Goal: Transaction & Acquisition: Download file/media

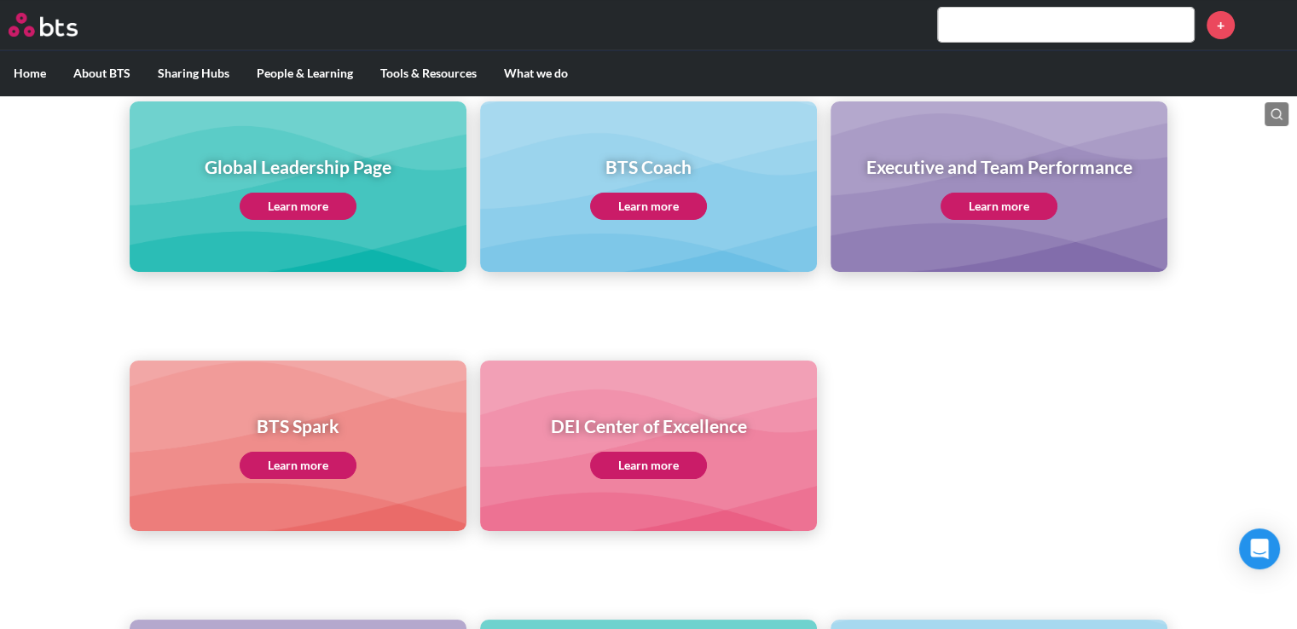
scroll to position [256, 0]
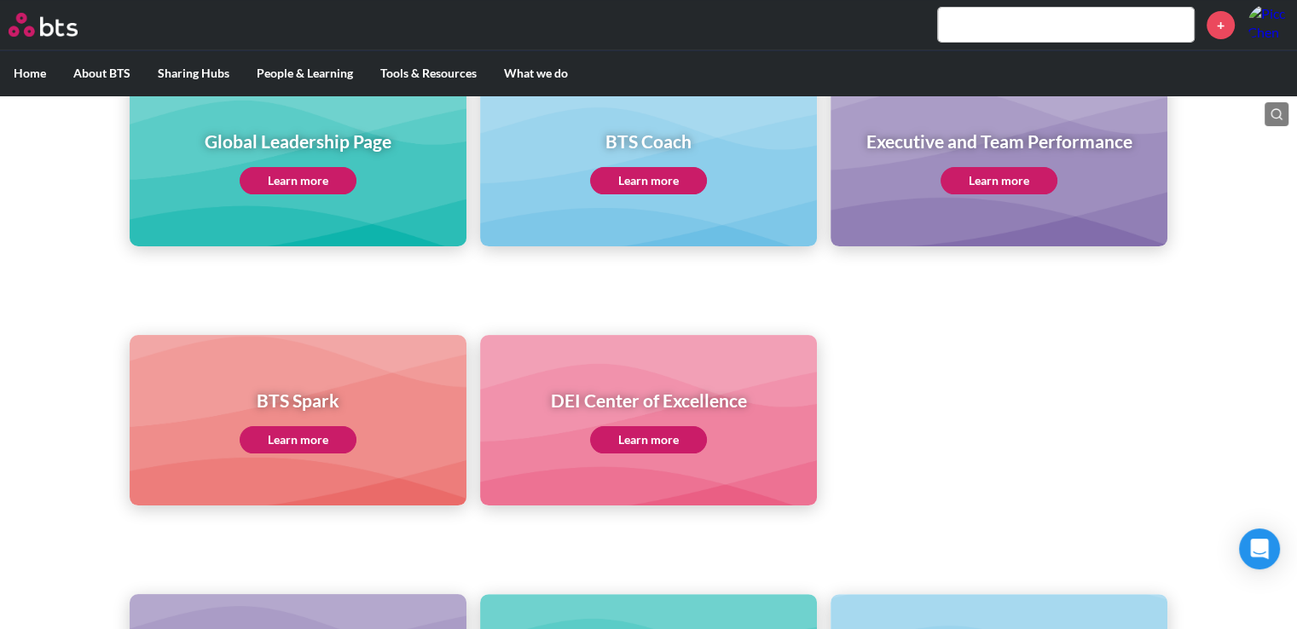
click at [669, 182] on link "Learn more" at bounding box center [648, 180] width 117 height 27
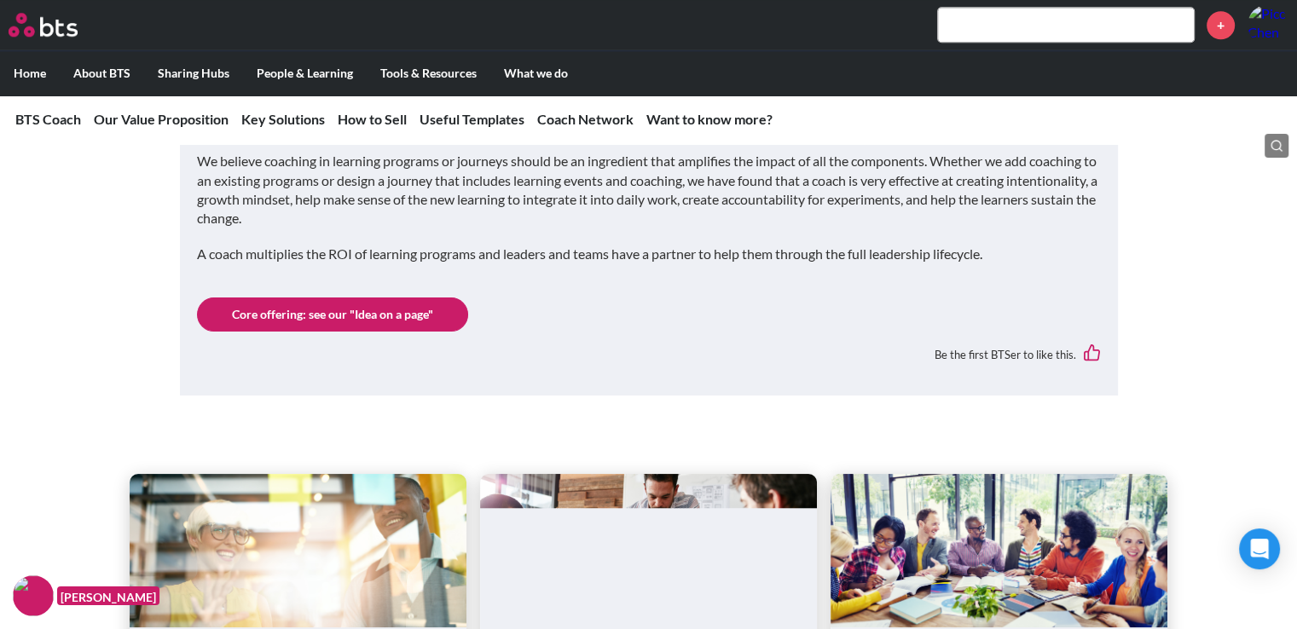
scroll to position [1961, 0]
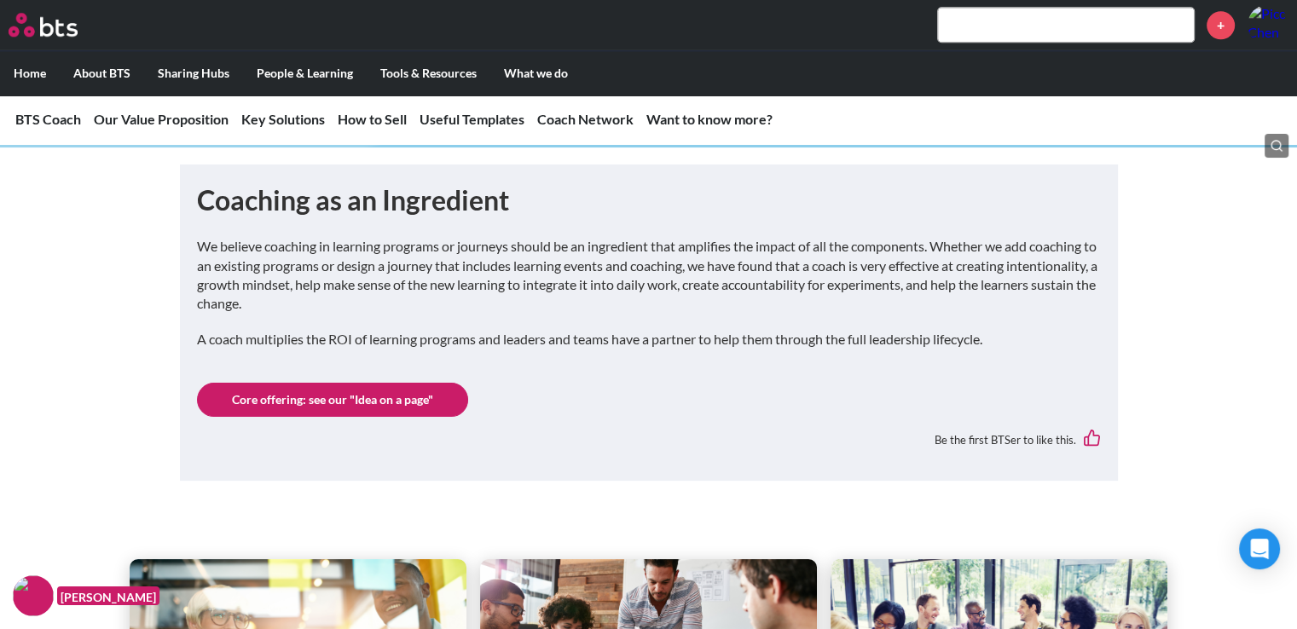
click at [348, 407] on link "Core offering: see our "Idea on a page"" at bounding box center [332, 400] width 271 height 34
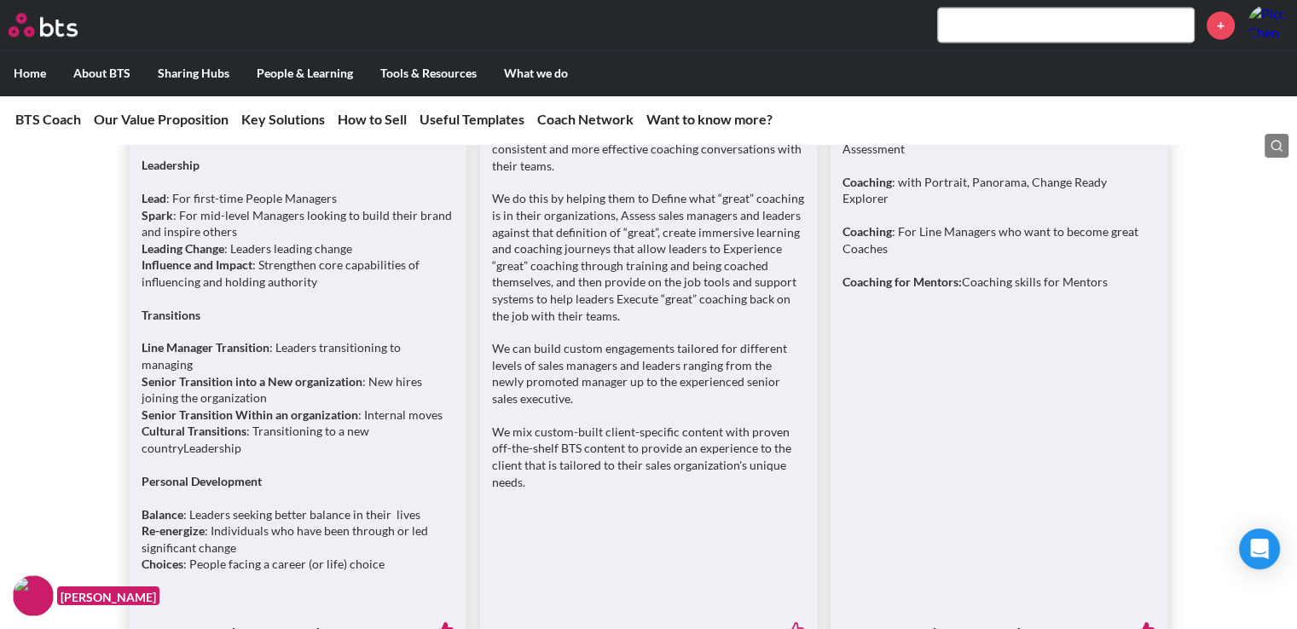
scroll to position [2470, 0]
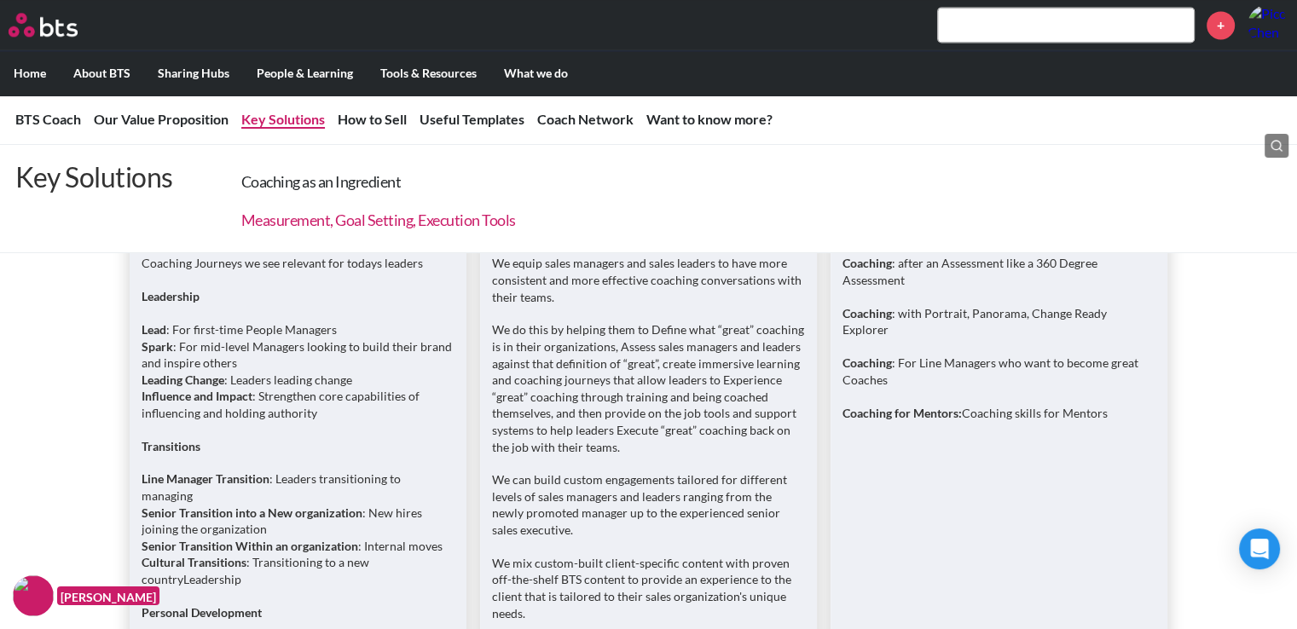
click at [314, 223] on link "Measurement, Goal Setting, Execution Tools" at bounding box center [378, 220] width 275 height 19
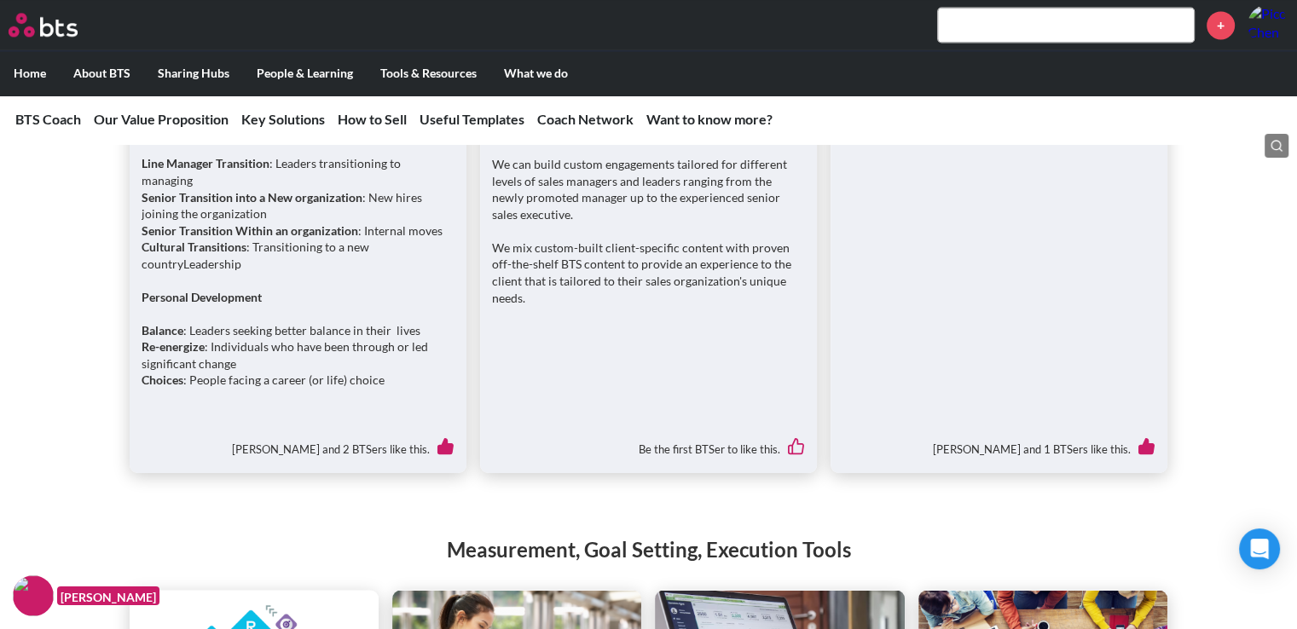
scroll to position [2559, 0]
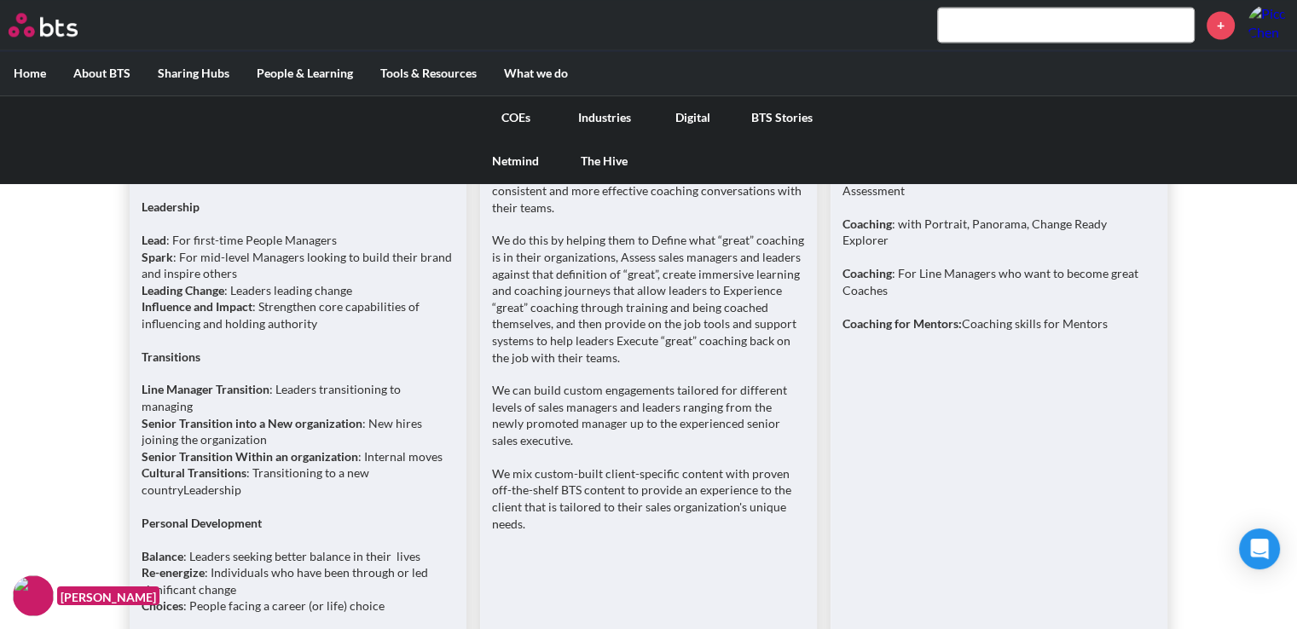
click at [510, 113] on link "COEs" at bounding box center [516, 118] width 89 height 44
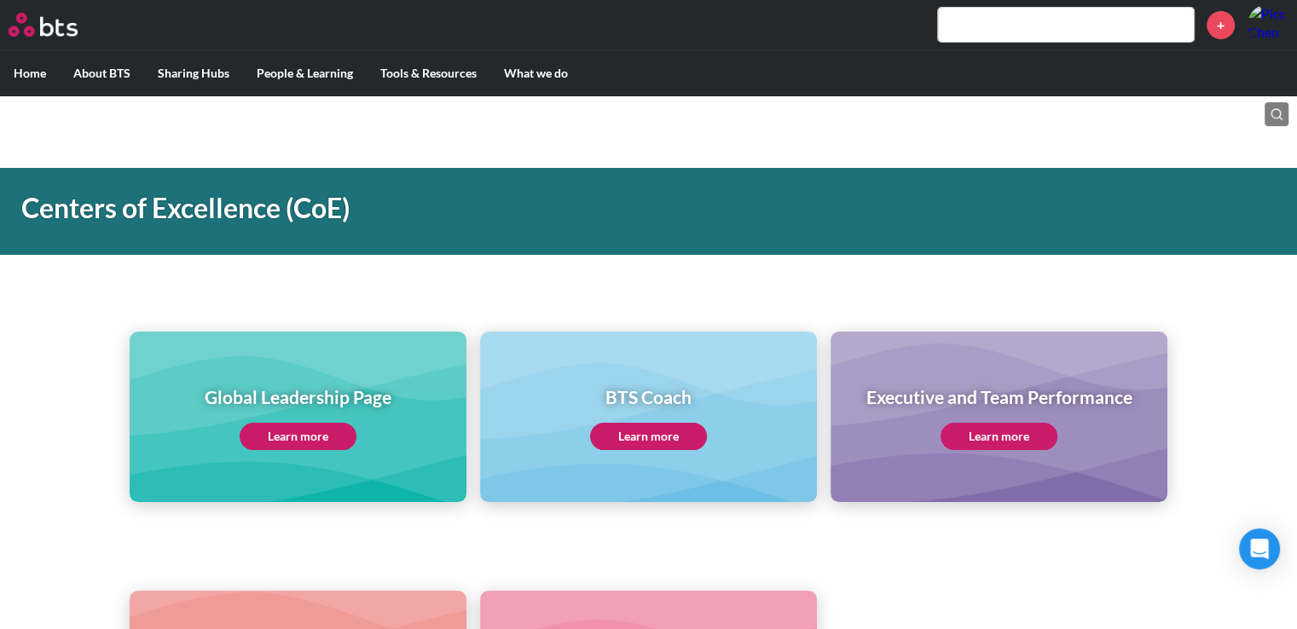
click at [351, 426] on link "Learn more" at bounding box center [298, 436] width 117 height 27
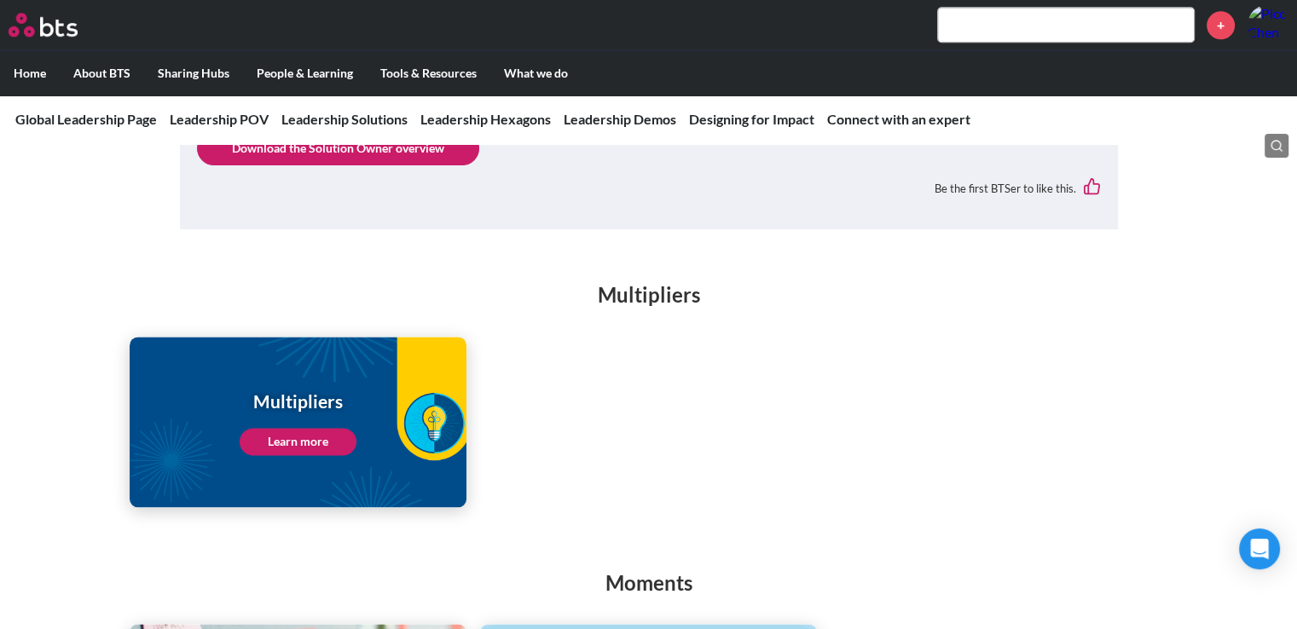
scroll to position [2388, 0]
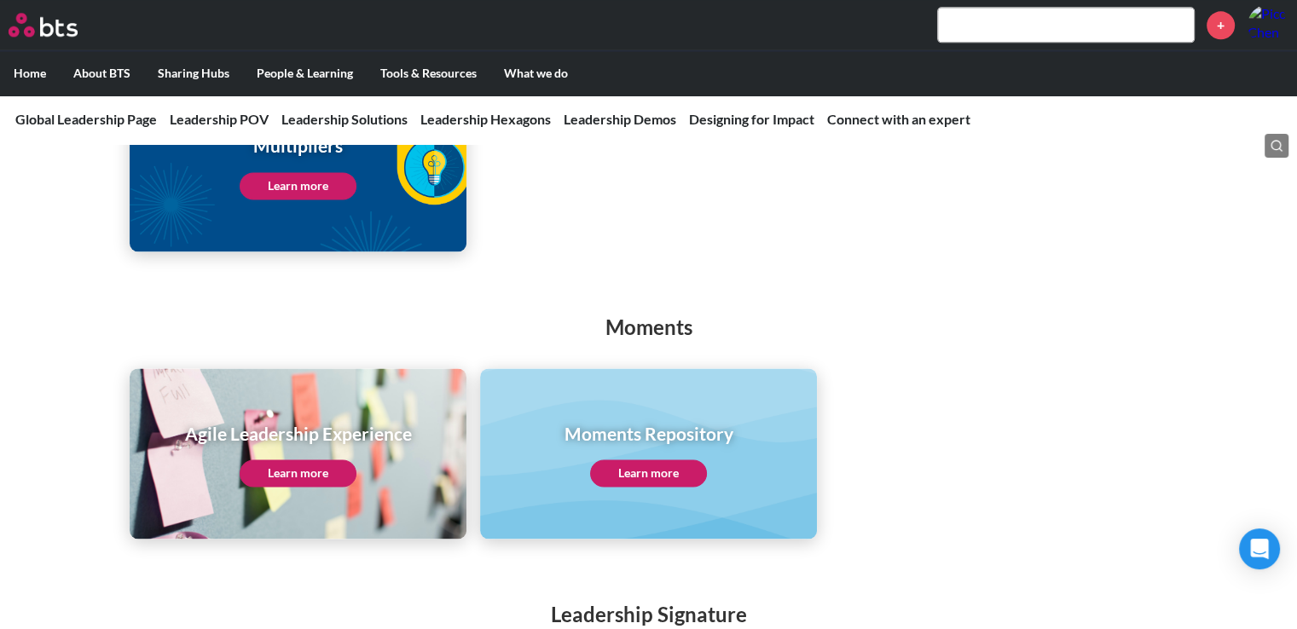
click at [321, 460] on link "Learn more" at bounding box center [298, 473] width 117 height 27
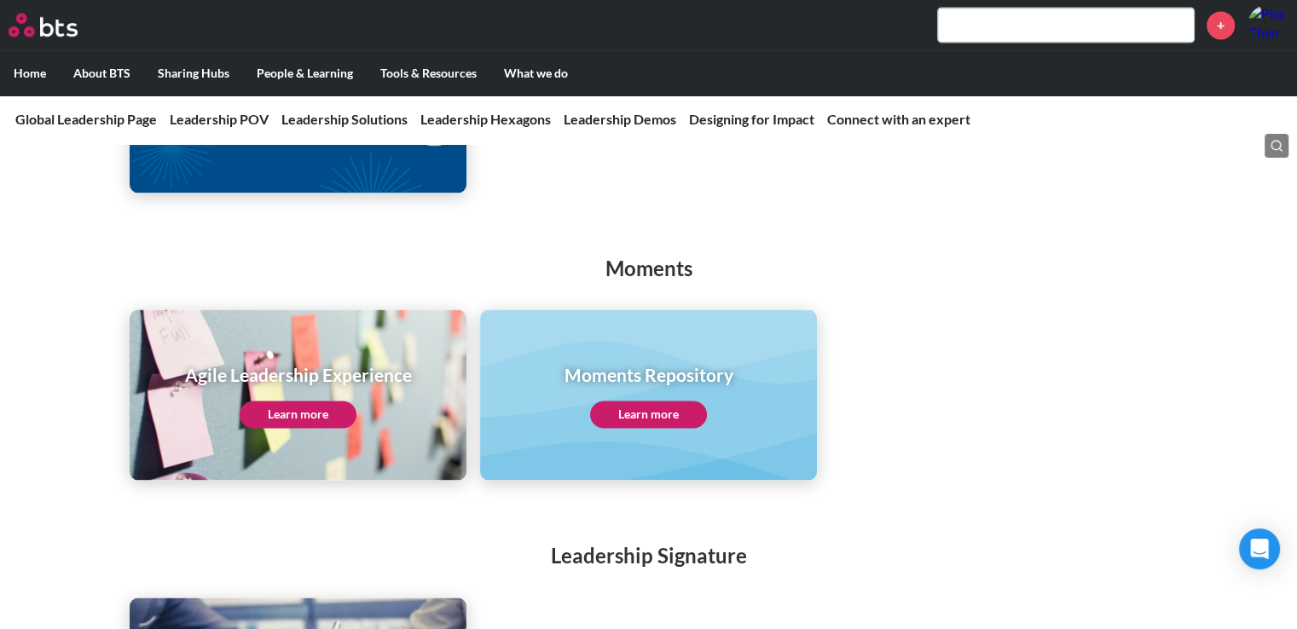
scroll to position [2473, 0]
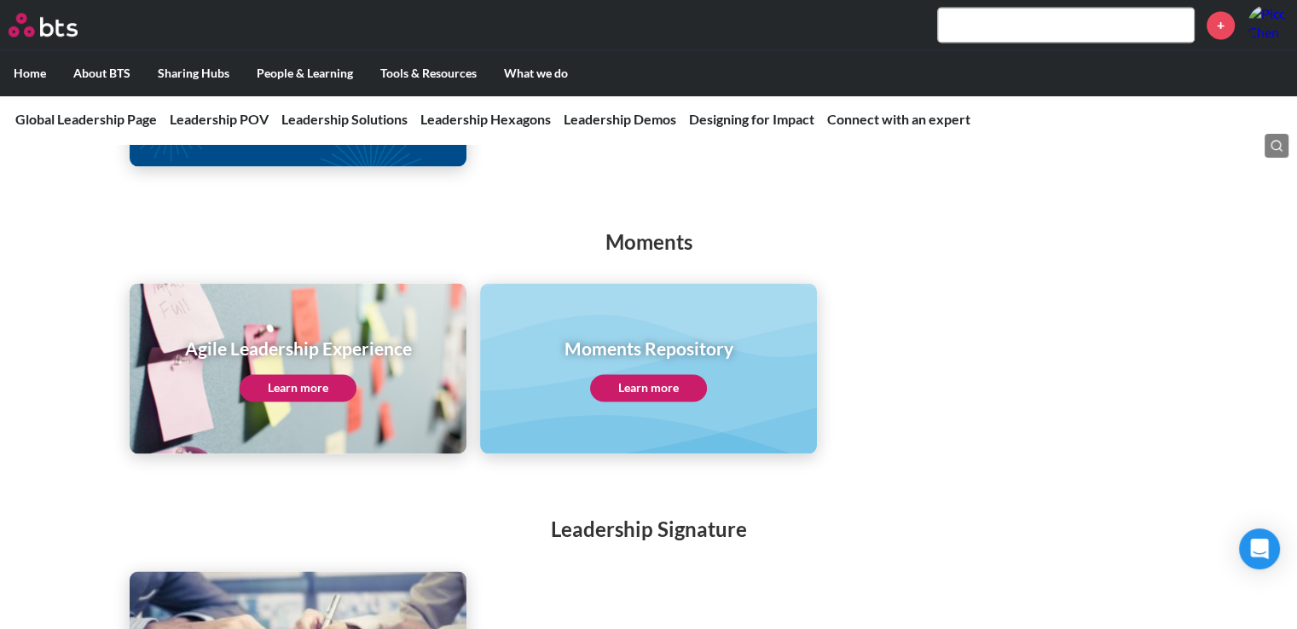
click at [651, 374] on link "Learn more" at bounding box center [648, 387] width 117 height 27
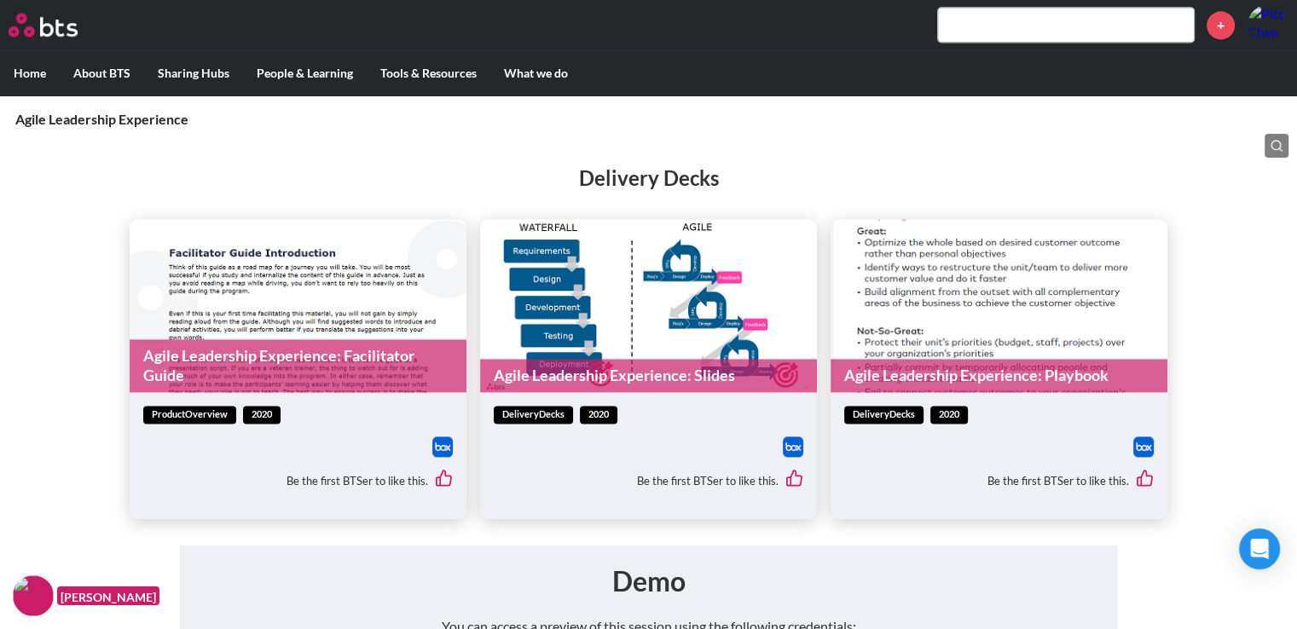
scroll to position [2388, 0]
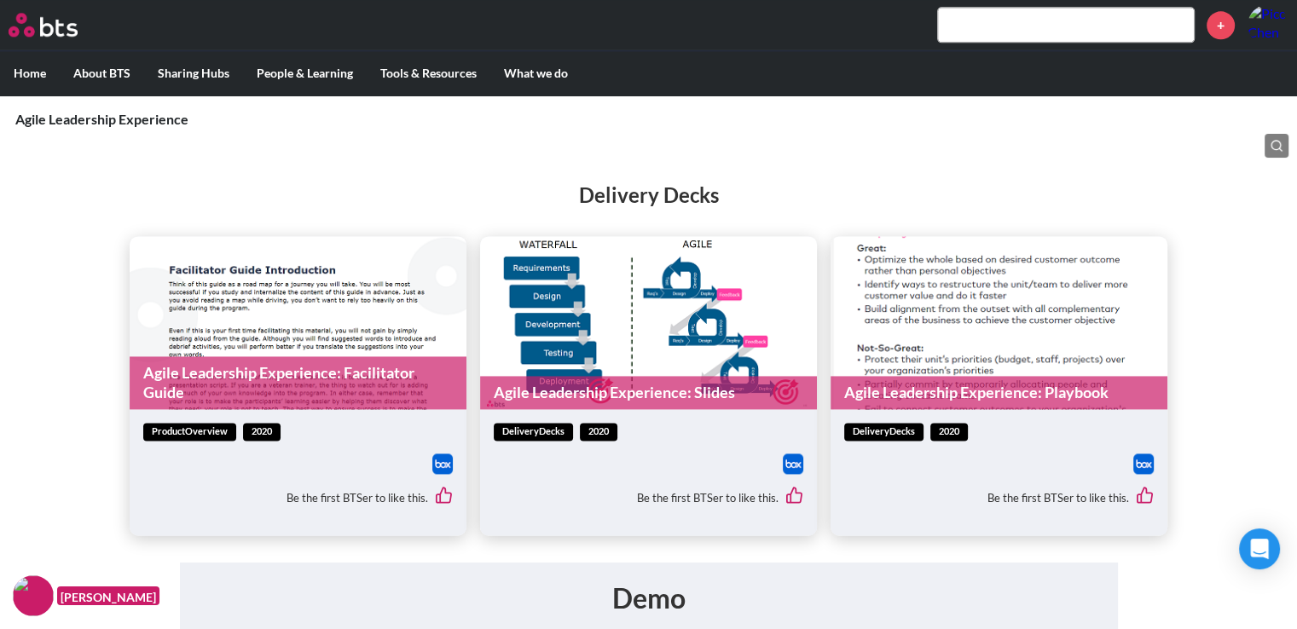
click at [341, 397] on link "Agile Leadership Experience: Facilitator Guide" at bounding box center [298, 383] width 337 height 54
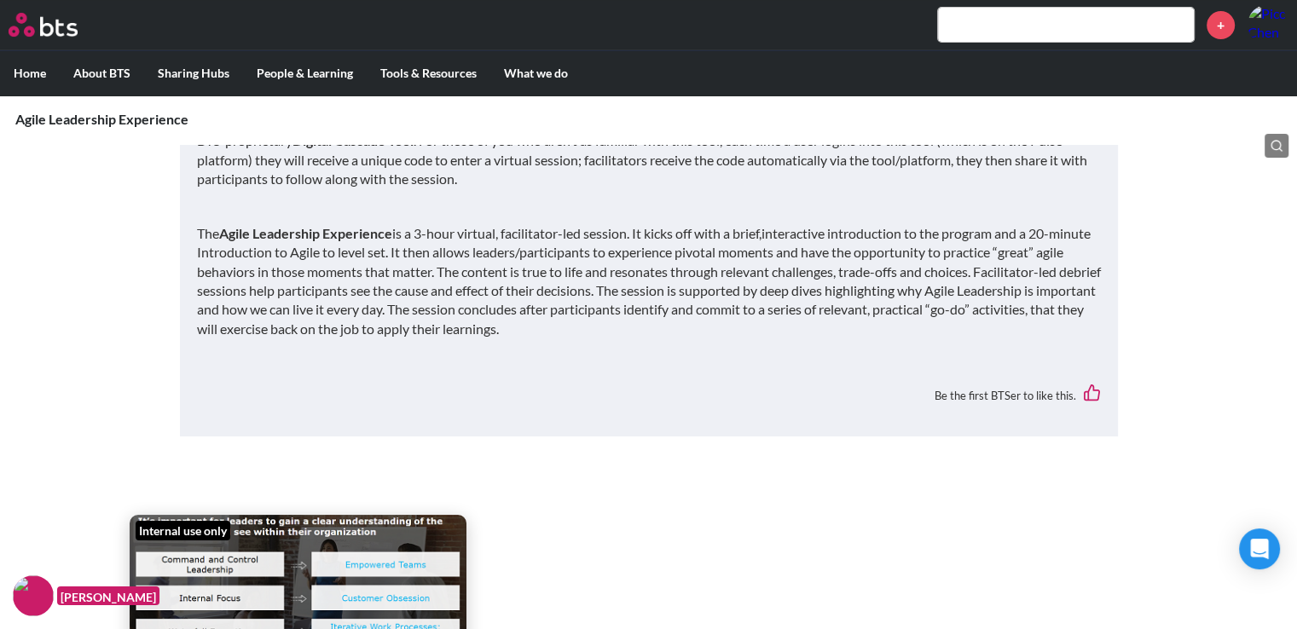
scroll to position [512, 0]
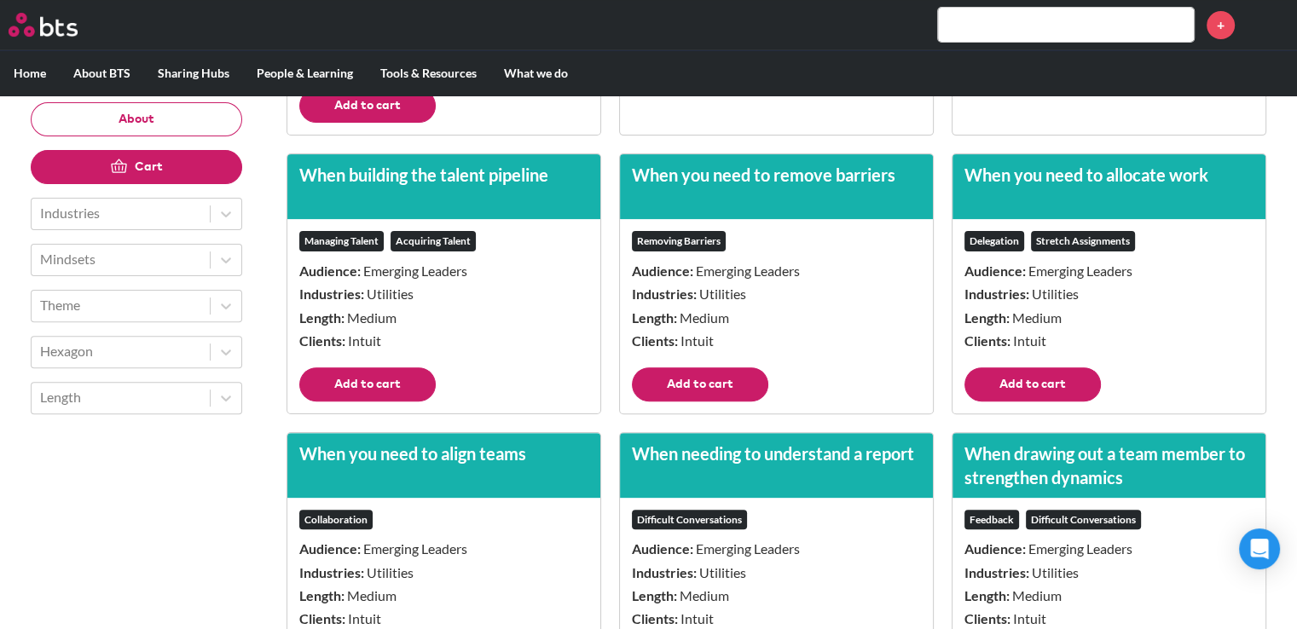
scroll to position [19814, 0]
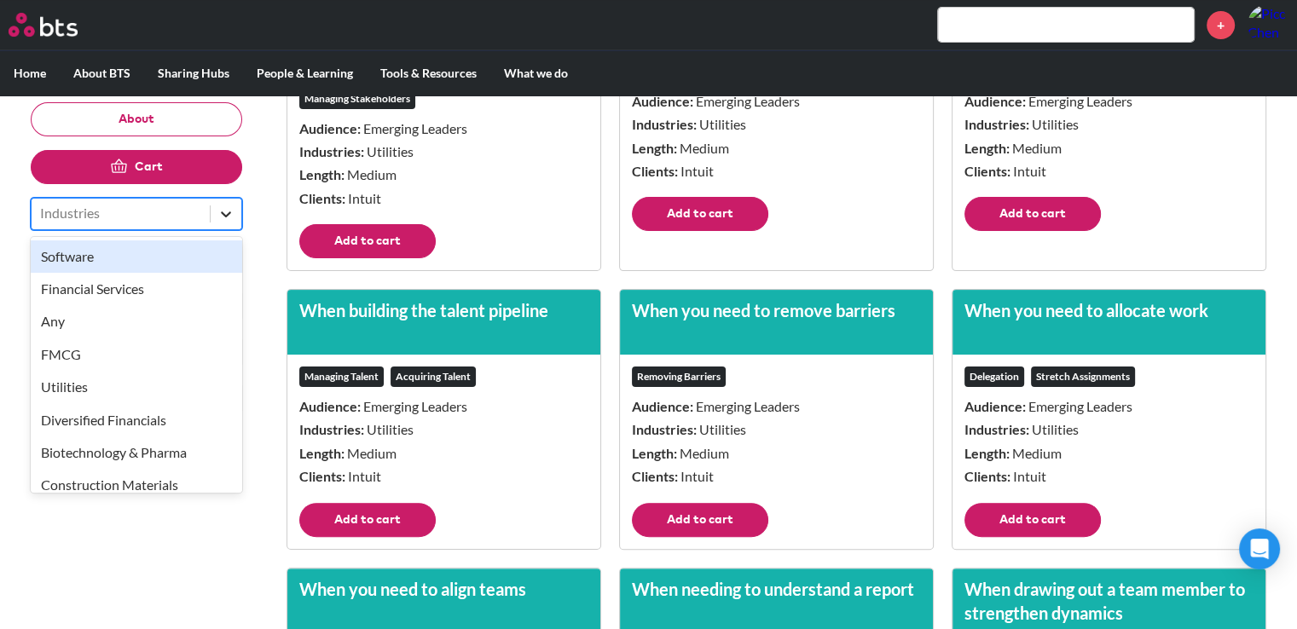
click at [229, 224] on div at bounding box center [226, 214] width 31 height 31
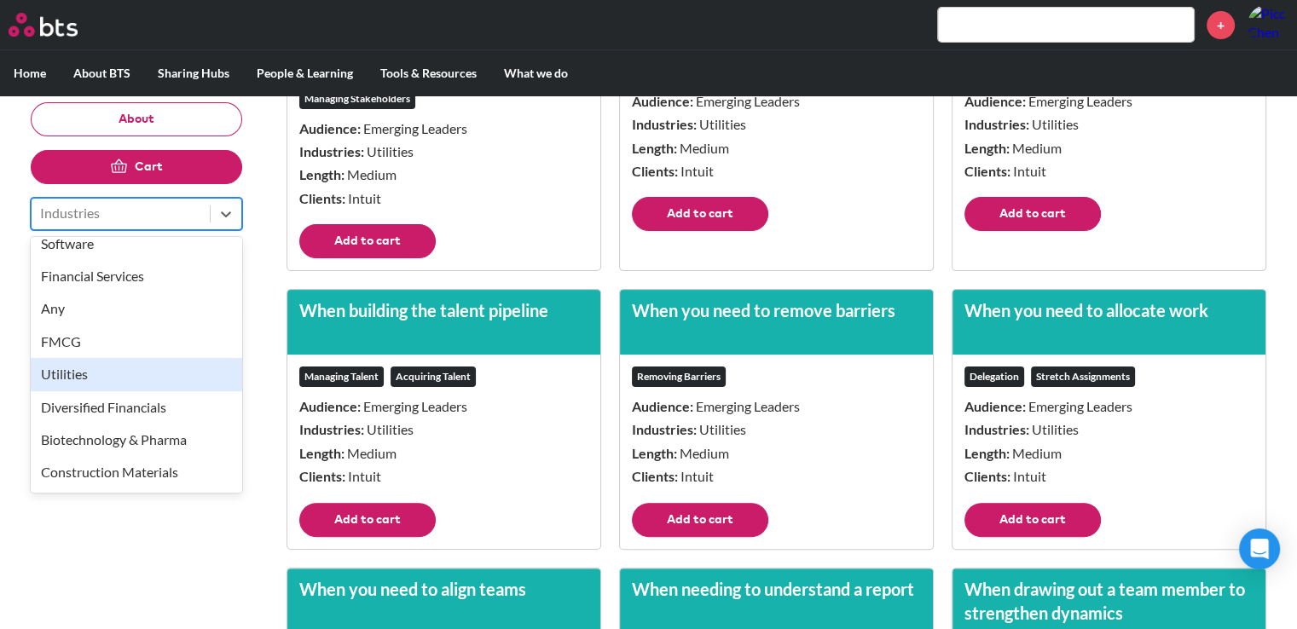
scroll to position [0, 0]
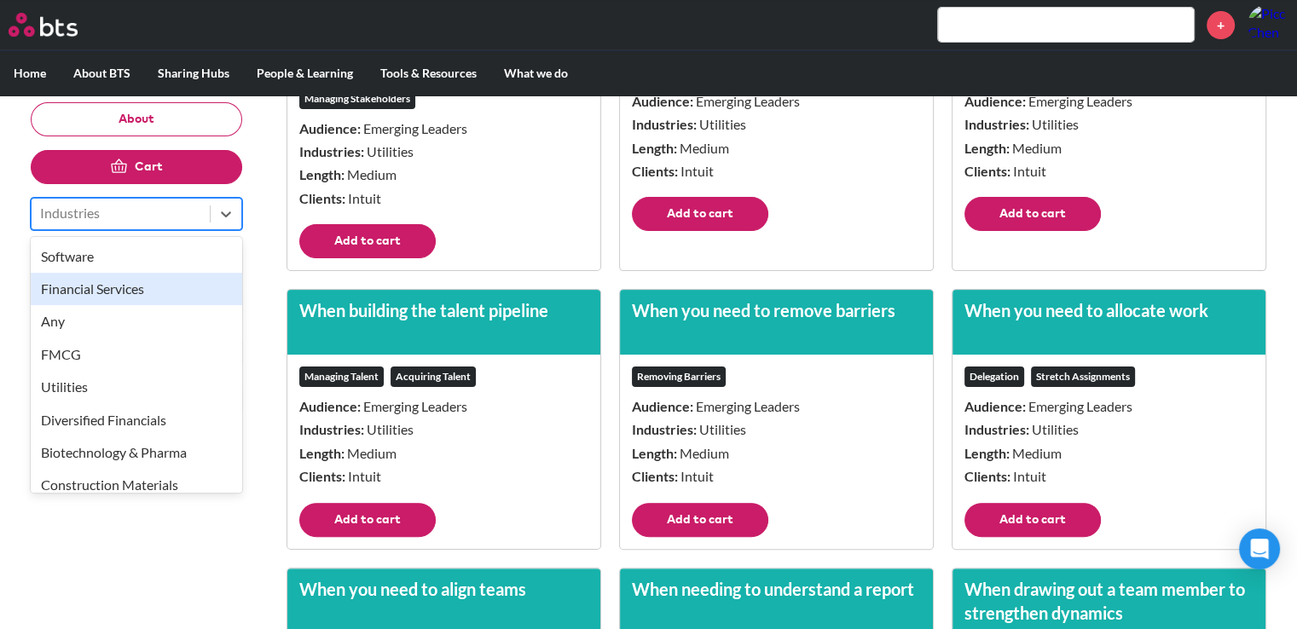
click at [185, 298] on div "Financial Services" at bounding box center [136, 289] width 211 height 32
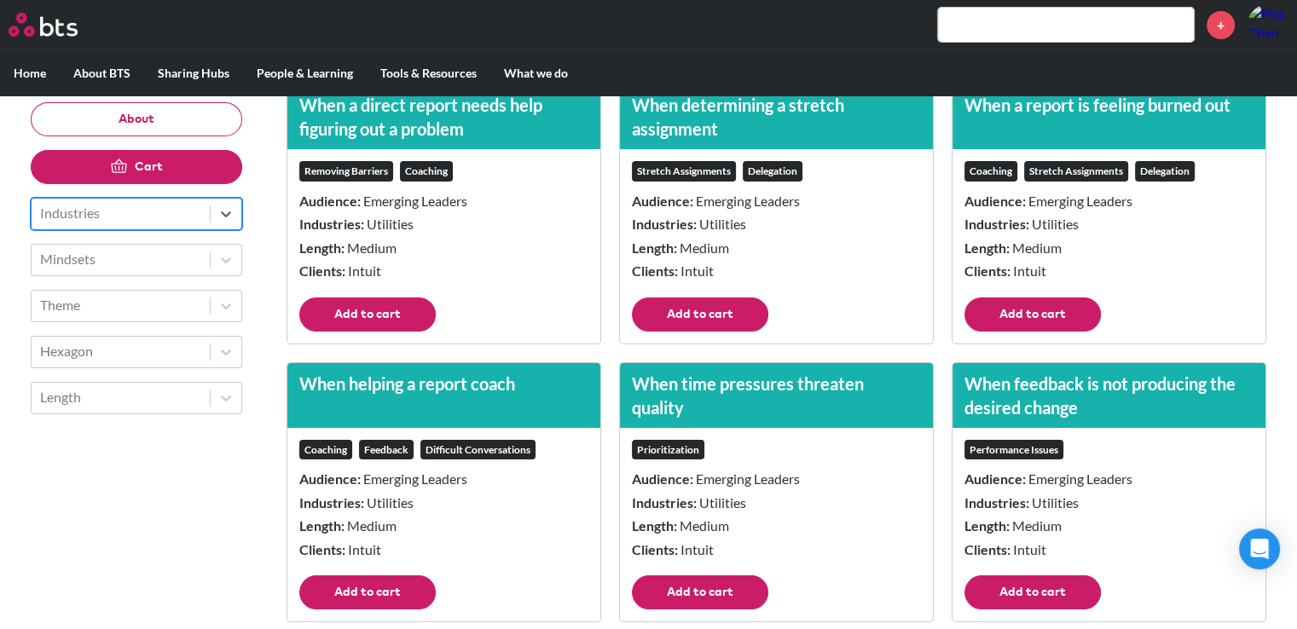
scroll to position [20411, 0]
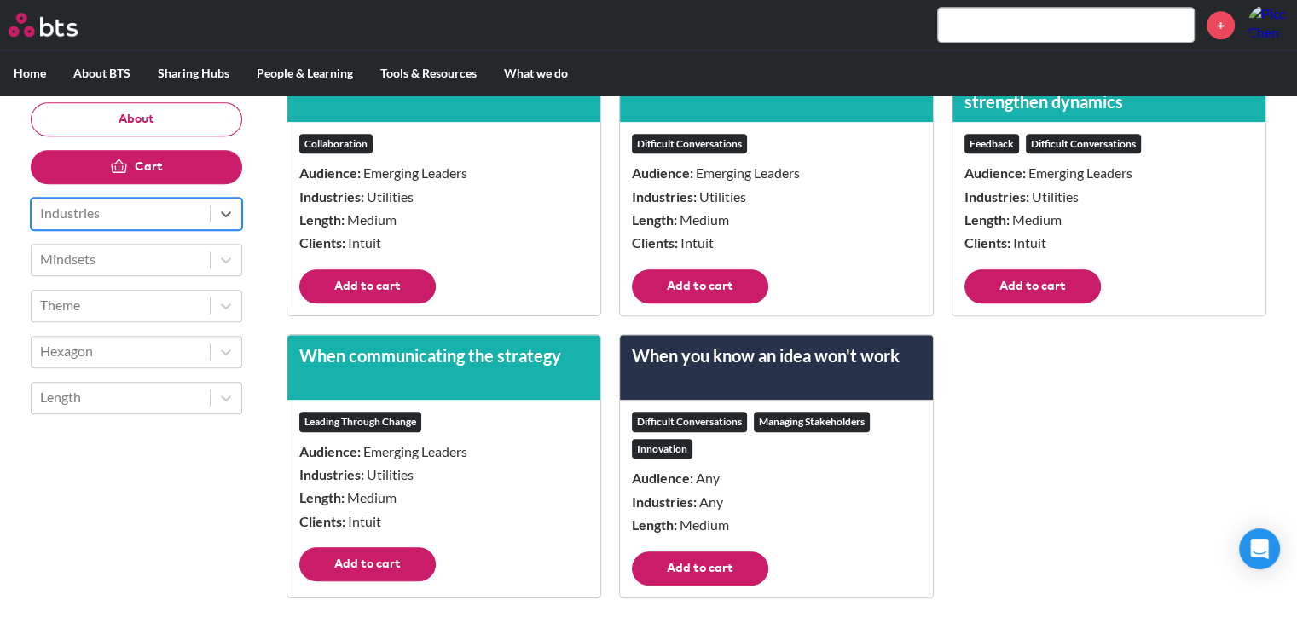
click at [694, 569] on button "Add to cart" at bounding box center [700, 569] width 136 height 34
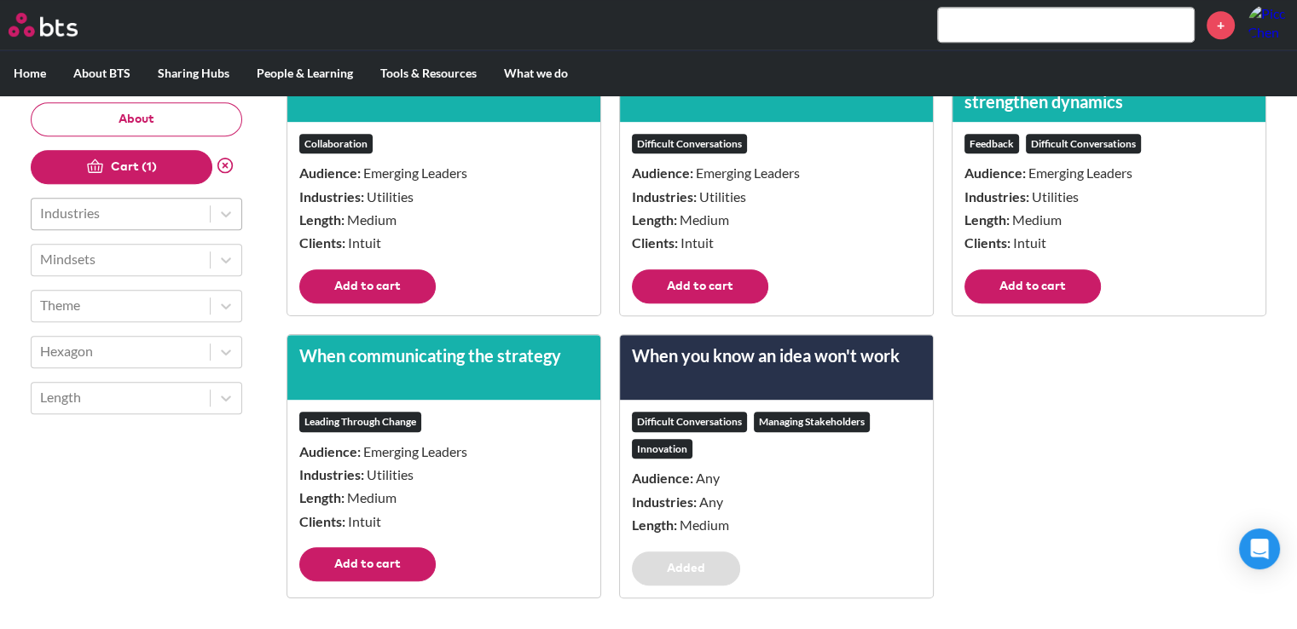
click at [159, 171] on button "Cart (1)" at bounding box center [122, 167] width 182 height 34
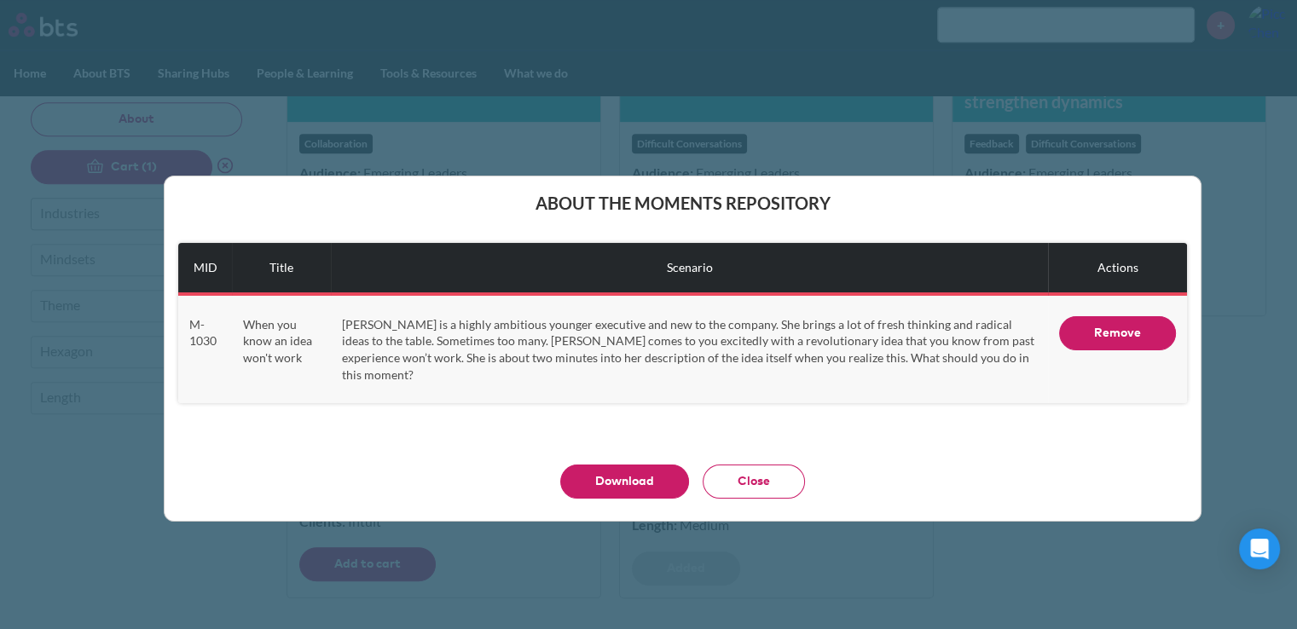
click at [768, 483] on button "Close" at bounding box center [754, 482] width 102 height 34
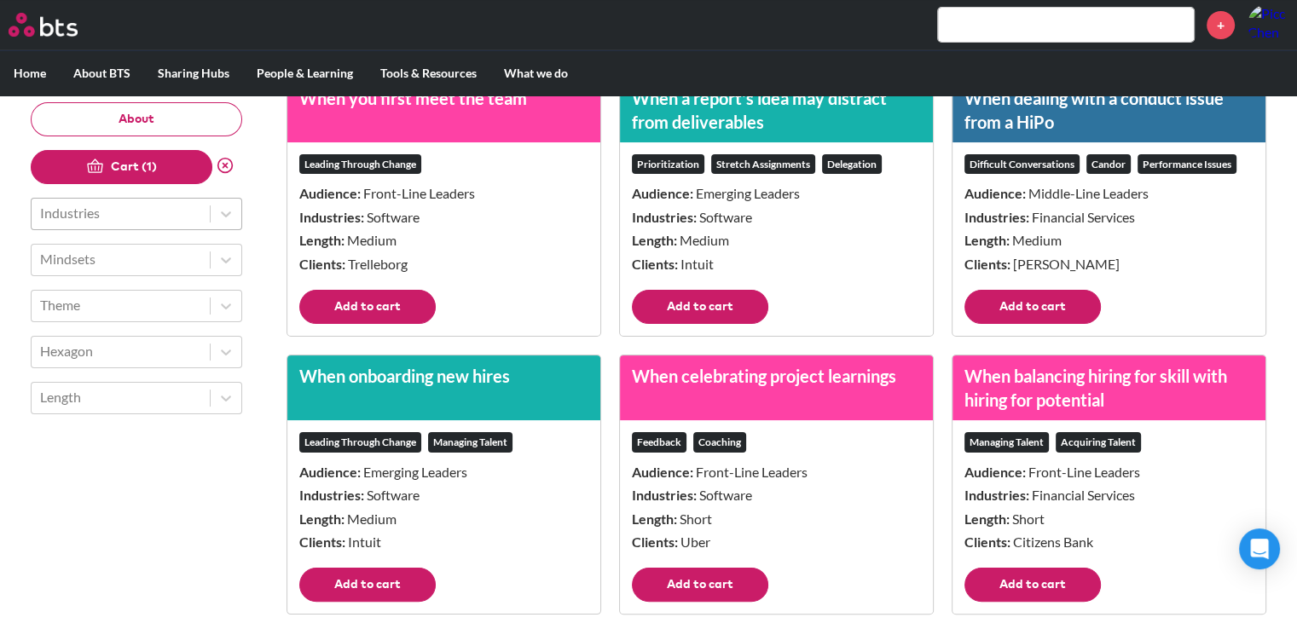
scroll to position [0, 0]
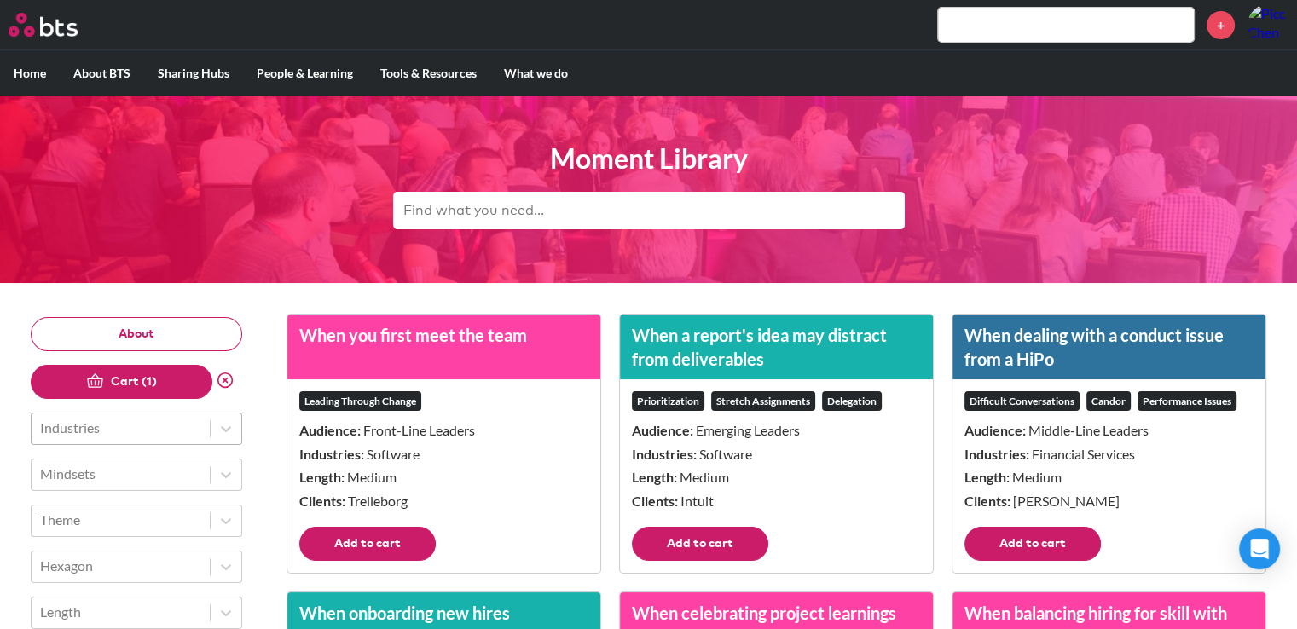
click at [240, 375] on button at bounding box center [230, 381] width 26 height 22
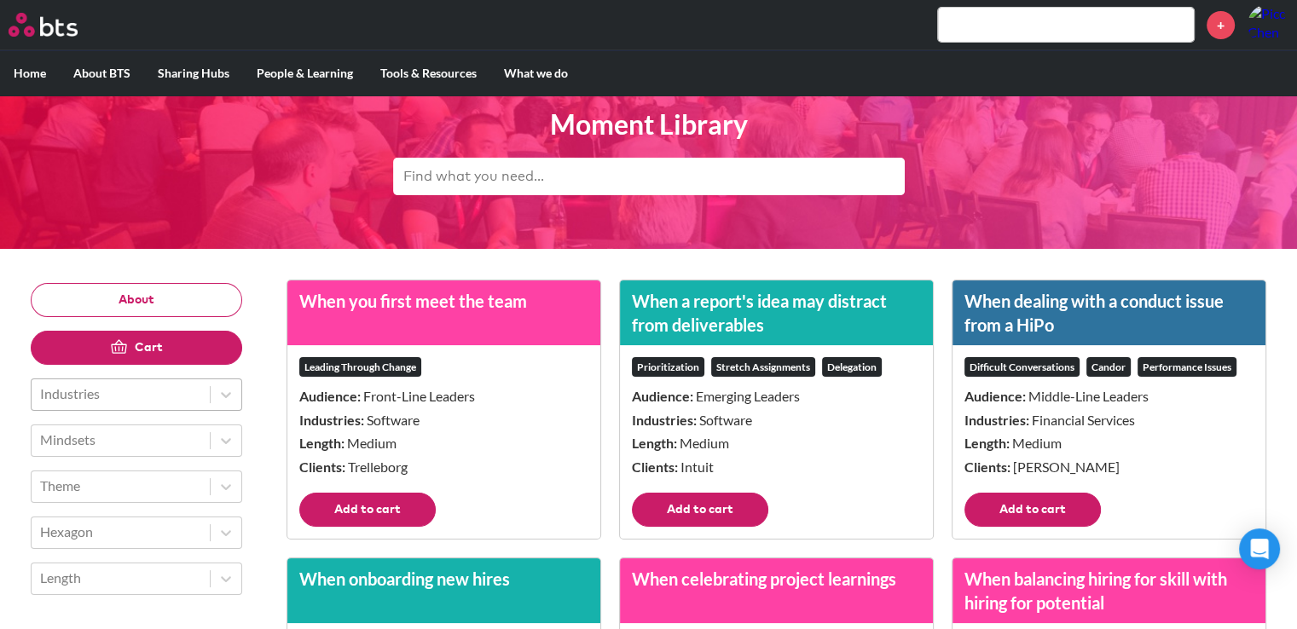
scroll to position [85, 0]
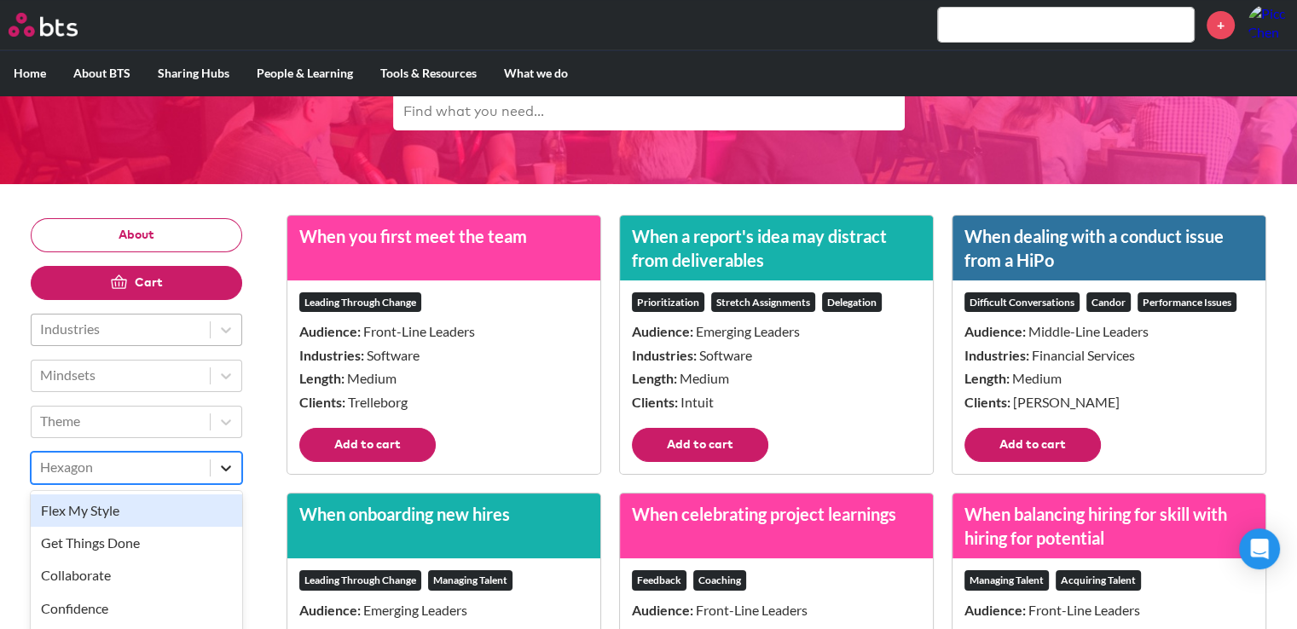
click at [223, 486] on aside "About Cart Industries Mindsets Theme option Flex My Style focused, 1 of 58. 58 …" at bounding box center [136, 374] width 211 height 312
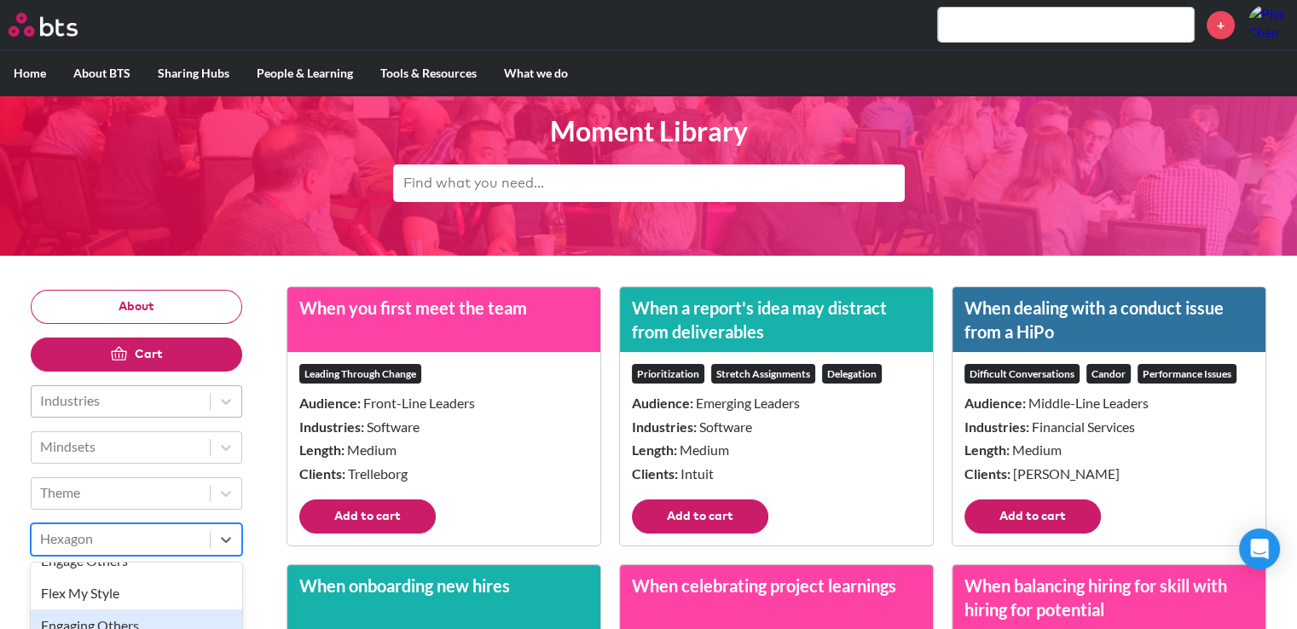
scroll to position [0, 0]
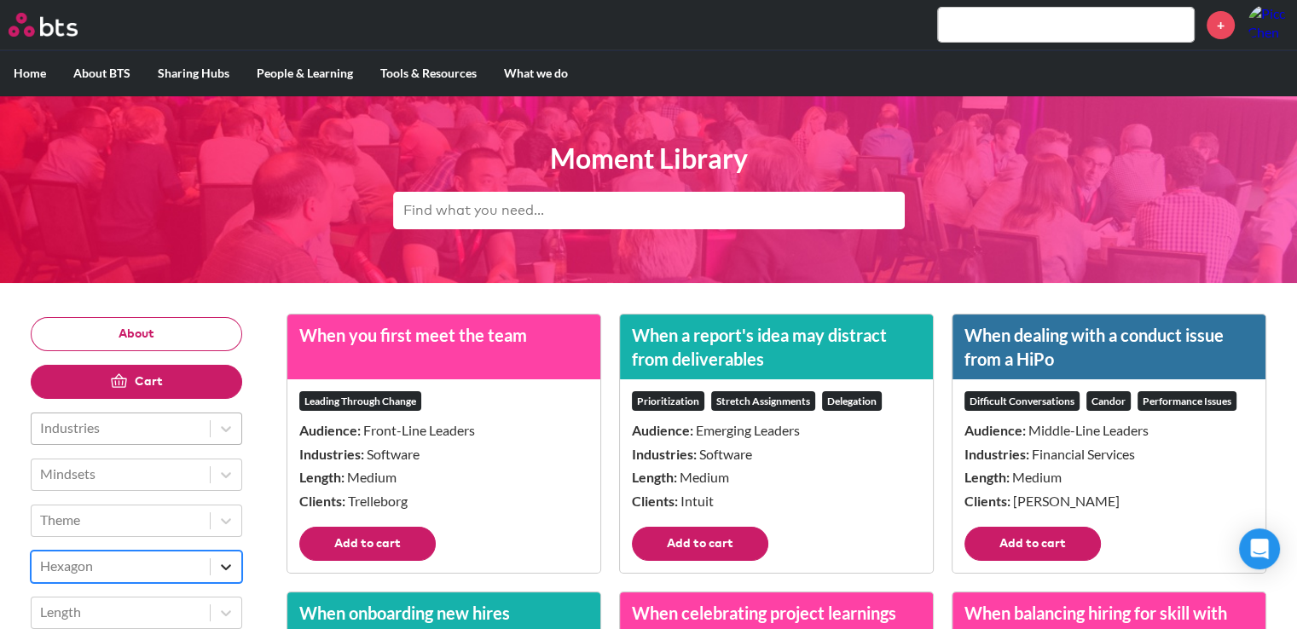
click at [228, 570] on icon at bounding box center [225, 567] width 17 height 17
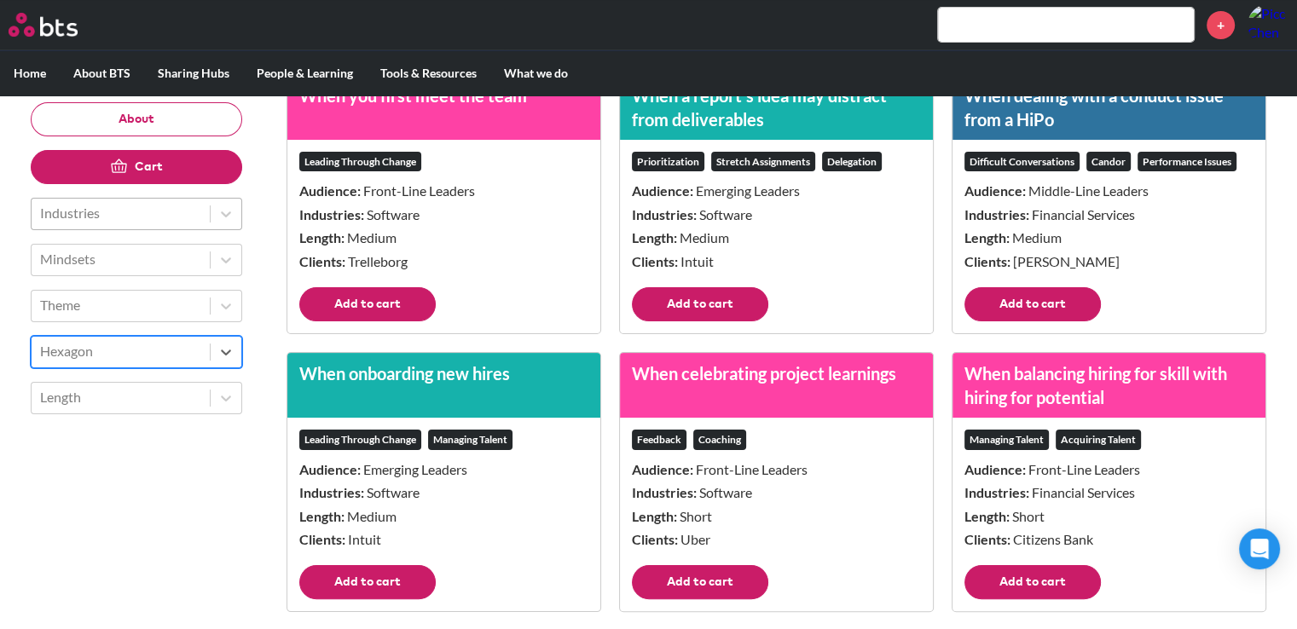
scroll to position [256, 0]
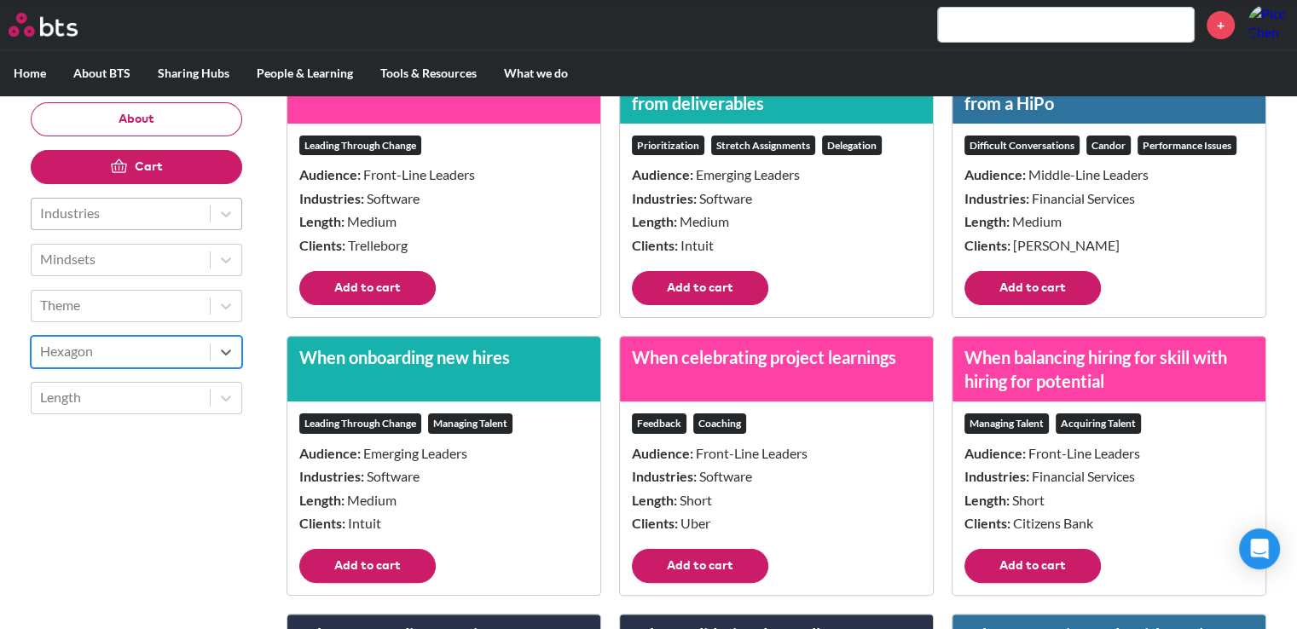
click at [376, 292] on button "Add to cart" at bounding box center [367, 288] width 136 height 34
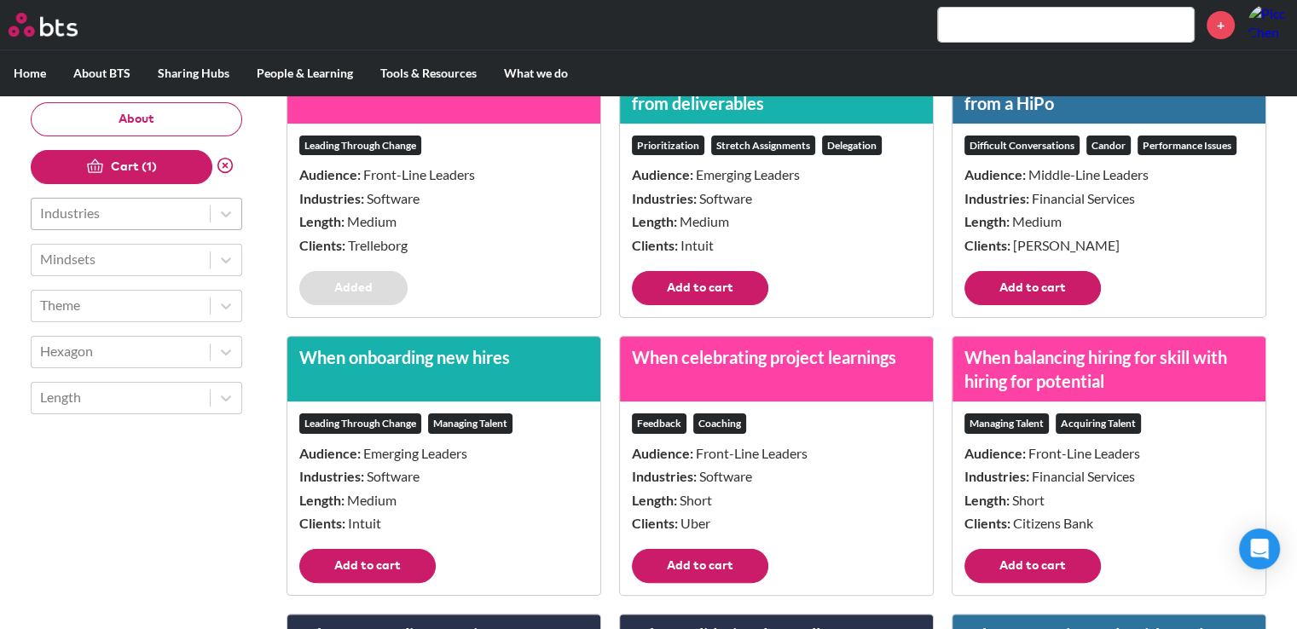
click at [669, 287] on button "Add to cart" at bounding box center [700, 288] width 136 height 34
click at [993, 288] on button "Add to cart" at bounding box center [1032, 288] width 136 height 34
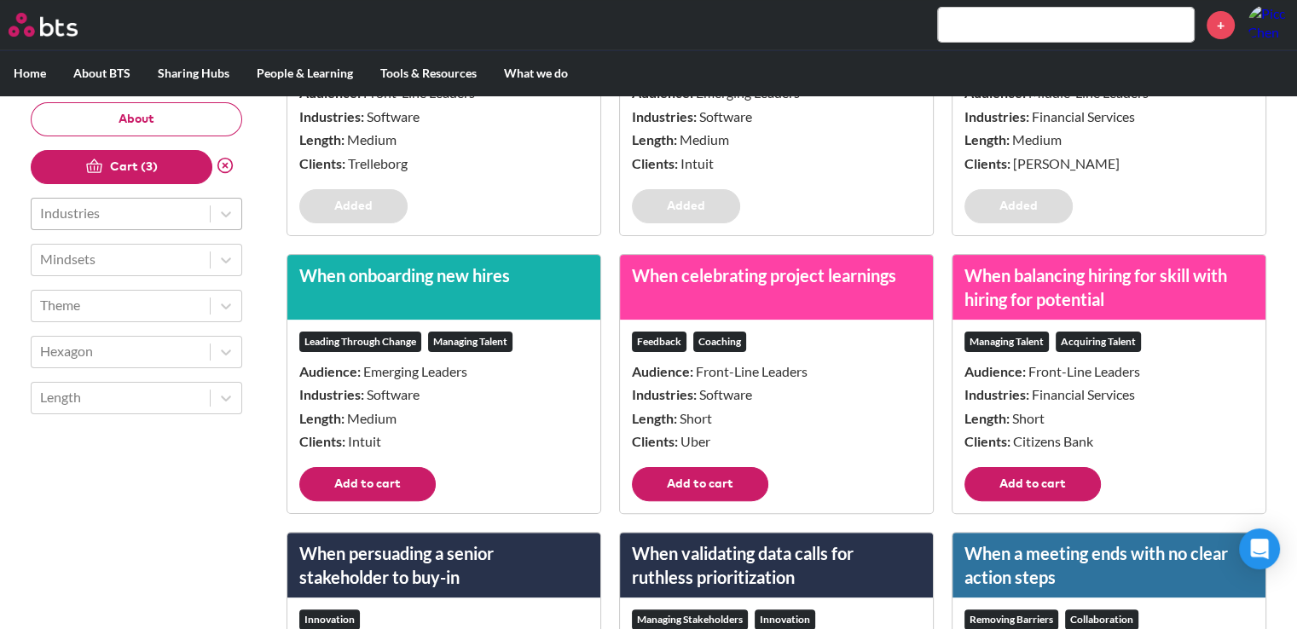
scroll to position [341, 0]
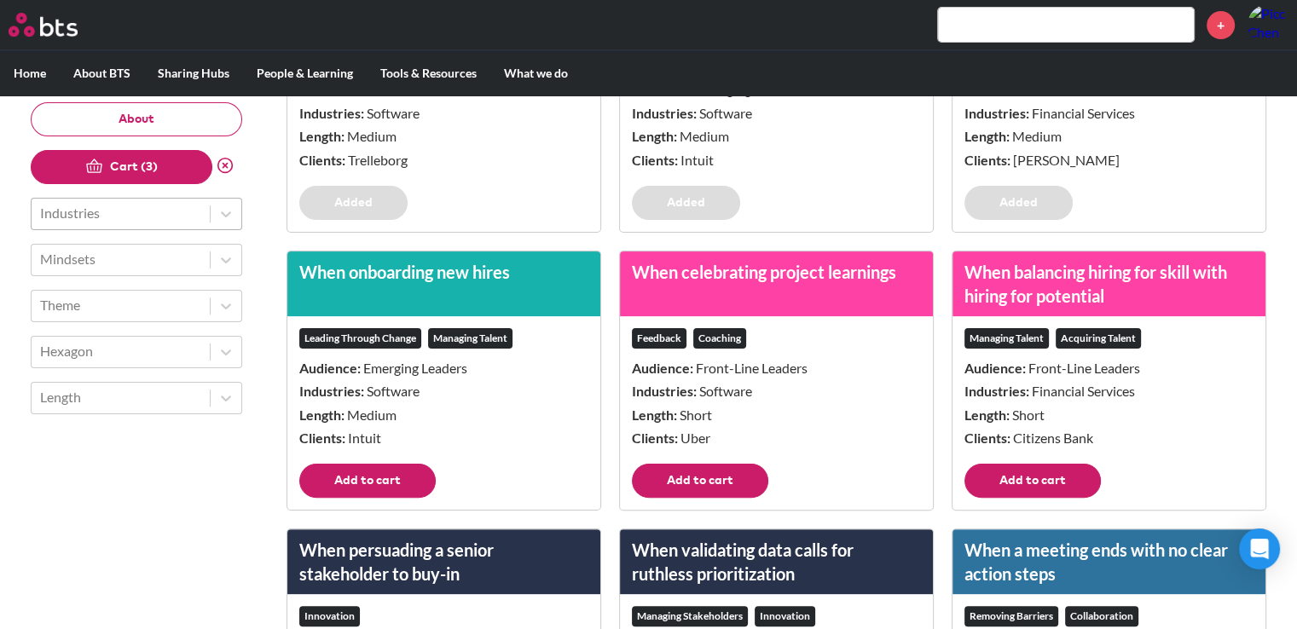
click at [380, 474] on button "Add to cart" at bounding box center [367, 481] width 136 height 34
click at [673, 471] on button "Add to cart" at bounding box center [700, 481] width 136 height 34
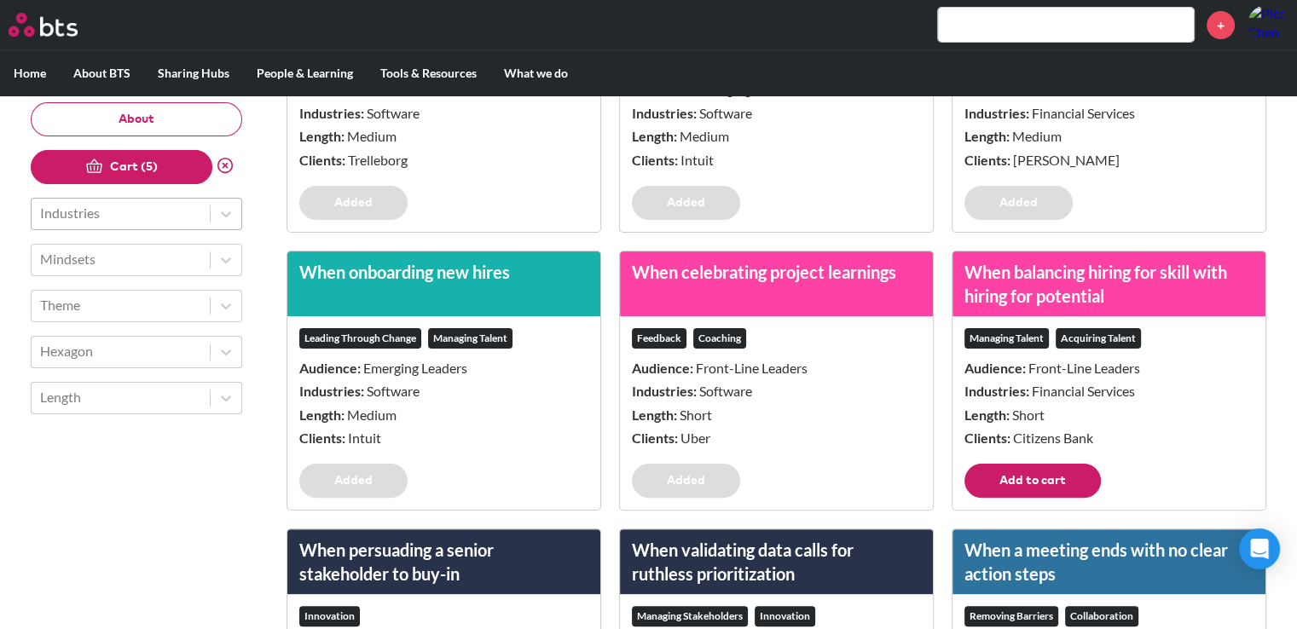
click at [1010, 468] on button "Add to cart" at bounding box center [1032, 481] width 136 height 34
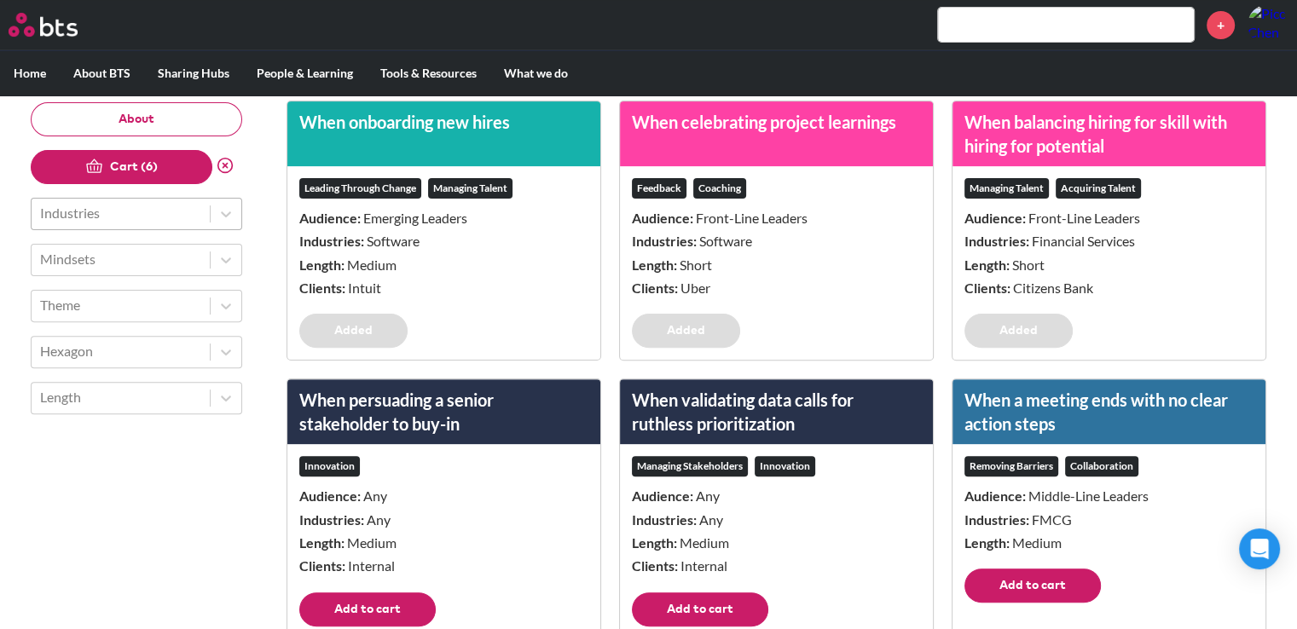
scroll to position [682, 0]
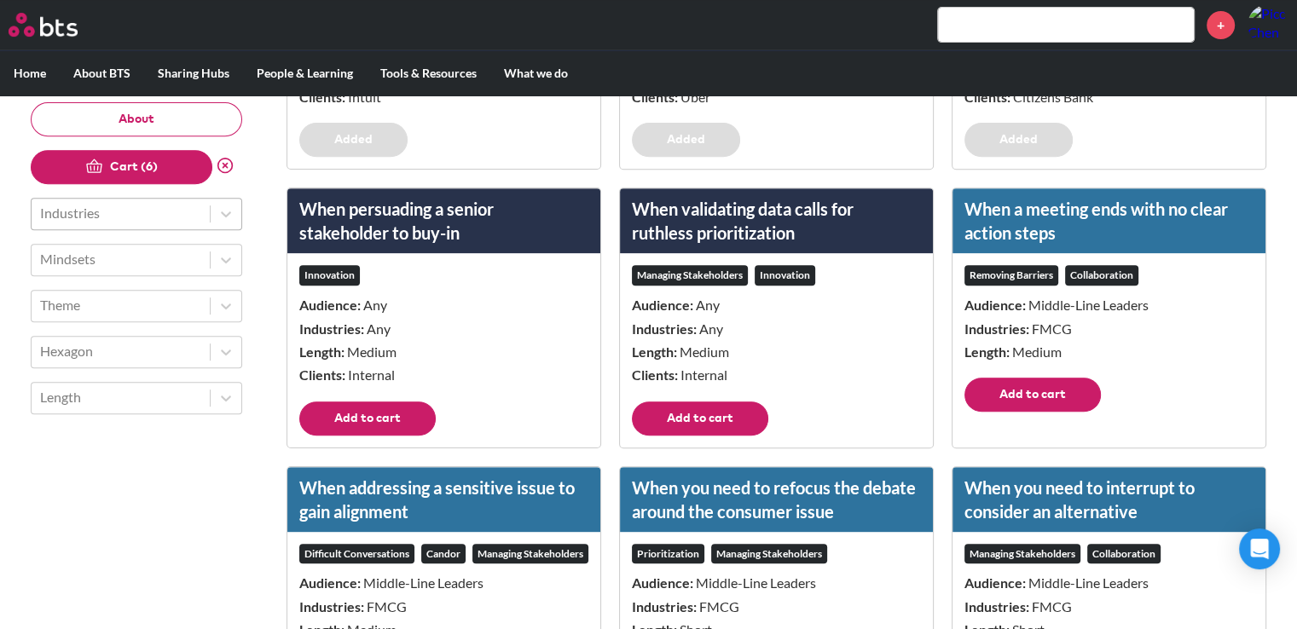
click at [320, 426] on button "Add to cart" at bounding box center [367, 419] width 136 height 34
click at [628, 409] on footer "Add to cart" at bounding box center [776, 425] width 313 height 46
click at [700, 414] on button "Add to cart" at bounding box center [700, 419] width 136 height 34
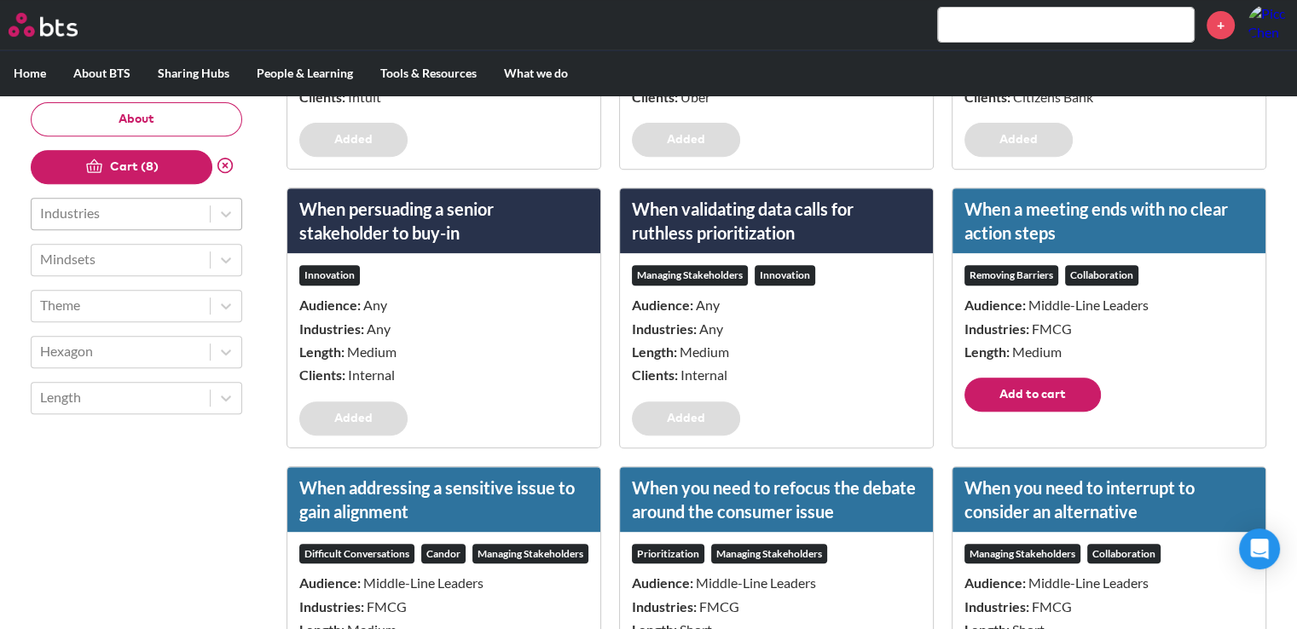
click at [1022, 398] on button "Add to cart" at bounding box center [1032, 395] width 136 height 34
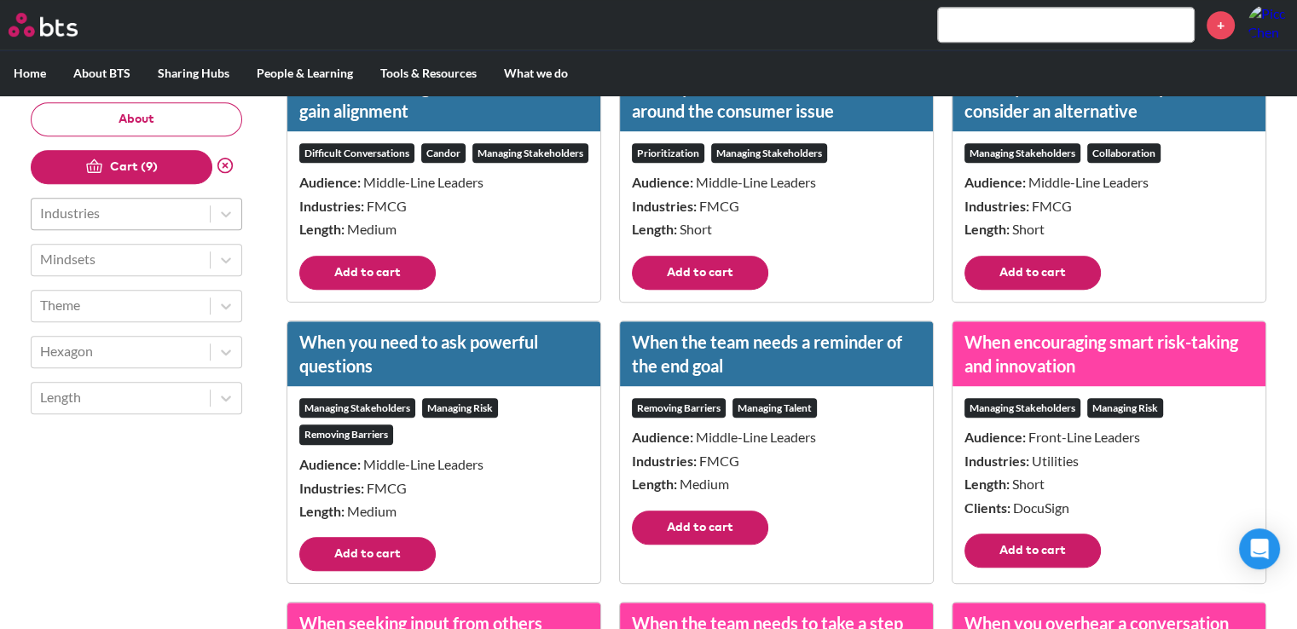
scroll to position [1109, 0]
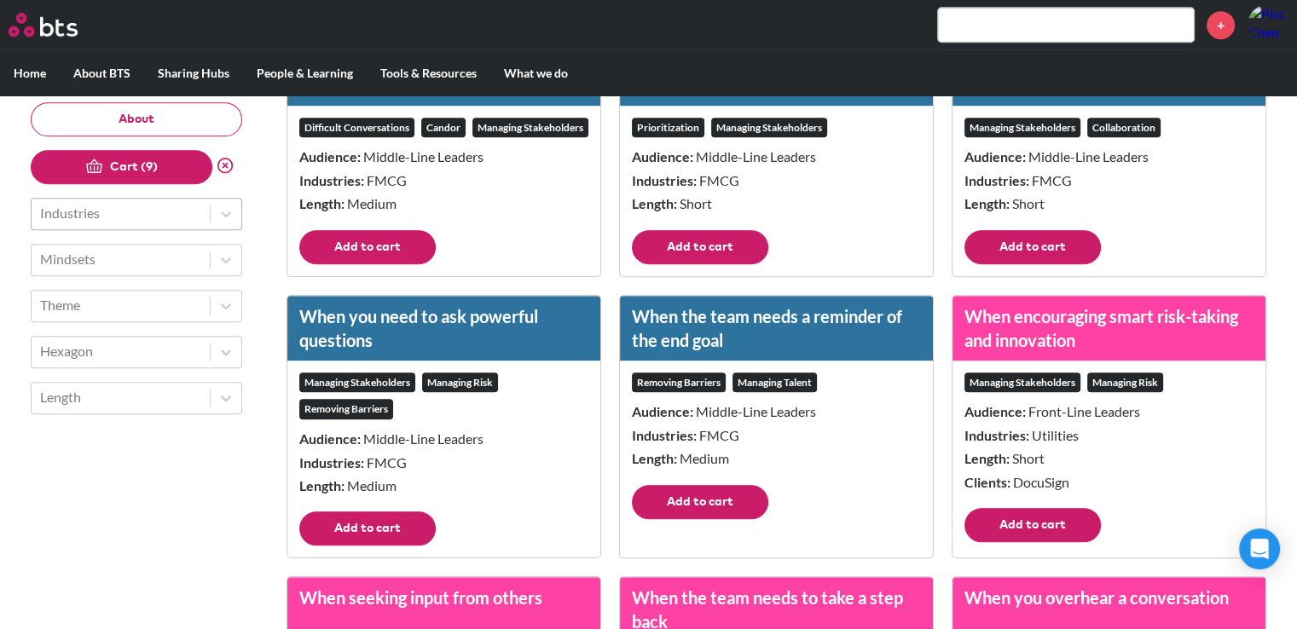
click at [384, 264] on button "Add to cart" at bounding box center [367, 247] width 136 height 34
click at [700, 249] on button "Add to cart" at bounding box center [700, 247] width 136 height 34
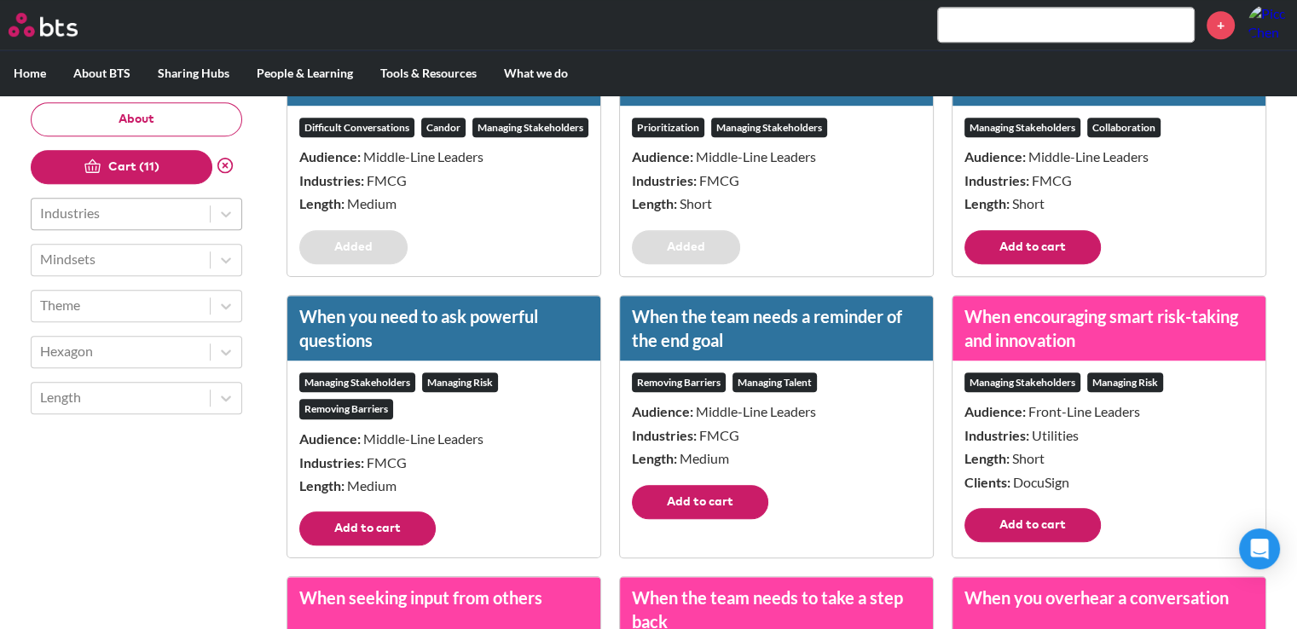
click at [1004, 253] on button "Add to cart" at bounding box center [1032, 247] width 136 height 34
click at [1017, 538] on button "Add to cart" at bounding box center [1032, 525] width 136 height 34
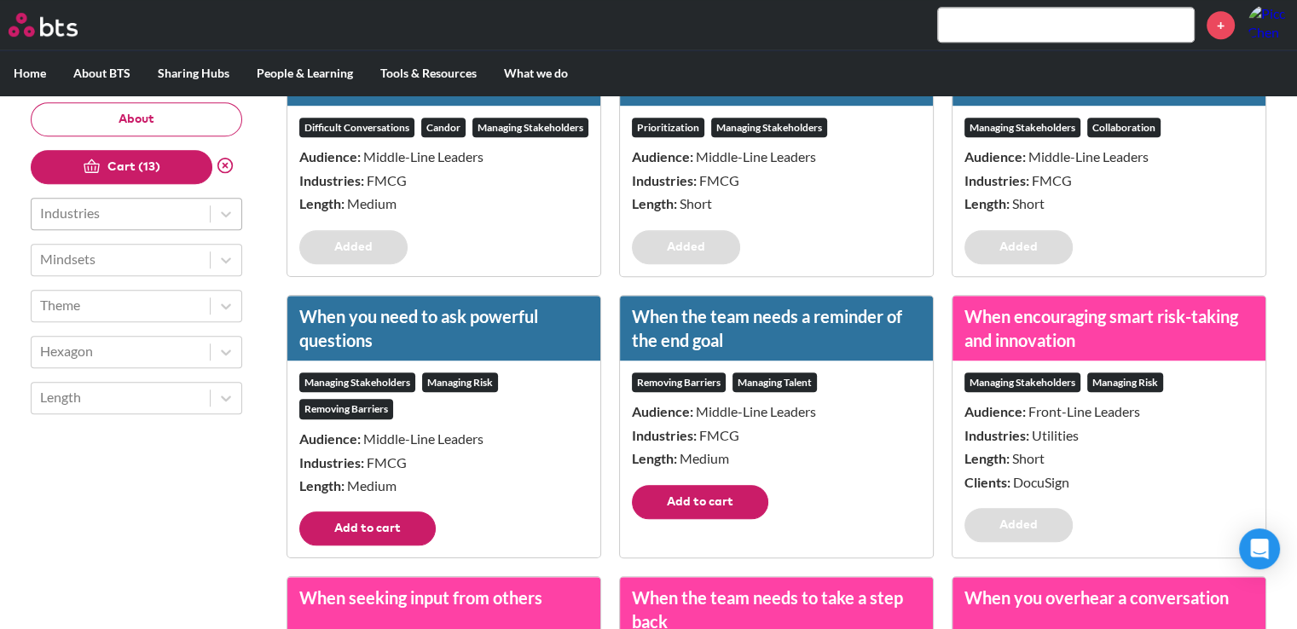
click at [739, 519] on button "Add to cart" at bounding box center [700, 502] width 136 height 34
click at [343, 545] on button "Add to cart" at bounding box center [367, 529] width 136 height 34
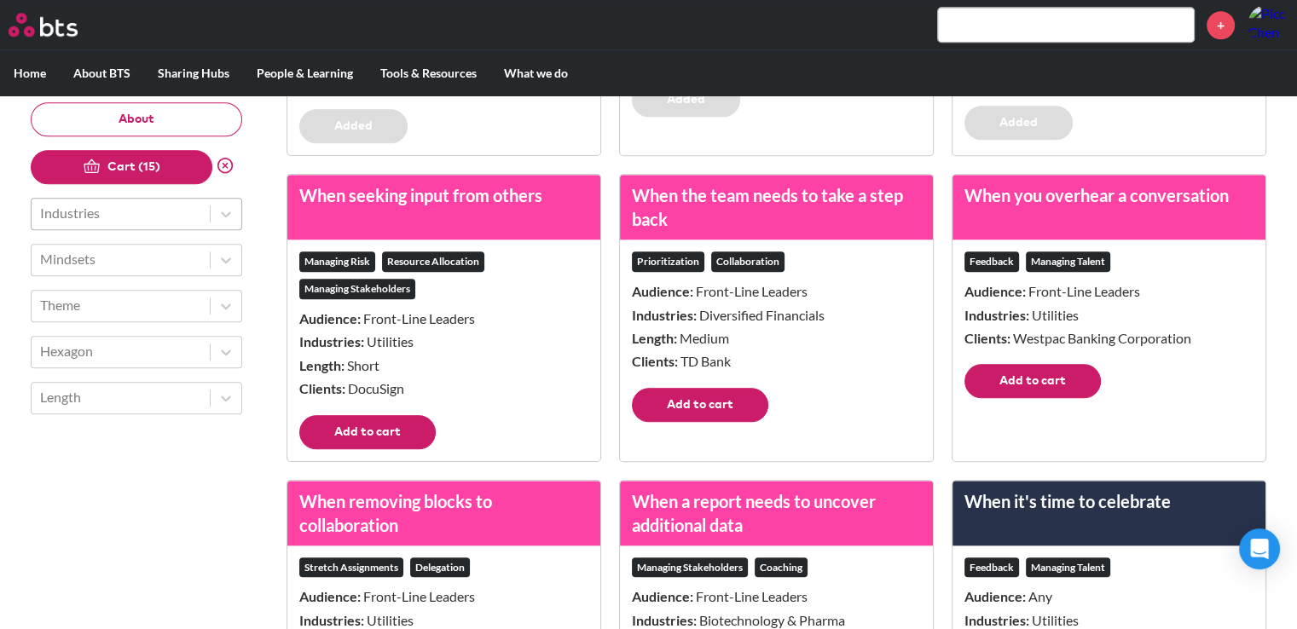
scroll to position [1535, 0]
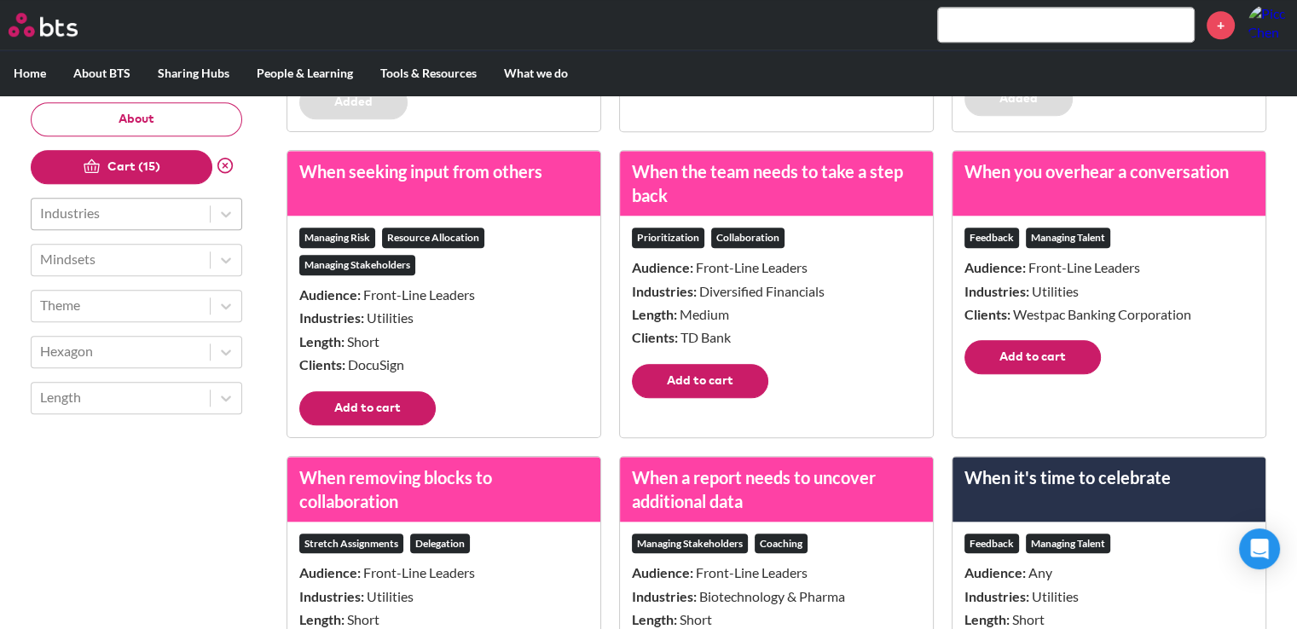
click at [402, 424] on button "Add to cart" at bounding box center [367, 408] width 136 height 34
click at [675, 398] on button "Add to cart" at bounding box center [700, 381] width 136 height 34
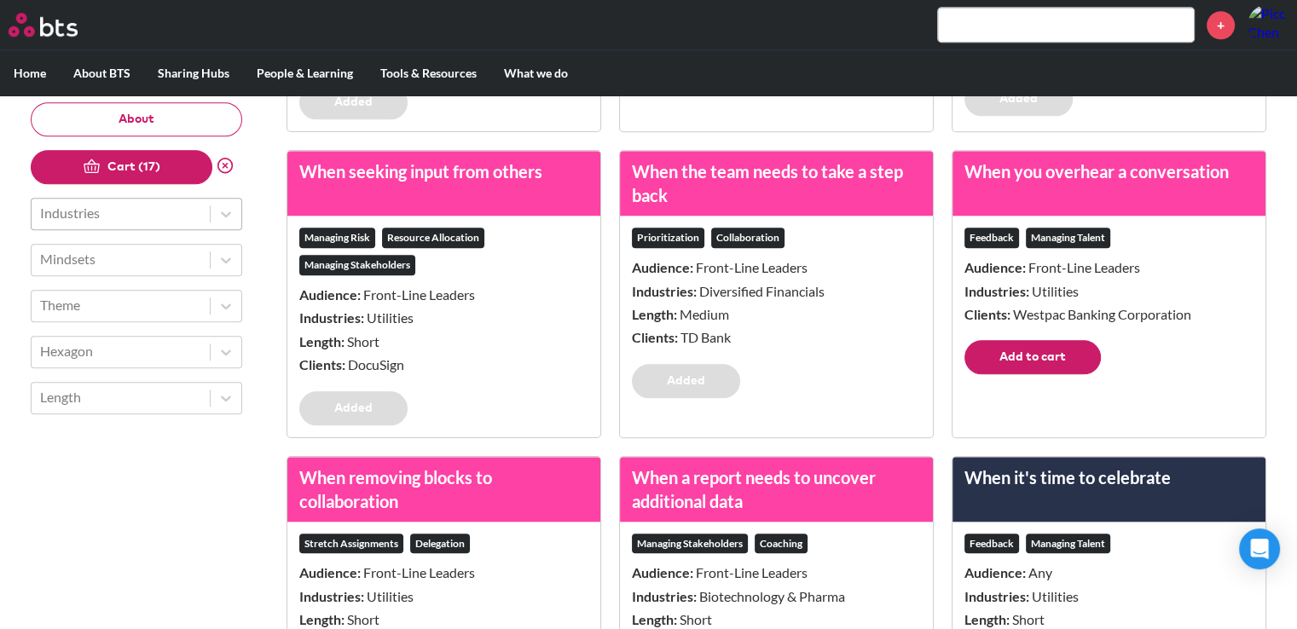
click at [1005, 374] on button "Add to cart" at bounding box center [1032, 357] width 136 height 34
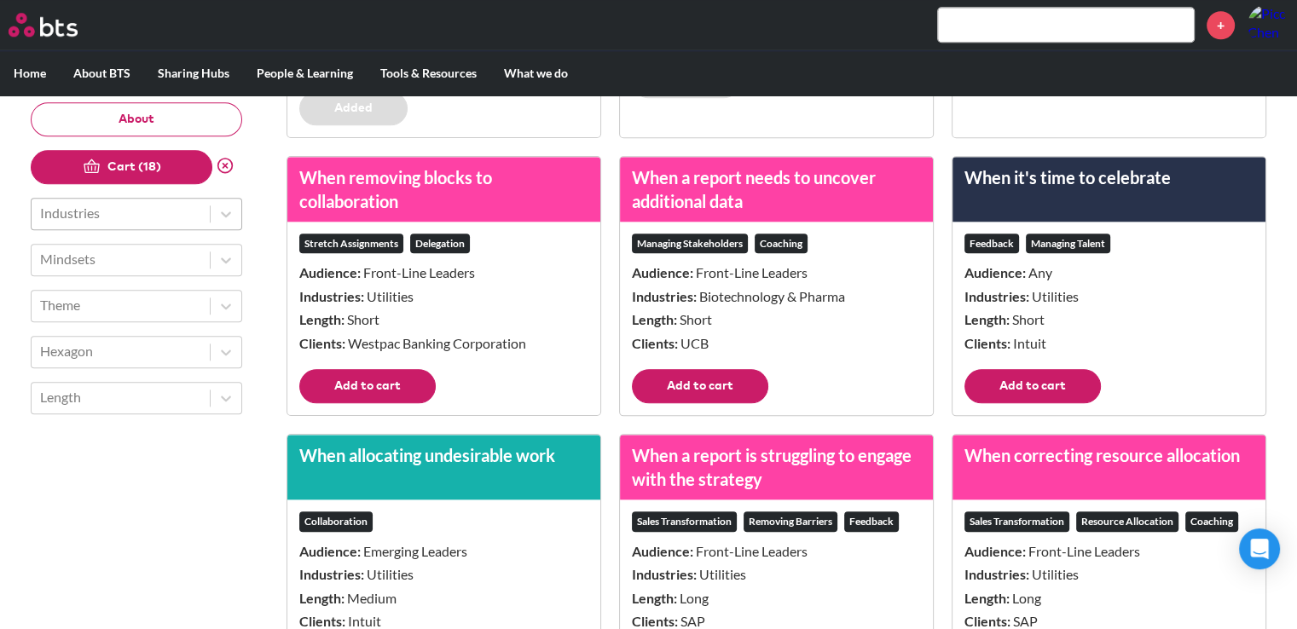
scroll to position [1876, 0]
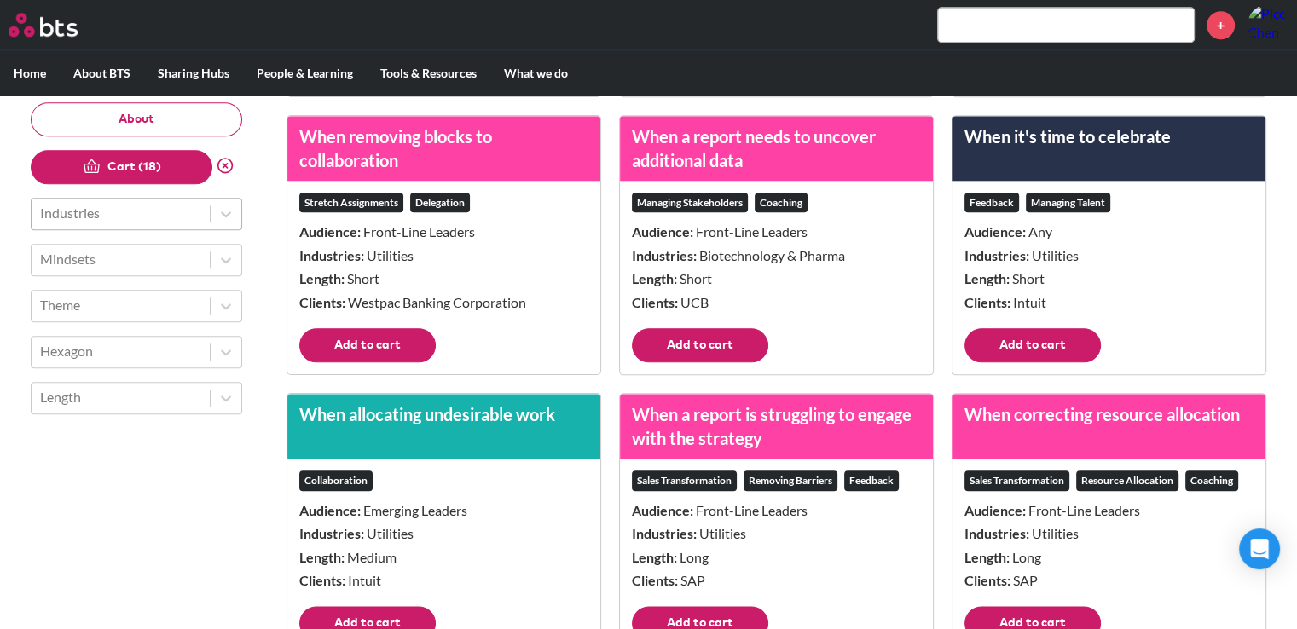
click at [999, 362] on button "Add to cart" at bounding box center [1032, 345] width 136 height 34
click at [698, 362] on button "Add to cart" at bounding box center [700, 345] width 136 height 34
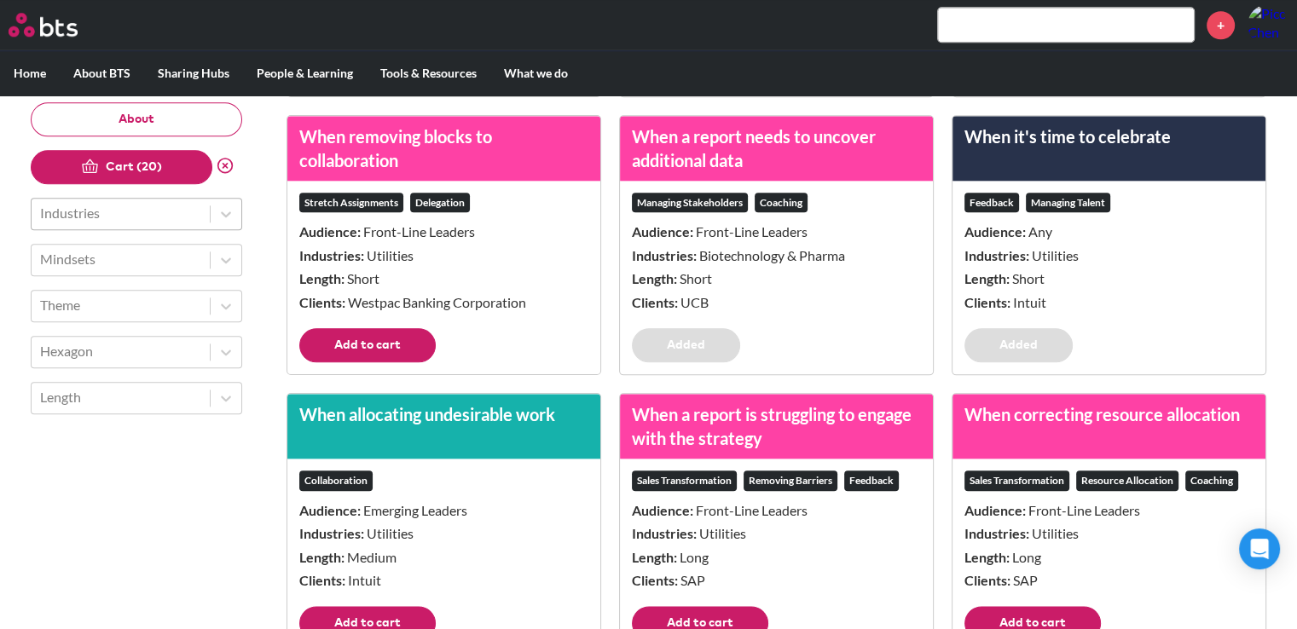
click at [409, 362] on button "Add to cart" at bounding box center [367, 345] width 136 height 34
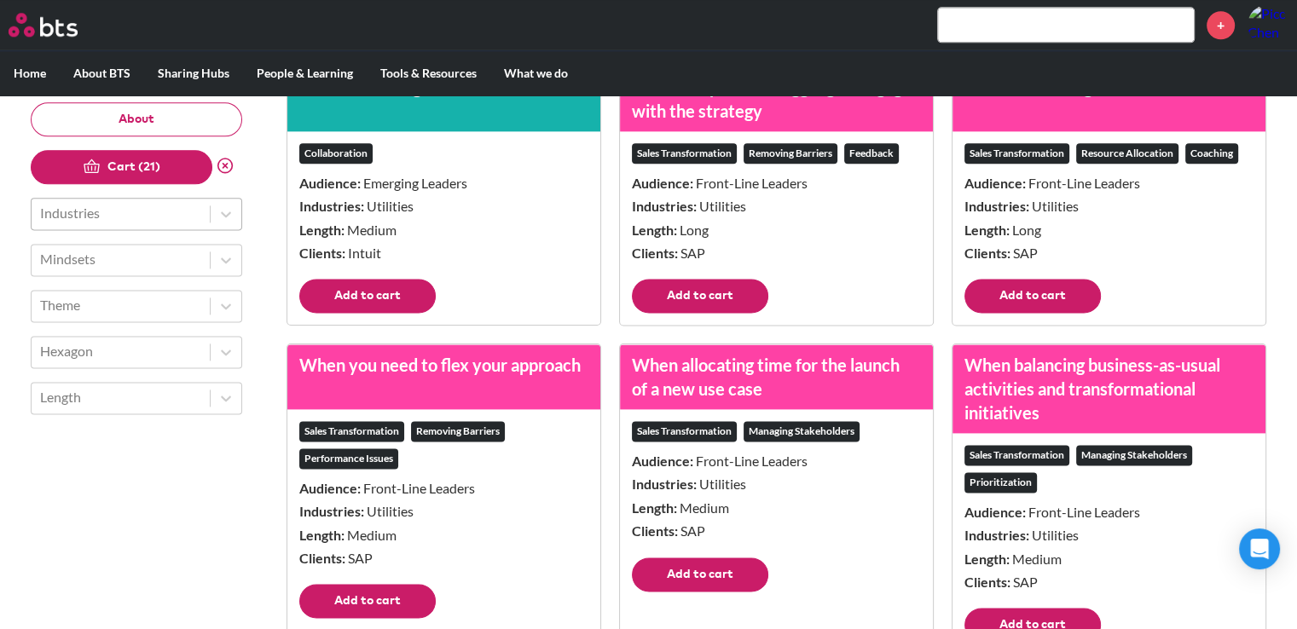
scroll to position [2217, 0]
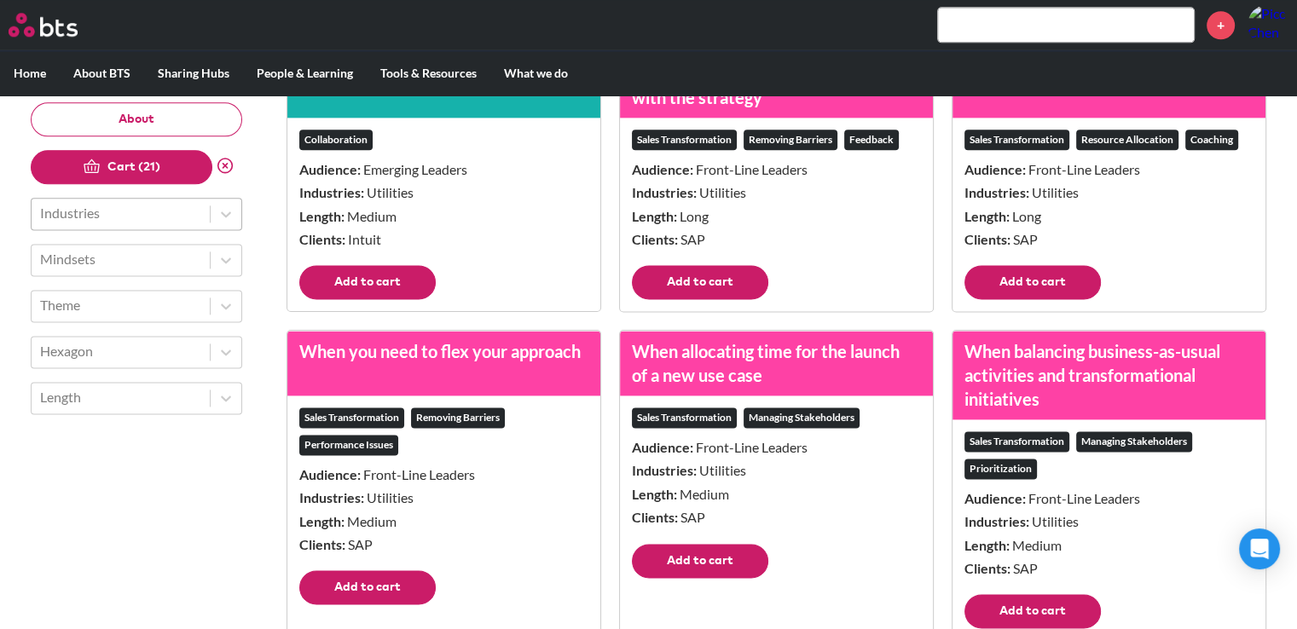
click at [401, 299] on button "Add to cart" at bounding box center [367, 282] width 136 height 34
click at [785, 298] on footer "Add to cart" at bounding box center [776, 288] width 313 height 46
click at [706, 299] on button "Add to cart" at bounding box center [700, 282] width 136 height 34
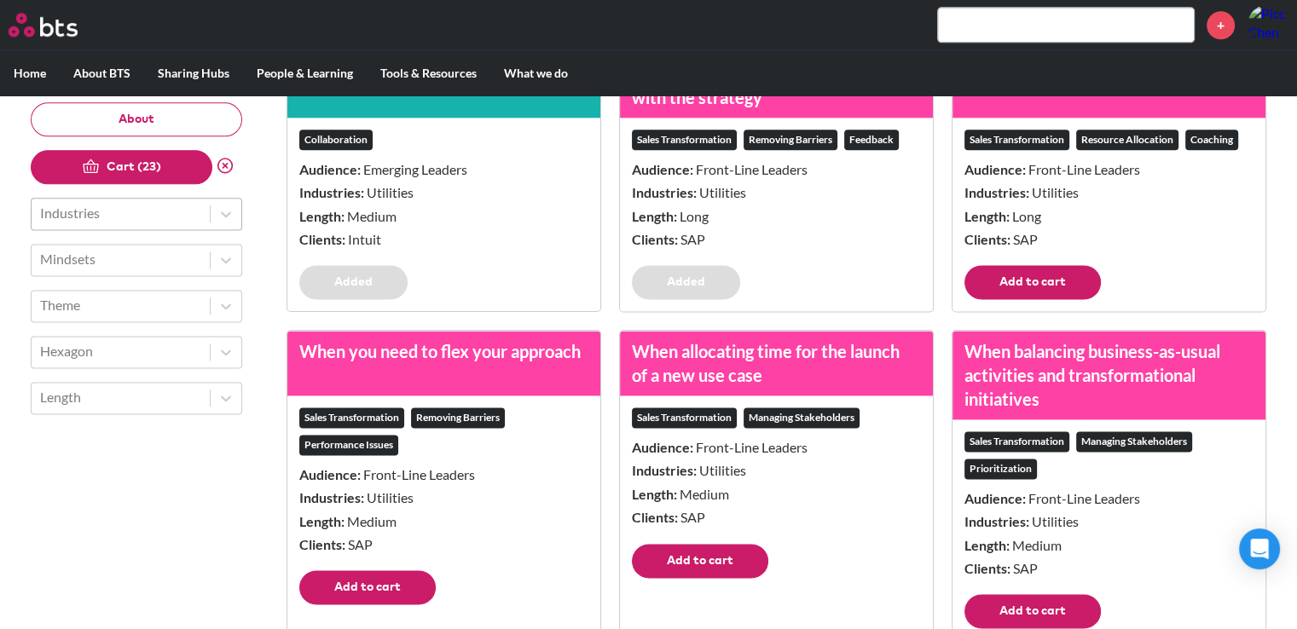
click at [987, 299] on button "Add to cart" at bounding box center [1032, 282] width 136 height 34
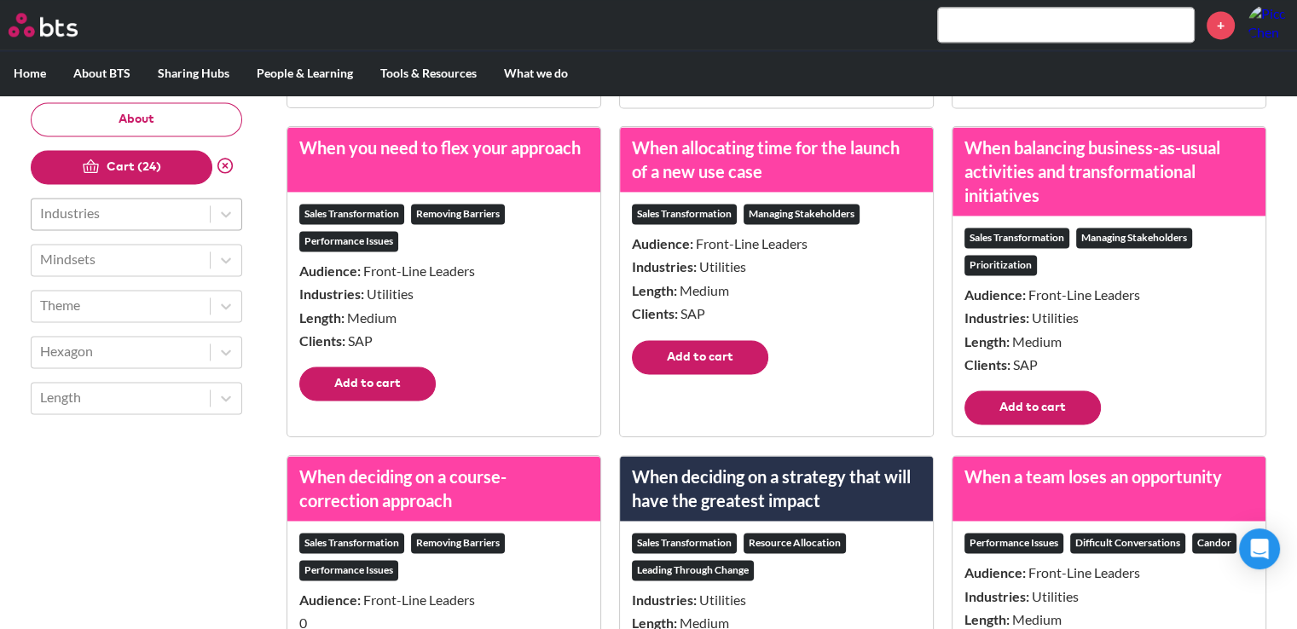
scroll to position [2473, 0]
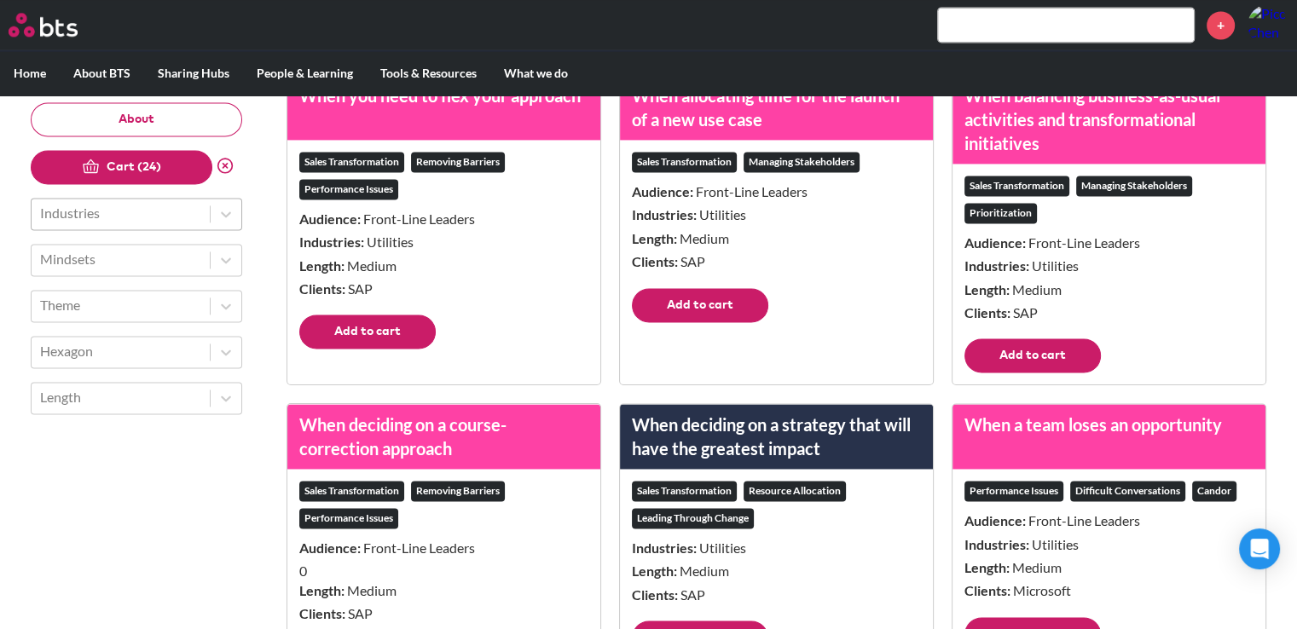
click at [1037, 373] on button "Add to cart" at bounding box center [1032, 356] width 136 height 34
click at [723, 322] on button "Add to cart" at bounding box center [700, 305] width 136 height 34
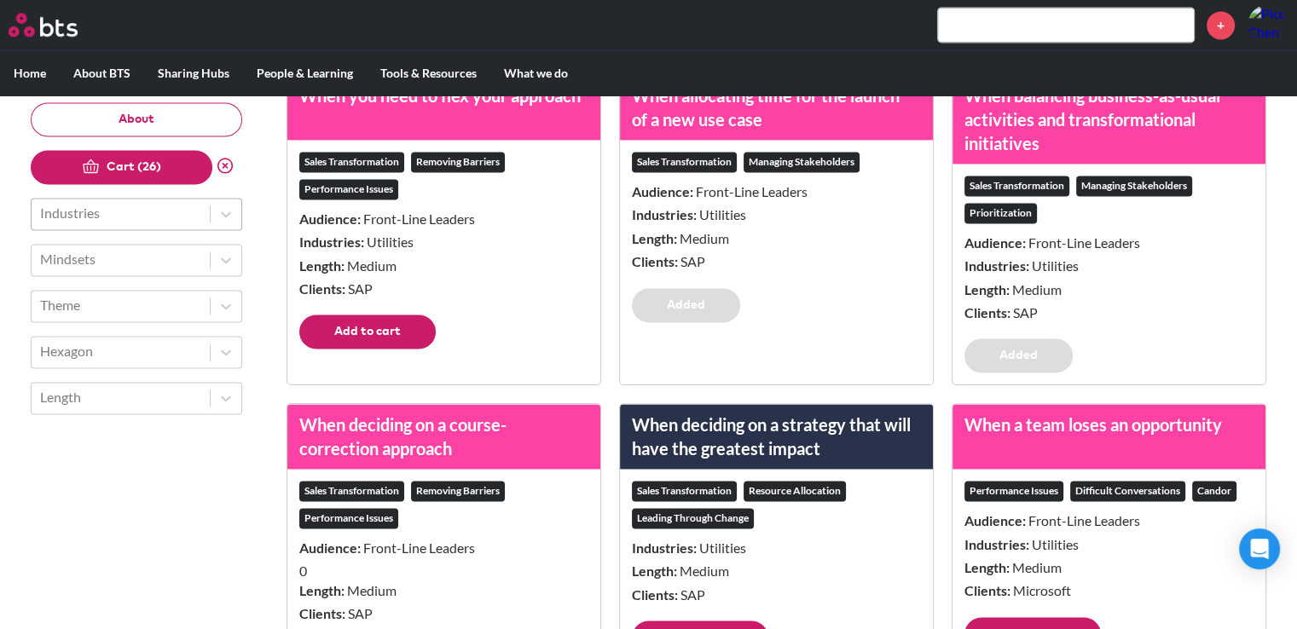
click at [384, 349] on button "Add to cart" at bounding box center [367, 332] width 136 height 34
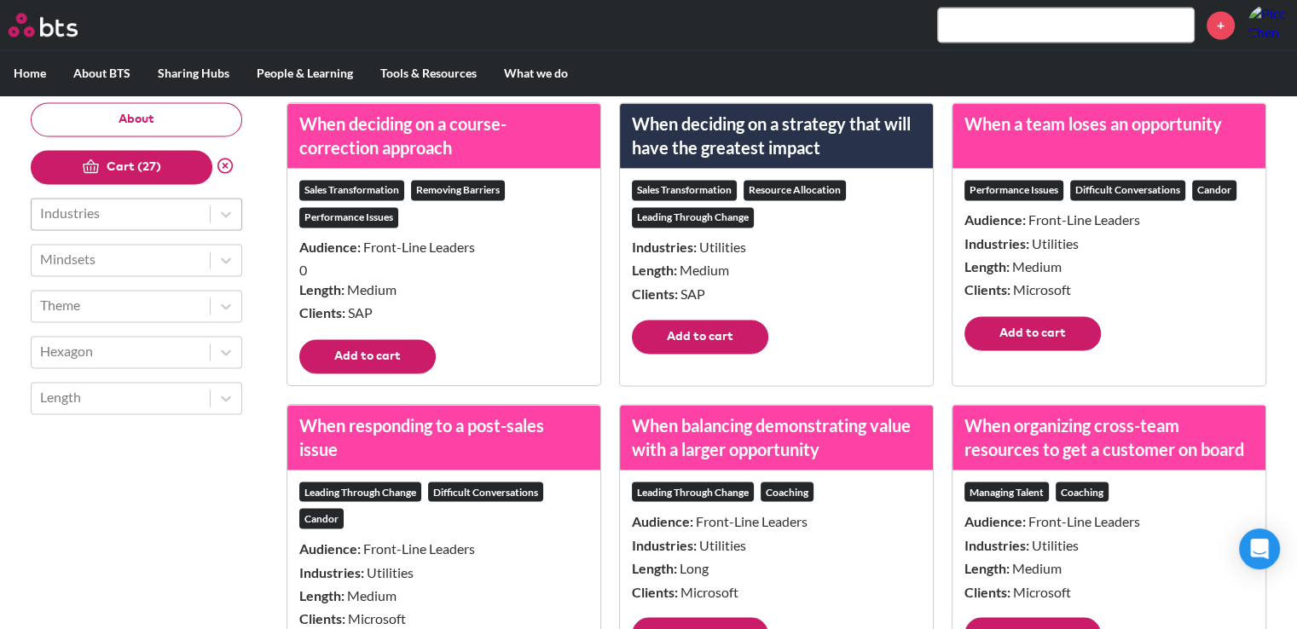
scroll to position [2814, 0]
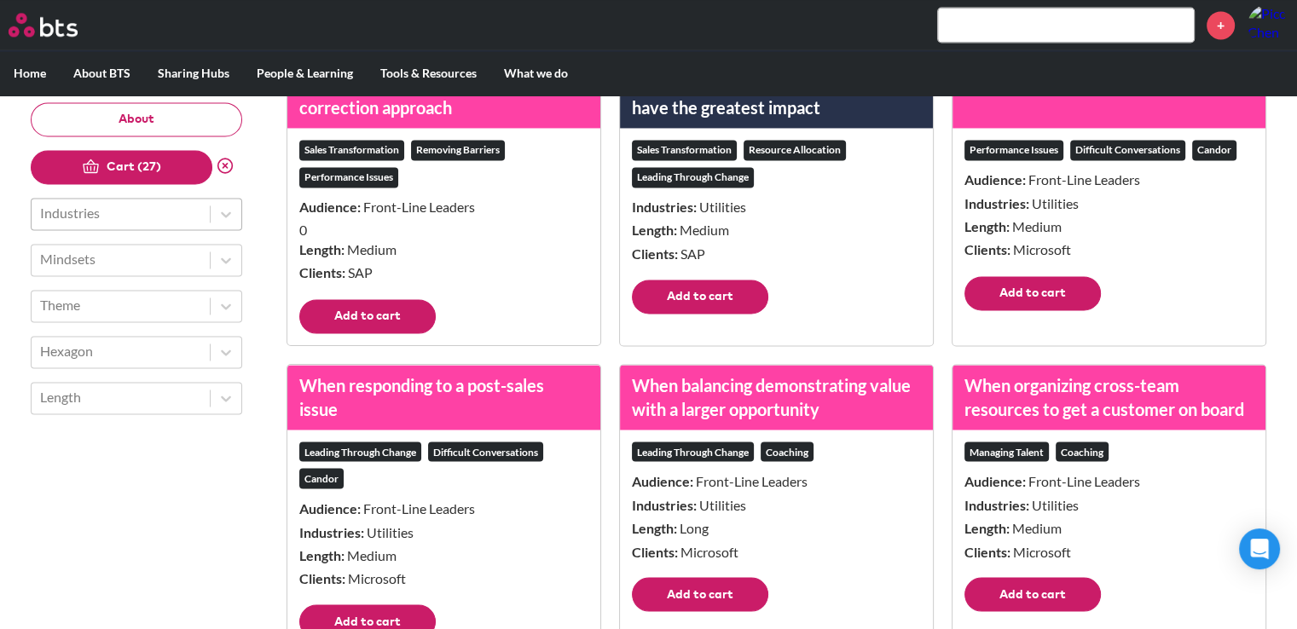
click at [396, 333] on button "Add to cart" at bounding box center [367, 316] width 136 height 34
click at [778, 322] on footer "Add to cart" at bounding box center [776, 303] width 313 height 46
click at [743, 314] on button "Add to cart" at bounding box center [700, 297] width 136 height 34
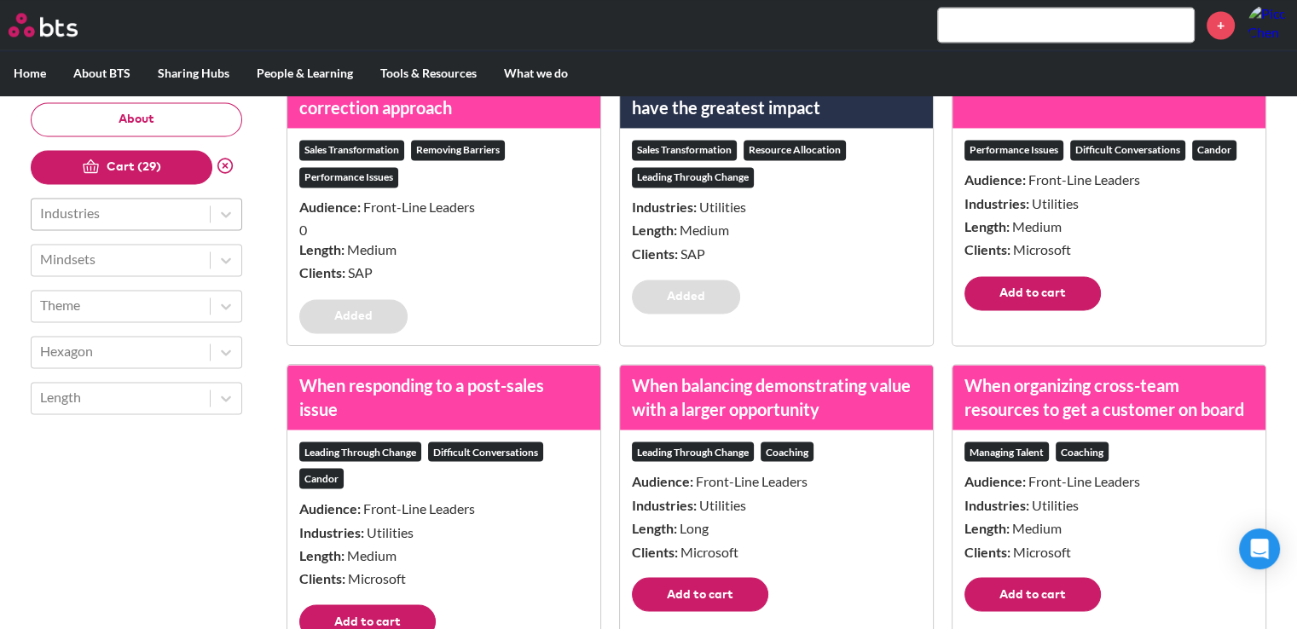
click at [954, 321] on footer "Add to cart" at bounding box center [1109, 299] width 313 height 46
click at [981, 310] on button "Add to cart" at bounding box center [1032, 293] width 136 height 34
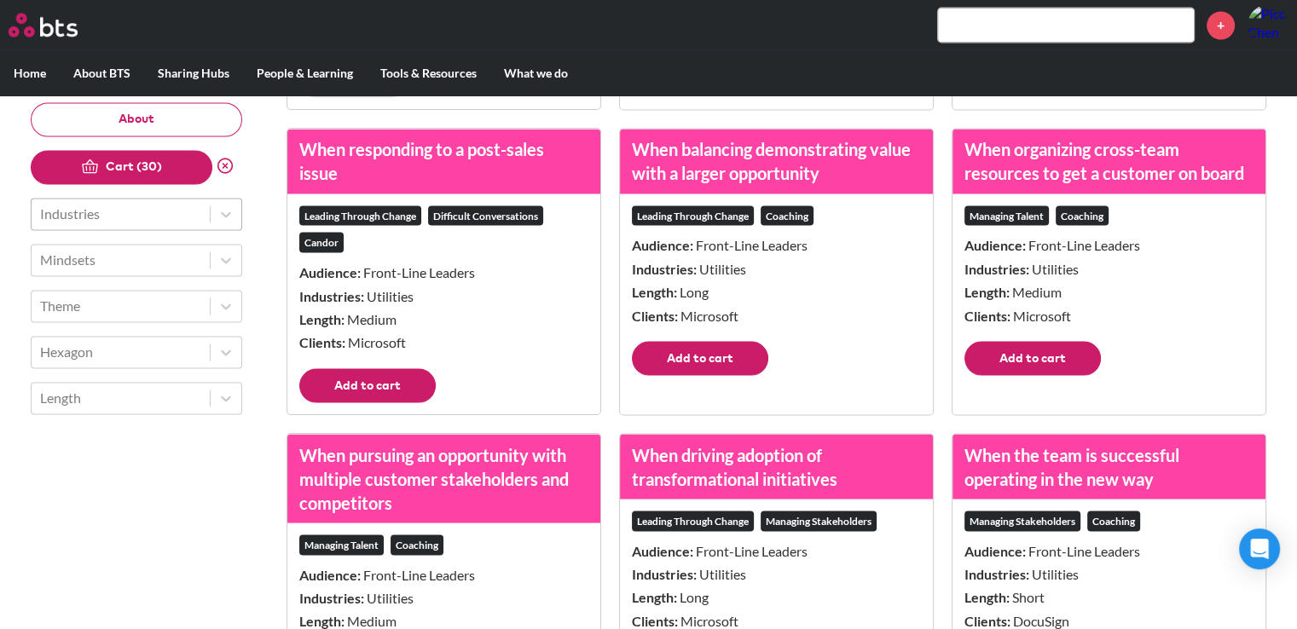
scroll to position [3070, 0]
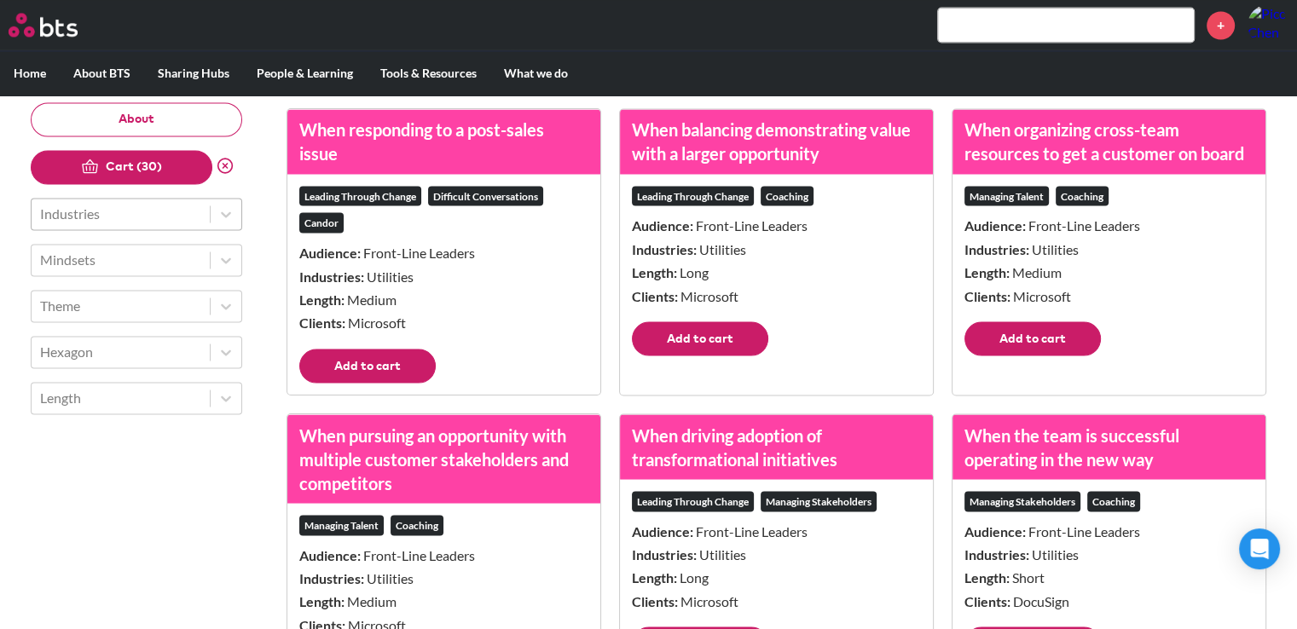
click at [999, 356] on button "Add to cart" at bounding box center [1032, 338] width 136 height 34
click at [714, 356] on button "Add to cart" at bounding box center [700, 338] width 136 height 34
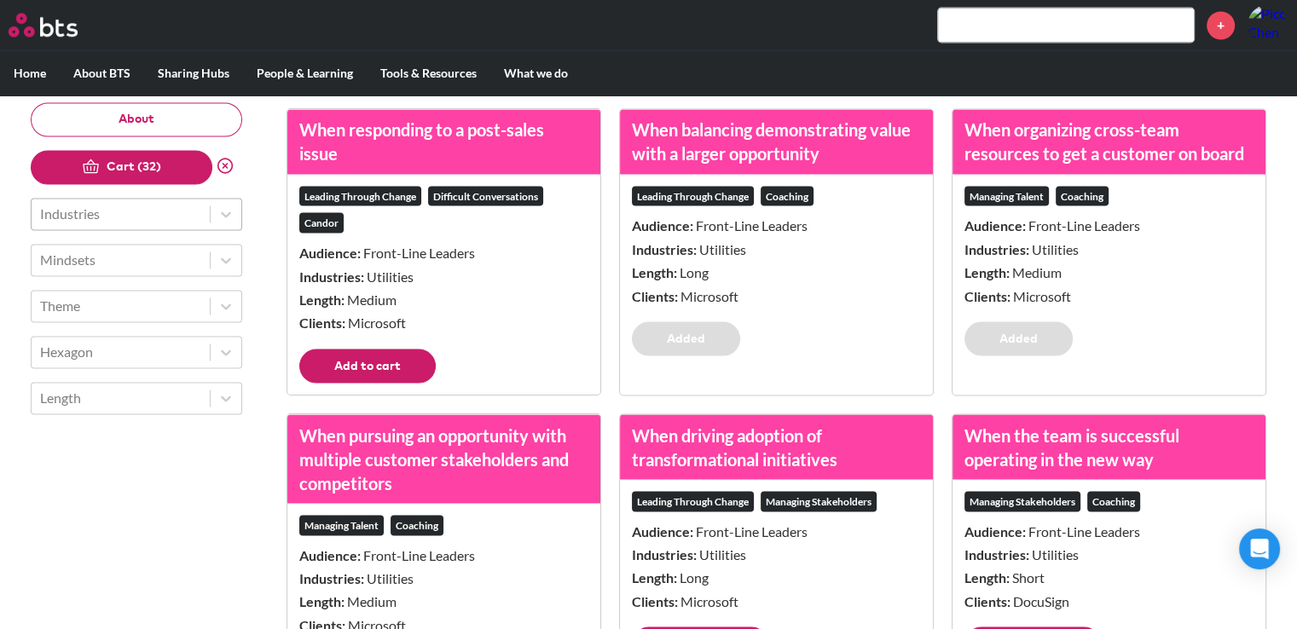
click at [376, 383] on button "Add to cart" at bounding box center [367, 366] width 136 height 34
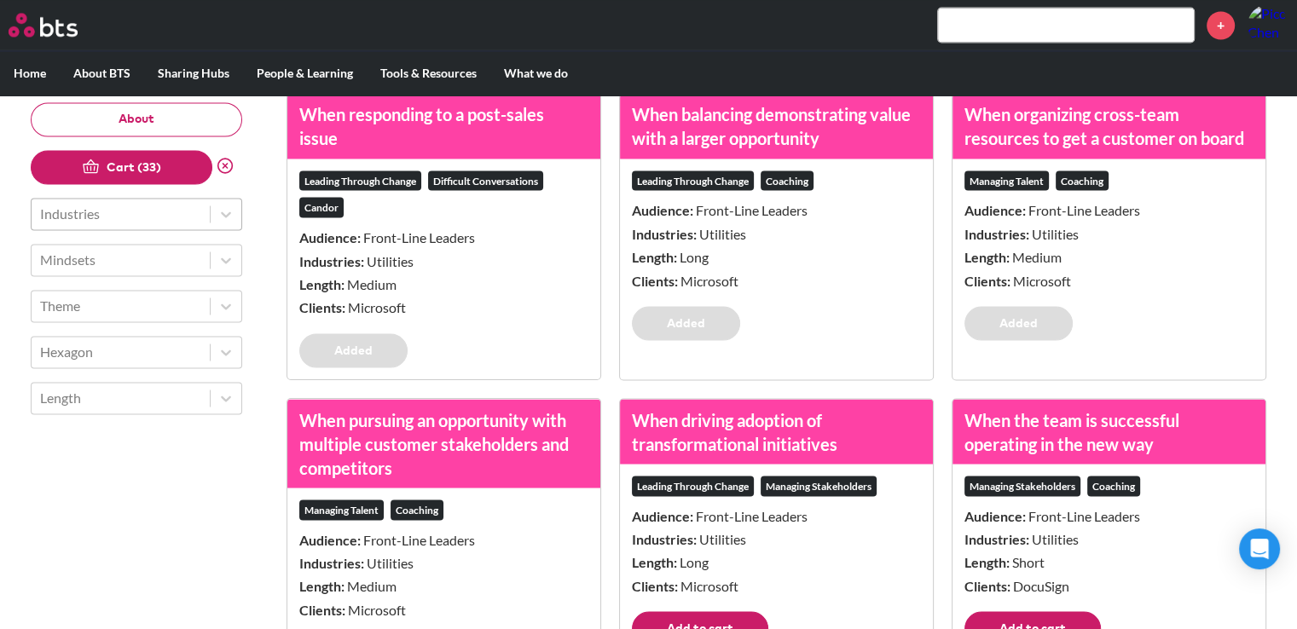
scroll to position [3326, 0]
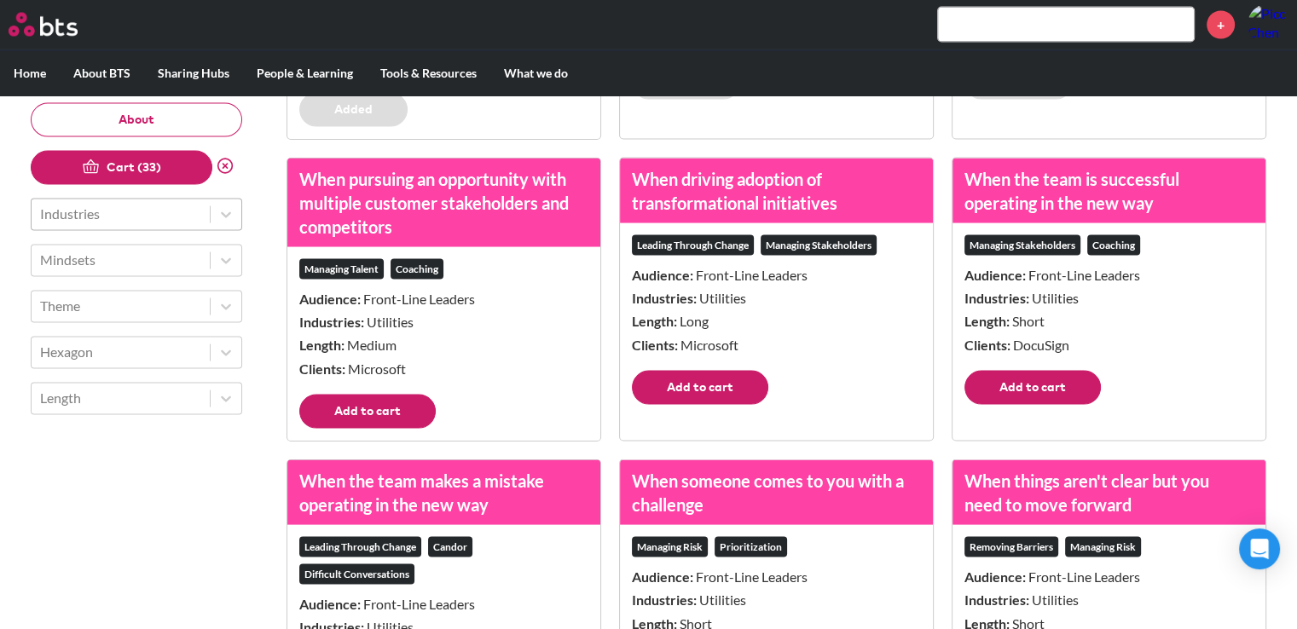
click at [421, 429] on button "Add to cart" at bounding box center [367, 412] width 136 height 34
click at [698, 371] on div "Leading Through Change Managing Stakeholders Audience: Front-Line Leaders Indus…" at bounding box center [776, 297] width 313 height 148
click at [1013, 405] on button "Add to cart" at bounding box center [1032, 388] width 136 height 34
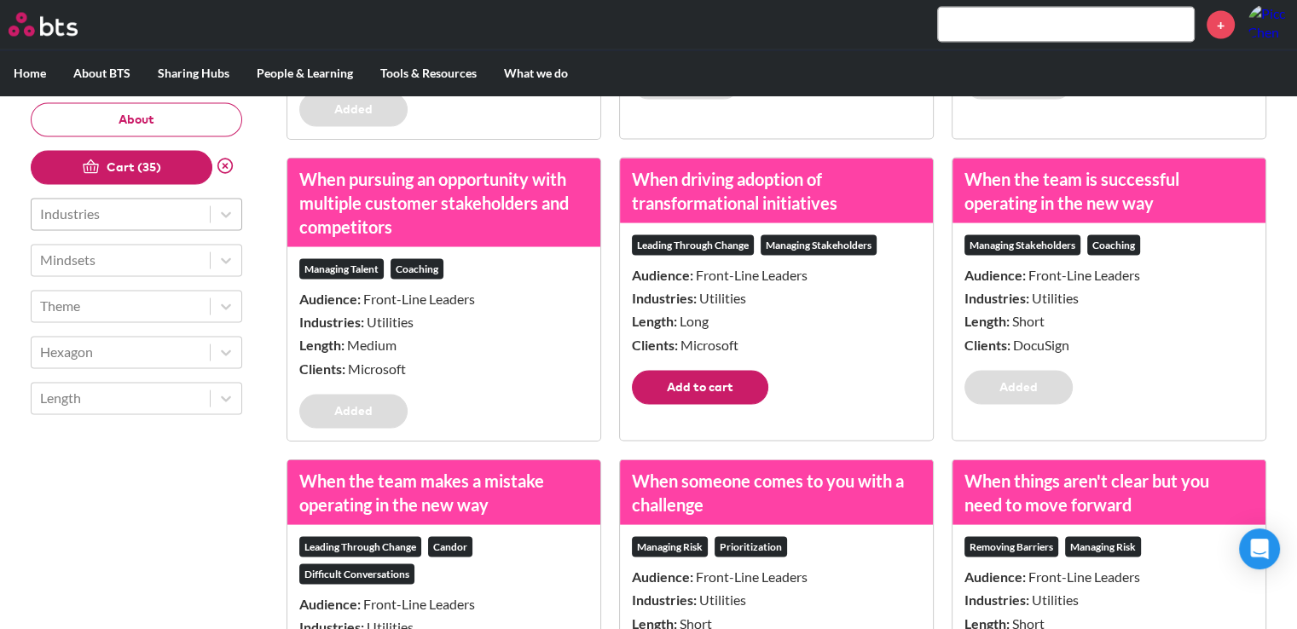
click at [704, 405] on button "Add to cart" at bounding box center [700, 388] width 136 height 34
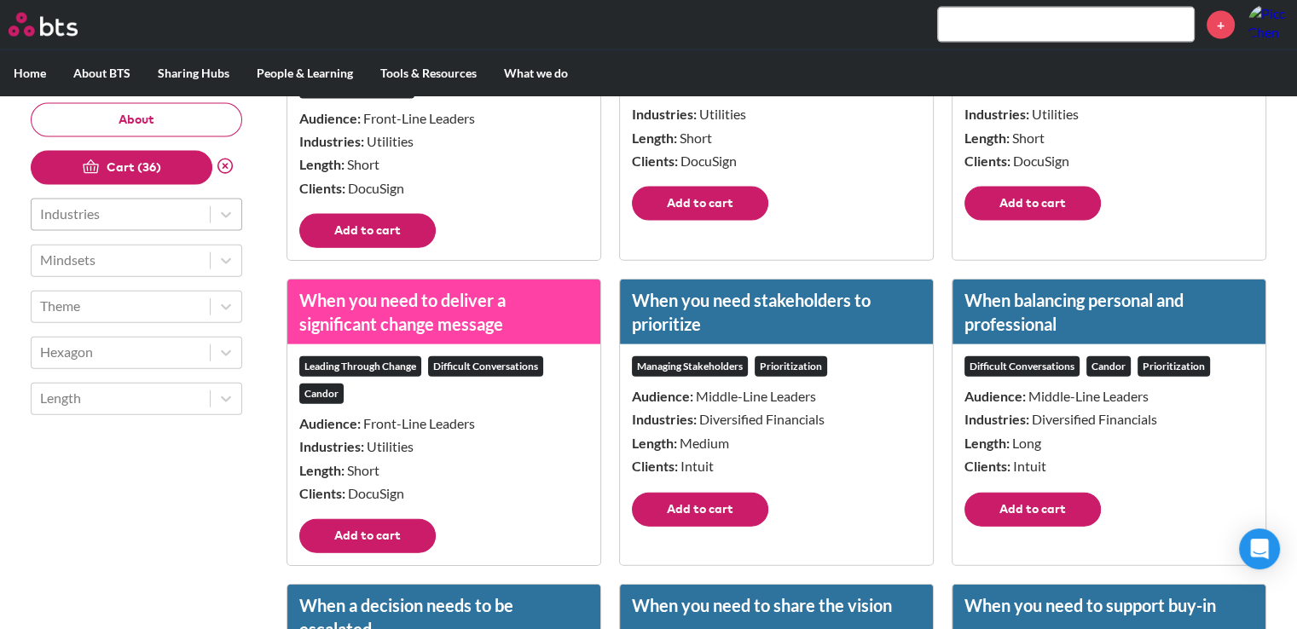
scroll to position [3837, 0]
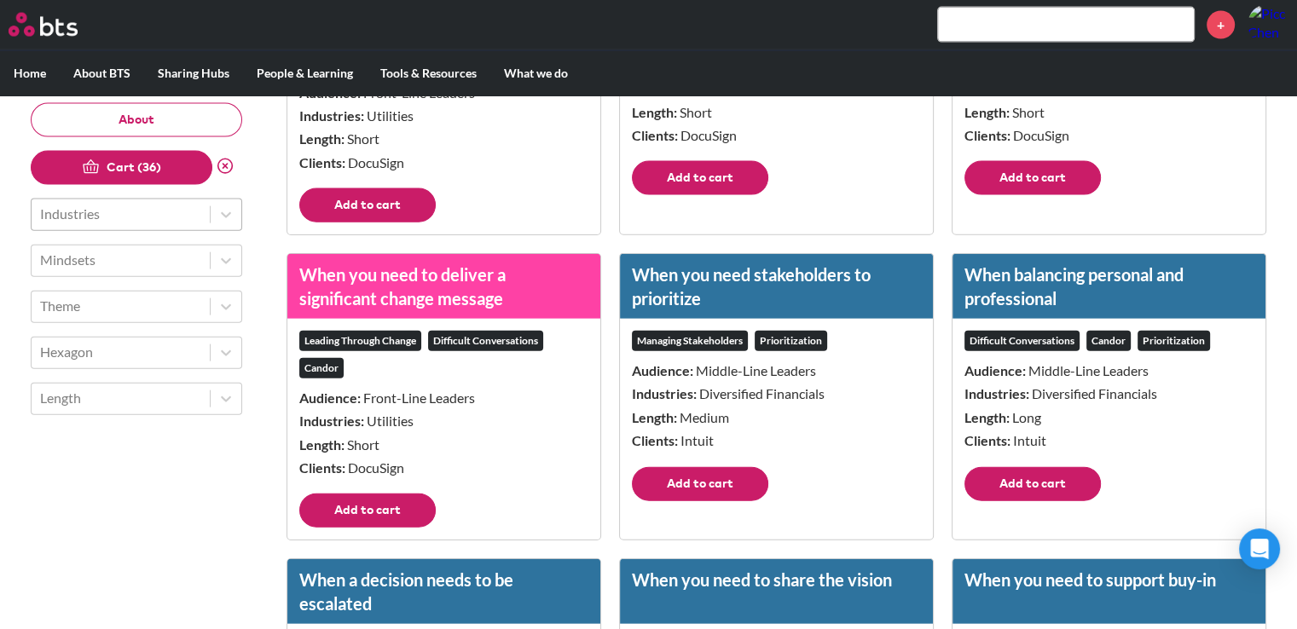
click at [1022, 195] on button "Add to cart" at bounding box center [1032, 178] width 136 height 34
click at [715, 195] on button "Add to cart" at bounding box center [700, 178] width 136 height 34
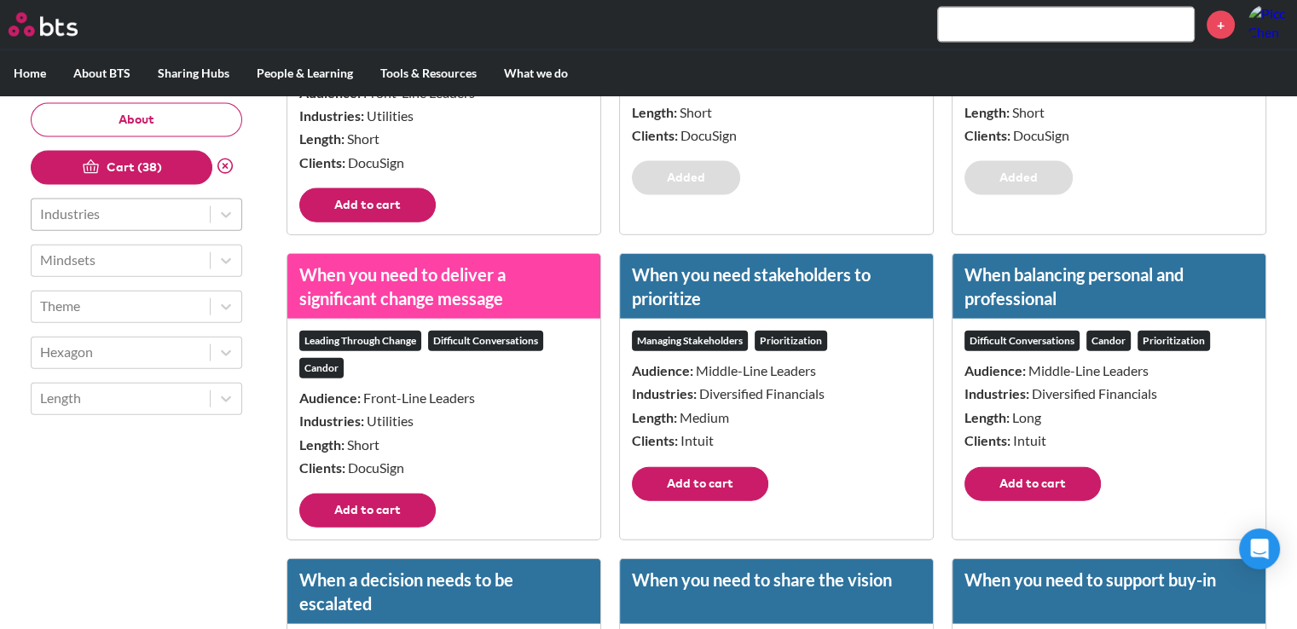
click at [392, 223] on button "Add to cart" at bounding box center [367, 205] width 136 height 34
click at [405, 528] on button "Add to cart" at bounding box center [367, 511] width 136 height 34
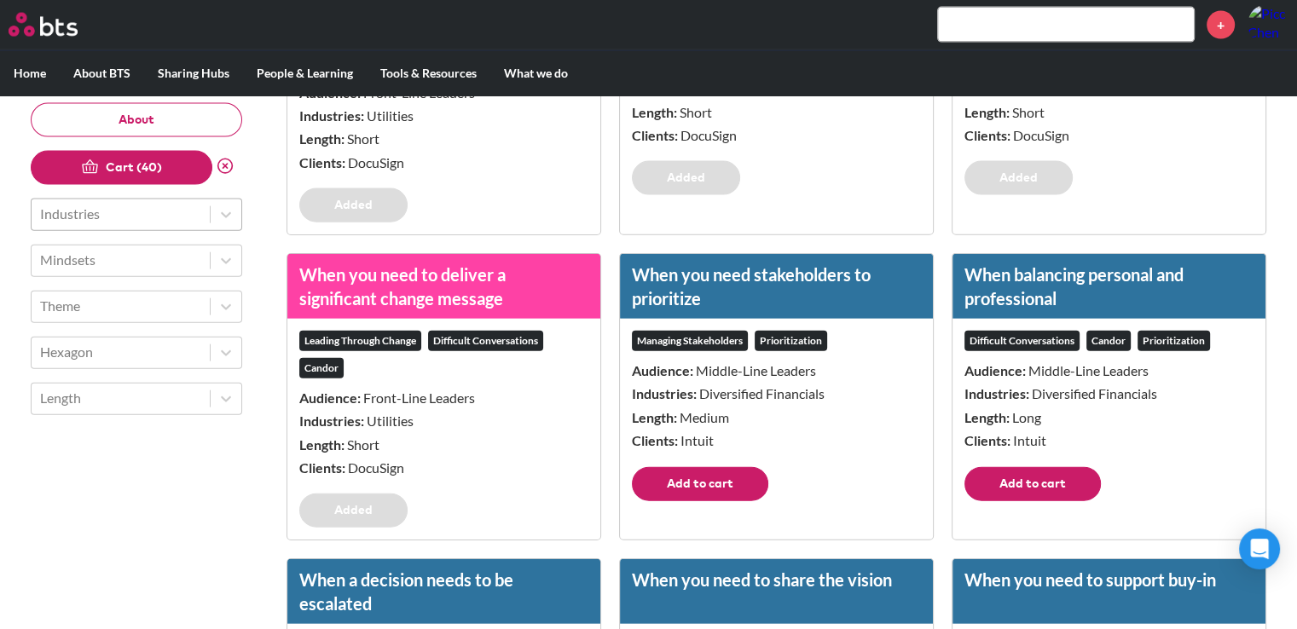
click at [709, 495] on button "Add to cart" at bounding box center [700, 484] width 136 height 34
click at [999, 499] on button "Add to cart" at bounding box center [1032, 484] width 136 height 34
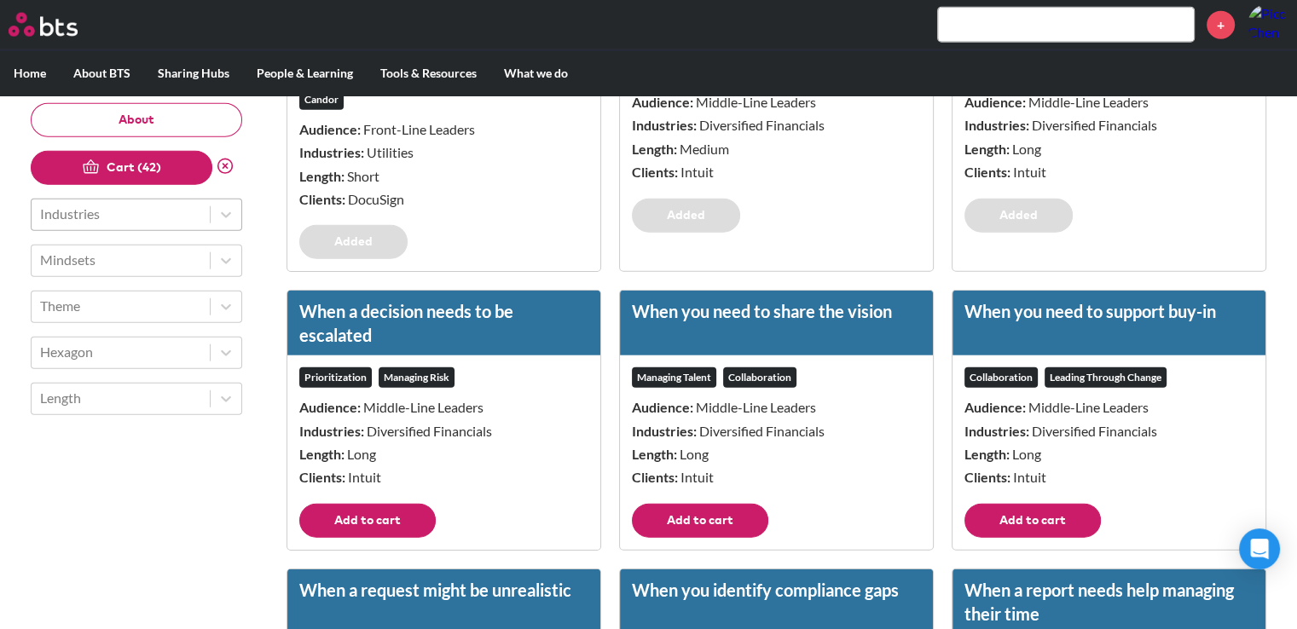
scroll to position [4264, 0]
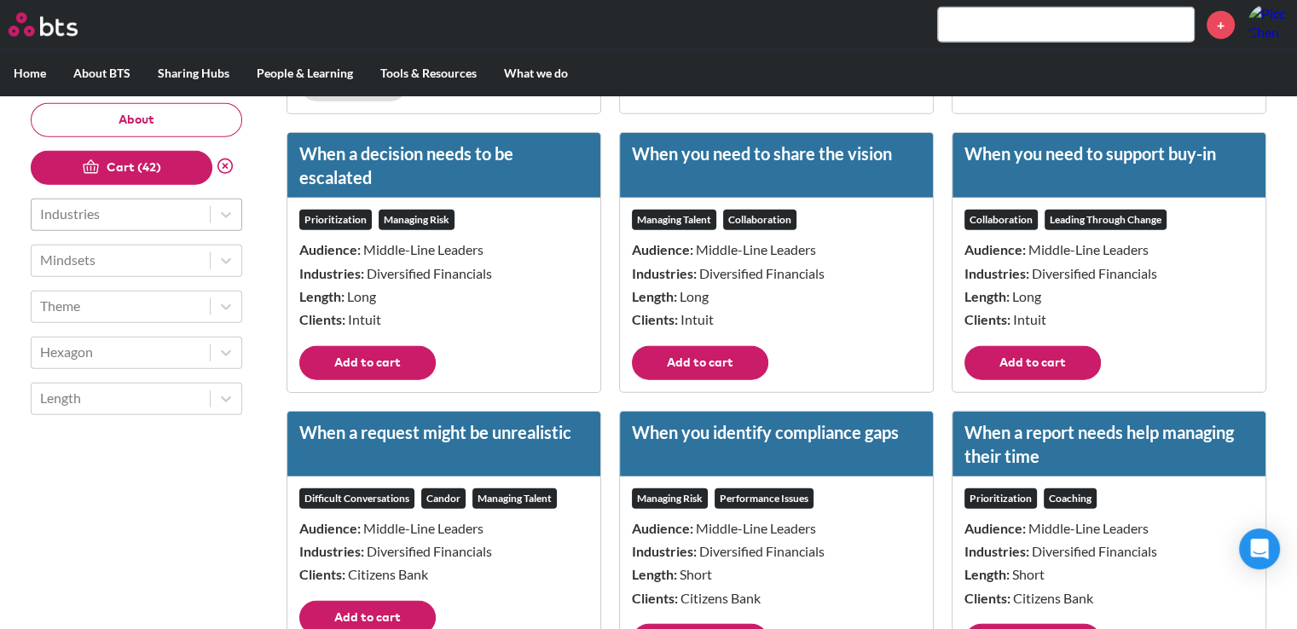
click at [1006, 370] on button "Add to cart" at bounding box center [1032, 363] width 136 height 34
click at [709, 380] on button "Add to cart" at bounding box center [700, 363] width 136 height 34
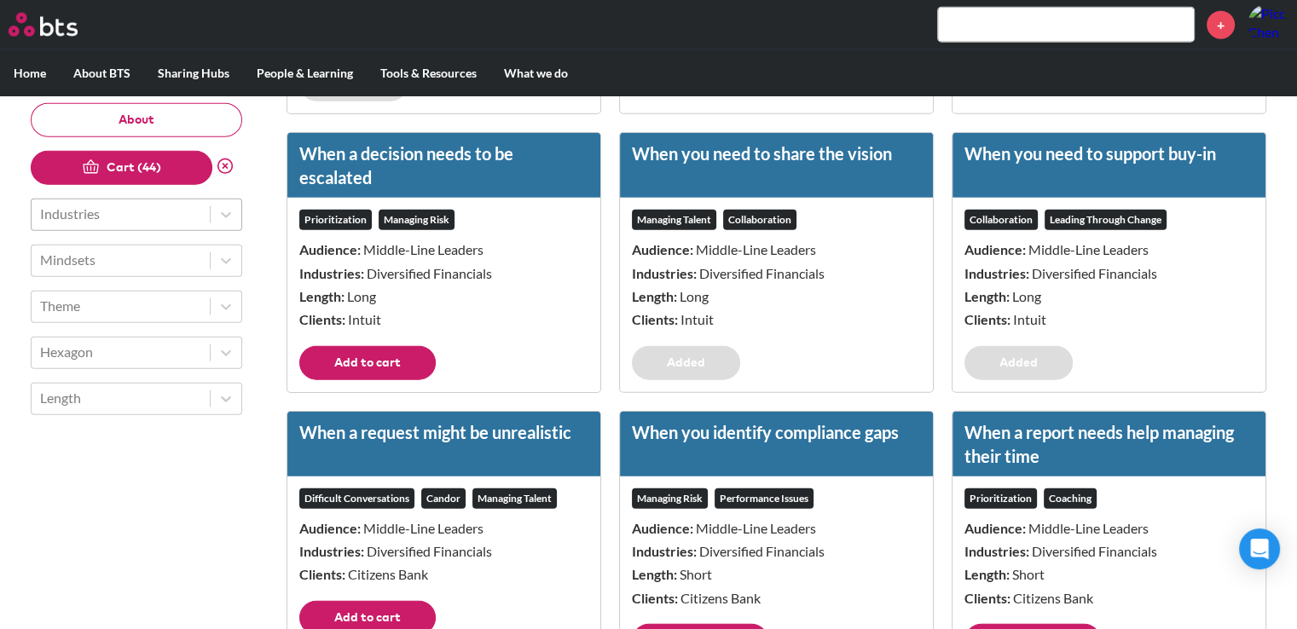
click at [382, 380] on button "Add to cart" at bounding box center [367, 363] width 136 height 34
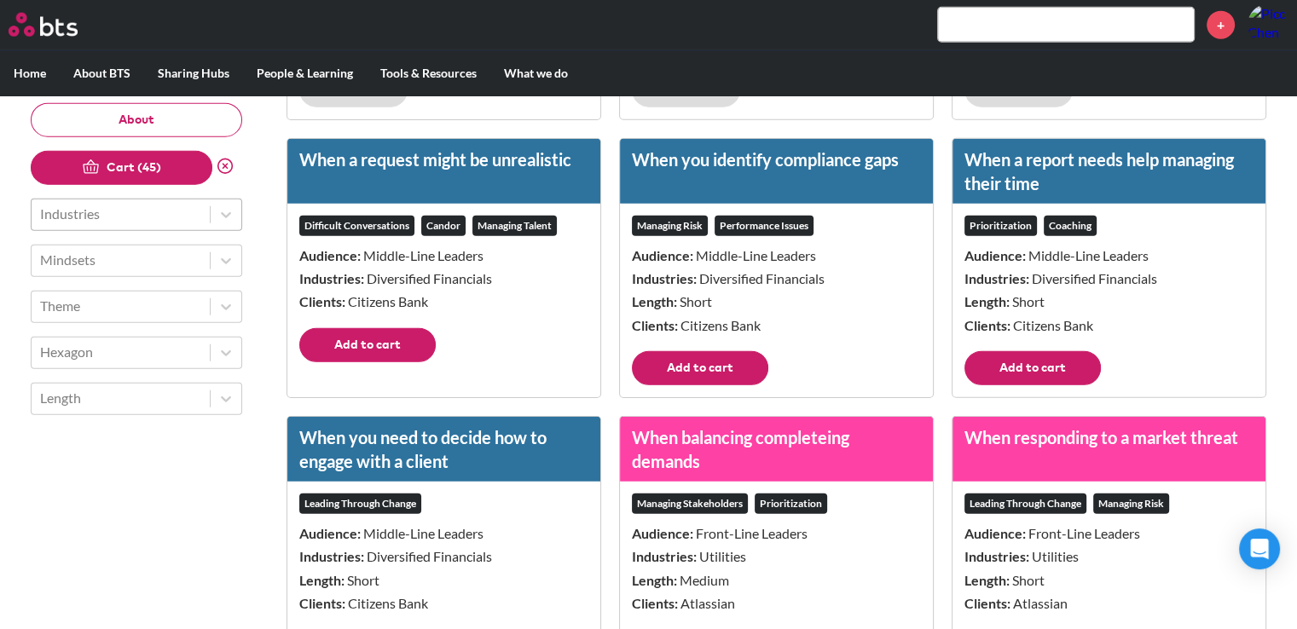
scroll to position [4605, 0]
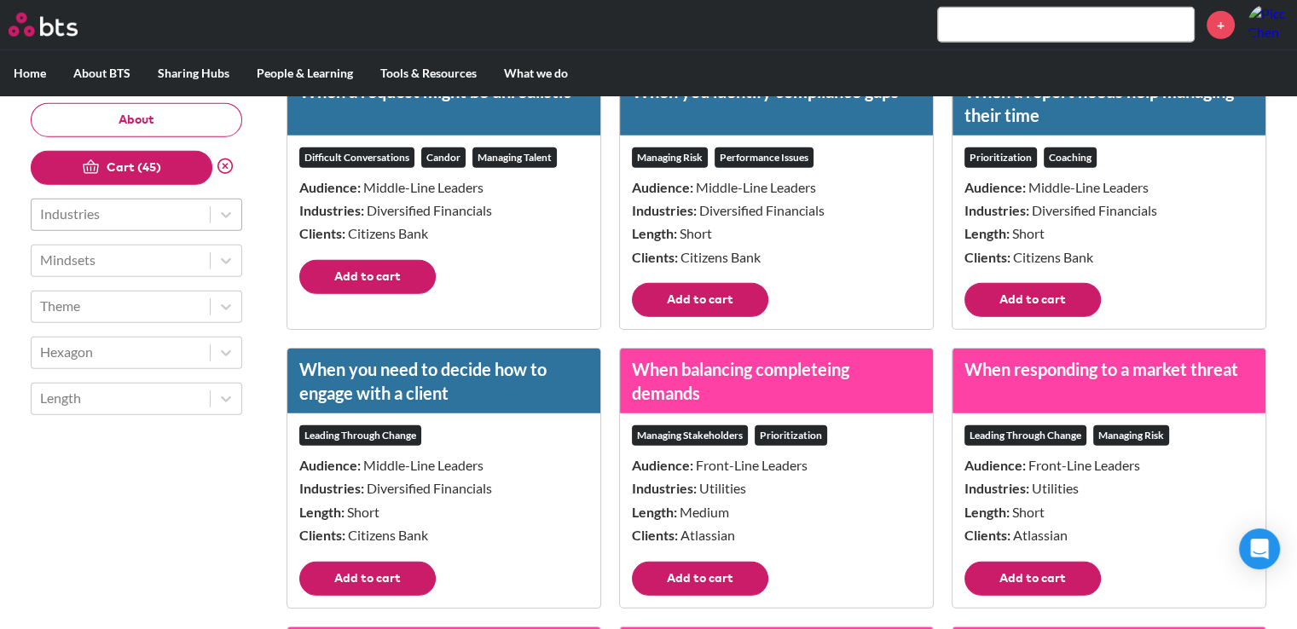
click at [389, 294] on button "Add to cart" at bounding box center [367, 277] width 136 height 34
click at [682, 317] on button "Add to cart" at bounding box center [700, 300] width 136 height 34
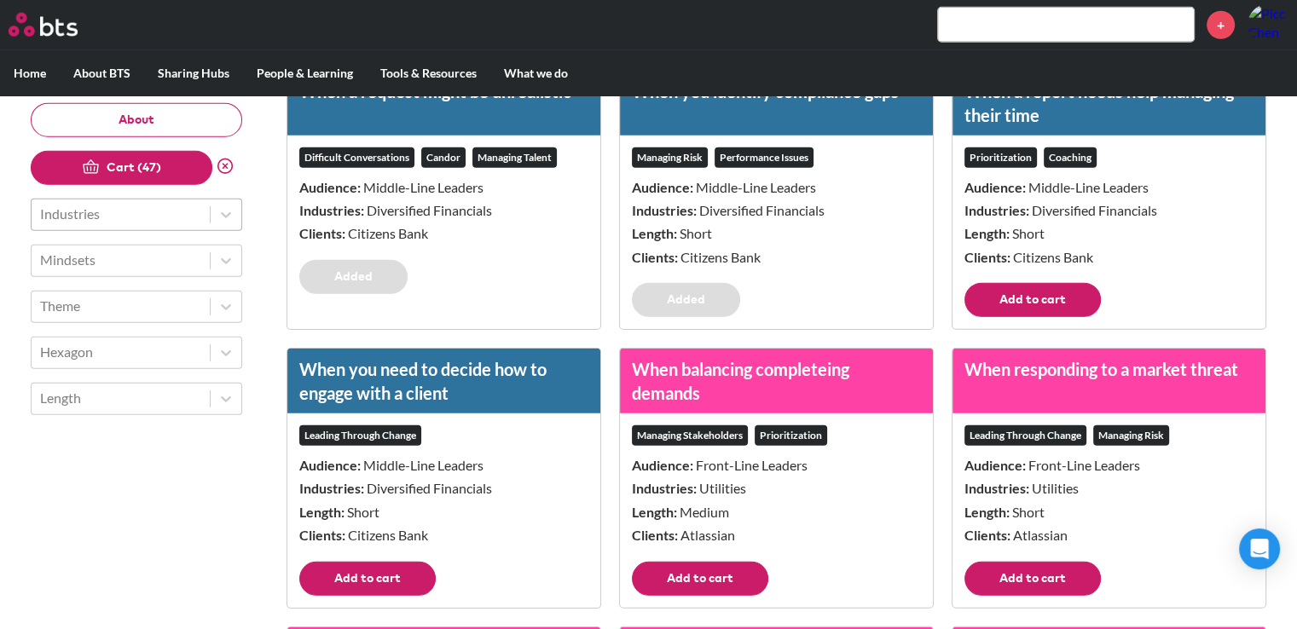
click at [982, 313] on button "Add to cart" at bounding box center [1032, 300] width 136 height 34
click at [1030, 588] on button "Add to cart" at bounding box center [1032, 579] width 136 height 34
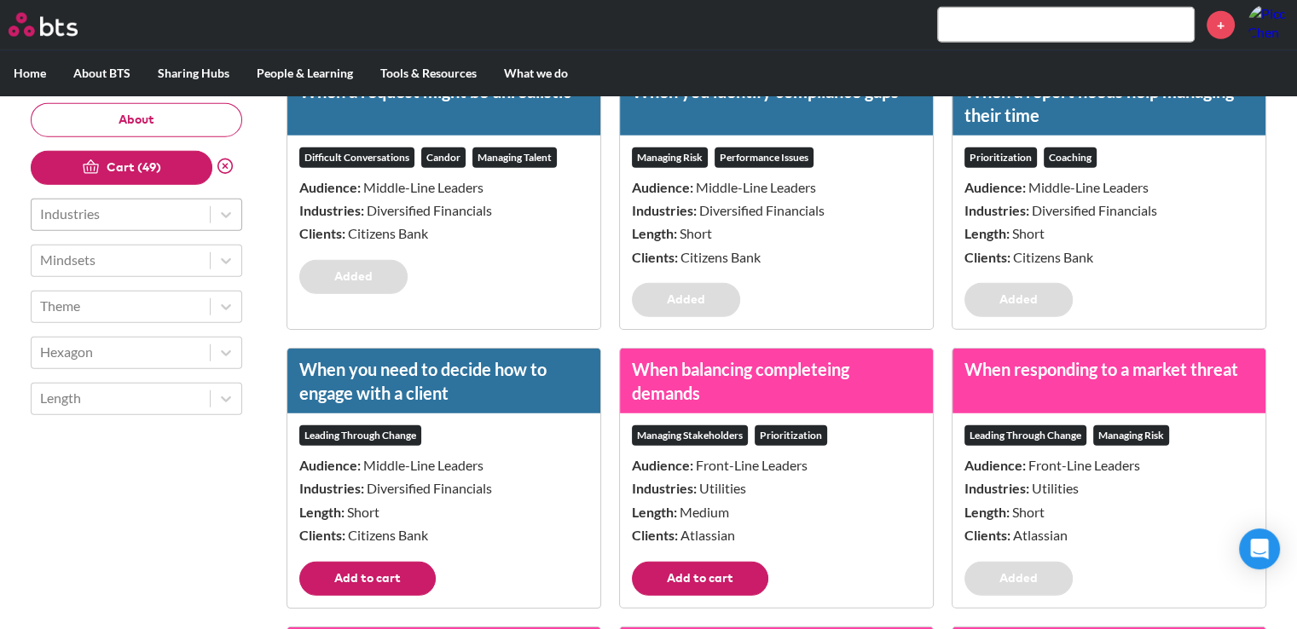
click at [708, 592] on button "Add to cart" at bounding box center [700, 579] width 136 height 34
click at [411, 596] on button "Add to cart" at bounding box center [367, 579] width 136 height 34
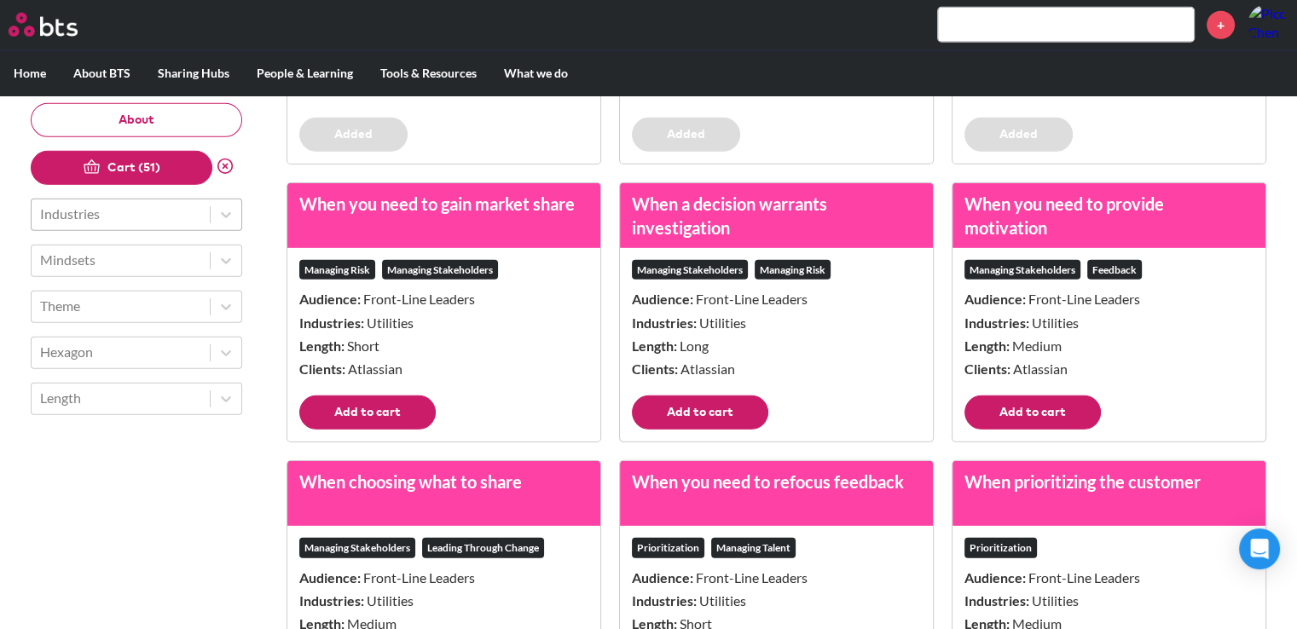
scroll to position [5116, 0]
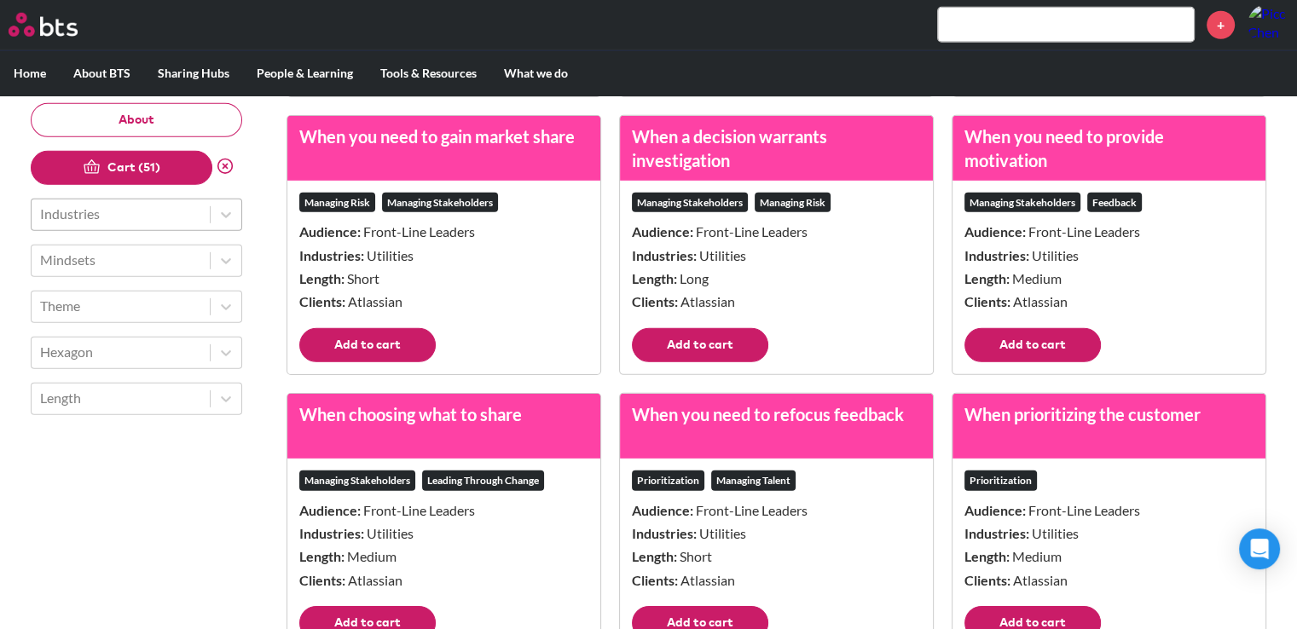
click at [385, 362] on button "Add to cart" at bounding box center [367, 345] width 136 height 34
click at [665, 362] on button "Add to cart" at bounding box center [700, 345] width 136 height 34
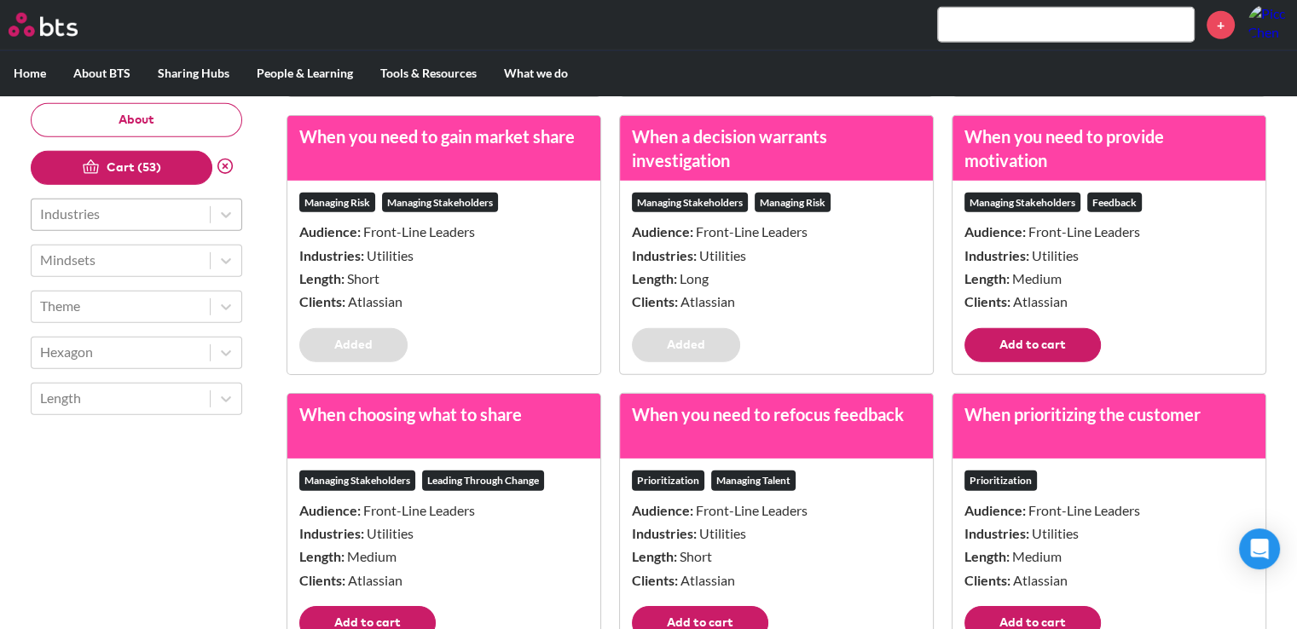
click at [1080, 362] on button "Add to cart" at bounding box center [1032, 345] width 136 height 34
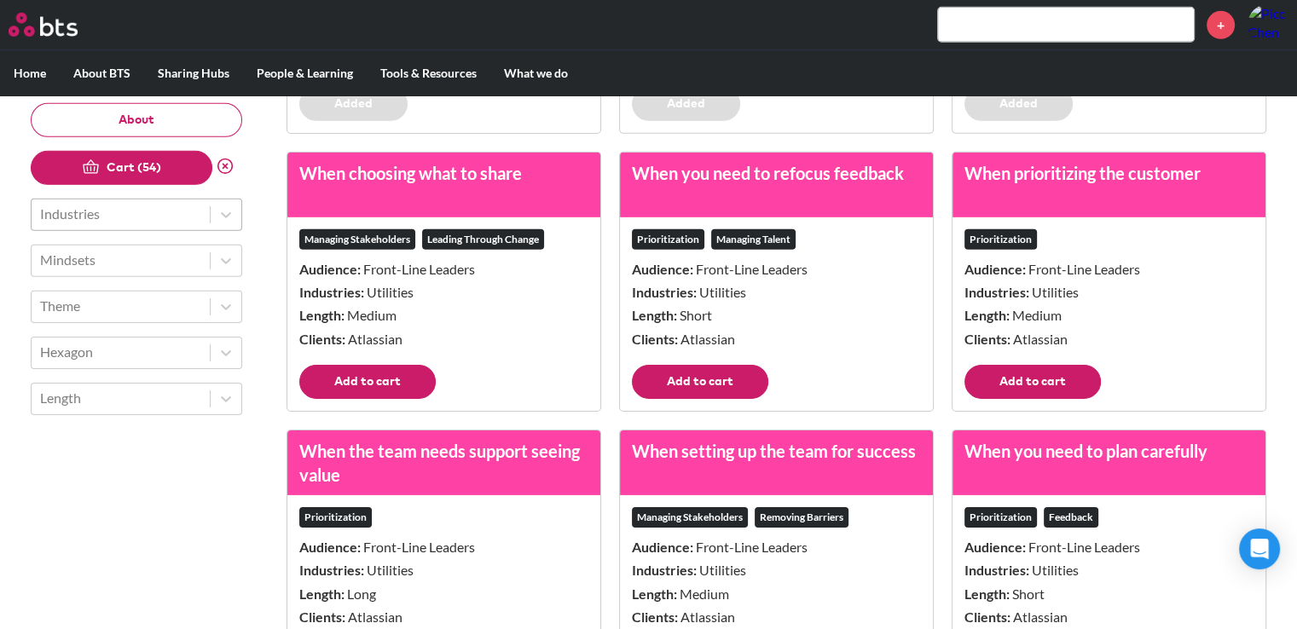
scroll to position [5457, 0]
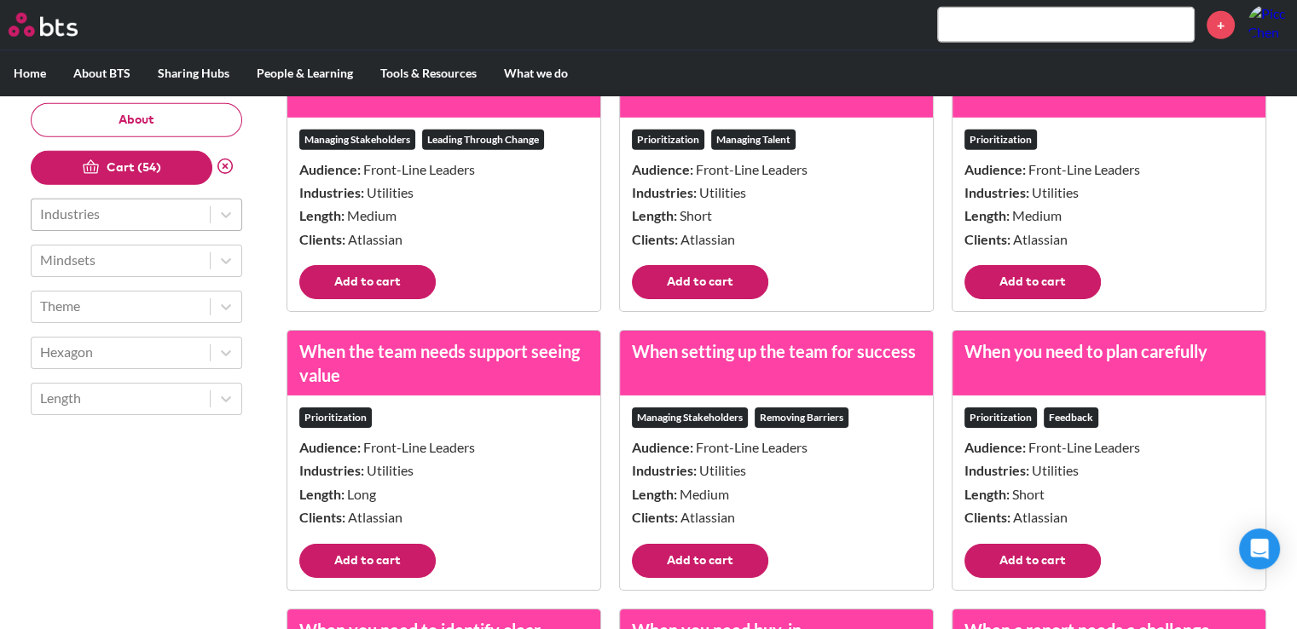
click at [1029, 299] on button "Add to cart" at bounding box center [1032, 282] width 136 height 34
click at [665, 298] on button "Add to cart" at bounding box center [700, 282] width 136 height 34
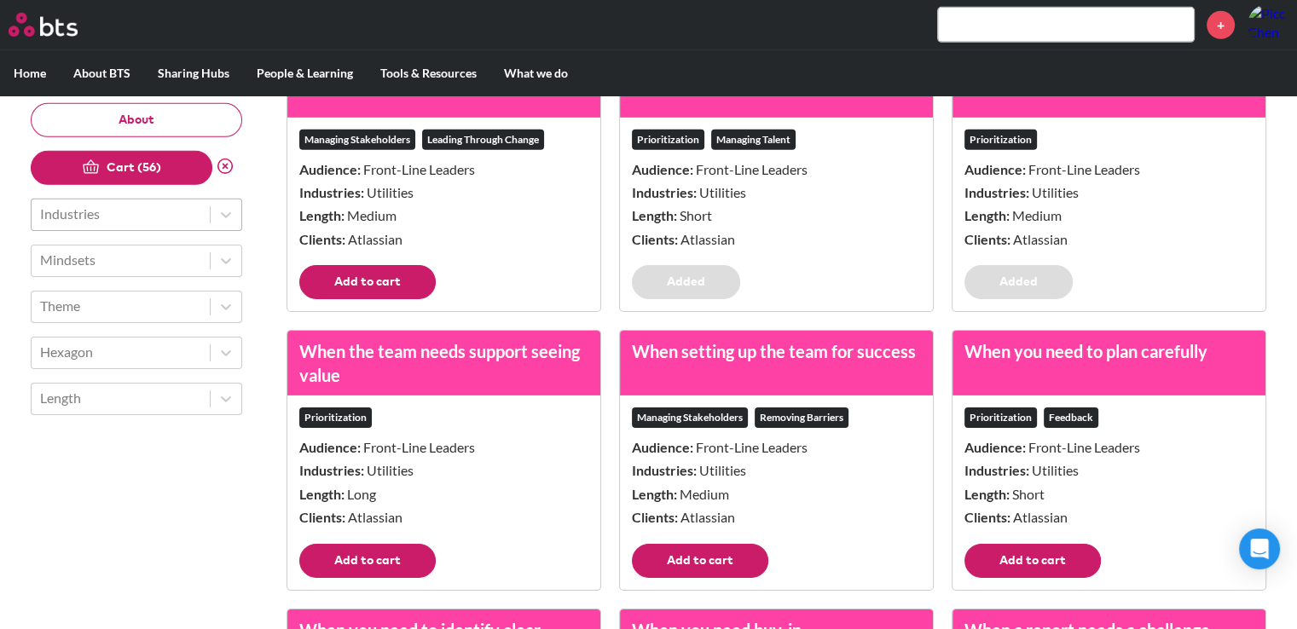
click at [413, 298] on button "Add to cart" at bounding box center [367, 282] width 136 height 34
click at [397, 577] on button "Add to cart" at bounding box center [367, 561] width 136 height 34
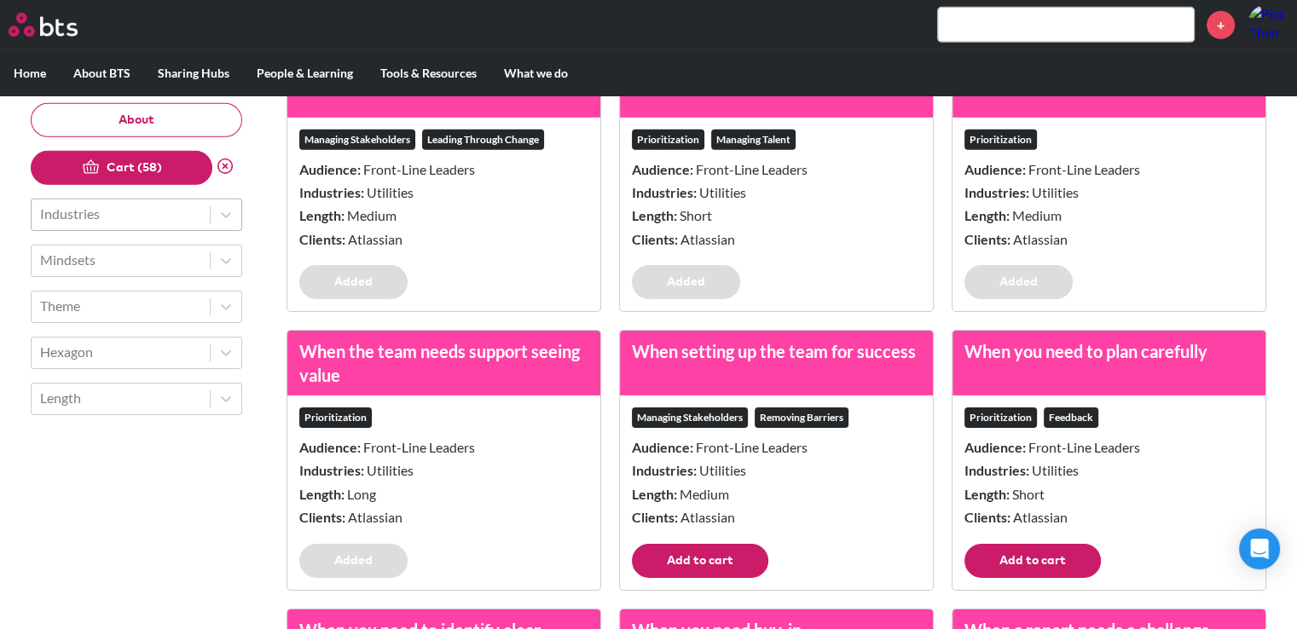
click at [706, 578] on button "Add to cart" at bounding box center [700, 561] width 136 height 34
click at [1002, 576] on button "Add to cart" at bounding box center [1032, 561] width 136 height 34
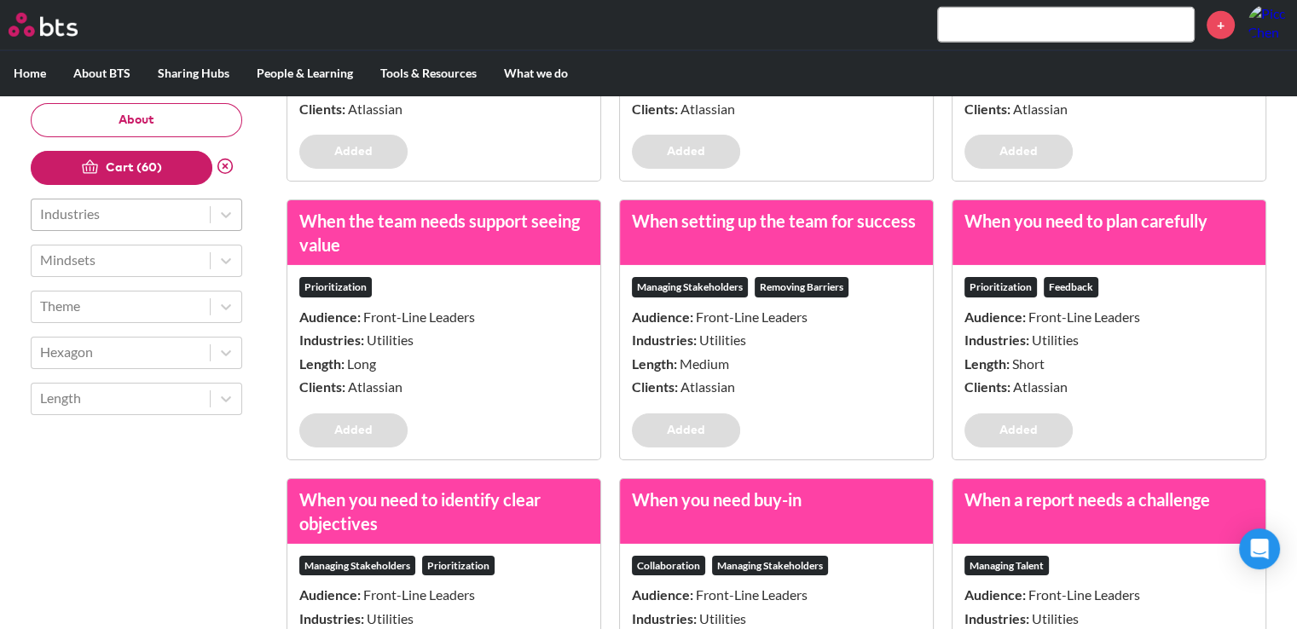
scroll to position [5799, 0]
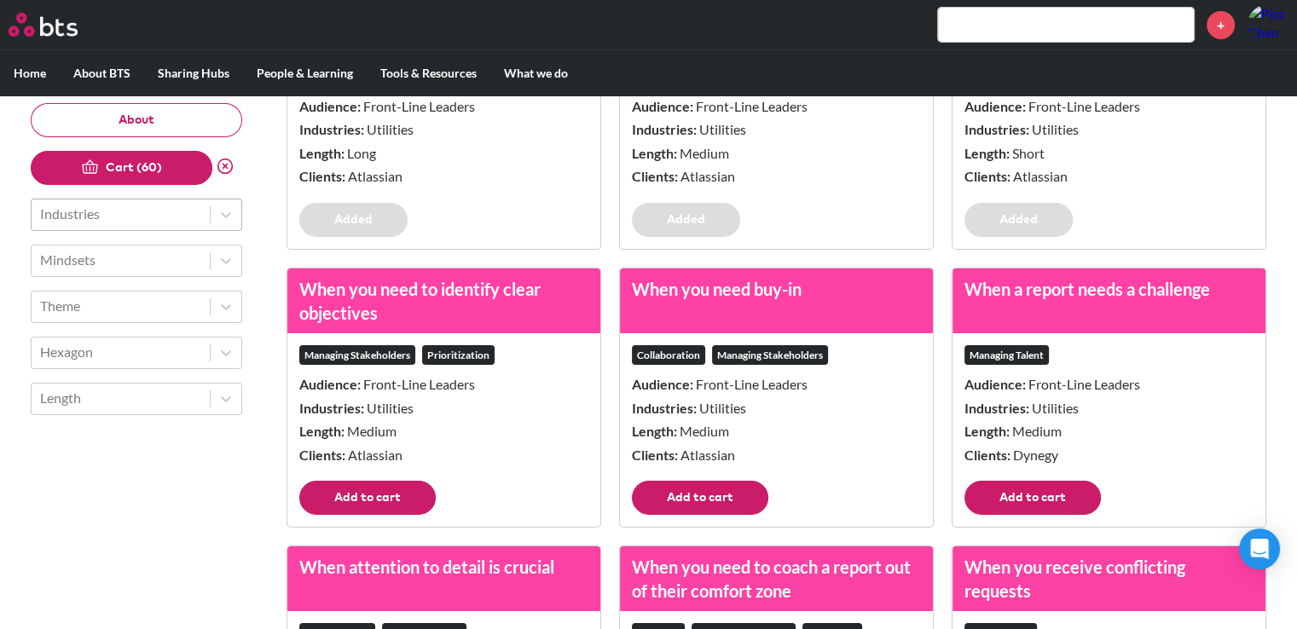
click at [1031, 515] on button "Add to cart" at bounding box center [1032, 498] width 136 height 34
click at [684, 514] on button "Add to cart" at bounding box center [700, 498] width 136 height 34
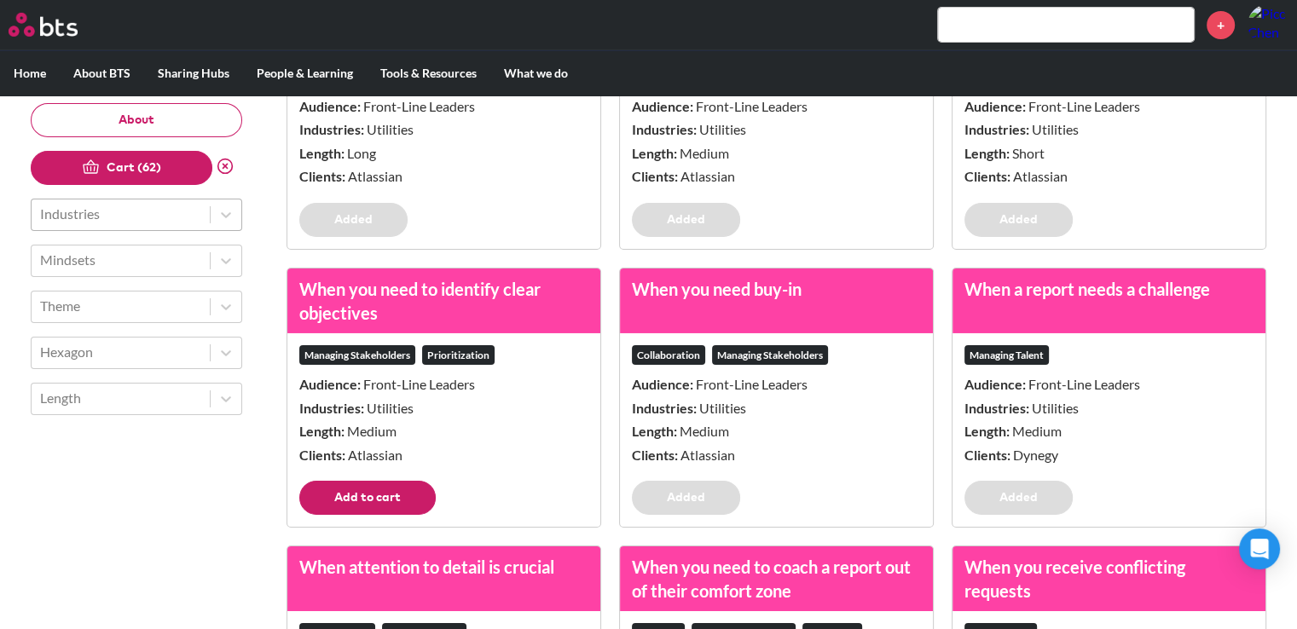
click at [409, 514] on button "Add to cart" at bounding box center [367, 498] width 136 height 34
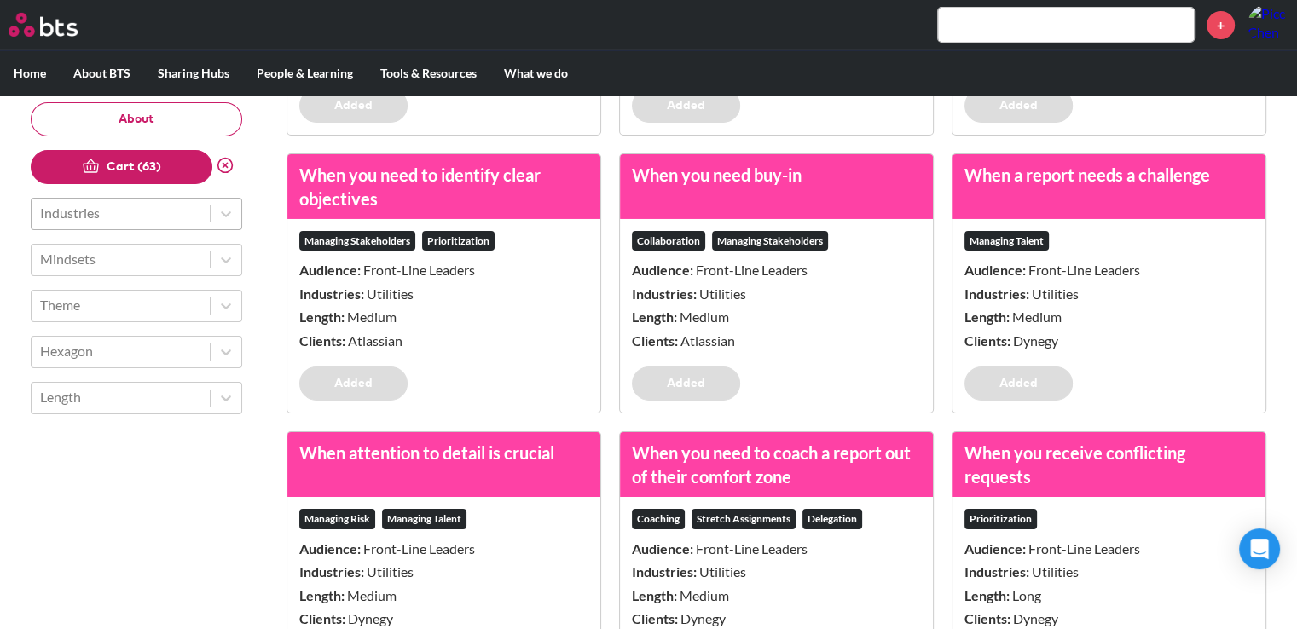
scroll to position [6054, 0]
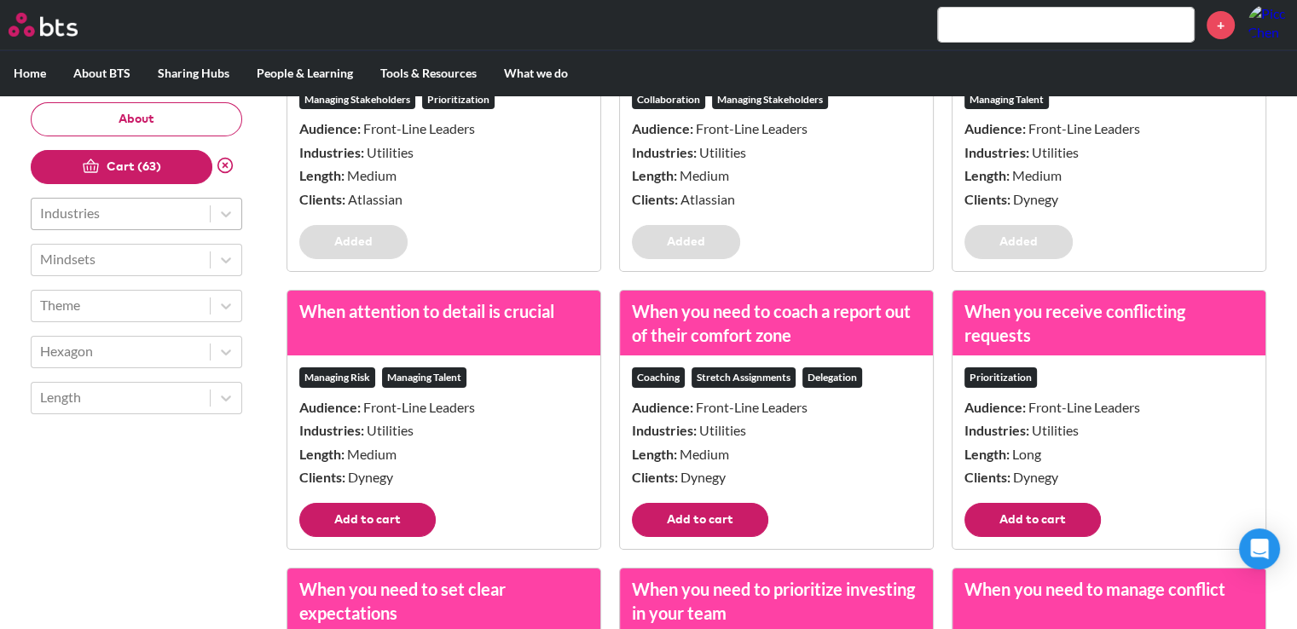
drag, startPoint x: 396, startPoint y: 536, endPoint x: 495, endPoint y: 536, distance: 99.8
click at [396, 537] on button "Add to cart" at bounding box center [367, 520] width 136 height 34
click at [683, 537] on button "Add to cart" at bounding box center [700, 520] width 136 height 34
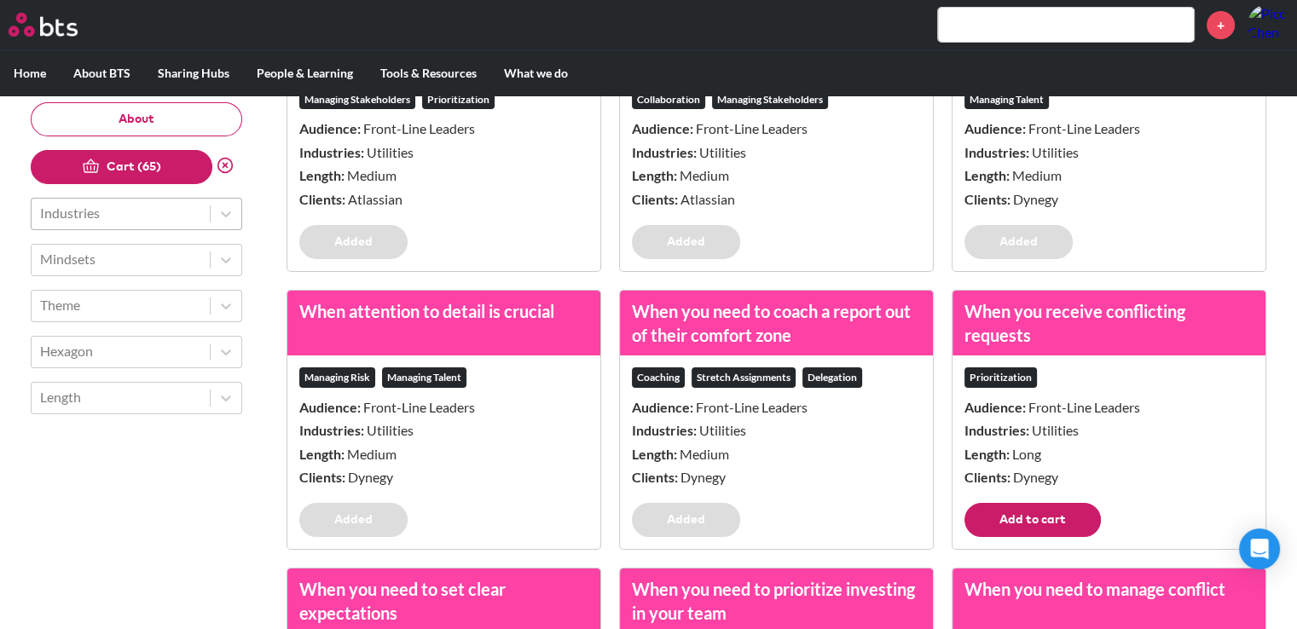
click at [1061, 534] on button "Add to cart" at bounding box center [1032, 520] width 136 height 34
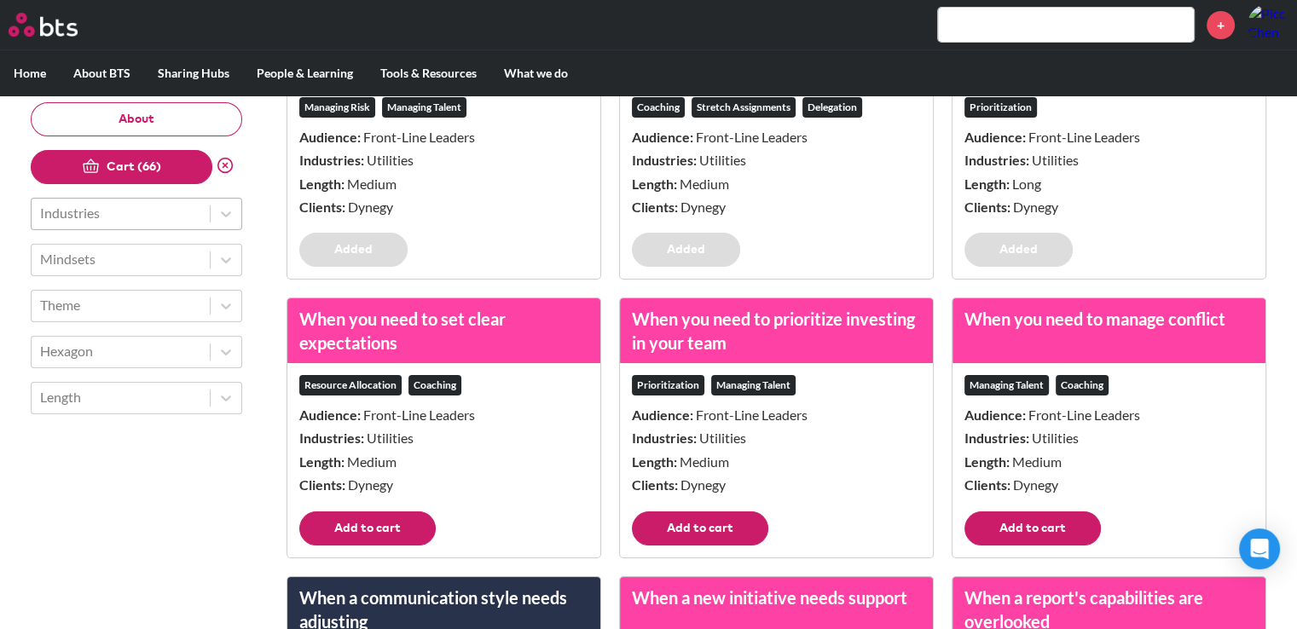
scroll to position [6481, 0]
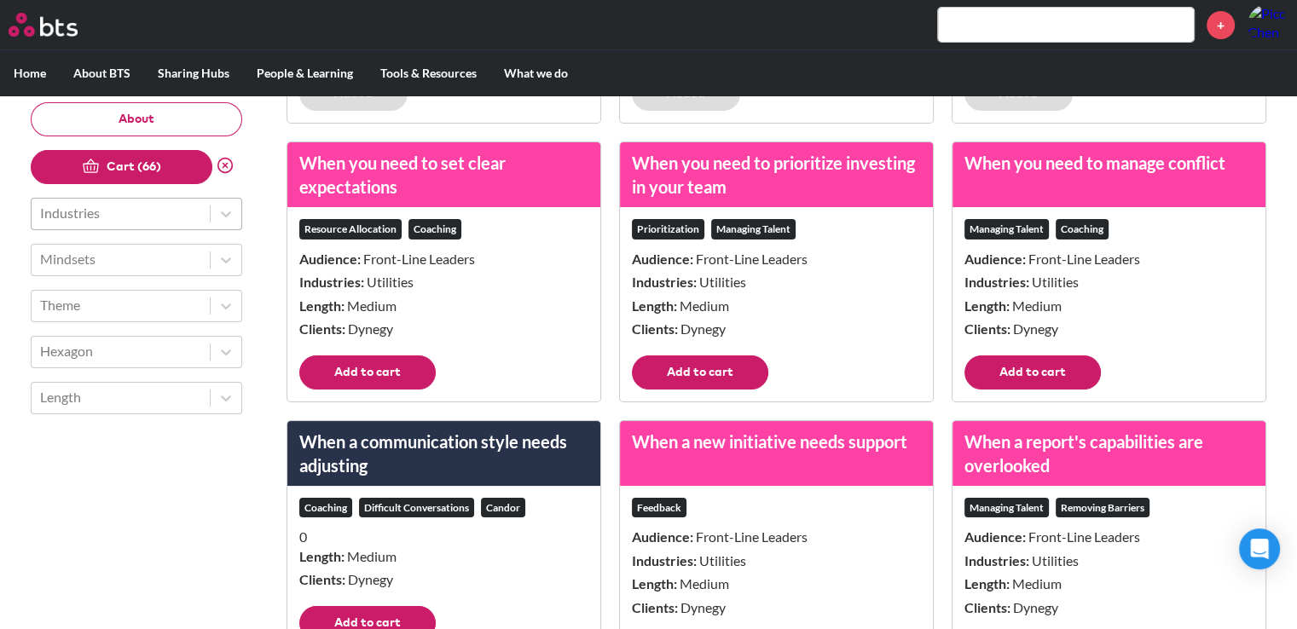
click at [1031, 390] on button "Add to cart" at bounding box center [1032, 373] width 136 height 34
click at [708, 390] on button "Add to cart" at bounding box center [700, 373] width 136 height 34
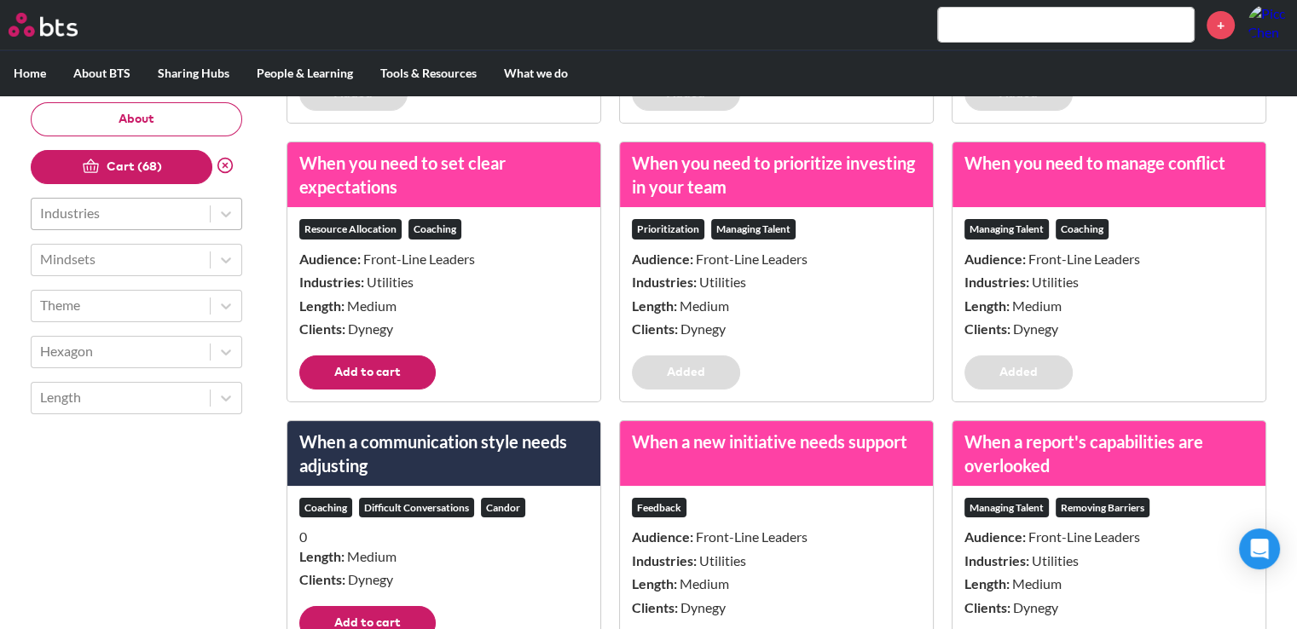
click at [433, 383] on footer "Add to cart" at bounding box center [443, 379] width 313 height 46
click at [399, 390] on button "Add to cart" at bounding box center [367, 373] width 136 height 34
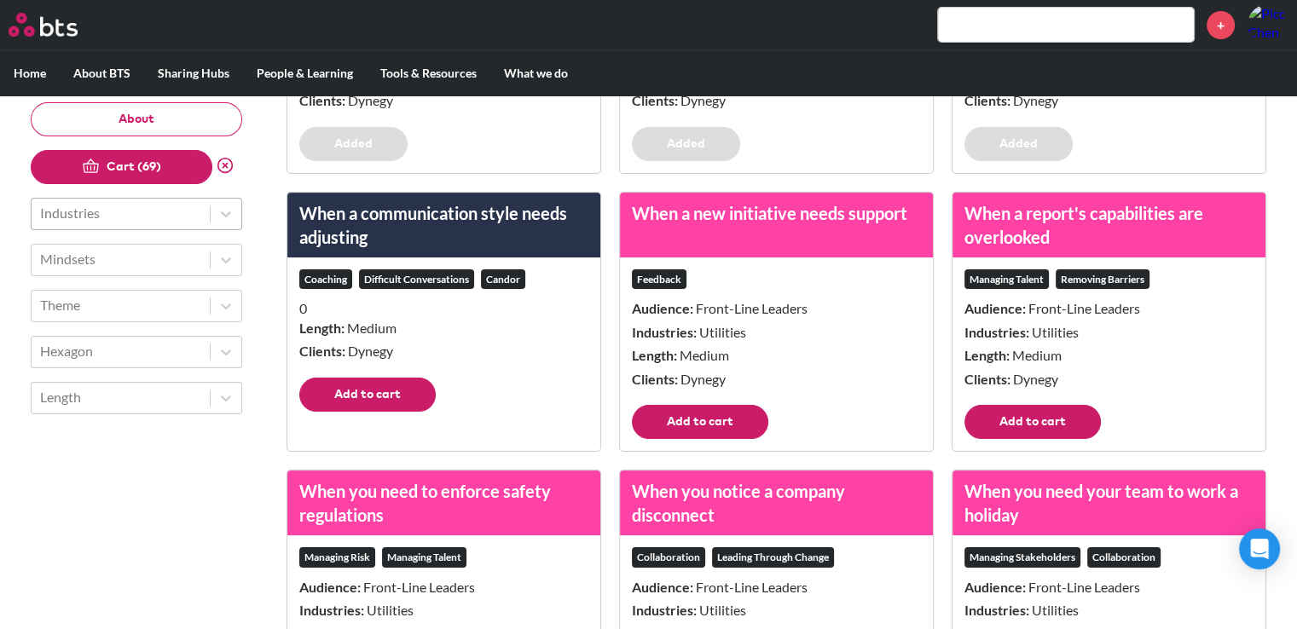
scroll to position [6822, 0]
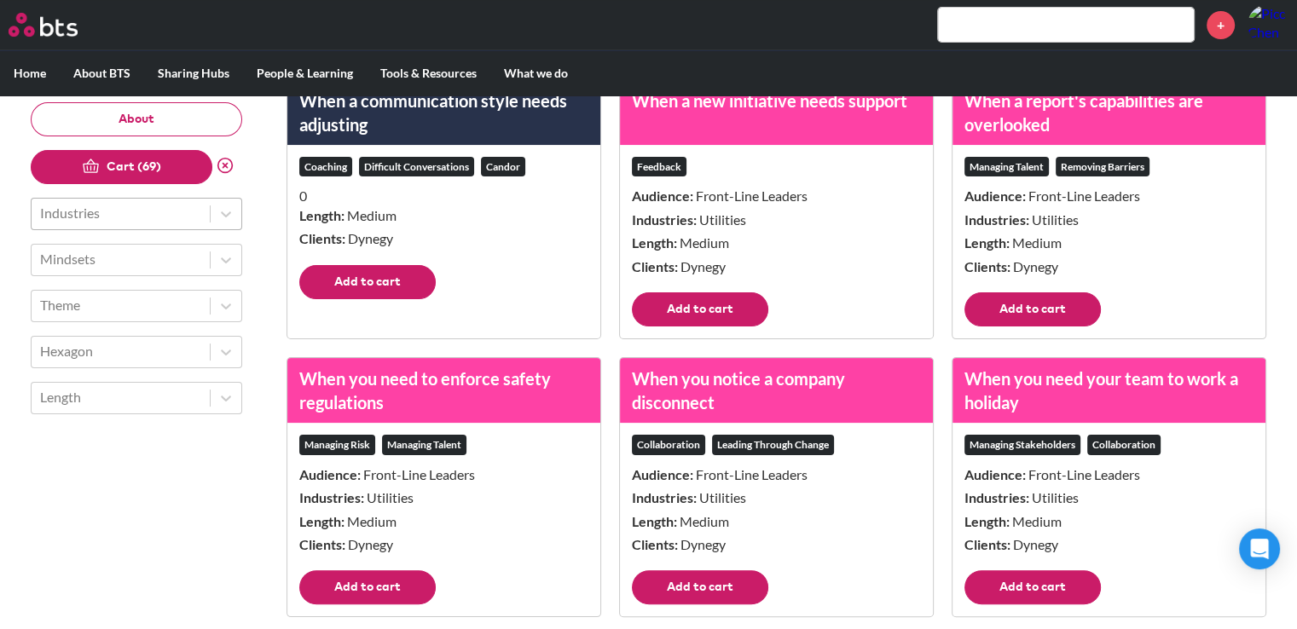
click at [402, 299] on button "Add to cart" at bounding box center [367, 282] width 136 height 34
click at [679, 327] on button "Add to cart" at bounding box center [700, 309] width 136 height 34
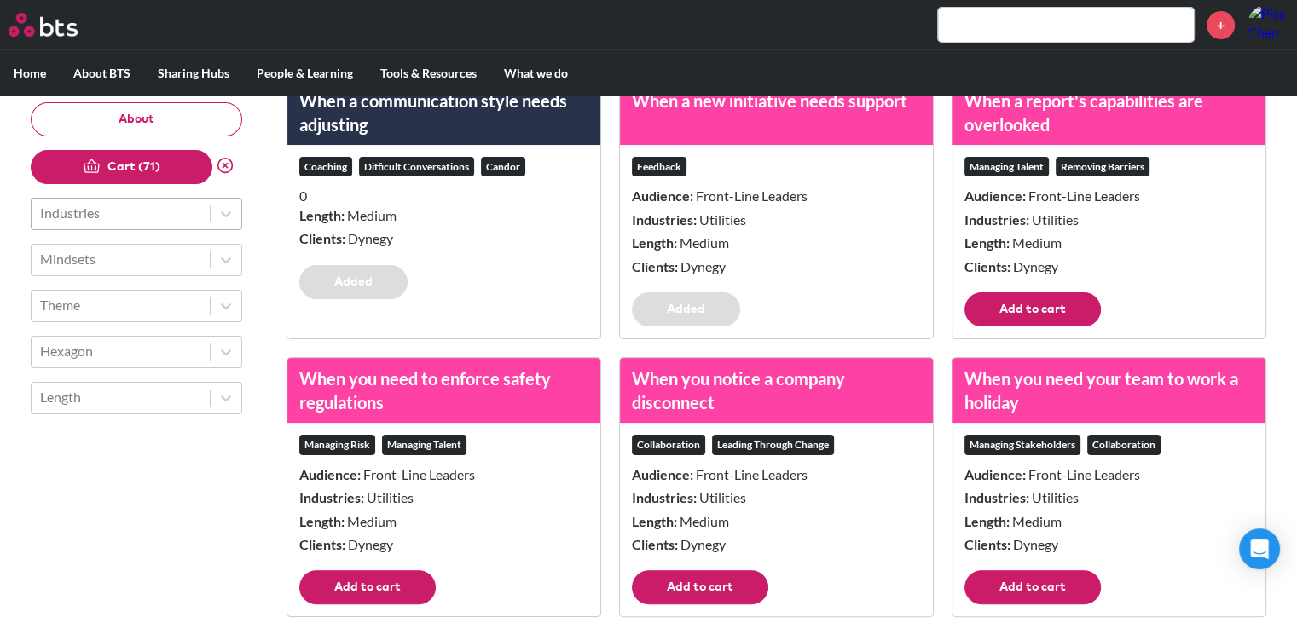
click at [1055, 319] on button "Add to cart" at bounding box center [1032, 309] width 136 height 34
click at [1061, 595] on button "Add to cart" at bounding box center [1032, 587] width 136 height 34
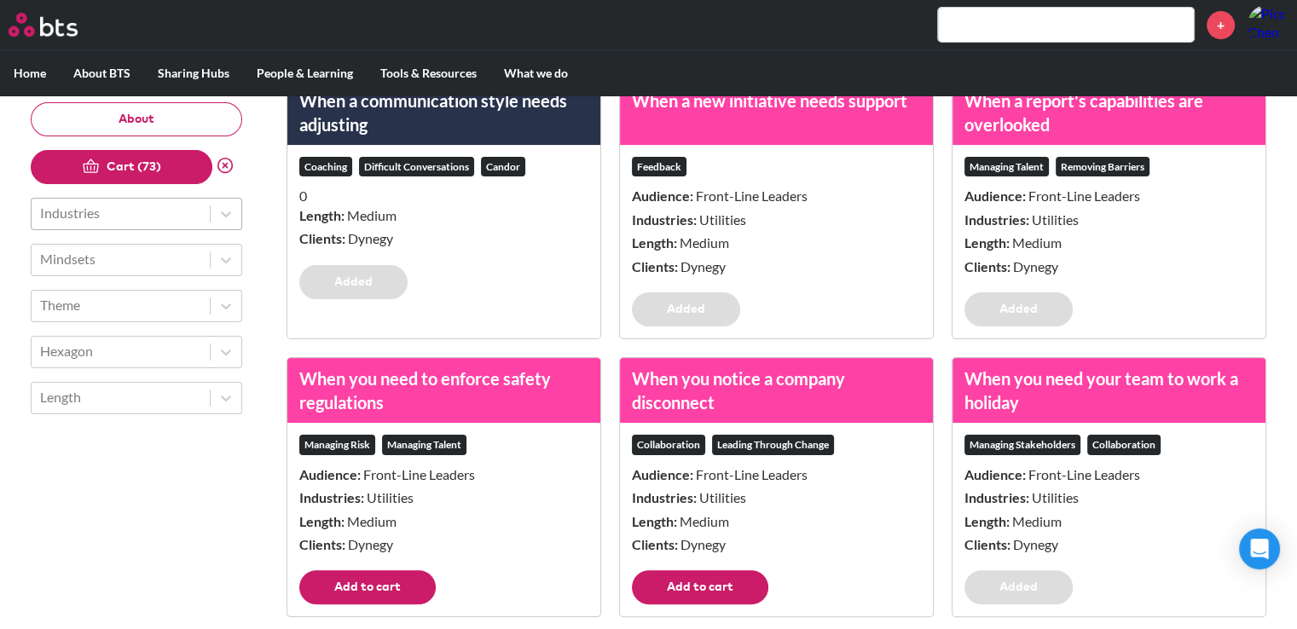
click at [696, 605] on button "Add to cart" at bounding box center [700, 587] width 136 height 34
click at [375, 605] on button "Add to cart" at bounding box center [367, 587] width 136 height 34
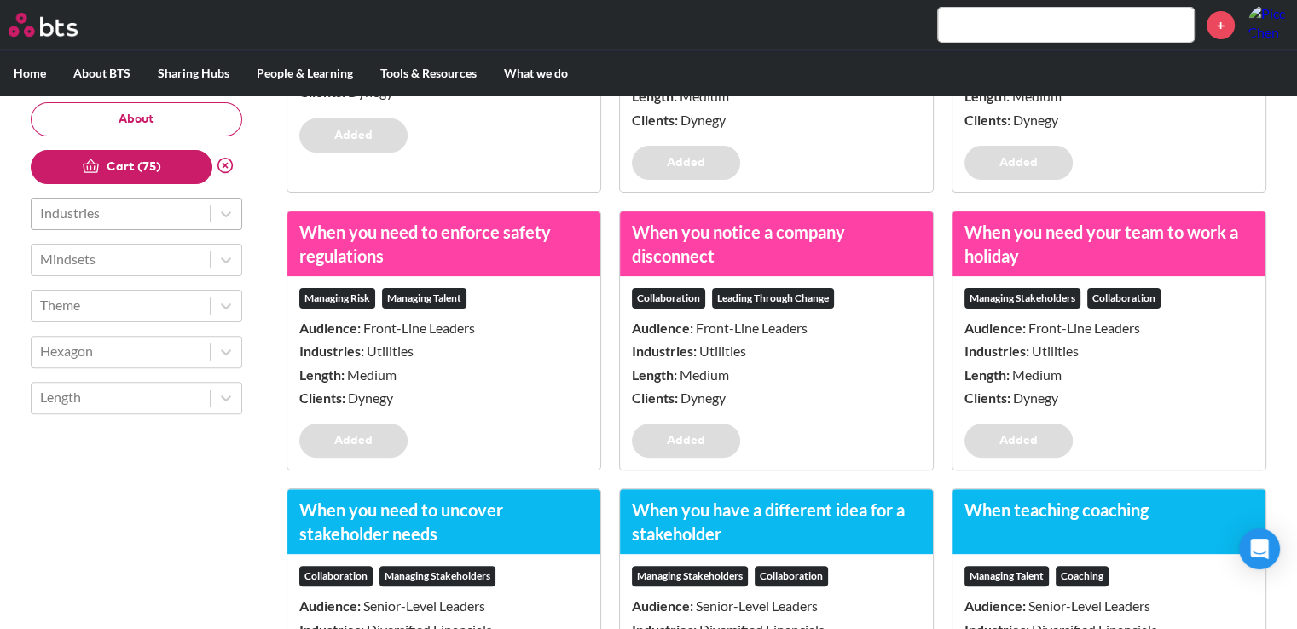
scroll to position [7163, 0]
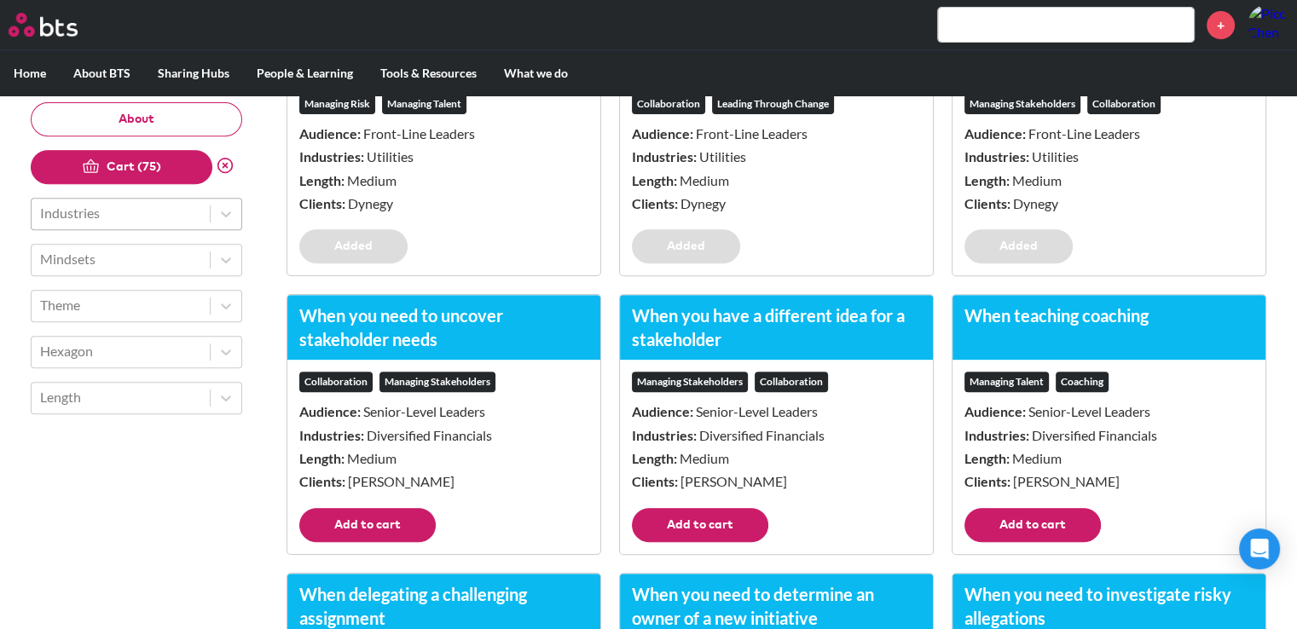
click at [402, 533] on button "Add to cart" at bounding box center [367, 525] width 136 height 34
drag, startPoint x: 676, startPoint y: 541, endPoint x: 714, endPoint y: 543, distance: 37.6
click at [677, 541] on button "Add to cart" at bounding box center [700, 525] width 136 height 34
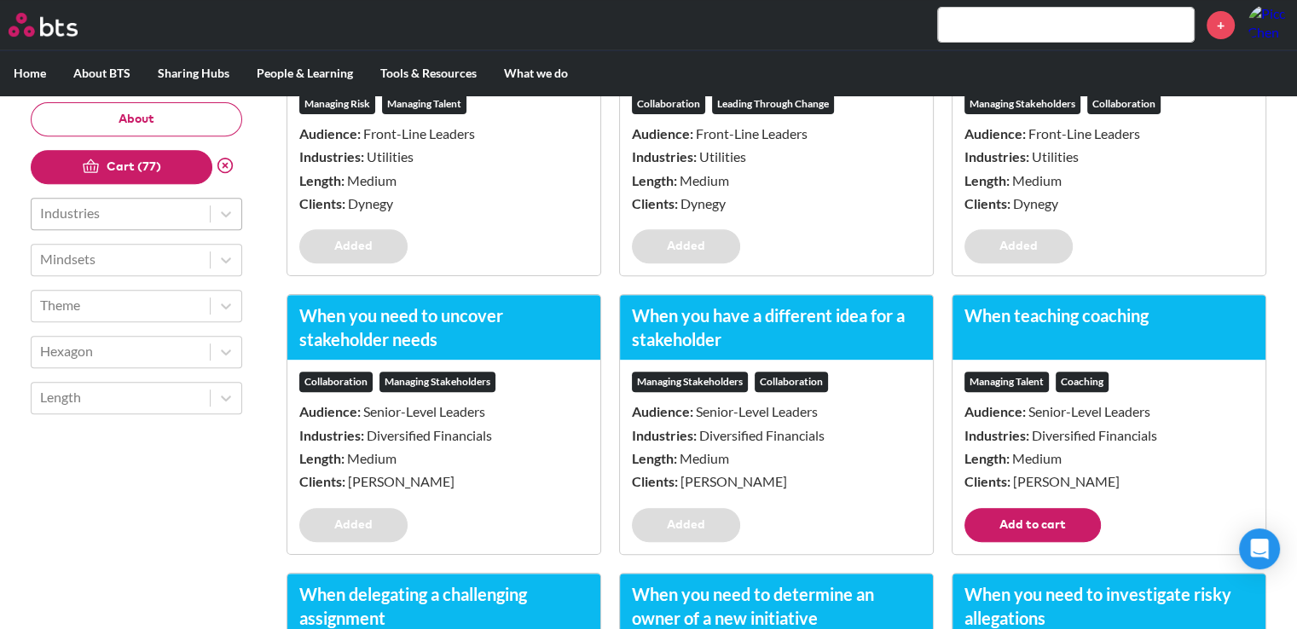
click at [1012, 542] on button "Add to cart" at bounding box center [1032, 525] width 136 height 34
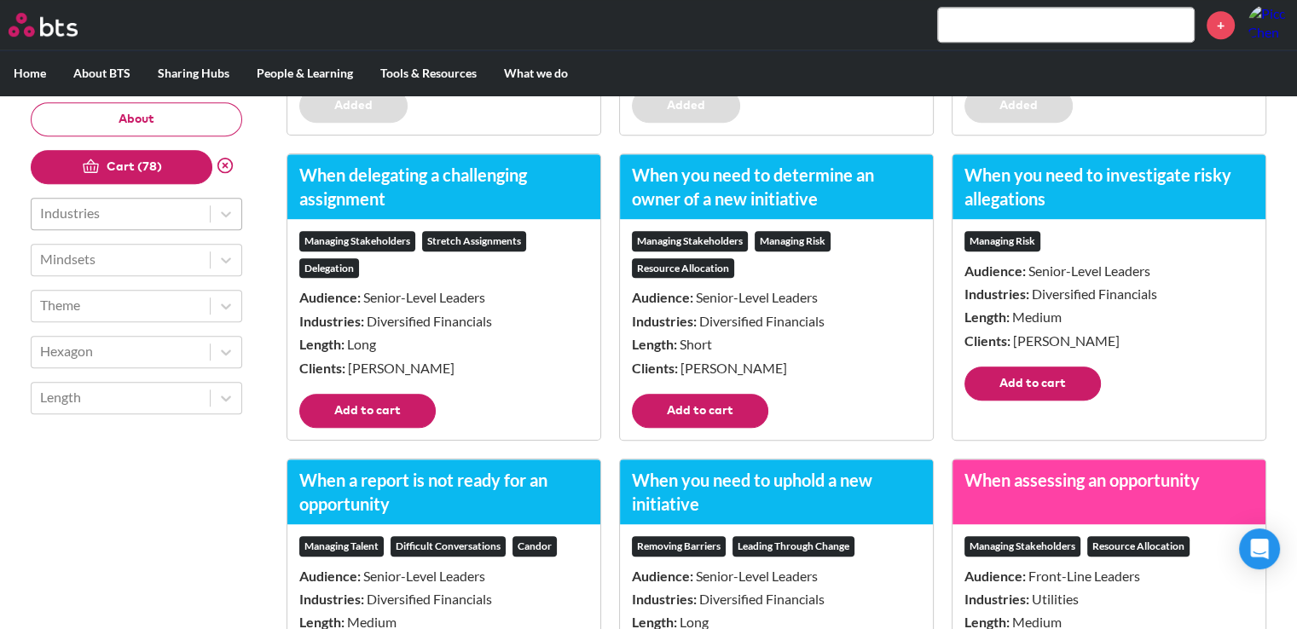
scroll to position [7589, 0]
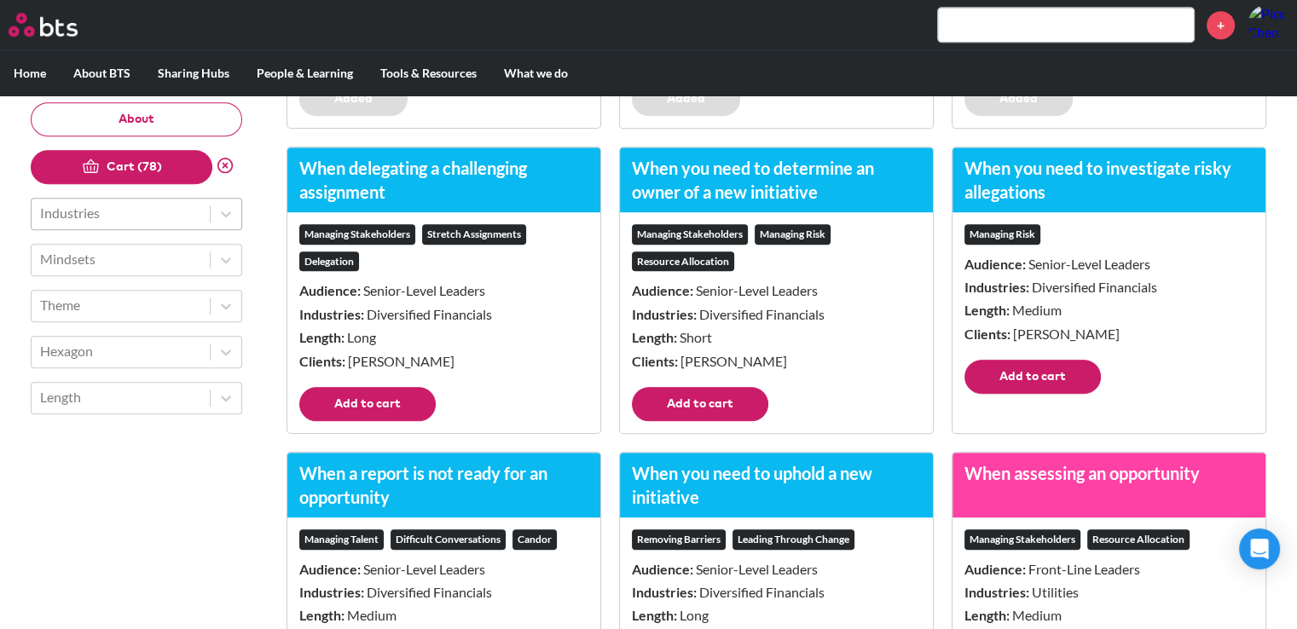
click at [1034, 392] on button "Add to cart" at bounding box center [1032, 377] width 136 height 34
click at [709, 421] on button "Add to cart" at bounding box center [700, 404] width 136 height 34
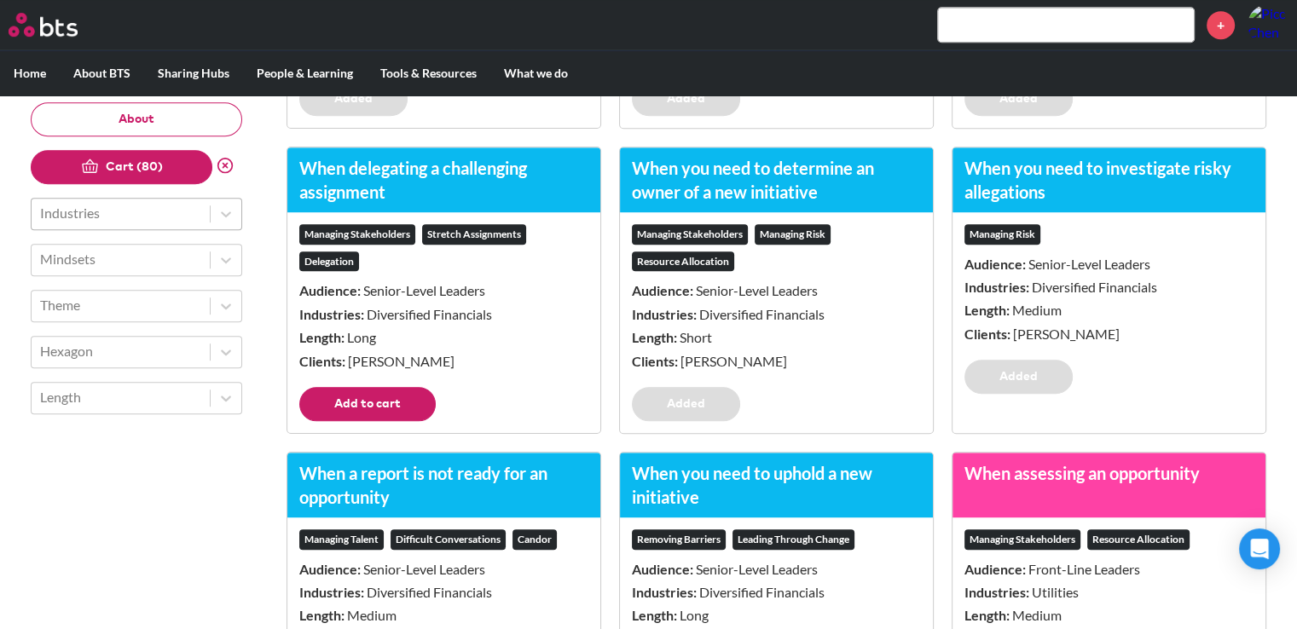
click at [386, 410] on button "Add to cart" at bounding box center [367, 404] width 136 height 34
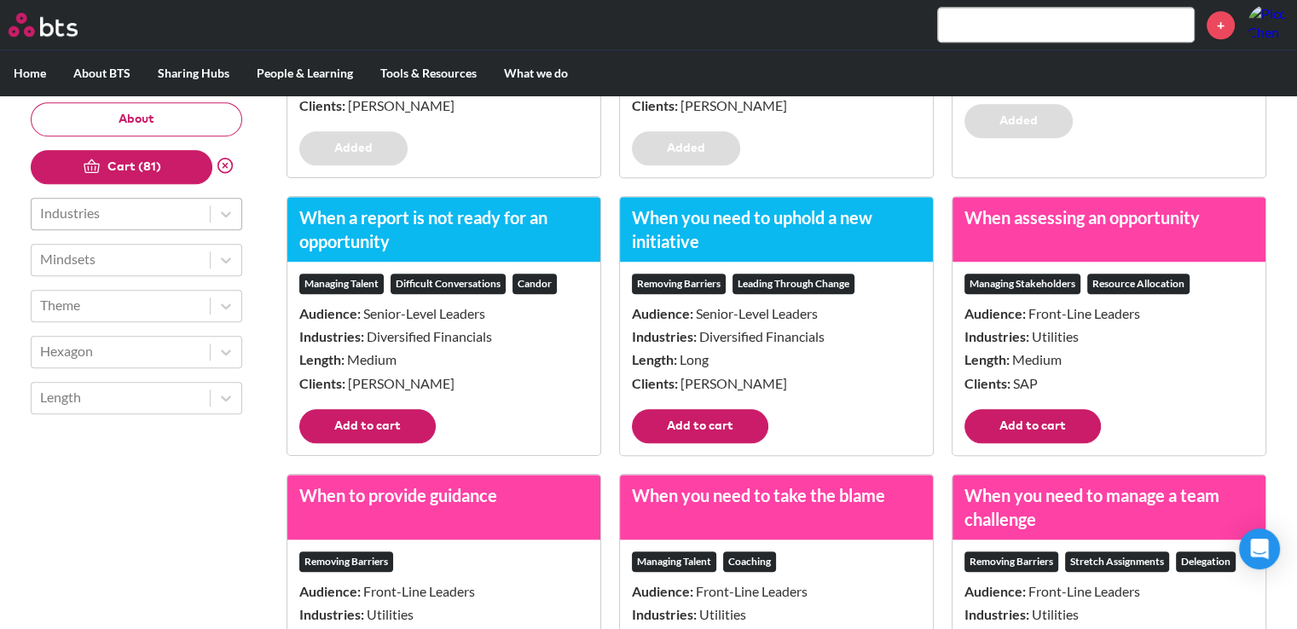
scroll to position [7930, 0]
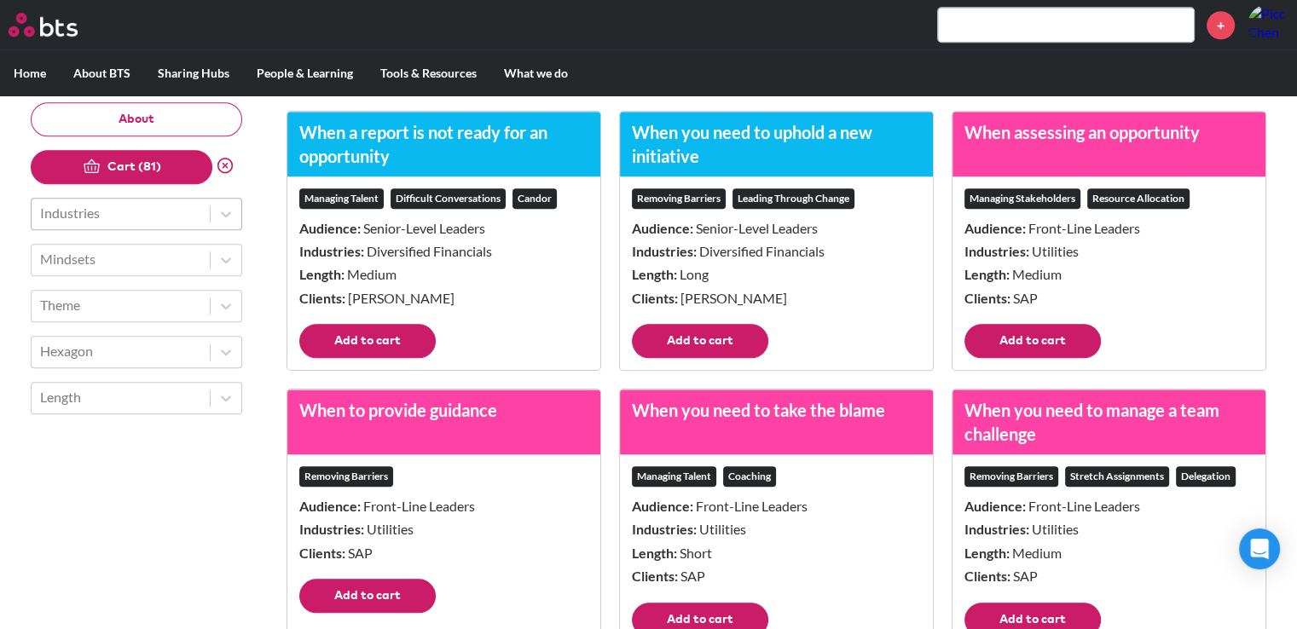
click at [393, 358] on button "Add to cart" at bounding box center [367, 341] width 136 height 34
click at [697, 358] on button "Add to cart" at bounding box center [700, 341] width 136 height 34
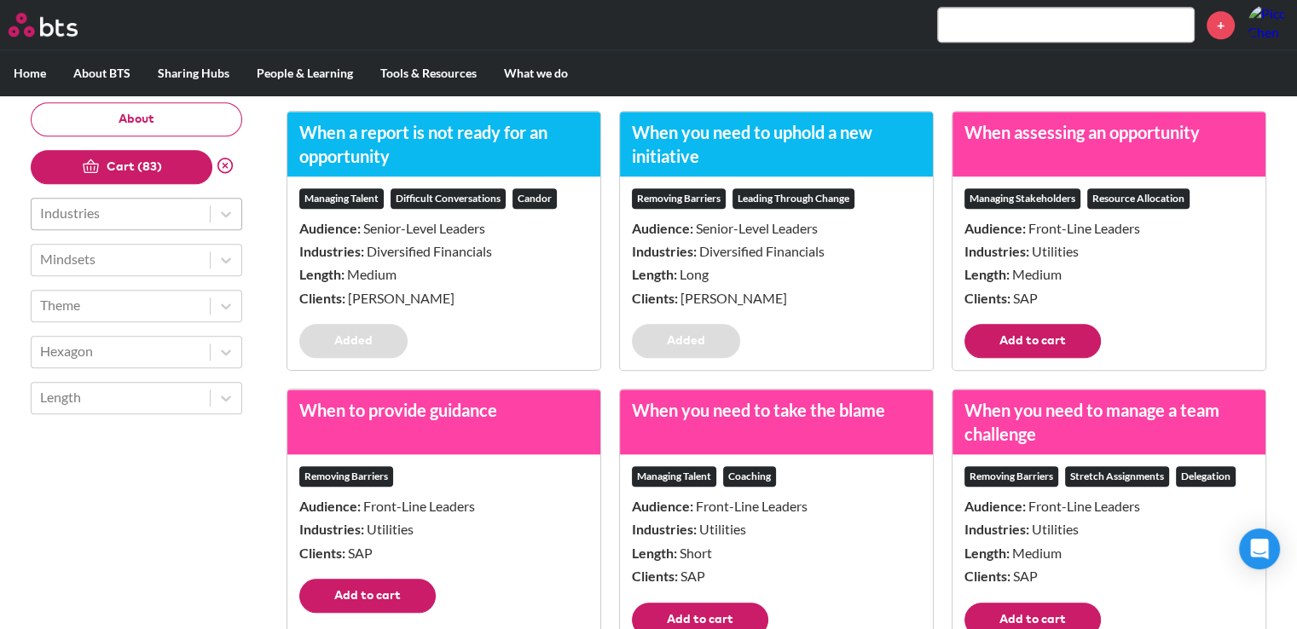
click at [1078, 358] on button "Add to cart" at bounding box center [1032, 341] width 136 height 34
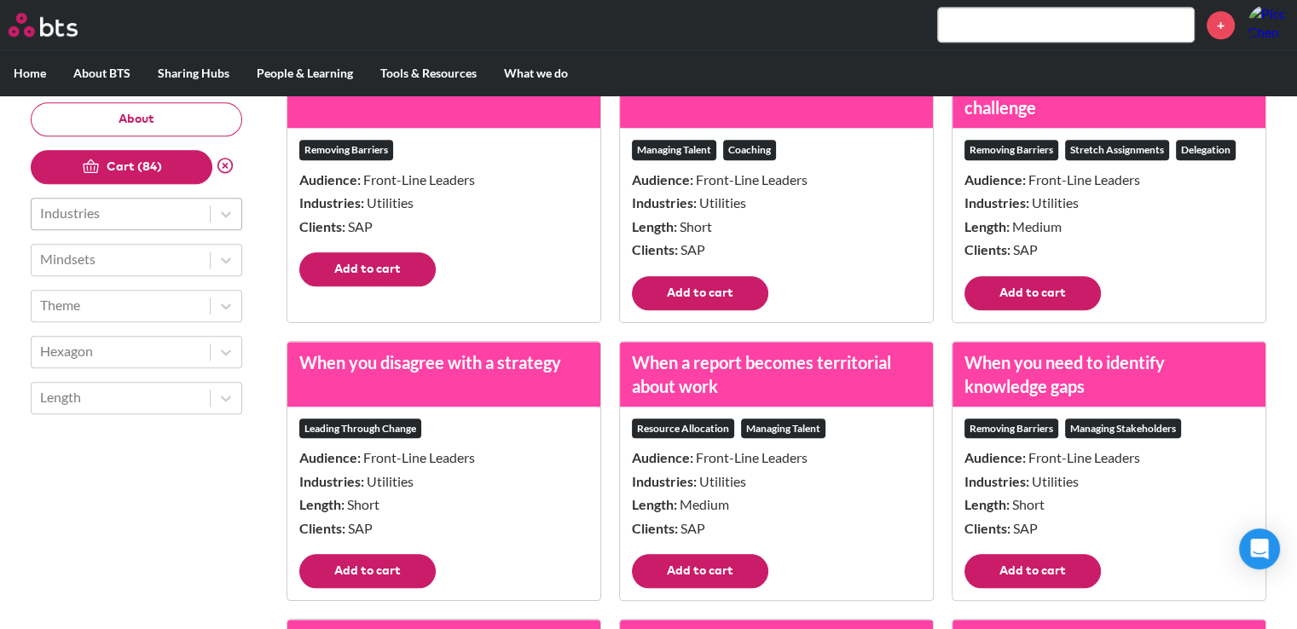
scroll to position [8357, 0]
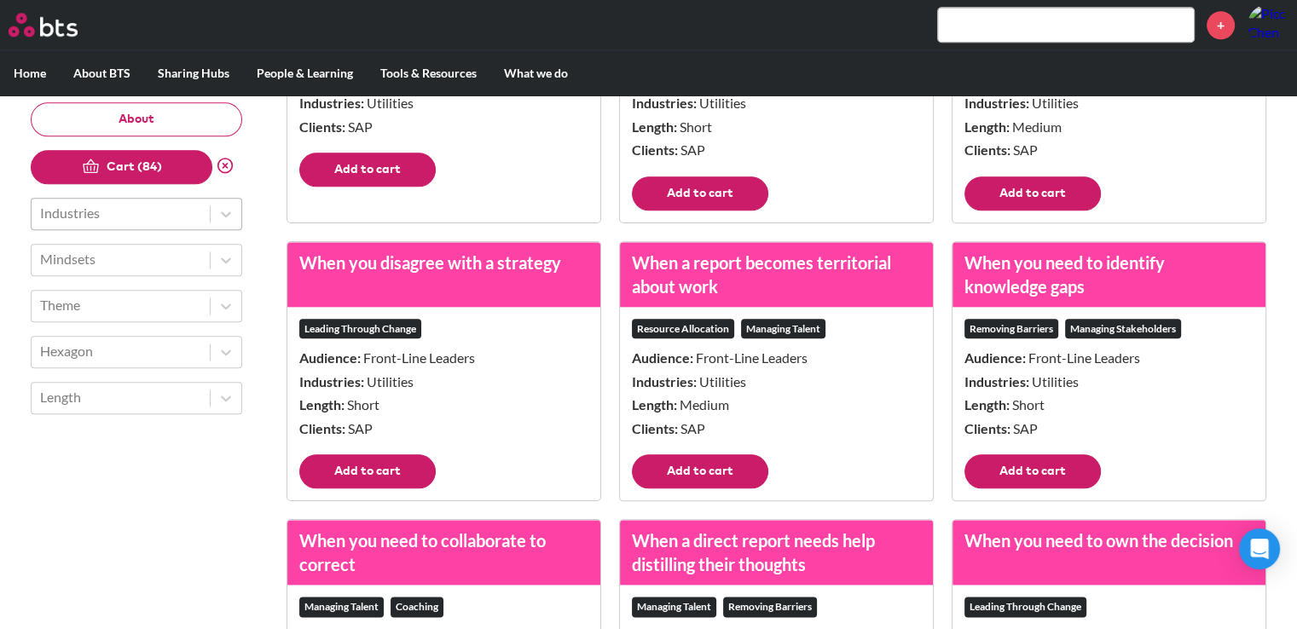
click at [1034, 199] on button "Add to cart" at bounding box center [1032, 194] width 136 height 34
drag, startPoint x: 725, startPoint y: 219, endPoint x: 656, endPoint y: 220, distance: 69.1
click at [724, 211] on button "Add to cart" at bounding box center [700, 194] width 136 height 34
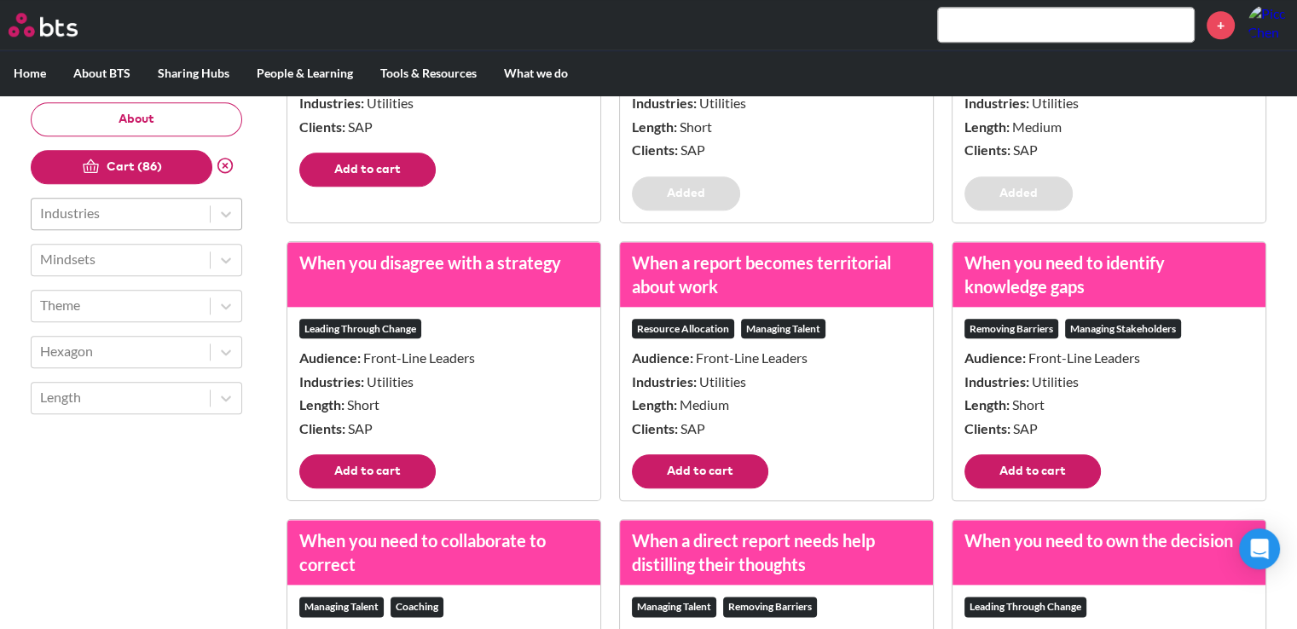
click at [365, 187] on button "Add to cart" at bounding box center [367, 170] width 136 height 34
click at [343, 489] on button "Add to cart" at bounding box center [367, 472] width 136 height 34
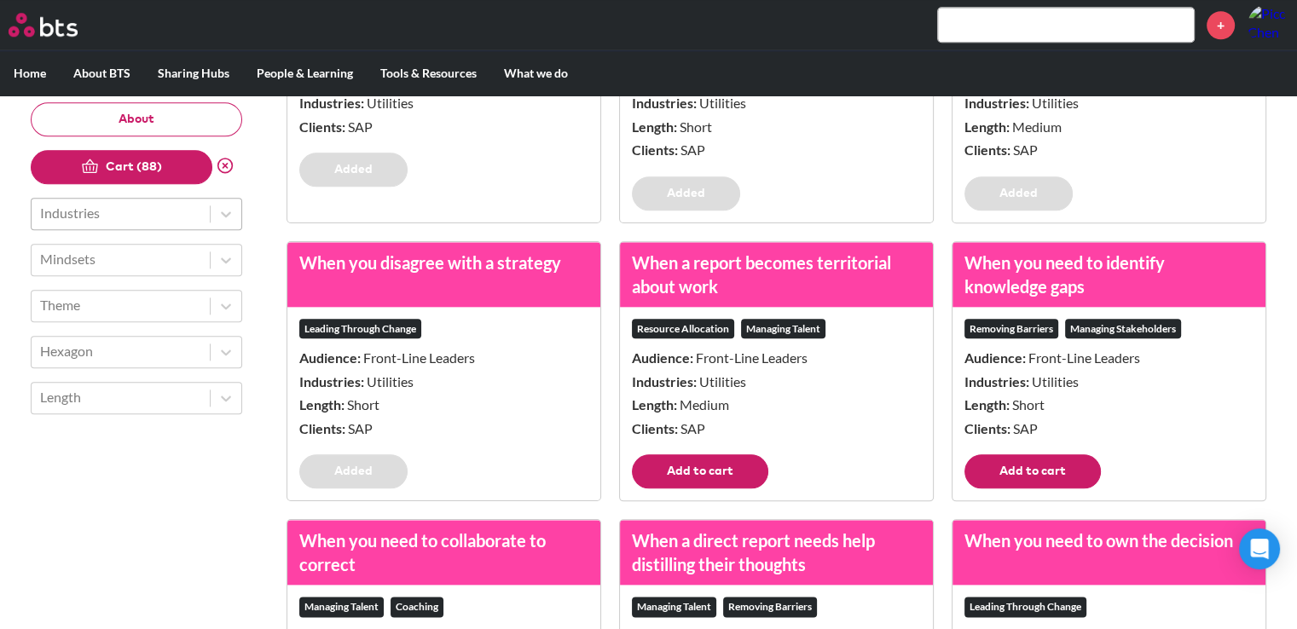
click at [657, 489] on button "Add to cart" at bounding box center [700, 472] width 136 height 34
click at [1015, 489] on button "Add to cart" at bounding box center [1032, 472] width 136 height 34
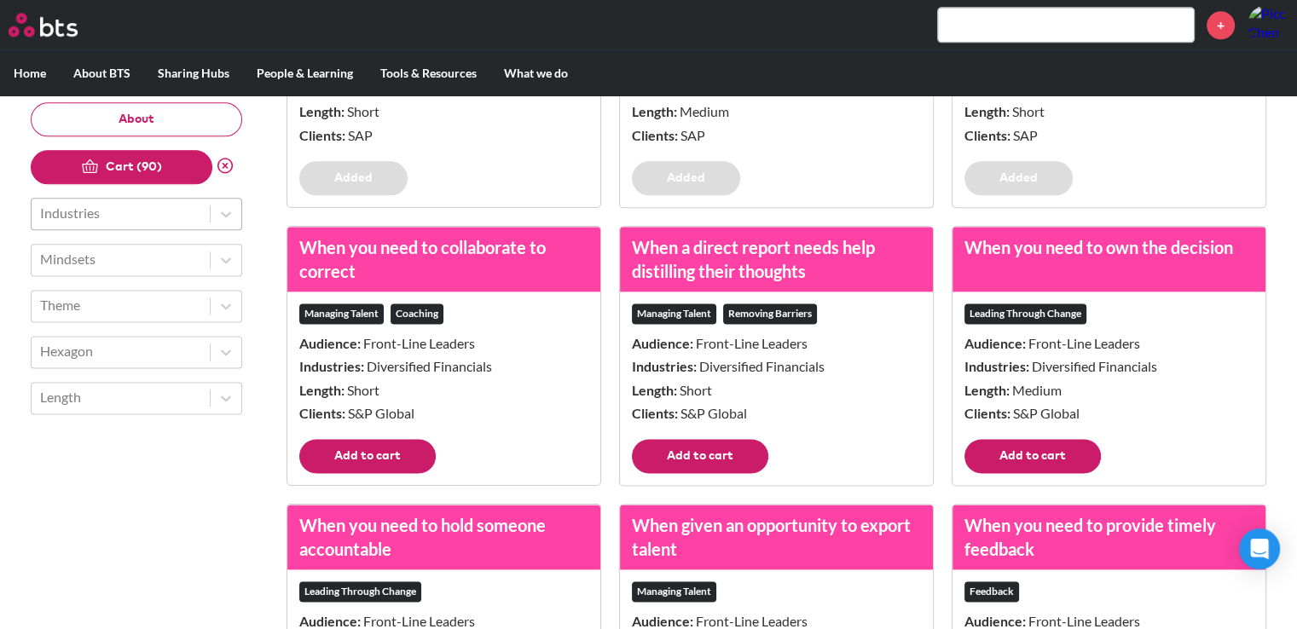
scroll to position [8698, 0]
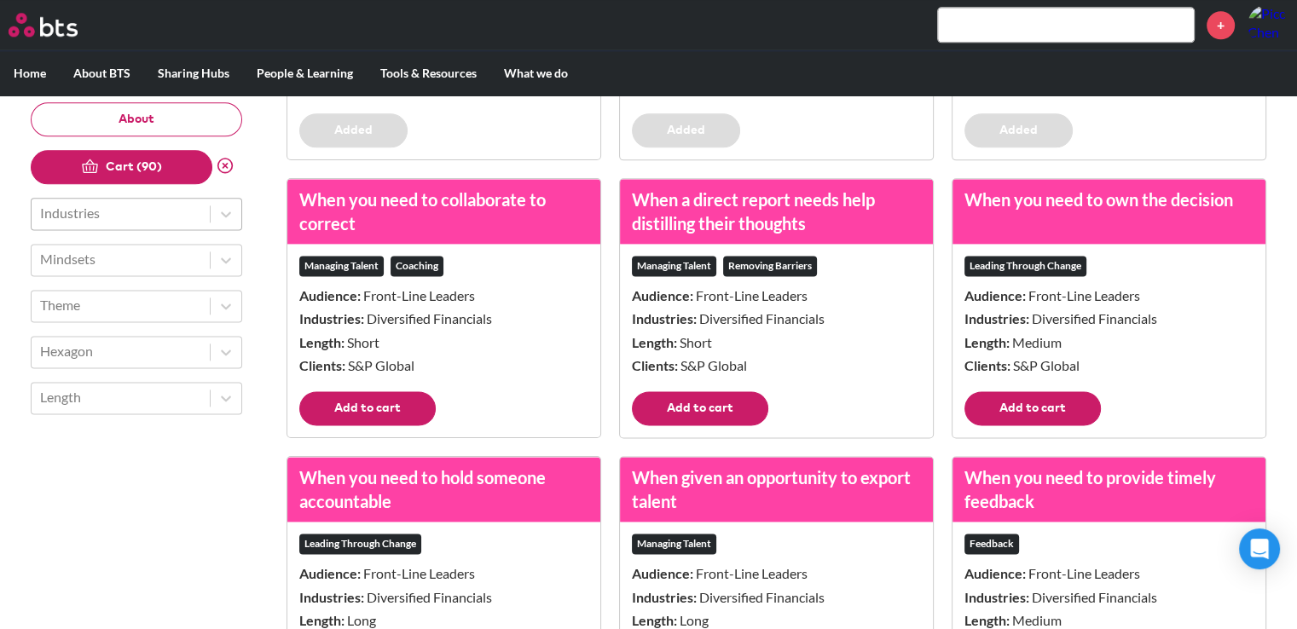
click at [1023, 426] on button "Add to cart" at bounding box center [1032, 408] width 136 height 34
click at [683, 426] on button "Add to cart" at bounding box center [700, 408] width 136 height 34
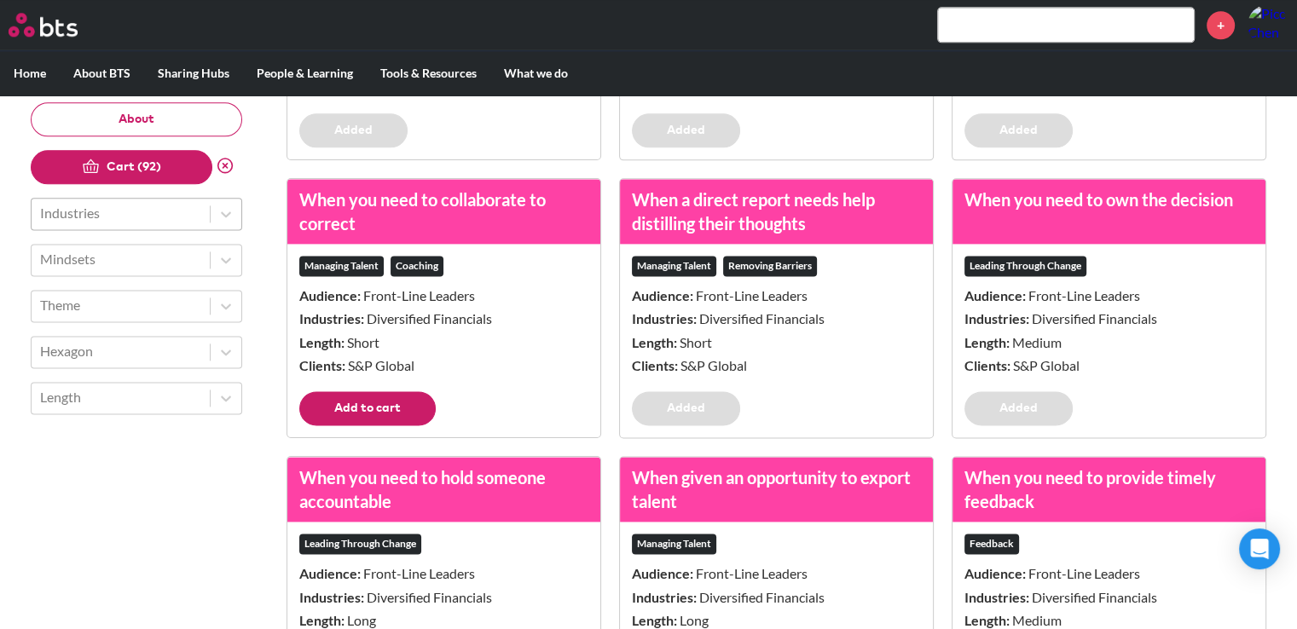
click at [391, 426] on button "Add to cart" at bounding box center [367, 408] width 136 height 34
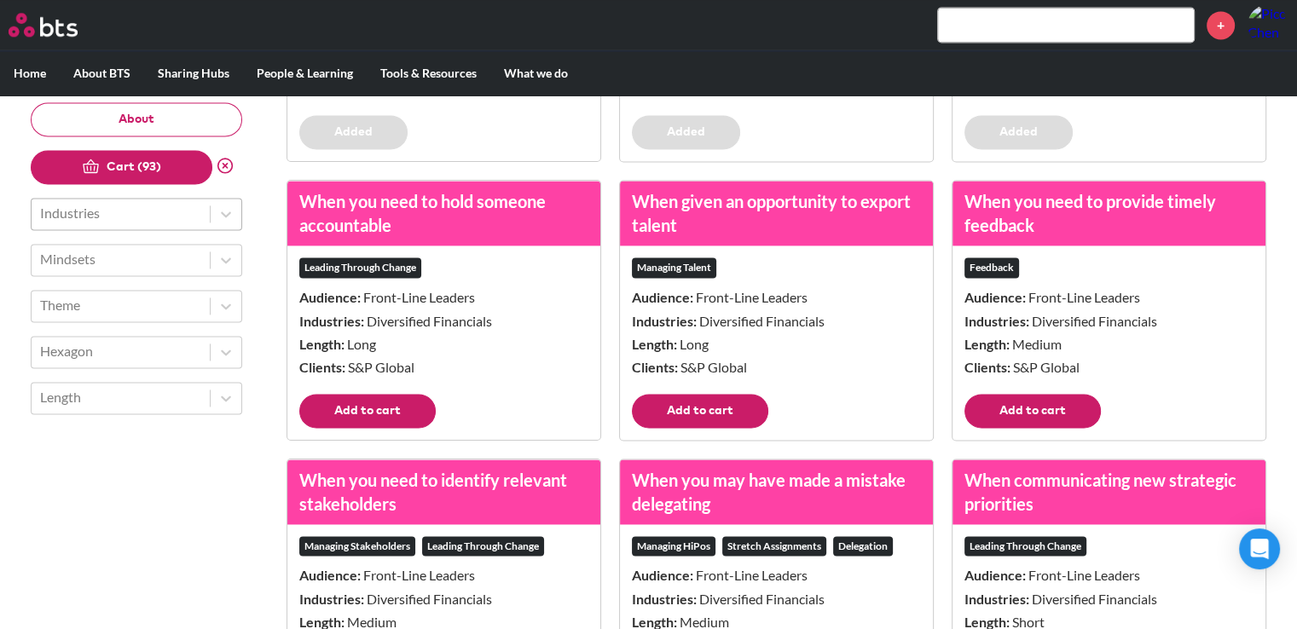
scroll to position [9039, 0]
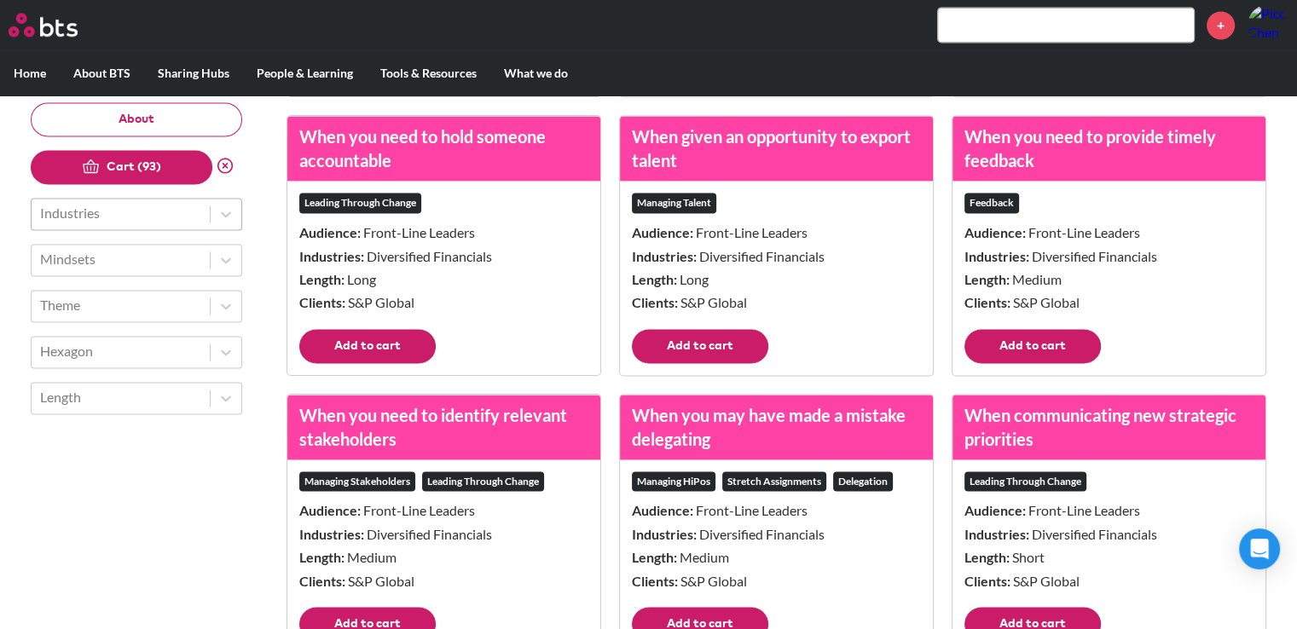
click at [392, 363] on button "Add to cart" at bounding box center [367, 346] width 136 height 34
click at [633, 363] on button "Add to cart" at bounding box center [700, 346] width 136 height 34
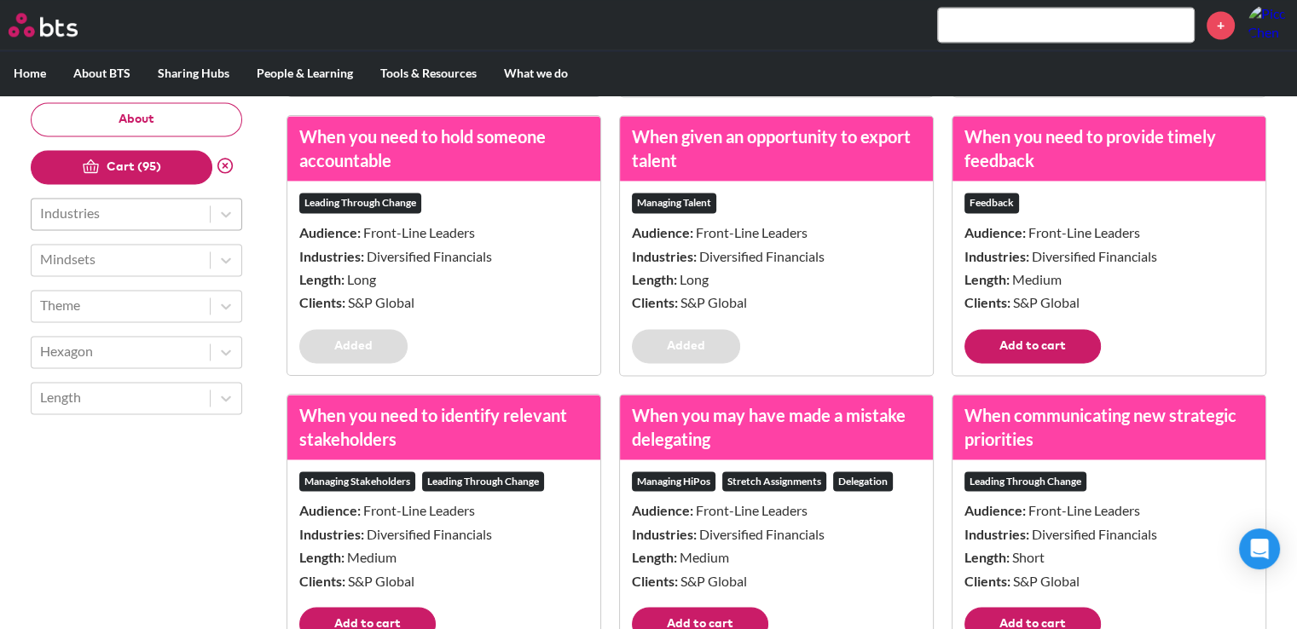
click at [1043, 363] on button "Add to cart" at bounding box center [1032, 346] width 136 height 34
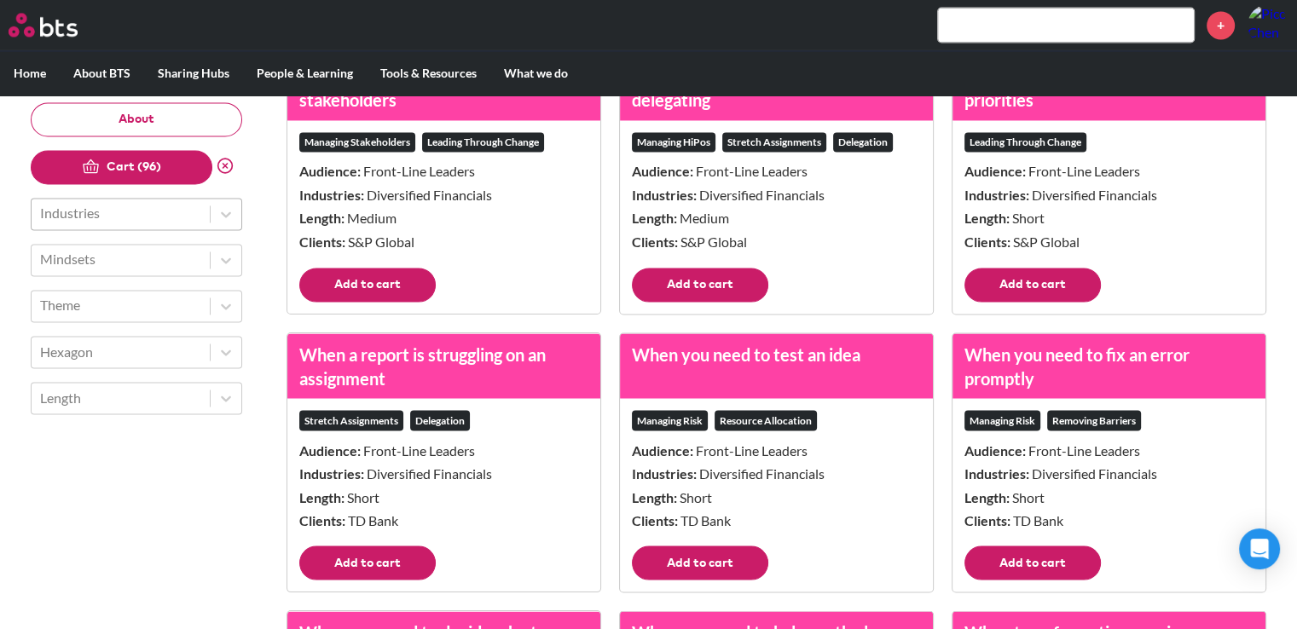
scroll to position [9380, 0]
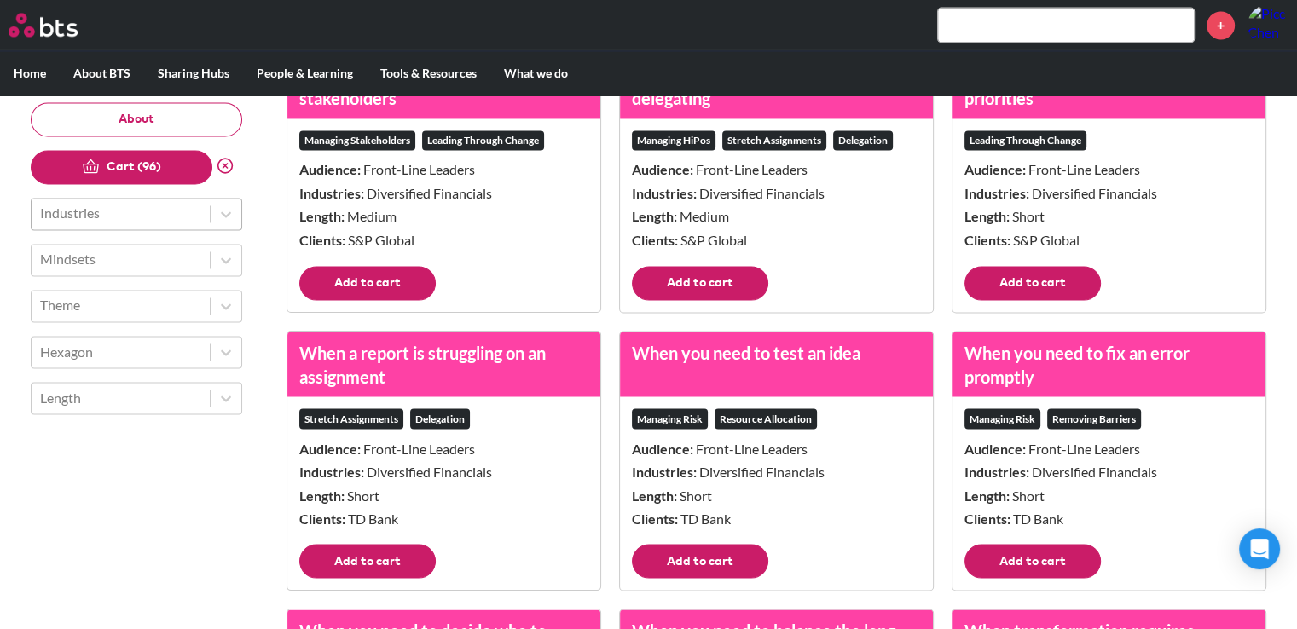
click at [1030, 294] on button "Add to cart" at bounding box center [1032, 283] width 136 height 34
click at [683, 300] on button "Add to cart" at bounding box center [700, 283] width 136 height 34
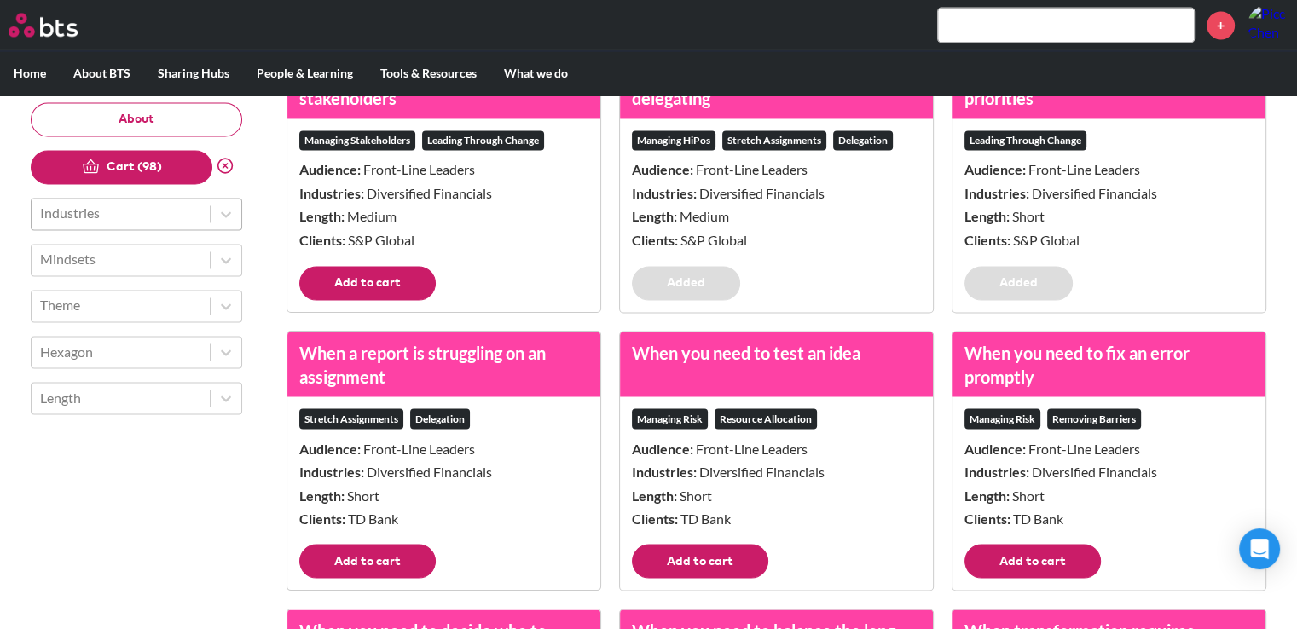
click at [424, 266] on div "Managing Stakeholders Leading Through Change Audience: Front-Line Leaders Indus…" at bounding box center [443, 193] width 313 height 148
click at [397, 293] on button "Add to cart" at bounding box center [367, 283] width 136 height 34
click at [391, 544] on div "Stretch Assignments Delegation Audience: Front-Line Leaders Industries: Diversi…" at bounding box center [443, 471] width 313 height 148
click at [395, 561] on button "Add to cart" at bounding box center [367, 561] width 136 height 34
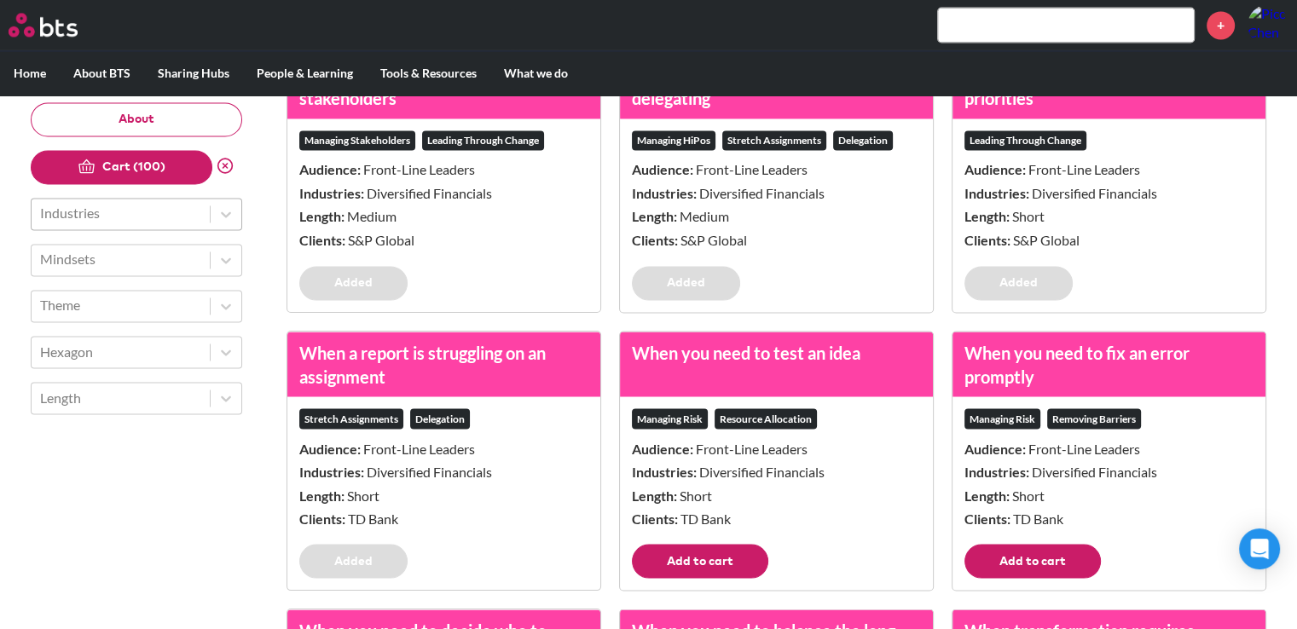
click at [774, 572] on footer "Add to cart" at bounding box center [776, 567] width 313 height 46
click at [1086, 576] on button "Add to cart" at bounding box center [1032, 561] width 136 height 34
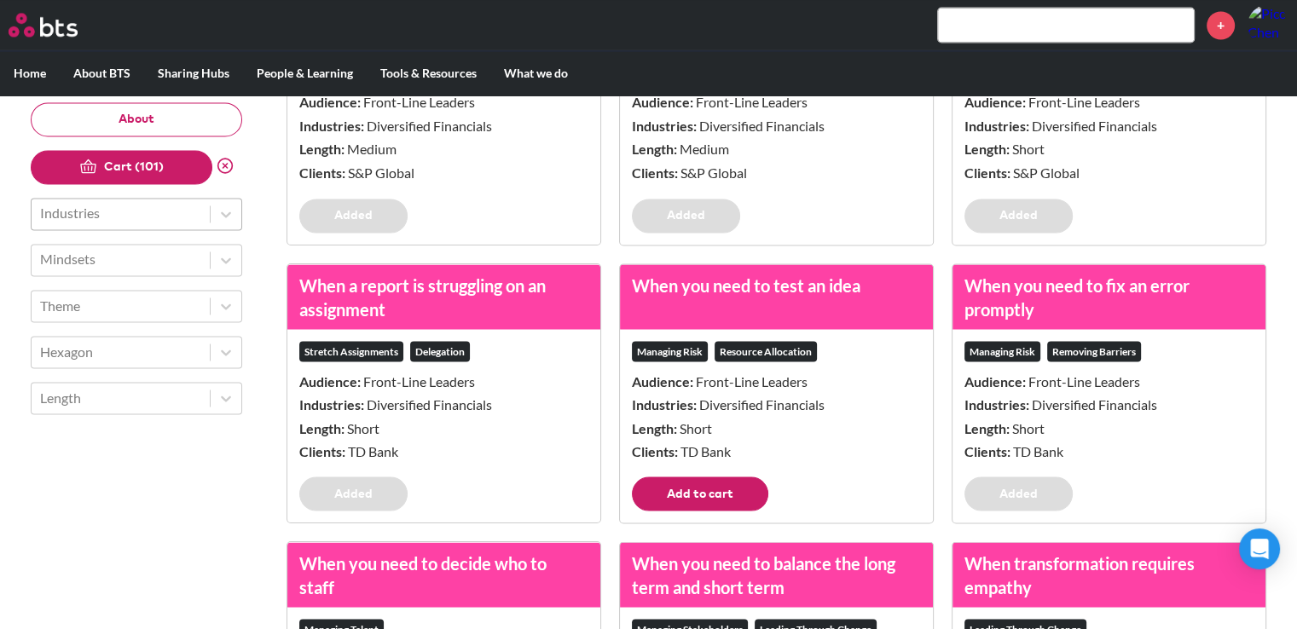
scroll to position [9636, 0]
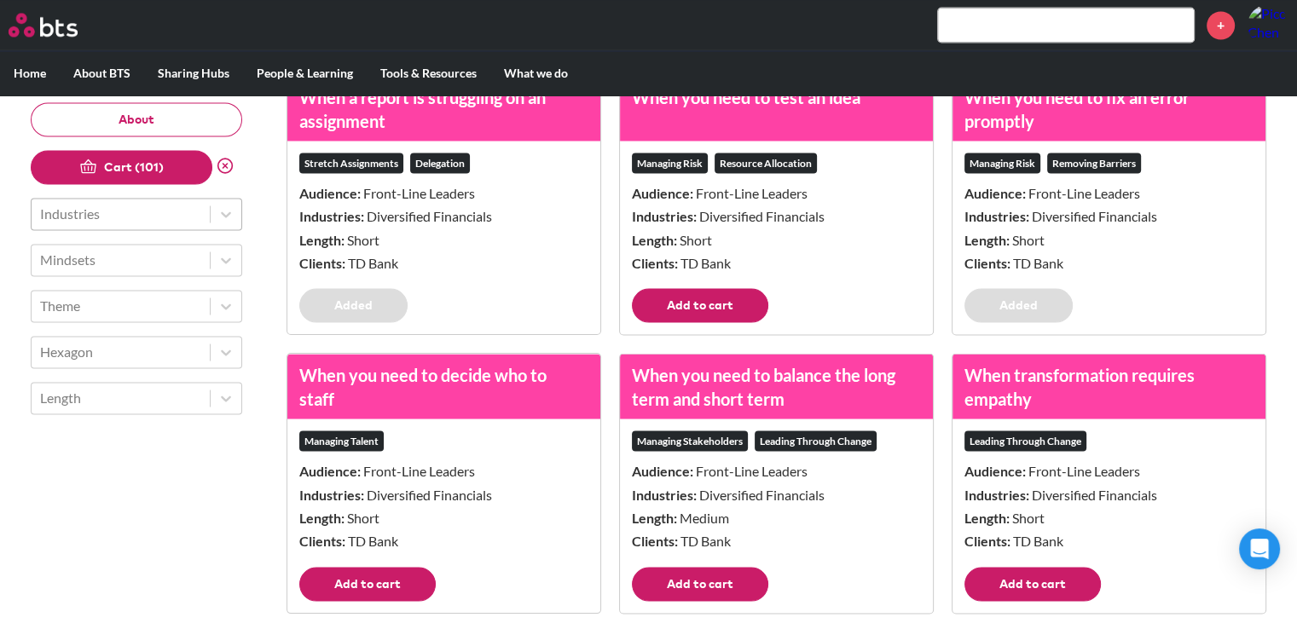
click at [744, 312] on button "Add to cart" at bounding box center [700, 305] width 136 height 34
click at [1031, 593] on button "Add to cart" at bounding box center [1032, 584] width 136 height 34
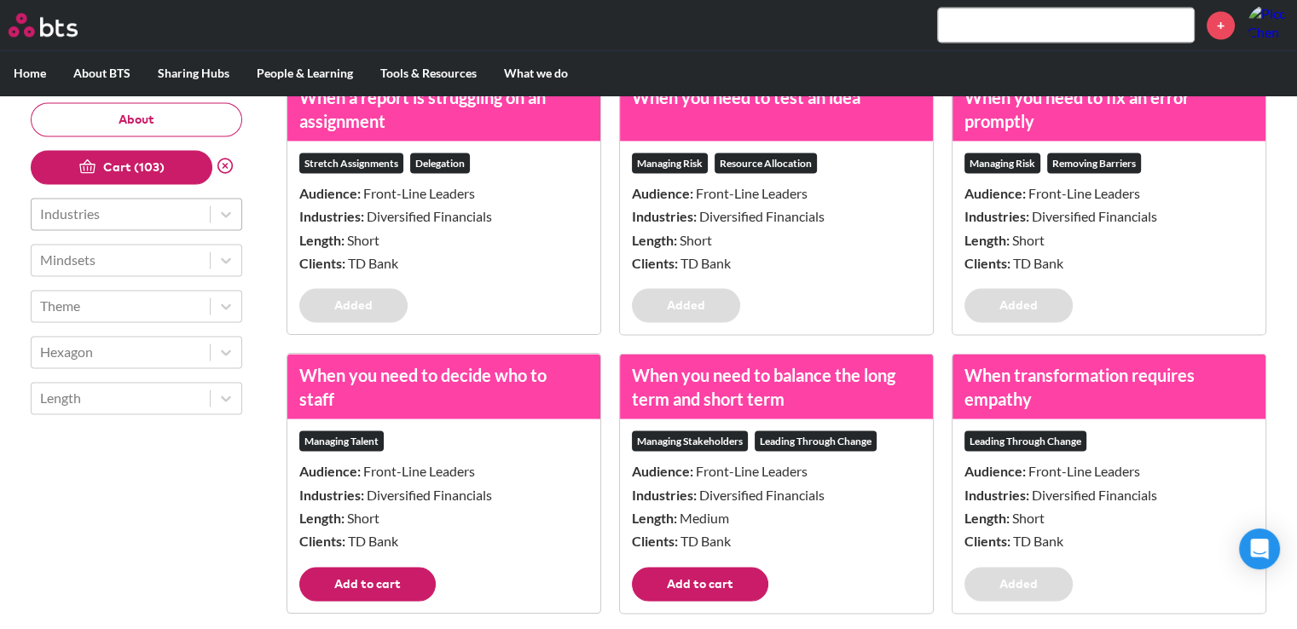
click at [669, 601] on button "Add to cart" at bounding box center [700, 584] width 136 height 34
click at [391, 601] on button "Add to cart" at bounding box center [367, 584] width 136 height 34
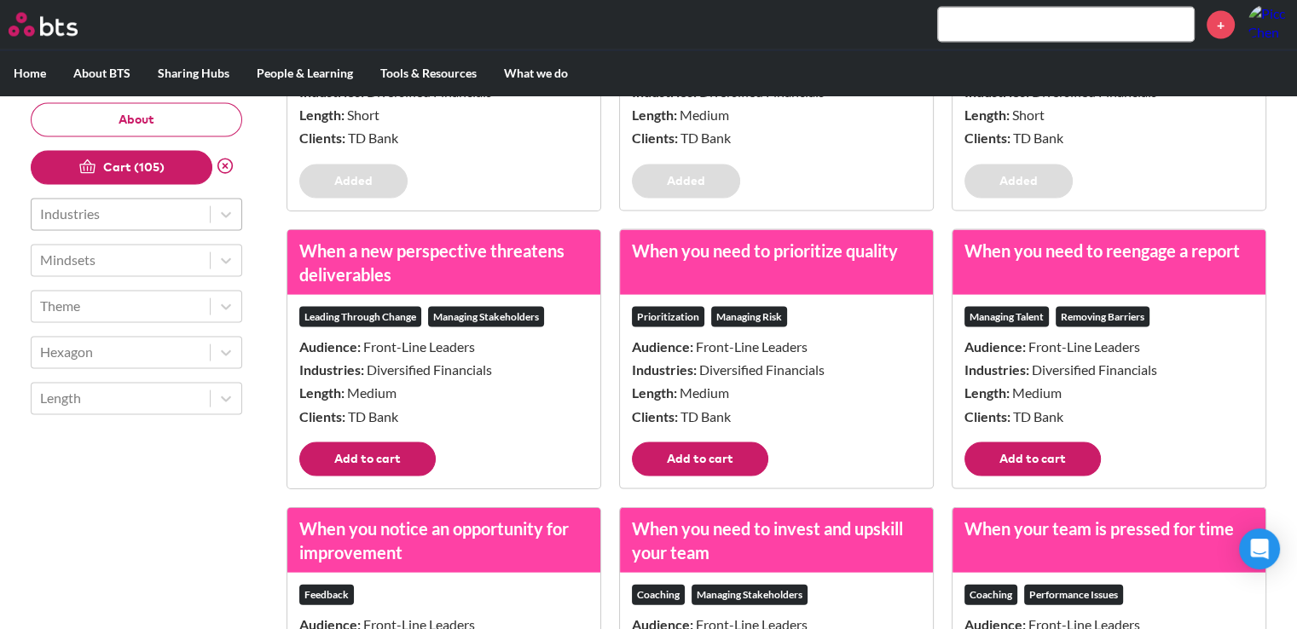
scroll to position [10062, 0]
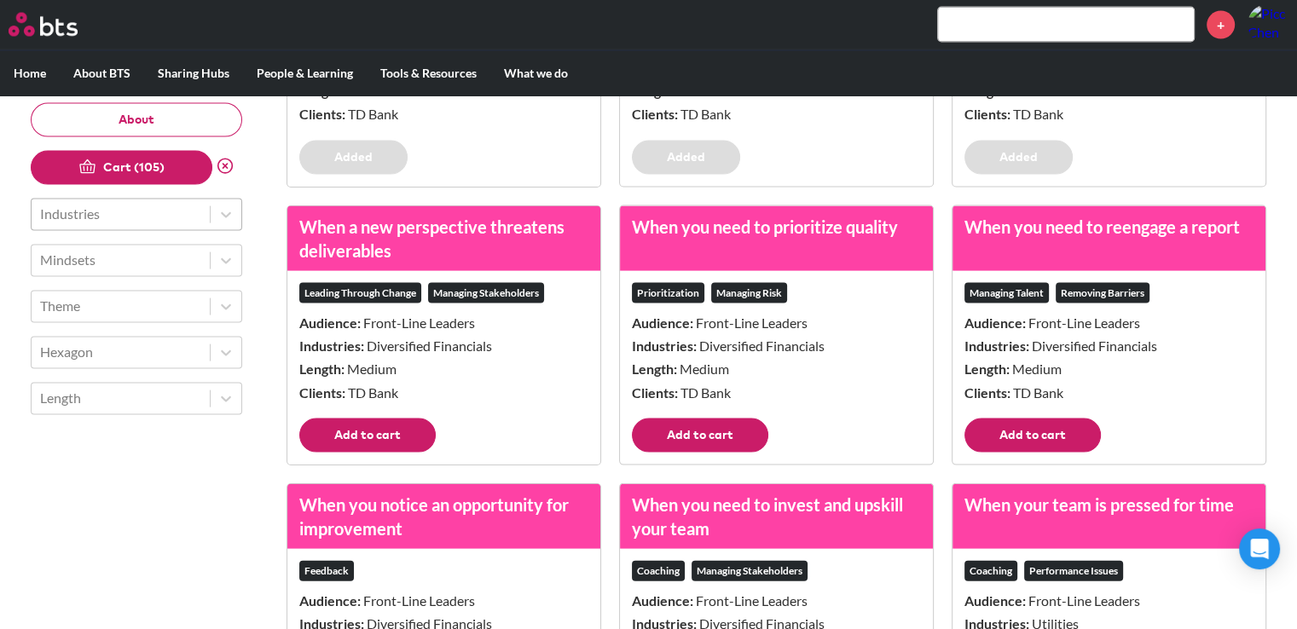
click at [397, 453] on button "Add to cart" at bounding box center [367, 436] width 136 height 34
drag, startPoint x: 685, startPoint y: 466, endPoint x: 825, endPoint y: 466, distance: 139.9
click at [686, 453] on button "Add to cart" at bounding box center [700, 436] width 136 height 34
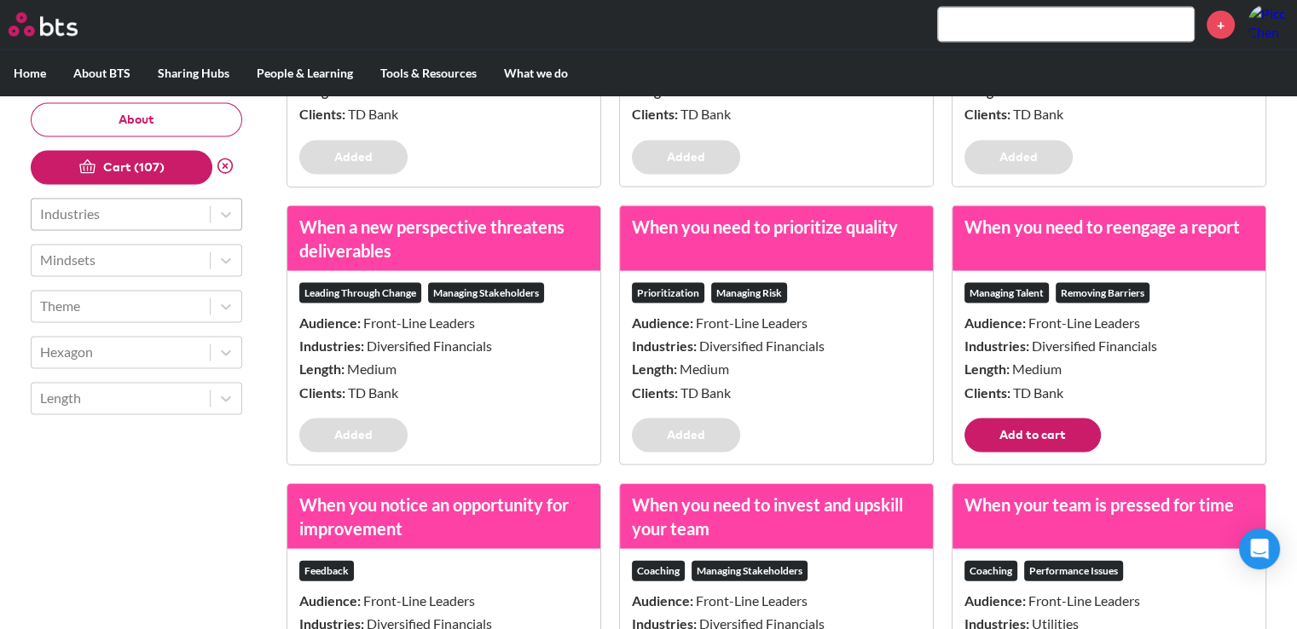
click at [1099, 461] on footer "Add to cart" at bounding box center [1109, 442] width 313 height 46
click at [1084, 453] on button "Add to cart" at bounding box center [1032, 436] width 136 height 34
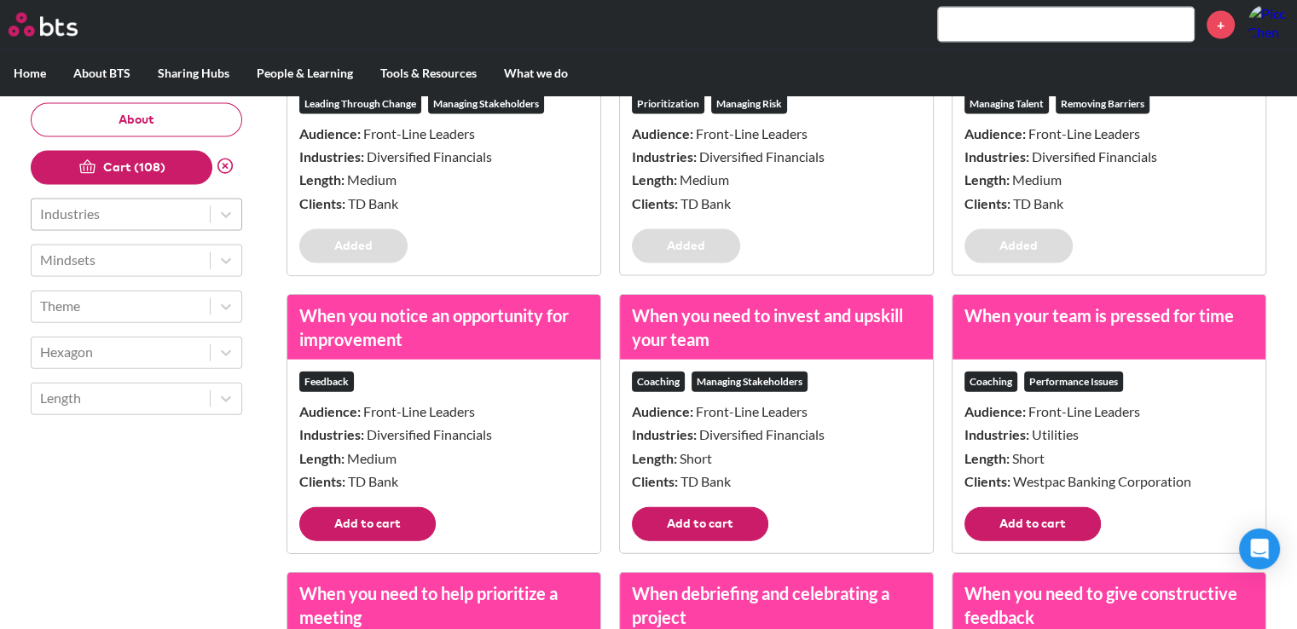
scroll to position [10403, 0]
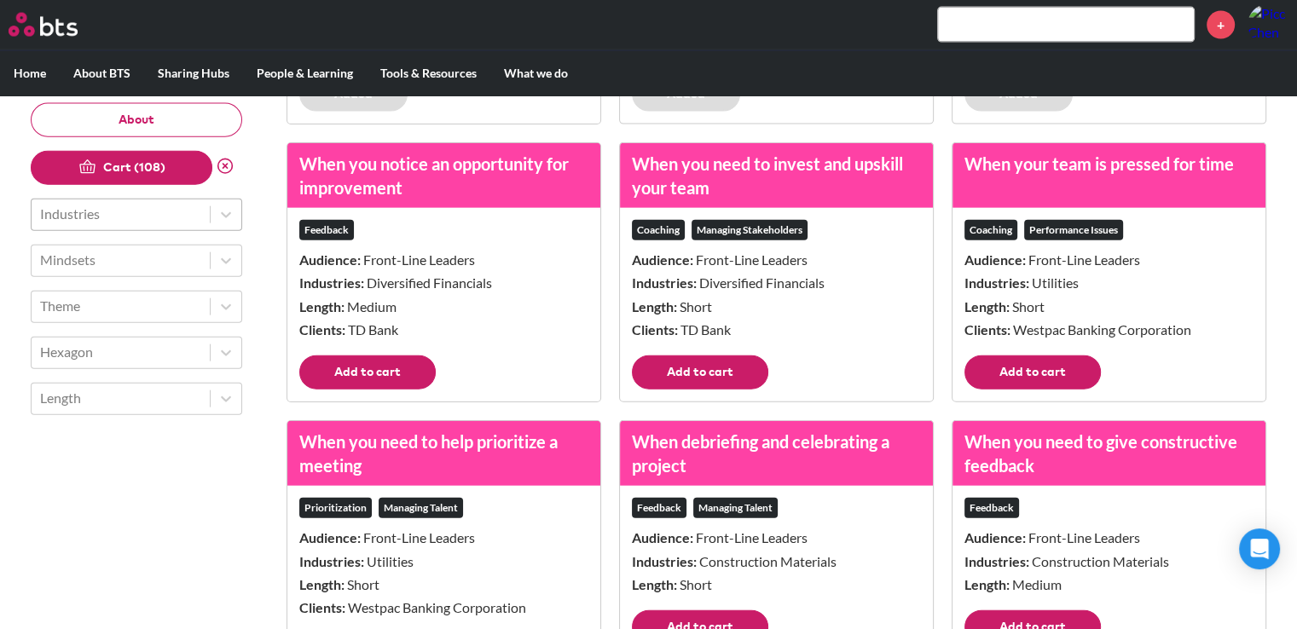
click at [1027, 390] on button "Add to cart" at bounding box center [1032, 373] width 136 height 34
click at [722, 390] on button "Add to cart" at bounding box center [700, 373] width 136 height 34
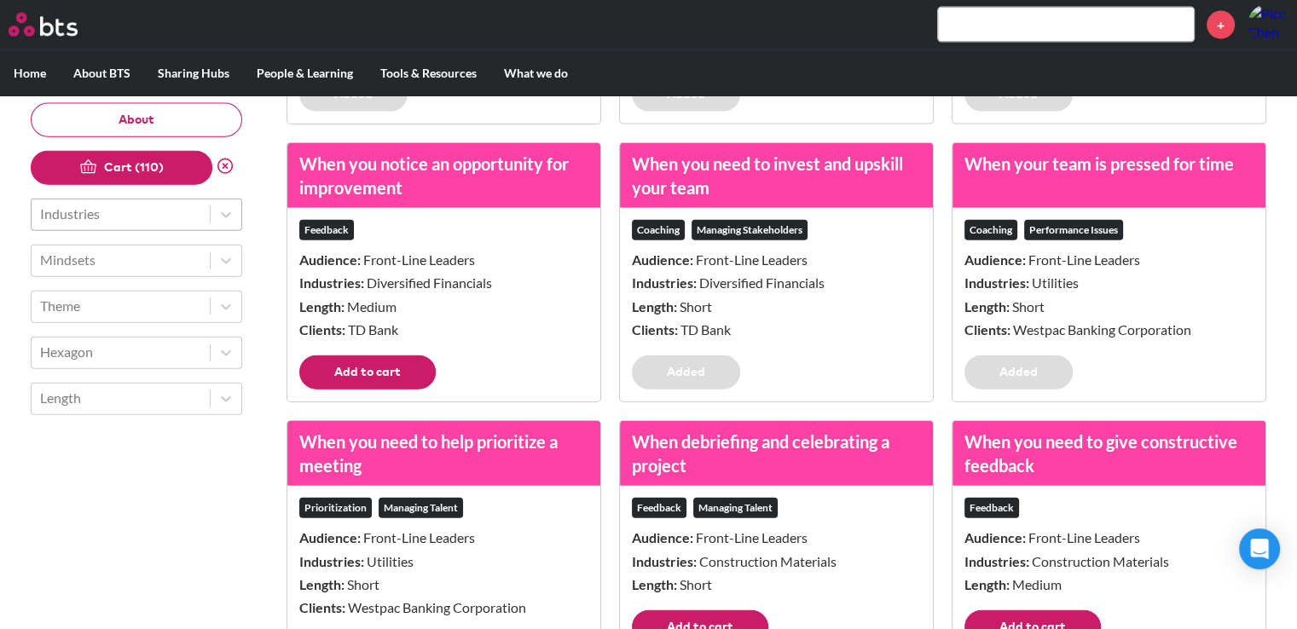
click at [417, 373] on button "Add to cart" at bounding box center [367, 373] width 136 height 34
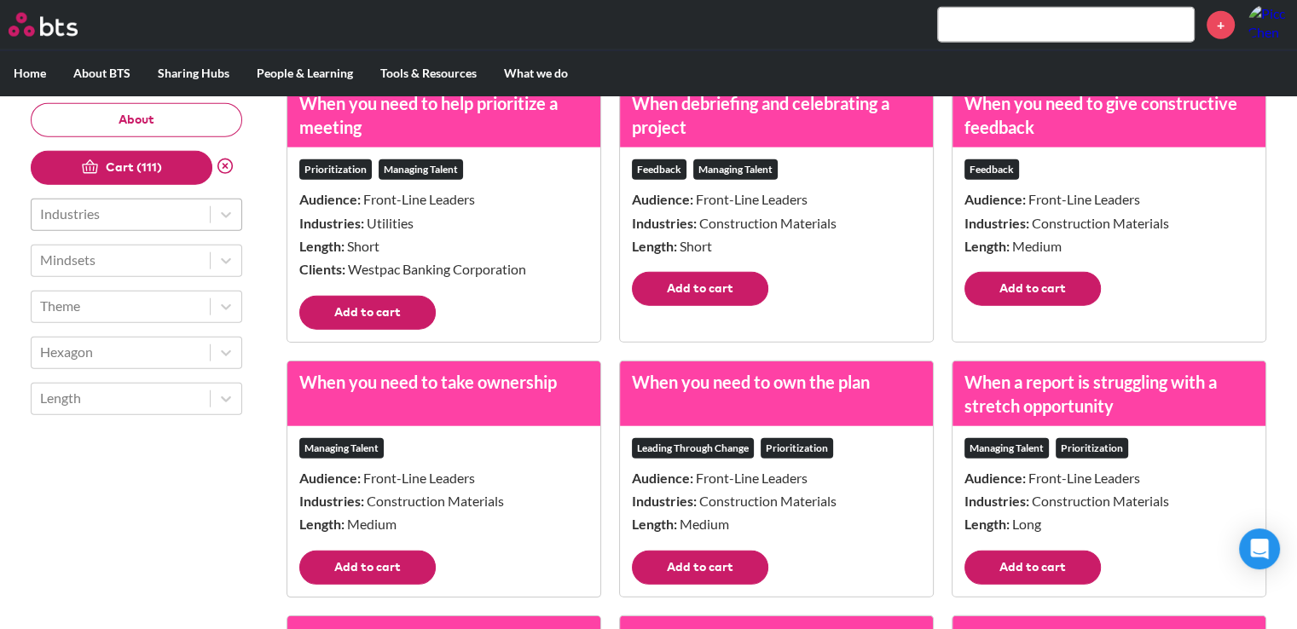
scroll to position [10744, 0]
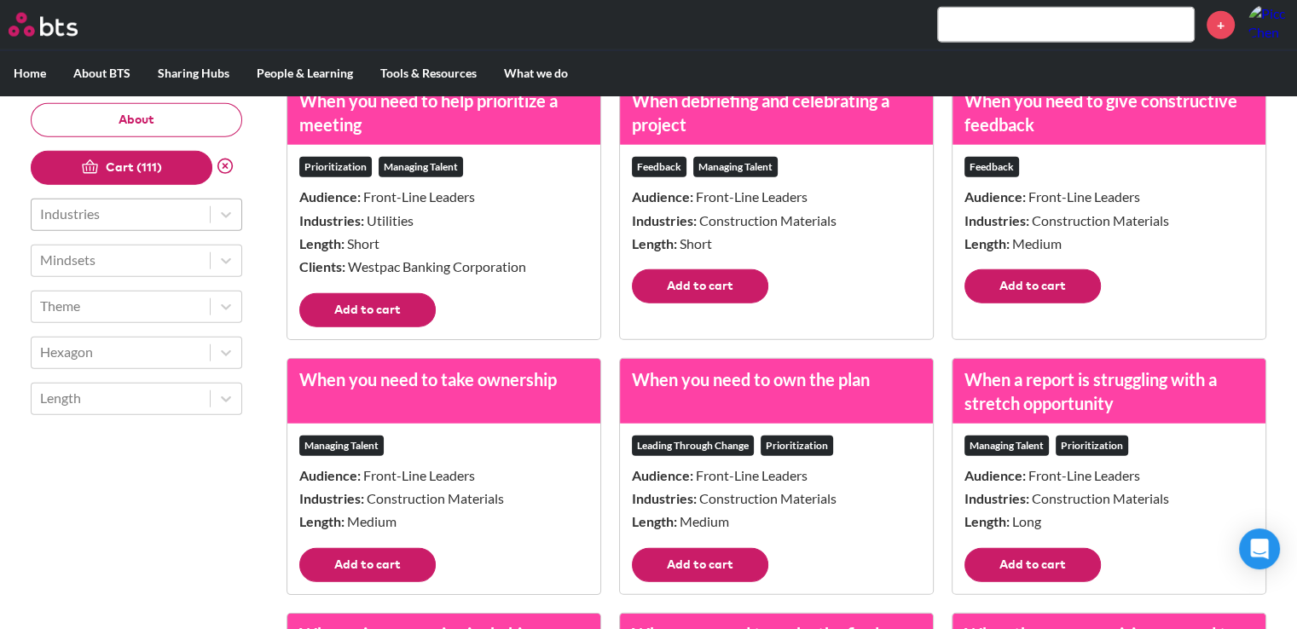
click at [404, 327] on button "Add to cart" at bounding box center [367, 310] width 136 height 34
click at [686, 336] on div "When debriefing and celebrating a project Feedback Managing Talent Audience: Fr…" at bounding box center [776, 209] width 315 height 260
click at [713, 316] on footer "Add to cart" at bounding box center [776, 292] width 313 height 46
click at [737, 304] on button "Add to cart" at bounding box center [700, 286] width 136 height 34
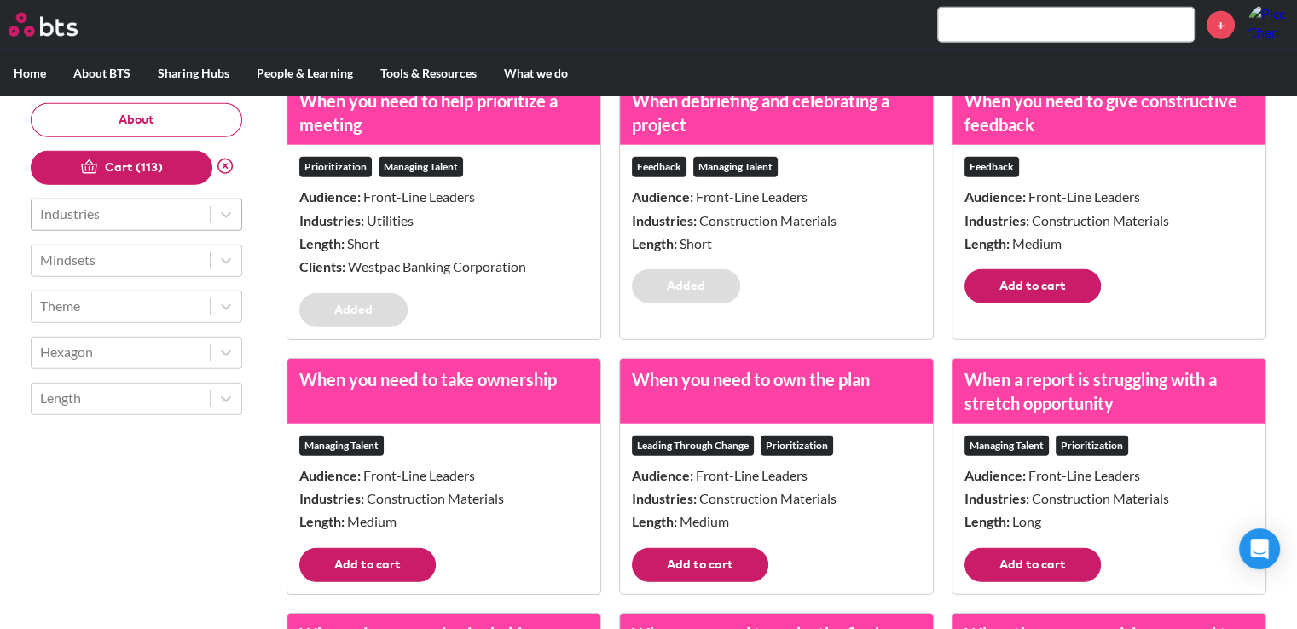
click at [1096, 313] on footer "Add to cart" at bounding box center [1109, 292] width 313 height 46
click at [1049, 304] on button "Add to cart" at bounding box center [1032, 286] width 136 height 34
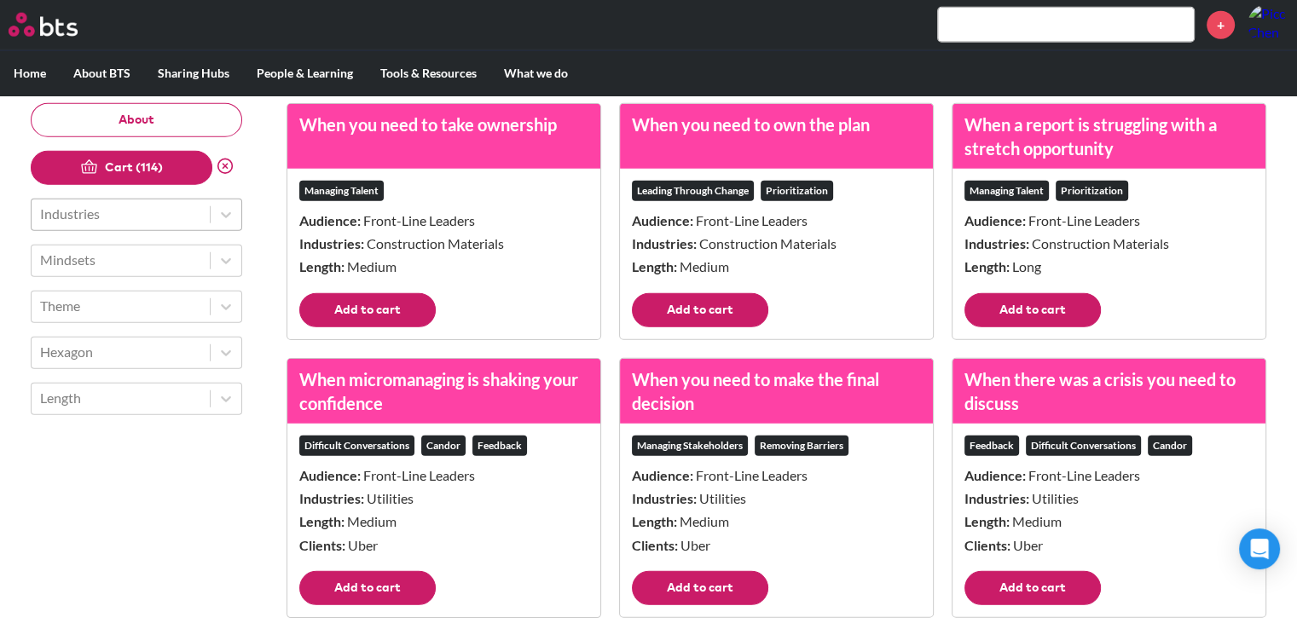
scroll to position [11000, 0]
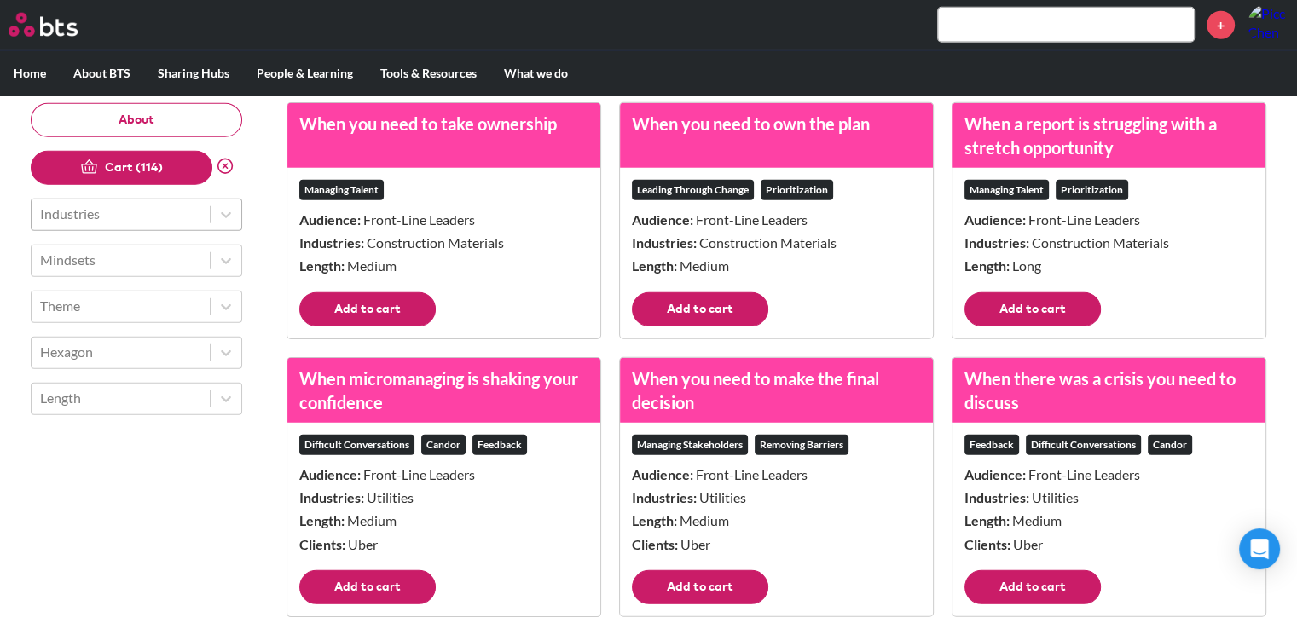
click at [1054, 327] on button "Add to cart" at bounding box center [1032, 309] width 136 height 34
click at [718, 324] on button "Add to cart" at bounding box center [700, 309] width 136 height 34
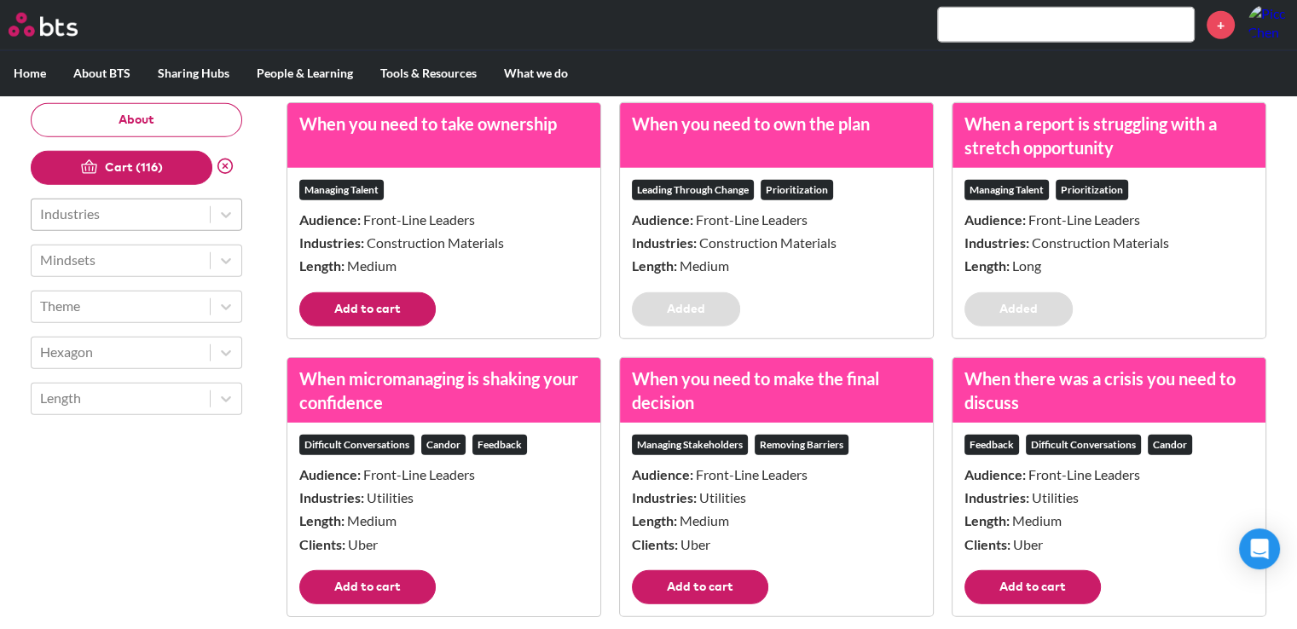
click at [419, 327] on button "Add to cart" at bounding box center [367, 309] width 136 height 34
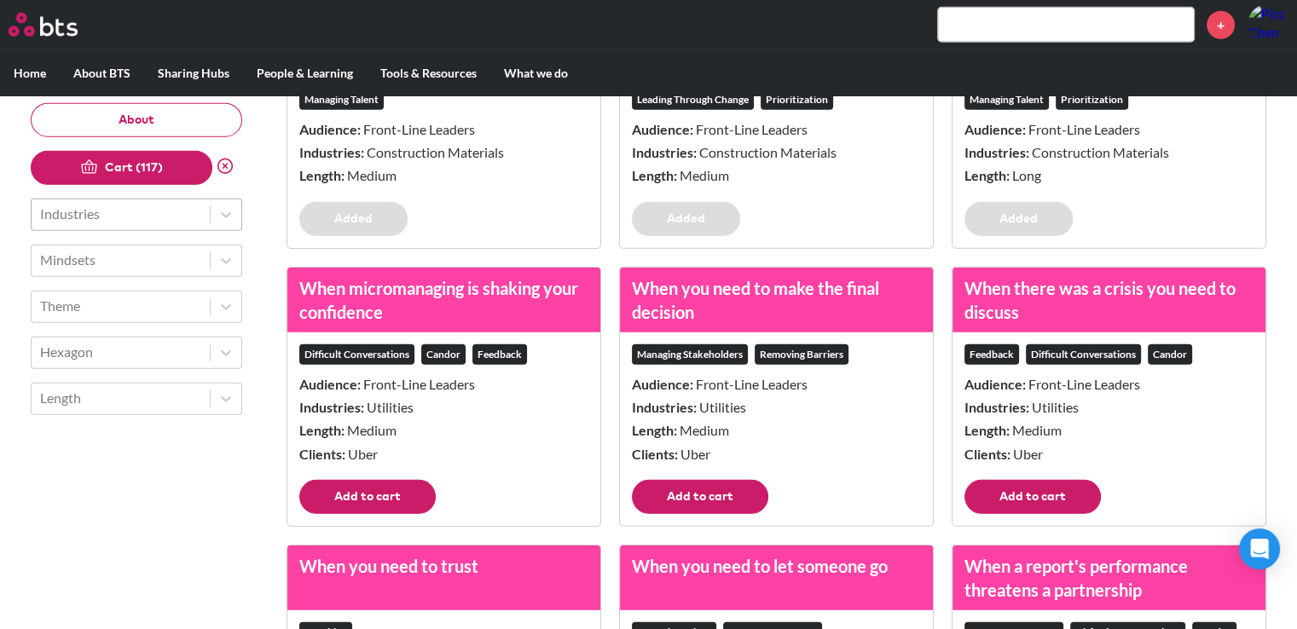
scroll to position [11256, 0]
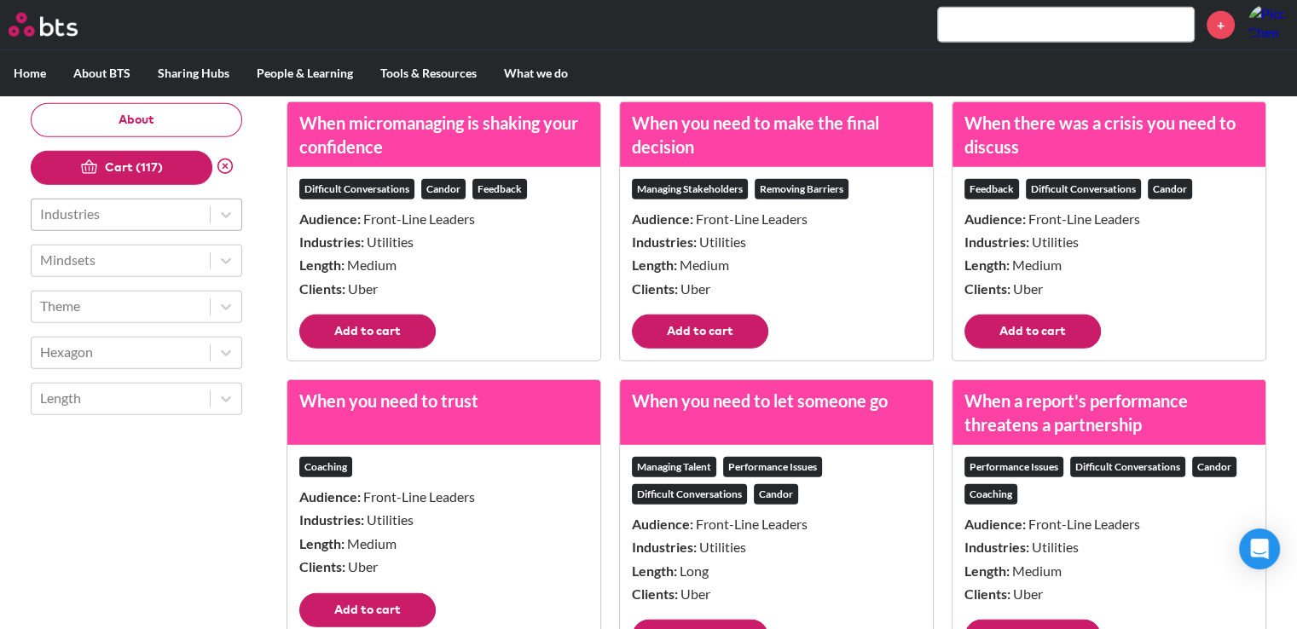
click at [402, 349] on button "Add to cart" at bounding box center [367, 332] width 136 height 34
drag, startPoint x: 666, startPoint y: 344, endPoint x: 743, endPoint y: 345, distance: 76.8
click at [666, 345] on button "Add to cart" at bounding box center [700, 332] width 136 height 34
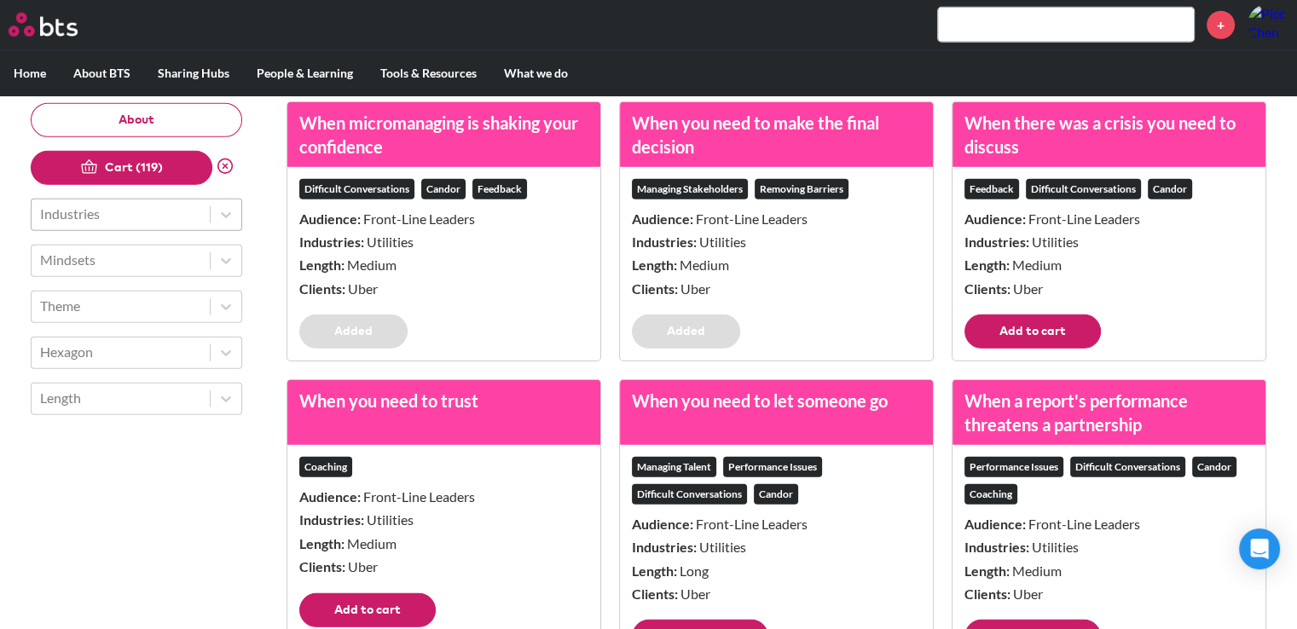
click at [1016, 339] on button "Add to cart" at bounding box center [1032, 332] width 136 height 34
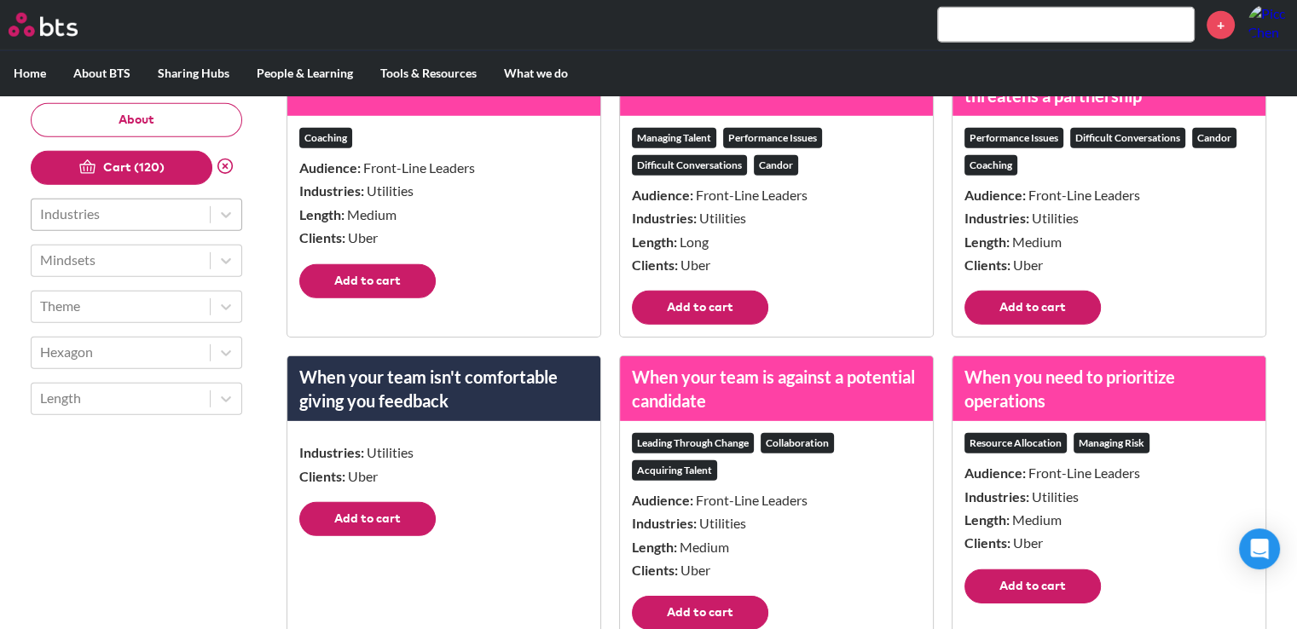
scroll to position [11597, 0]
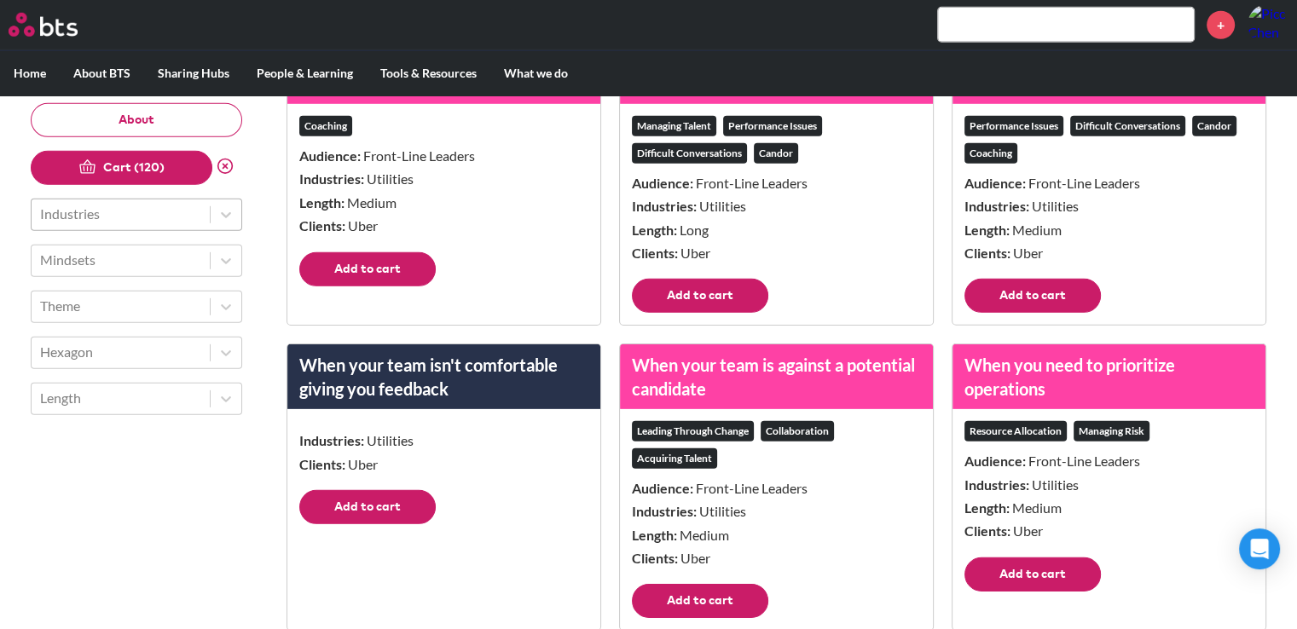
click at [1023, 313] on button "Add to cart" at bounding box center [1032, 296] width 136 height 34
click at [691, 313] on button "Add to cart" at bounding box center [700, 296] width 136 height 34
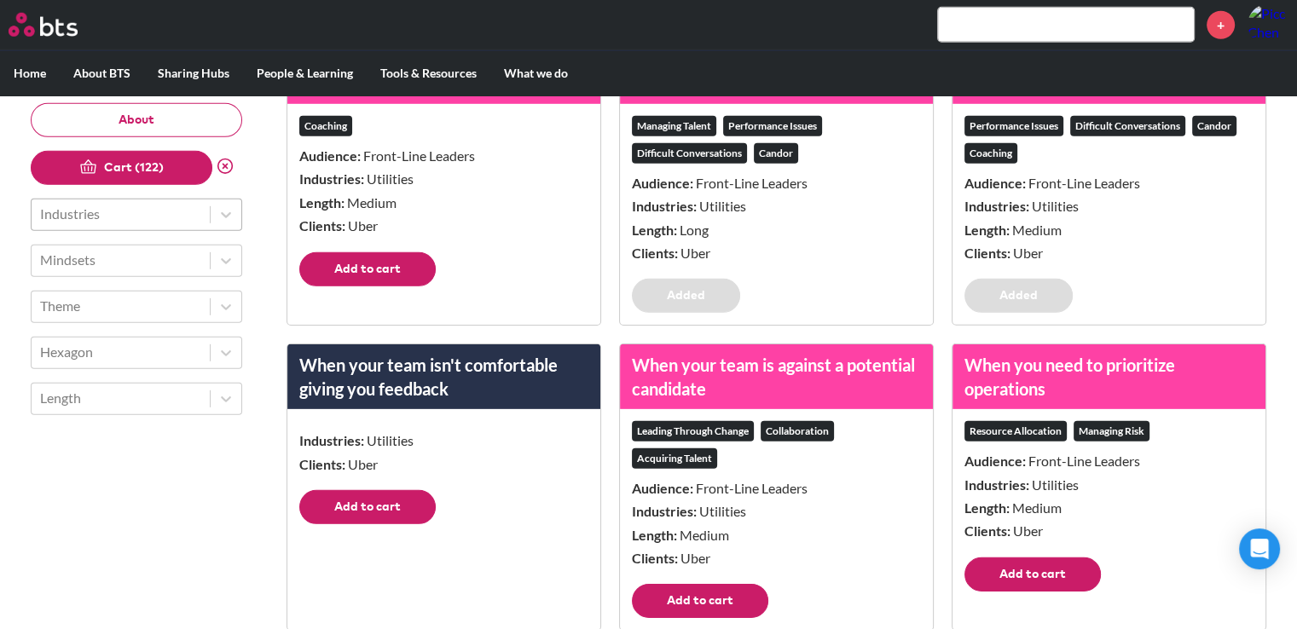
click at [430, 287] on button "Add to cart" at bounding box center [367, 269] width 136 height 34
click at [415, 509] on button "Add to cart" at bounding box center [367, 507] width 136 height 34
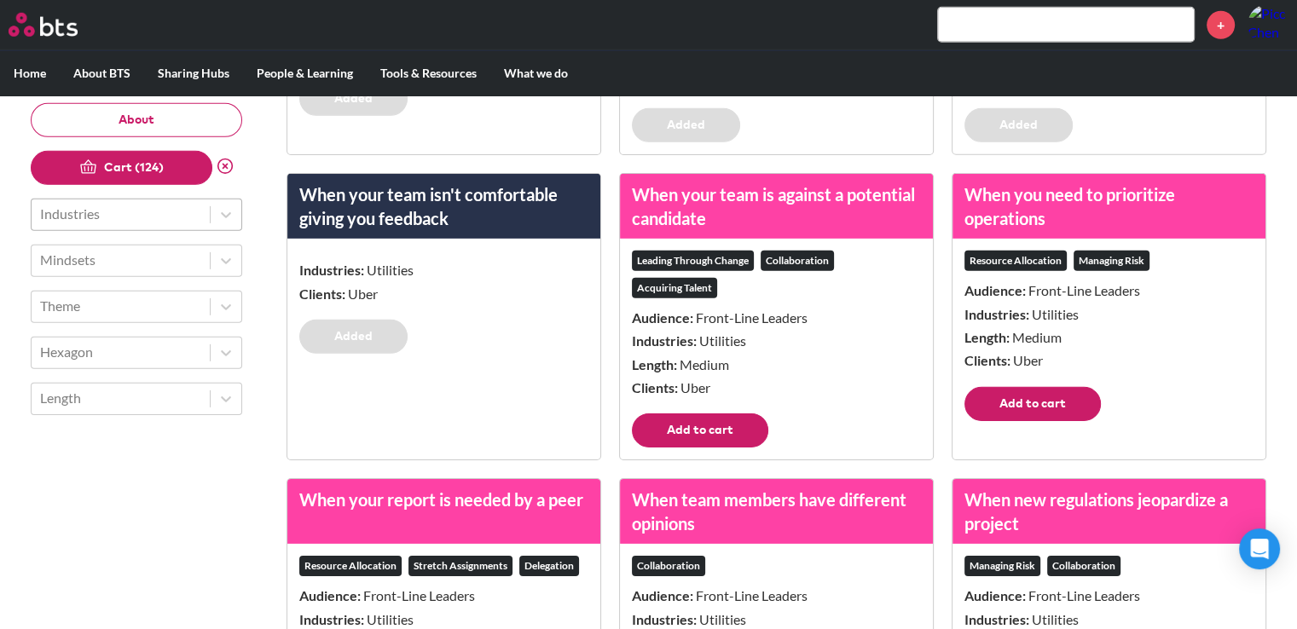
click at [669, 439] on button "Add to cart" at bounding box center [700, 431] width 136 height 34
click at [976, 406] on button "Add to cart" at bounding box center [1032, 404] width 136 height 34
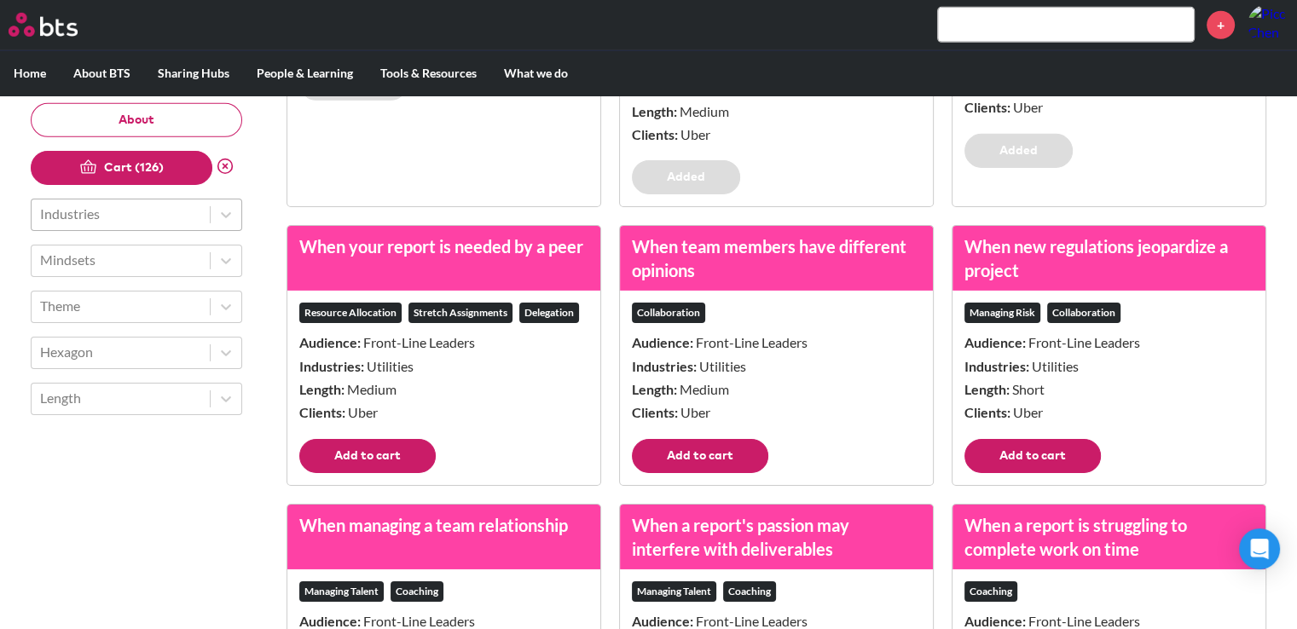
scroll to position [12024, 0]
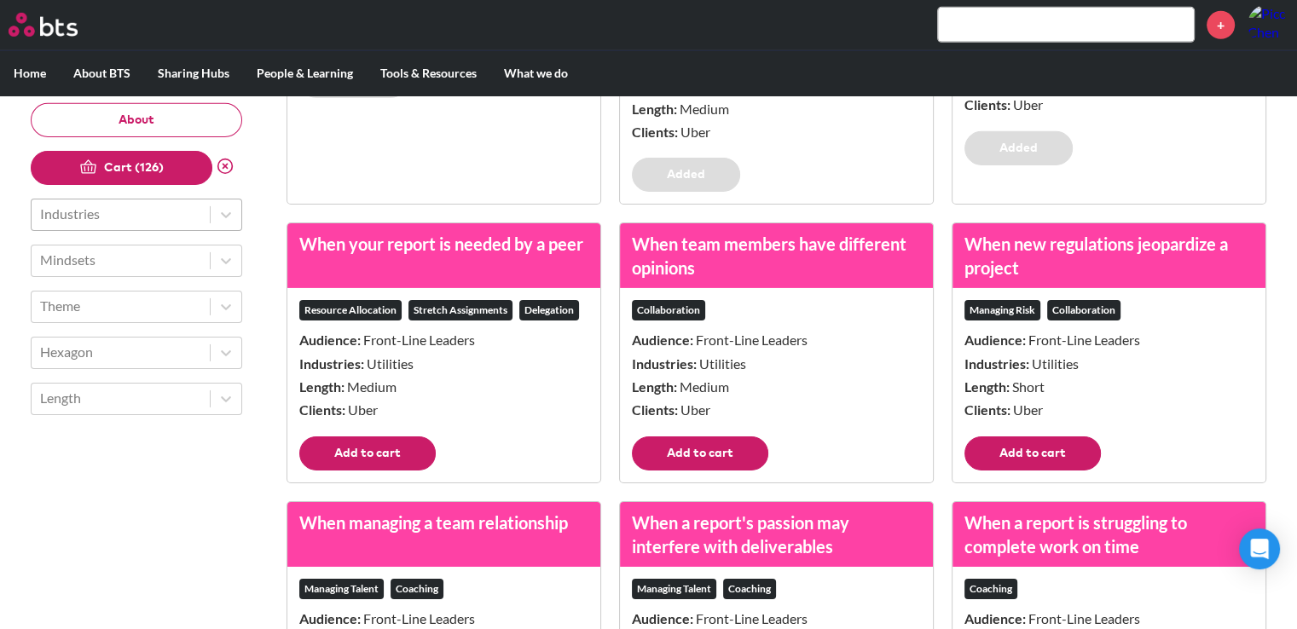
click at [1005, 436] on div "Managing Risk Collaboration Audience: Front-Line Leaders Industries: Utilities …" at bounding box center [1109, 362] width 313 height 148
click at [989, 466] on button "Add to cart" at bounding box center [1032, 454] width 136 height 34
click at [679, 463] on button "Add to cart" at bounding box center [700, 454] width 136 height 34
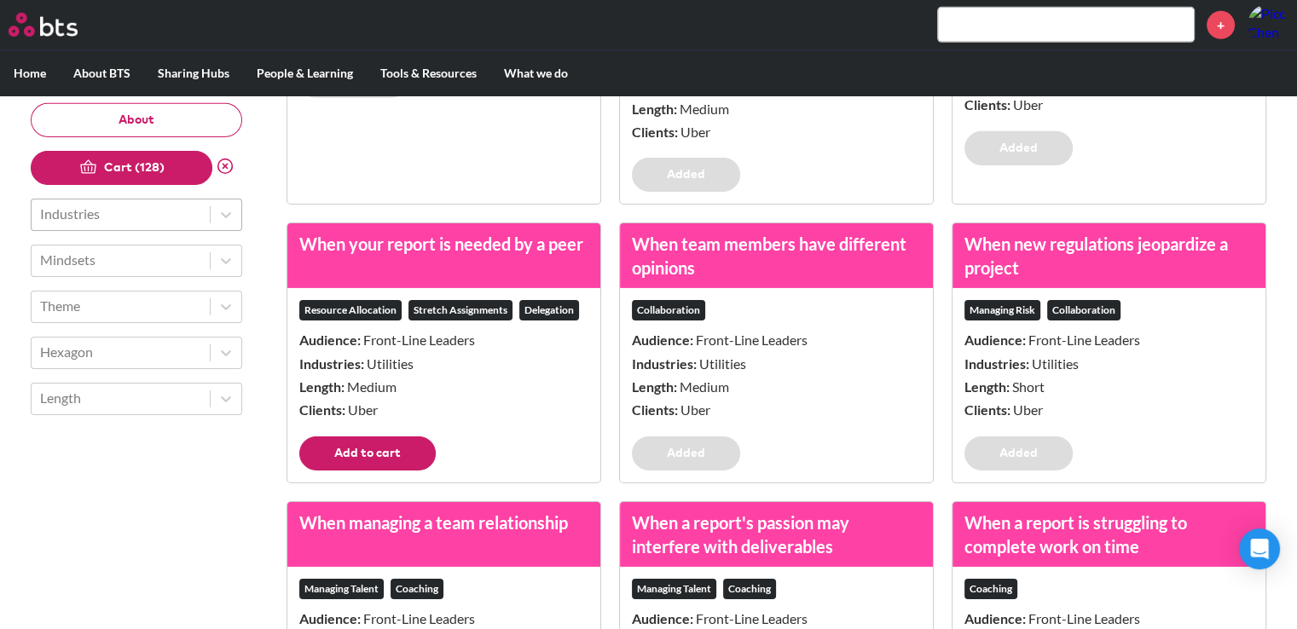
click at [333, 468] on button "Add to cart" at bounding box center [367, 454] width 136 height 34
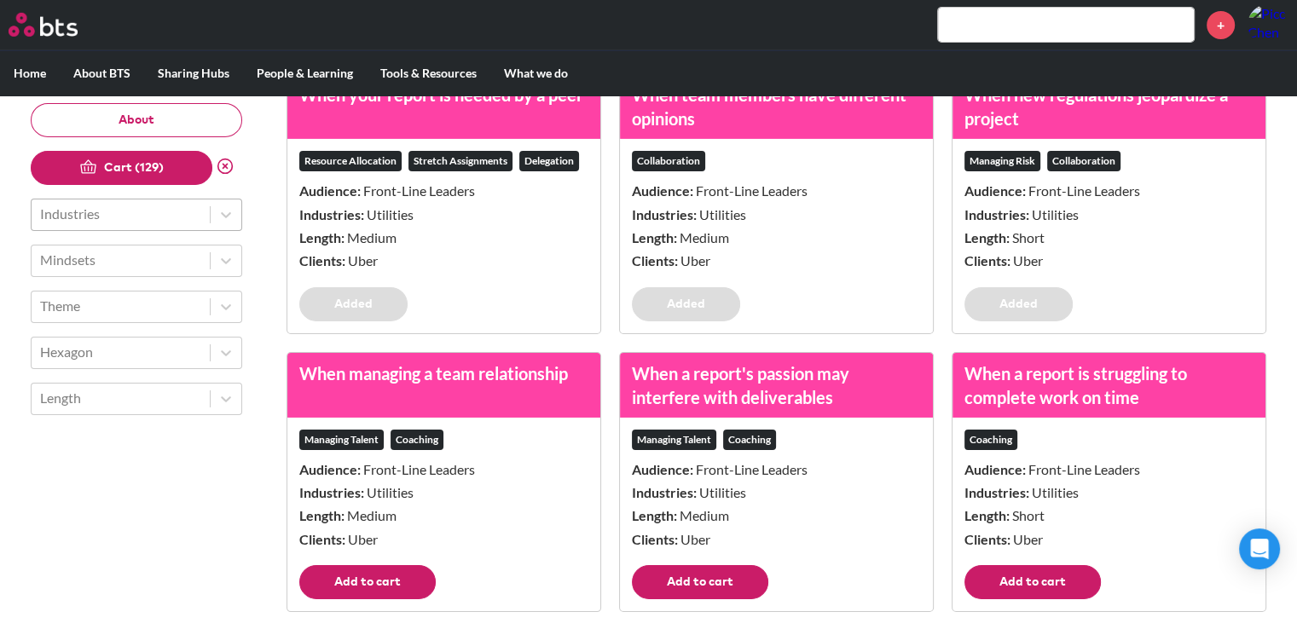
scroll to position [12365, 0]
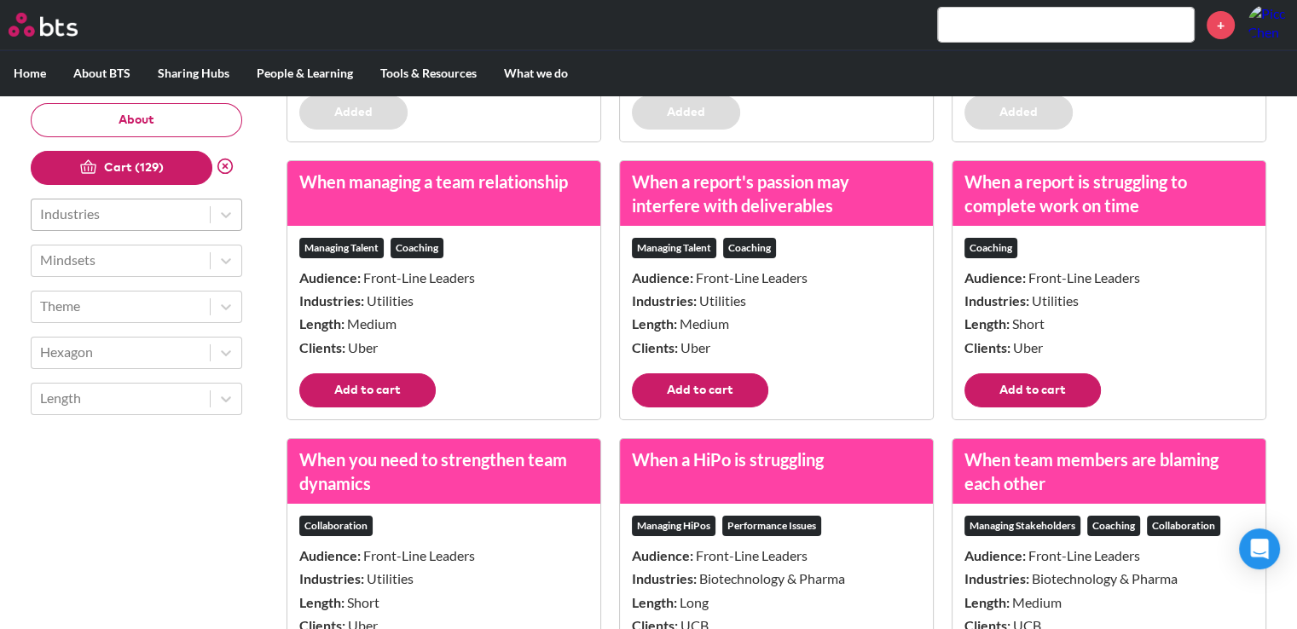
click at [416, 407] on button "Add to cart" at bounding box center [367, 390] width 136 height 34
click at [697, 400] on button "Add to cart" at bounding box center [700, 390] width 136 height 34
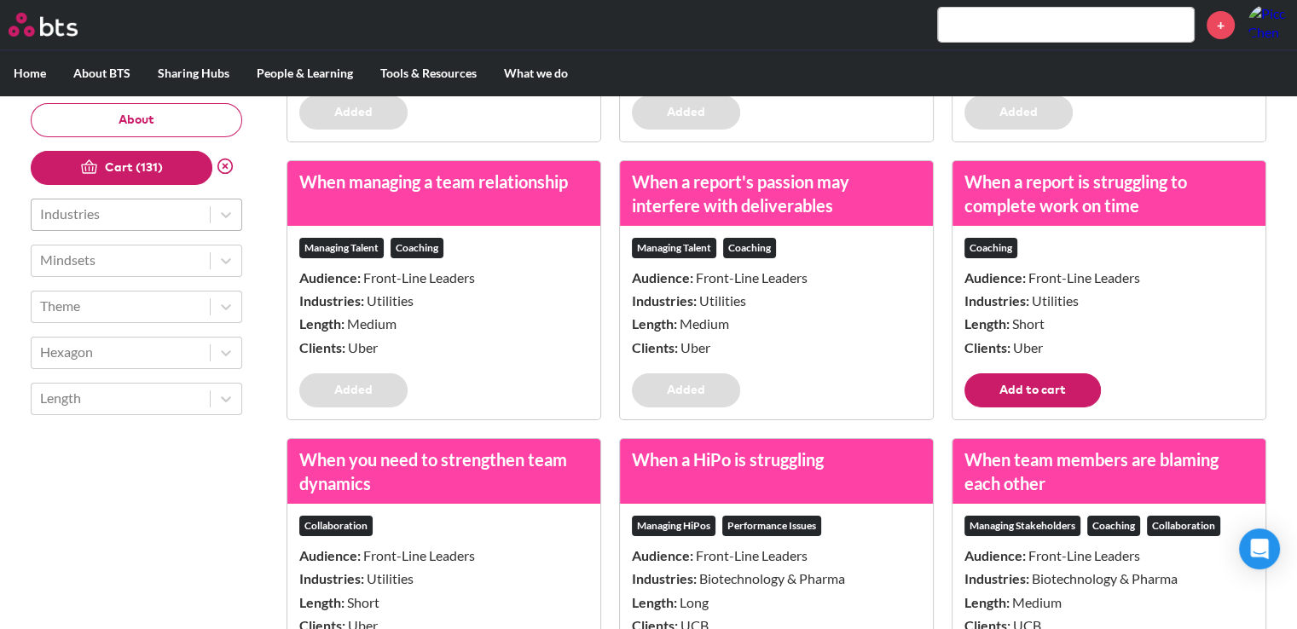
click at [1016, 401] on button "Add to cart" at bounding box center [1032, 390] width 136 height 34
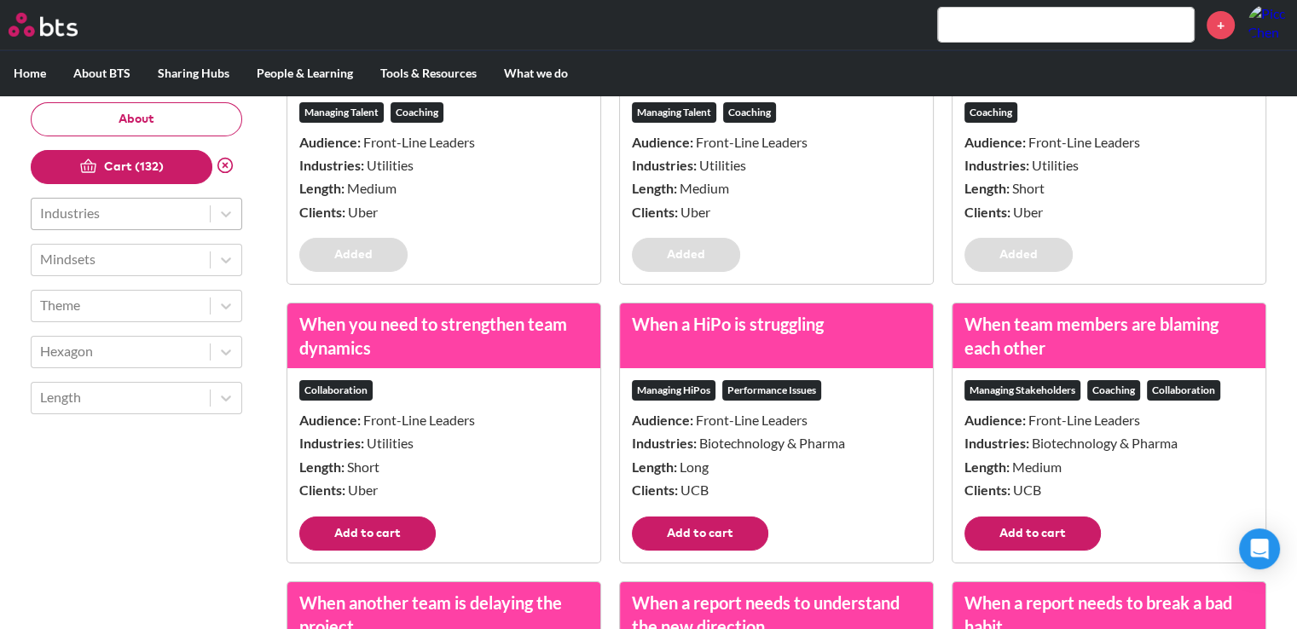
scroll to position [12706, 0]
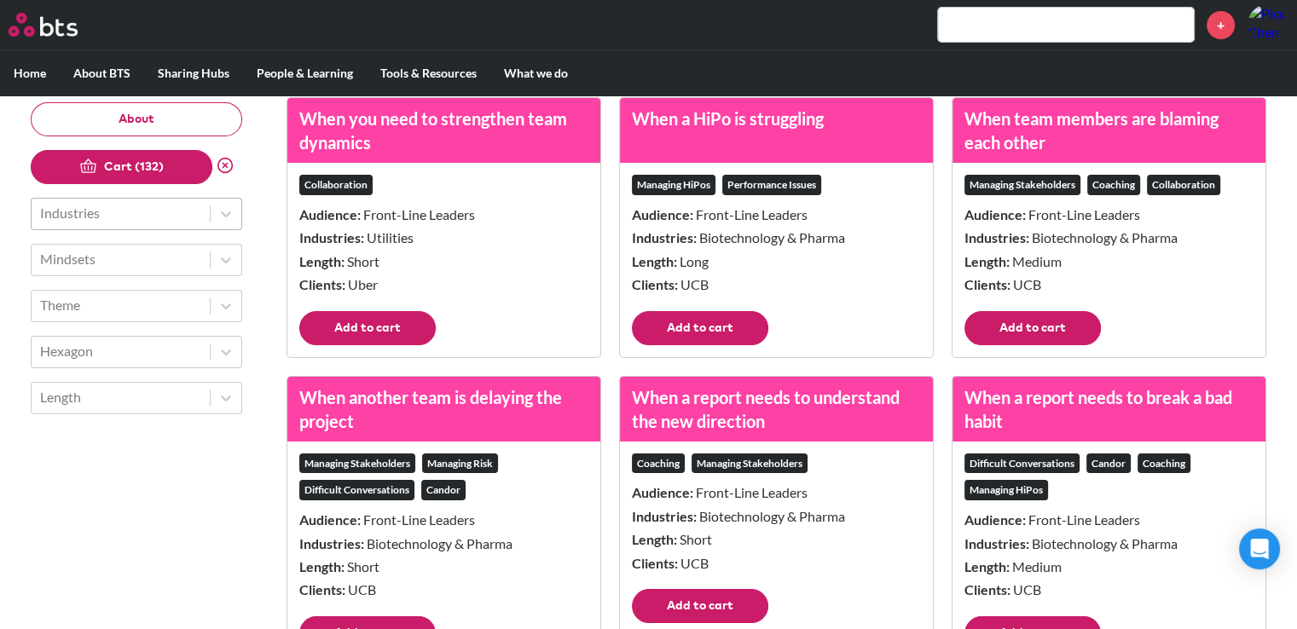
click at [1016, 342] on button "Add to cart" at bounding box center [1032, 328] width 136 height 34
click at [729, 336] on button "Add to cart" at bounding box center [700, 328] width 136 height 34
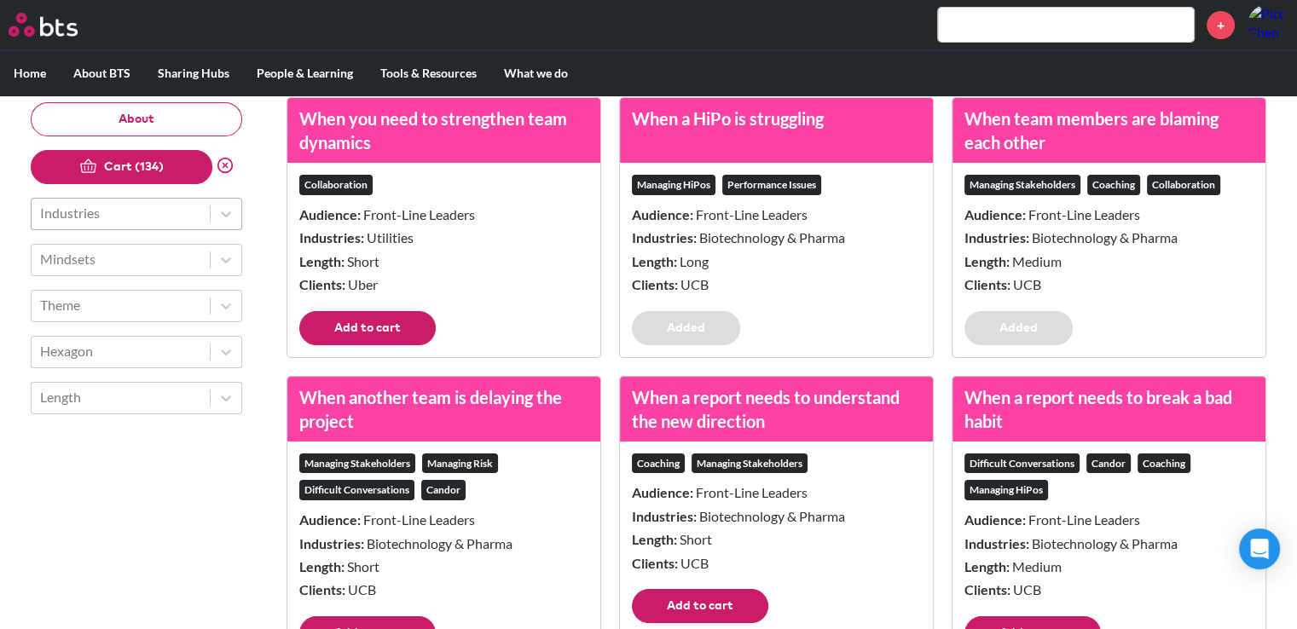
click at [292, 333] on footer "Add to cart" at bounding box center [443, 334] width 313 height 46
click at [338, 333] on button "Add to cart" at bounding box center [367, 328] width 136 height 34
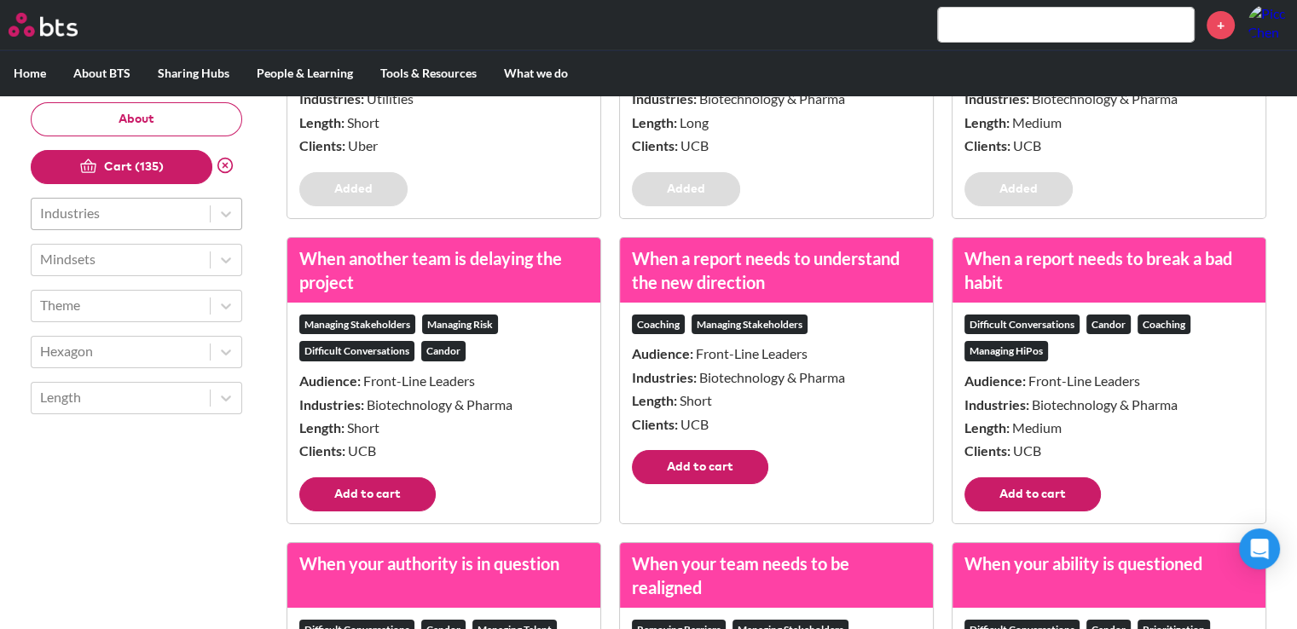
scroll to position [13047, 0]
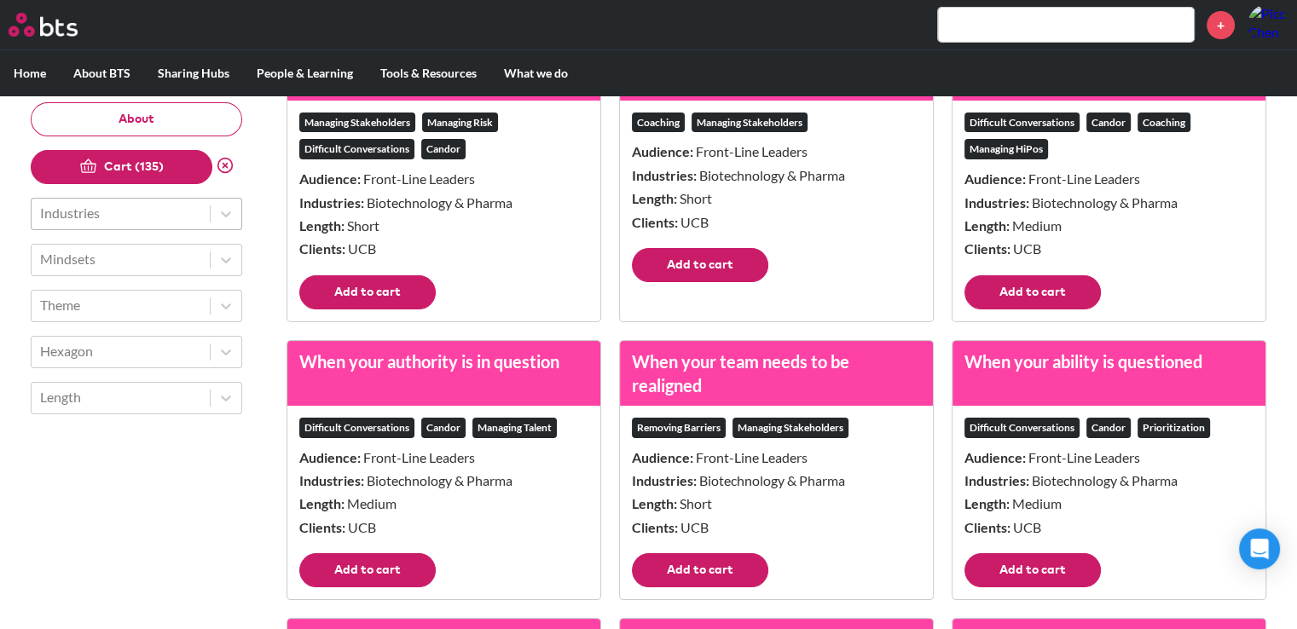
click at [361, 321] on footer "Add to cart" at bounding box center [443, 298] width 313 height 46
click at [669, 282] on button "Add to cart" at bounding box center [700, 265] width 136 height 34
click at [374, 310] on button "Add to cart" at bounding box center [367, 292] width 136 height 34
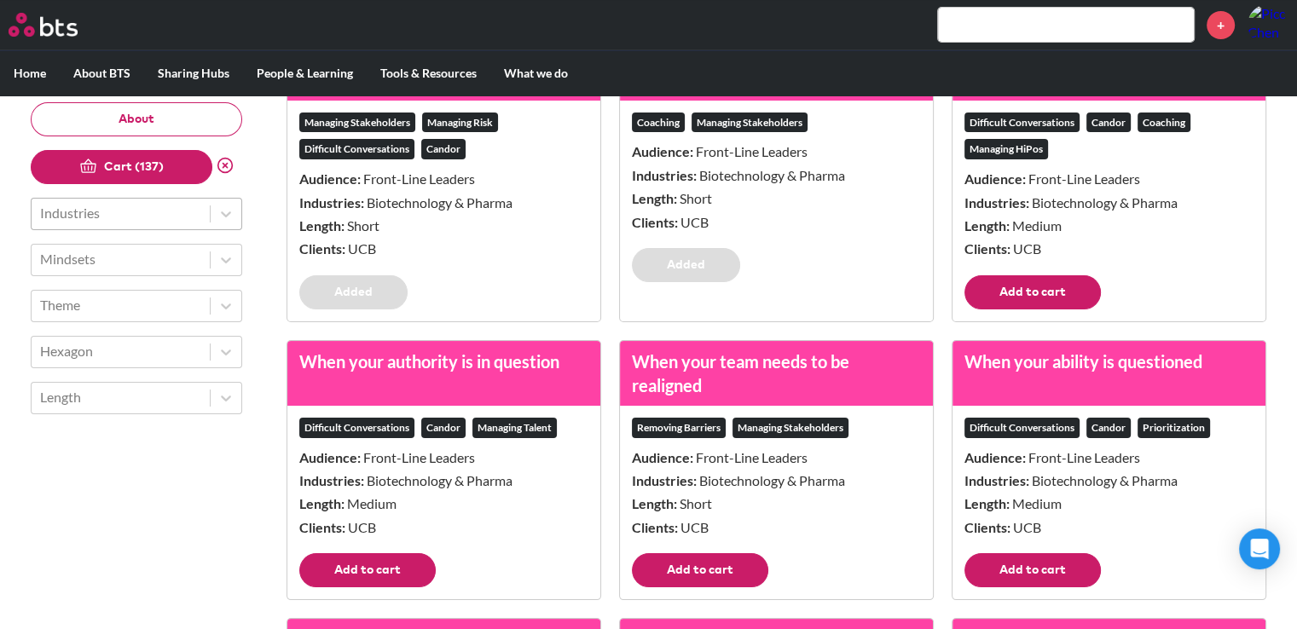
click at [1035, 306] on button "Add to cart" at bounding box center [1032, 292] width 136 height 34
drag, startPoint x: 1057, startPoint y: 568, endPoint x: 979, endPoint y: 557, distance: 79.2
click at [1057, 570] on div "When your ability is questioned Difficult Conversations Candor Prioritization A…" at bounding box center [1109, 470] width 315 height 260
click at [755, 584] on button "Add to cart" at bounding box center [700, 570] width 136 height 34
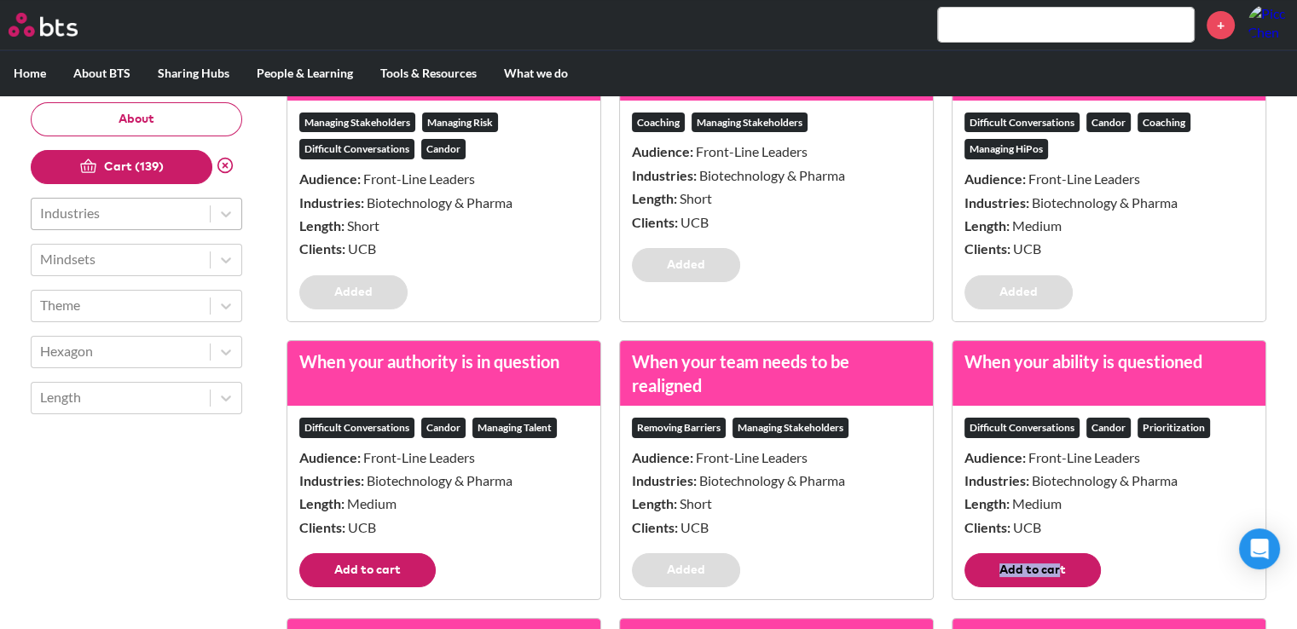
click at [969, 581] on button "Add to cart" at bounding box center [1032, 570] width 136 height 34
click at [379, 576] on button "Add to cart" at bounding box center [367, 570] width 136 height 34
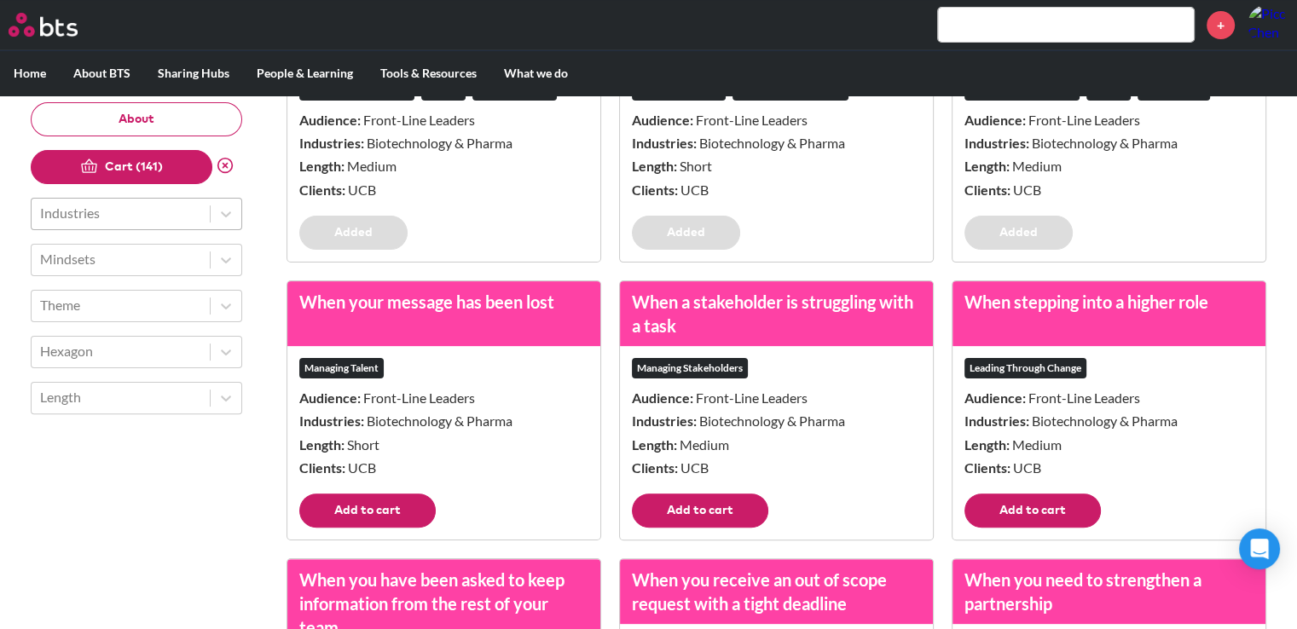
scroll to position [13473, 0]
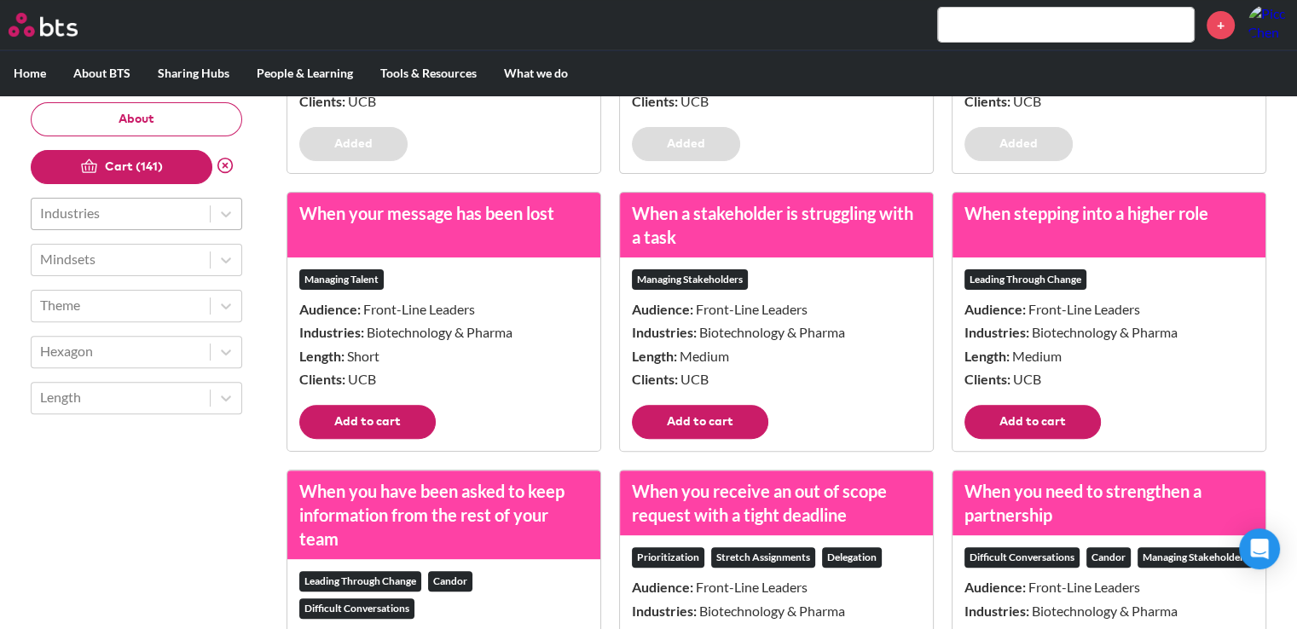
click at [406, 405] on div "Managing Talent Audience: Front-Line Leaders Industries: Biotechnology & Pharma…" at bounding box center [443, 332] width 313 height 148
click at [408, 423] on button "Add to cart" at bounding box center [367, 422] width 136 height 34
click at [657, 405] on div "Managing Stakeholders Audience: Front-Line Leaders Industries: Biotechnology & …" at bounding box center [776, 332] width 313 height 148
click at [678, 424] on button "Add to cart" at bounding box center [700, 422] width 136 height 34
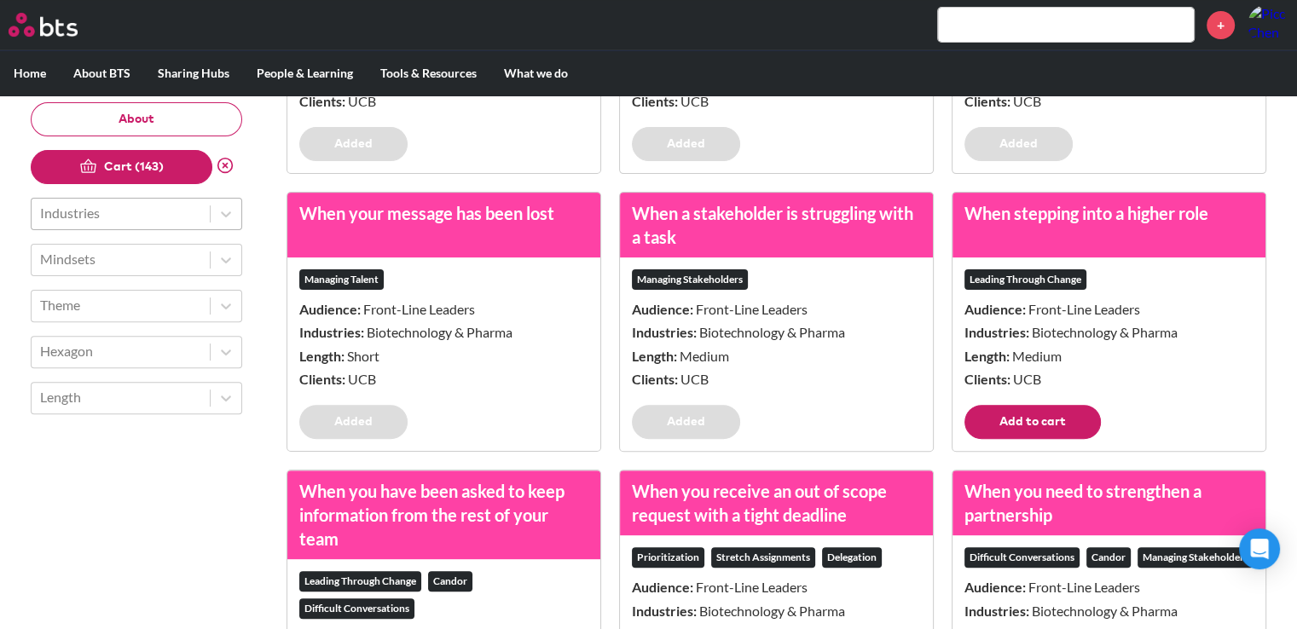
click at [1001, 420] on button "Add to cart" at bounding box center [1032, 422] width 136 height 34
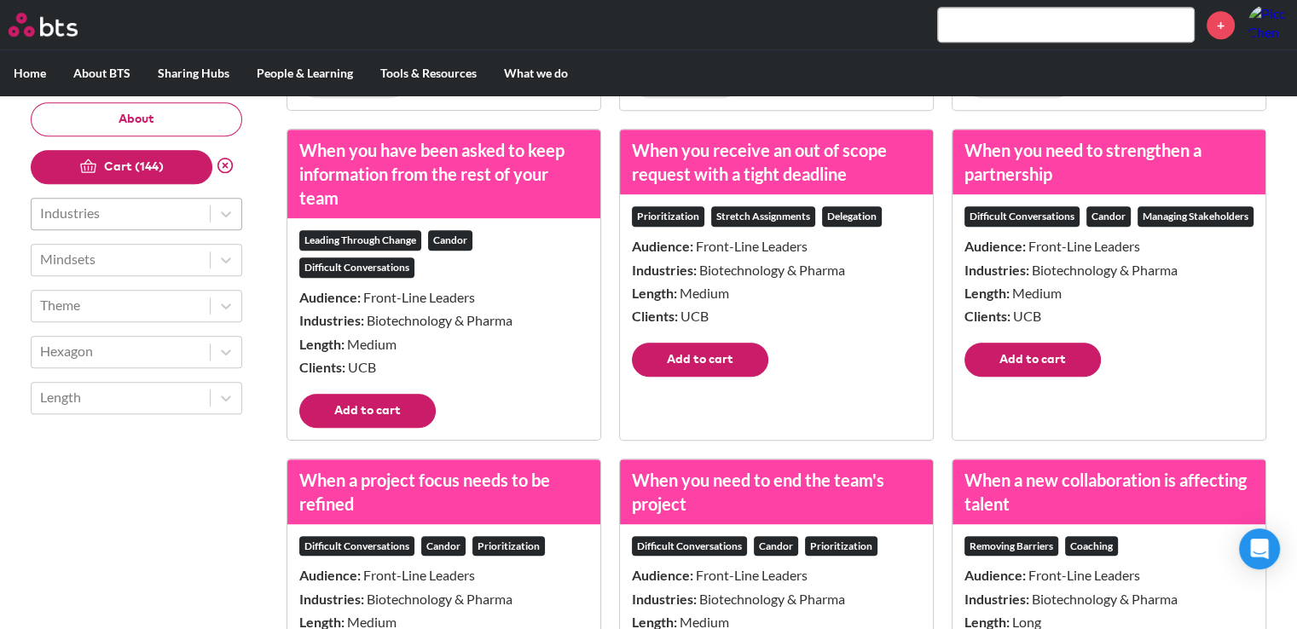
click at [999, 377] on button "Add to cart" at bounding box center [1032, 360] width 136 height 34
click at [721, 377] on button "Add to cart" at bounding box center [700, 360] width 136 height 34
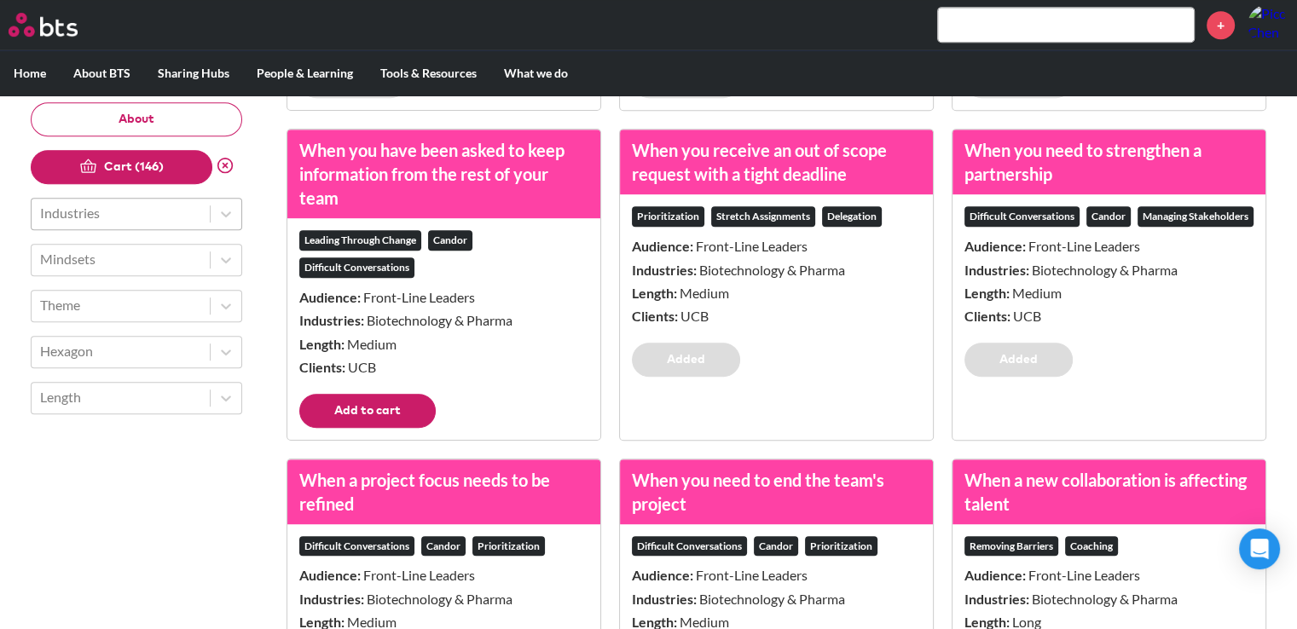
click at [385, 405] on button "Add to cart" at bounding box center [367, 411] width 136 height 34
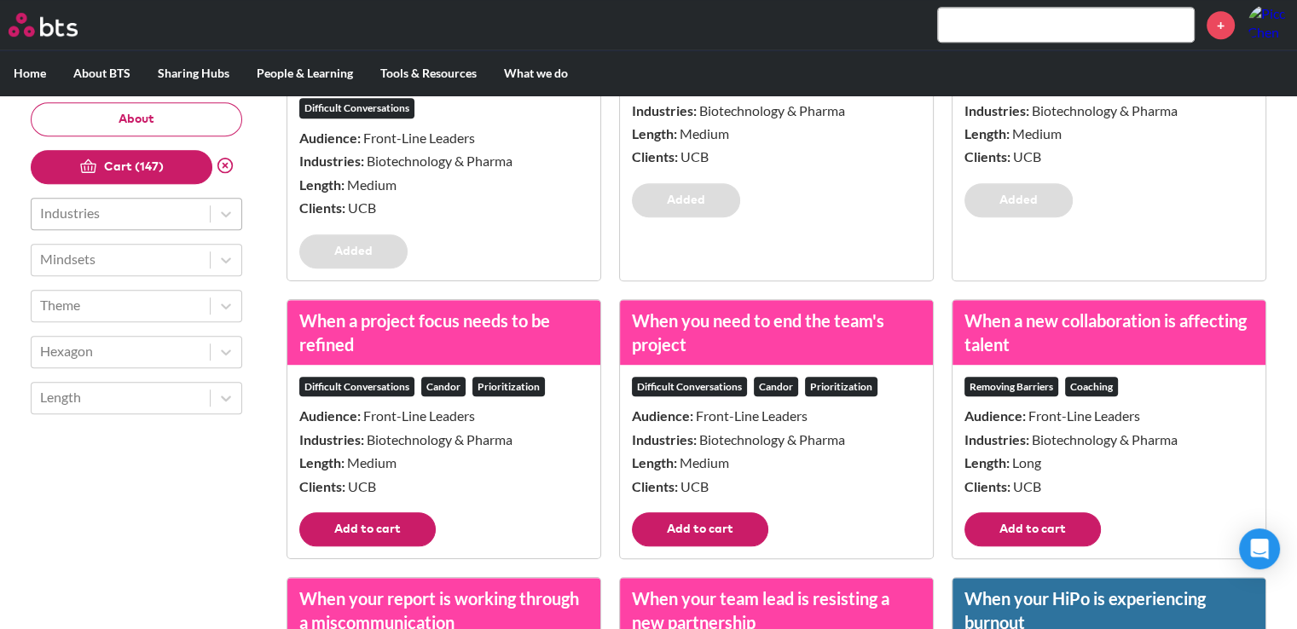
scroll to position [14155, 0]
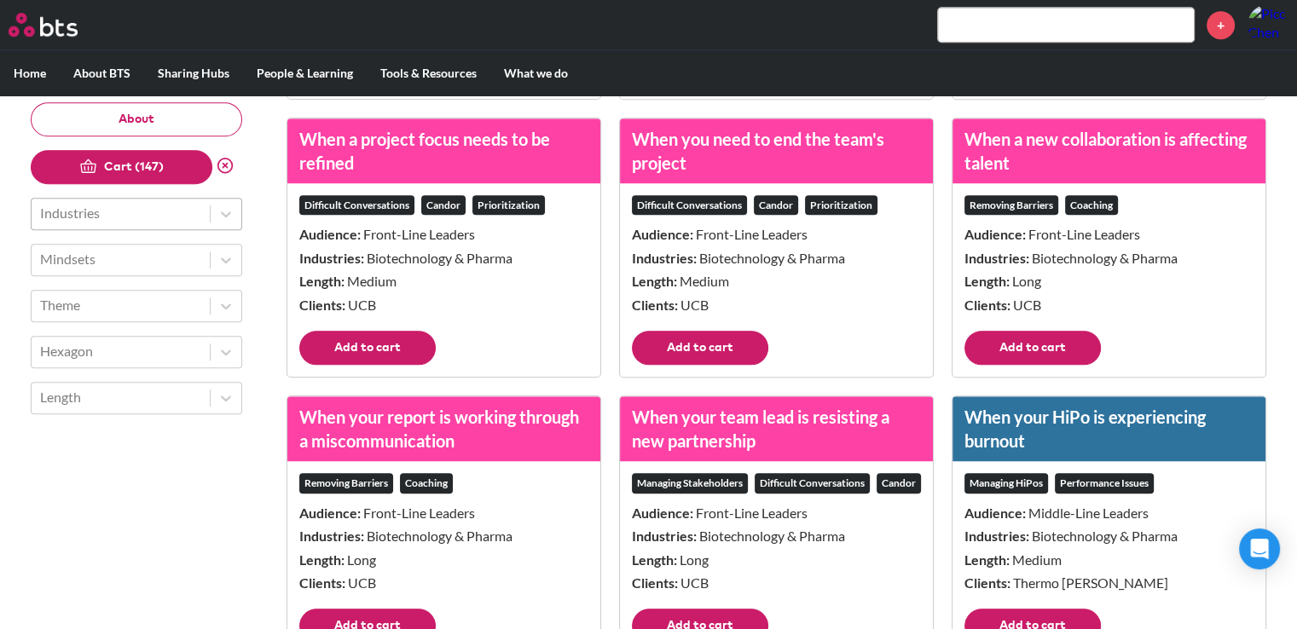
click at [414, 356] on button "Add to cart" at bounding box center [367, 348] width 136 height 34
click at [692, 353] on button "Add to cart" at bounding box center [700, 348] width 136 height 34
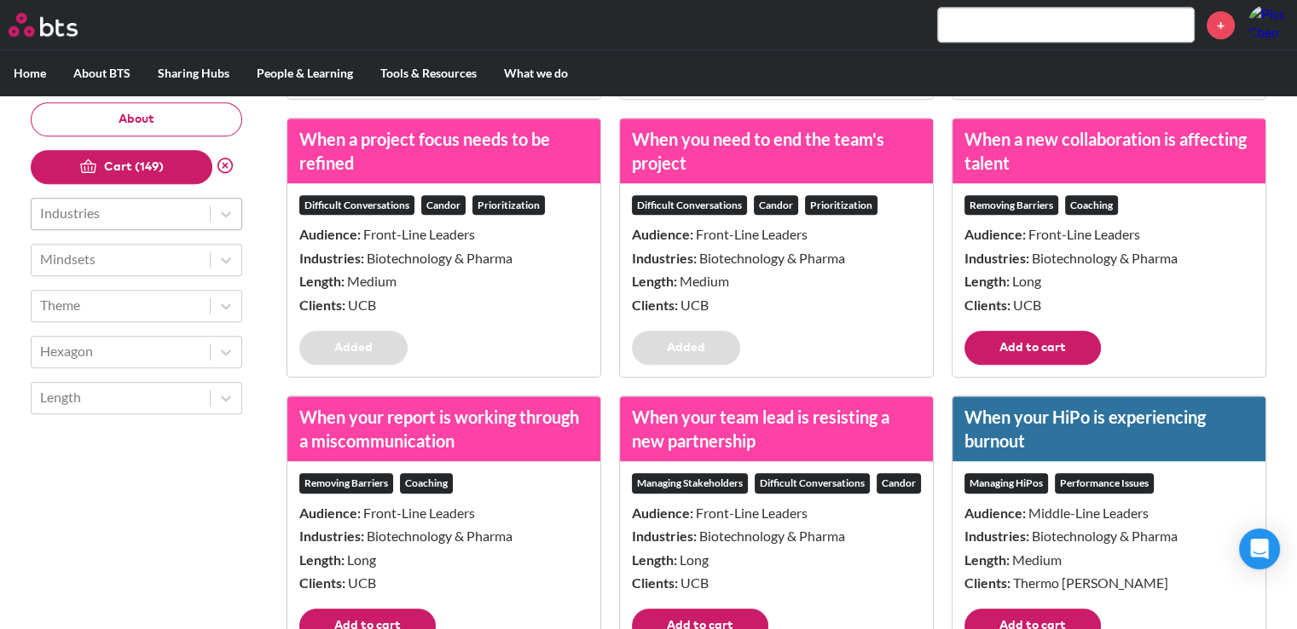
click at [998, 354] on button "Add to cart" at bounding box center [1032, 348] width 136 height 34
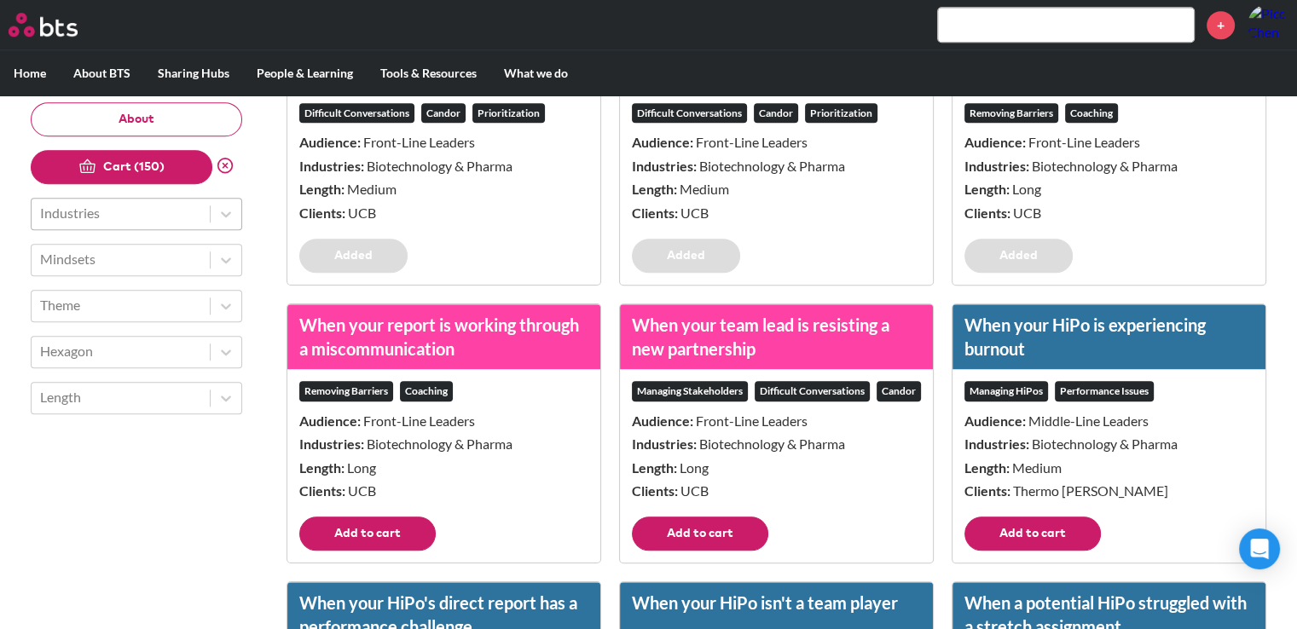
scroll to position [14582, 0]
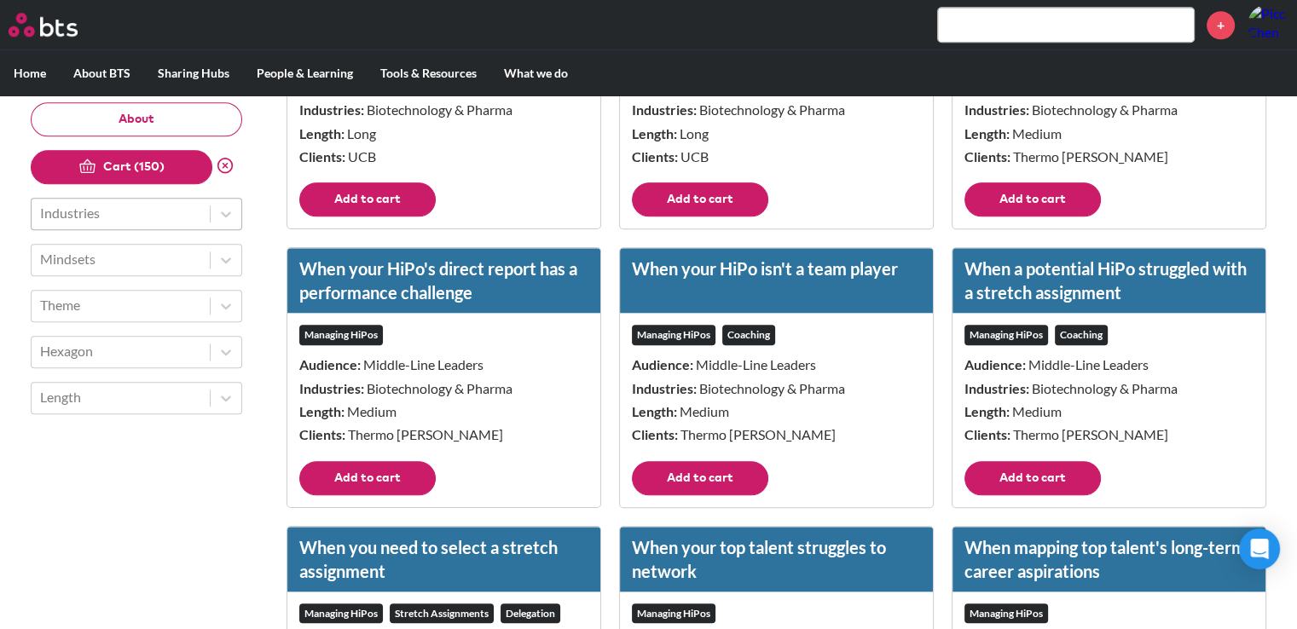
click at [1027, 209] on button "Add to cart" at bounding box center [1032, 199] width 136 height 34
click at [753, 217] on button "Add to cart" at bounding box center [700, 199] width 136 height 34
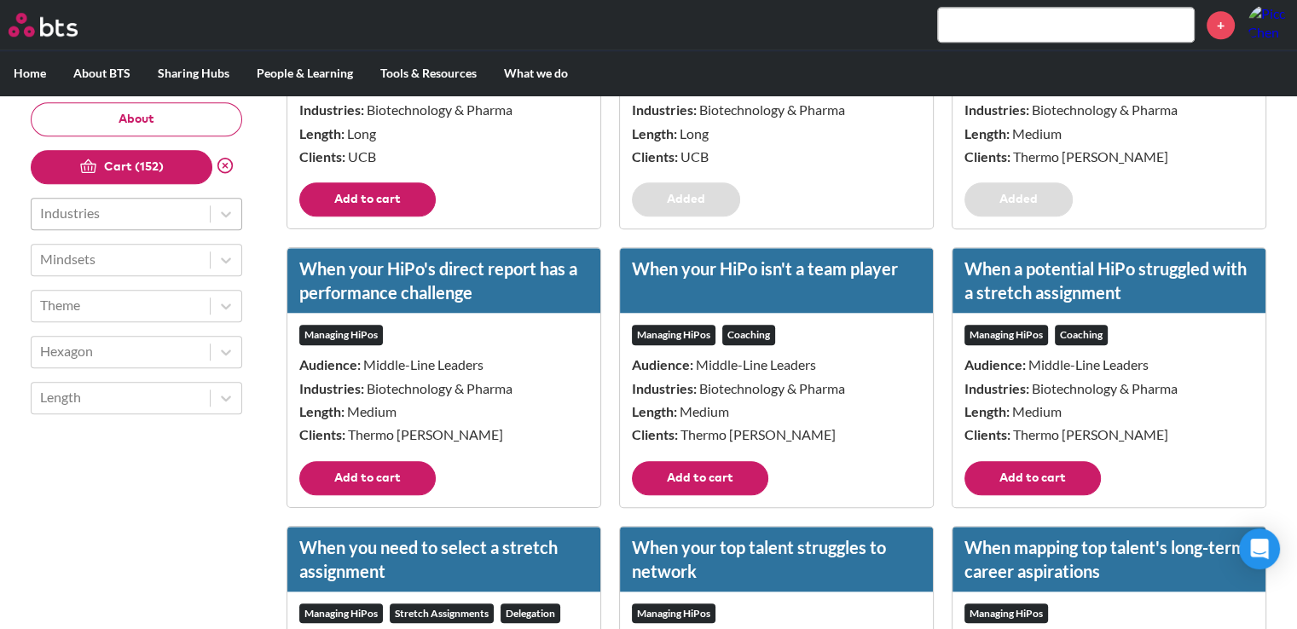
click at [374, 217] on button "Add to cart" at bounding box center [367, 199] width 136 height 34
click at [397, 495] on button "Add to cart" at bounding box center [367, 478] width 136 height 34
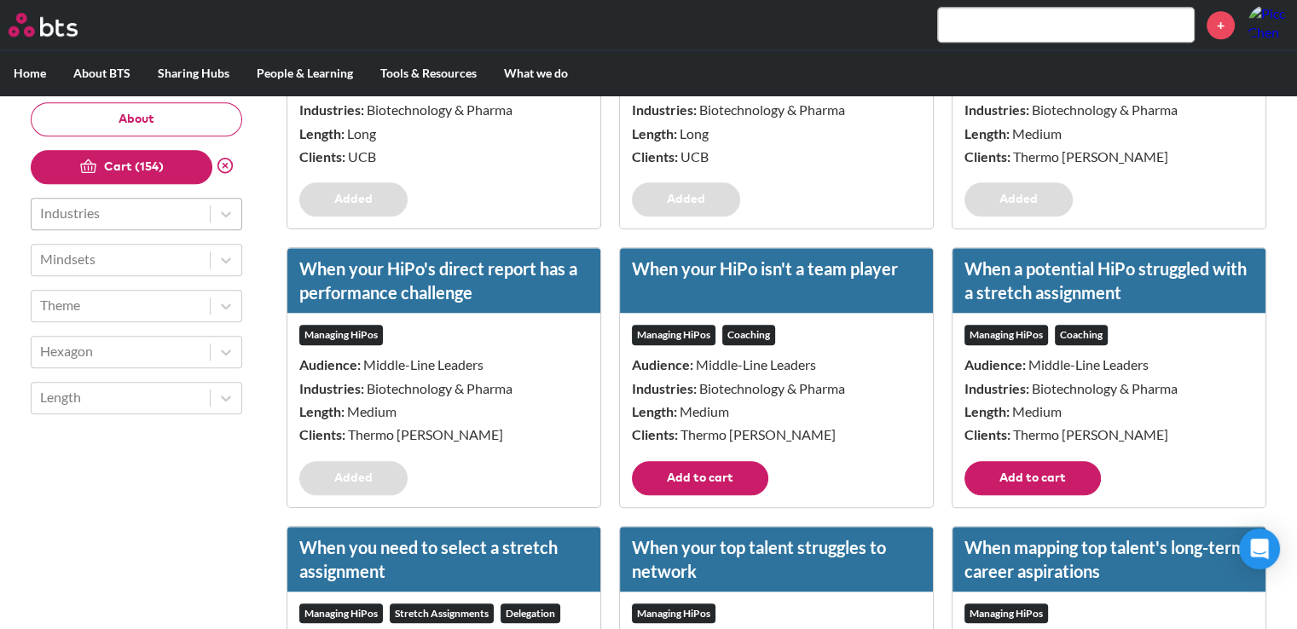
click at [703, 495] on button "Add to cart" at bounding box center [700, 478] width 136 height 34
click at [980, 495] on button "Add to cart" at bounding box center [1032, 478] width 136 height 34
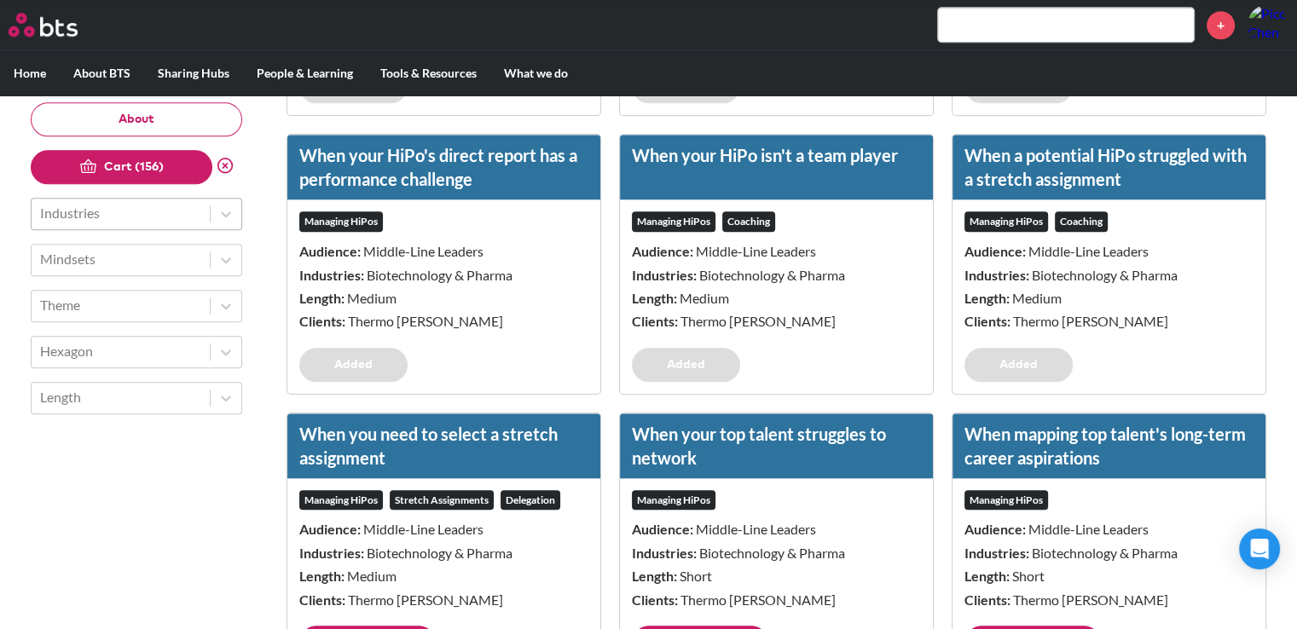
scroll to position [14838, 0]
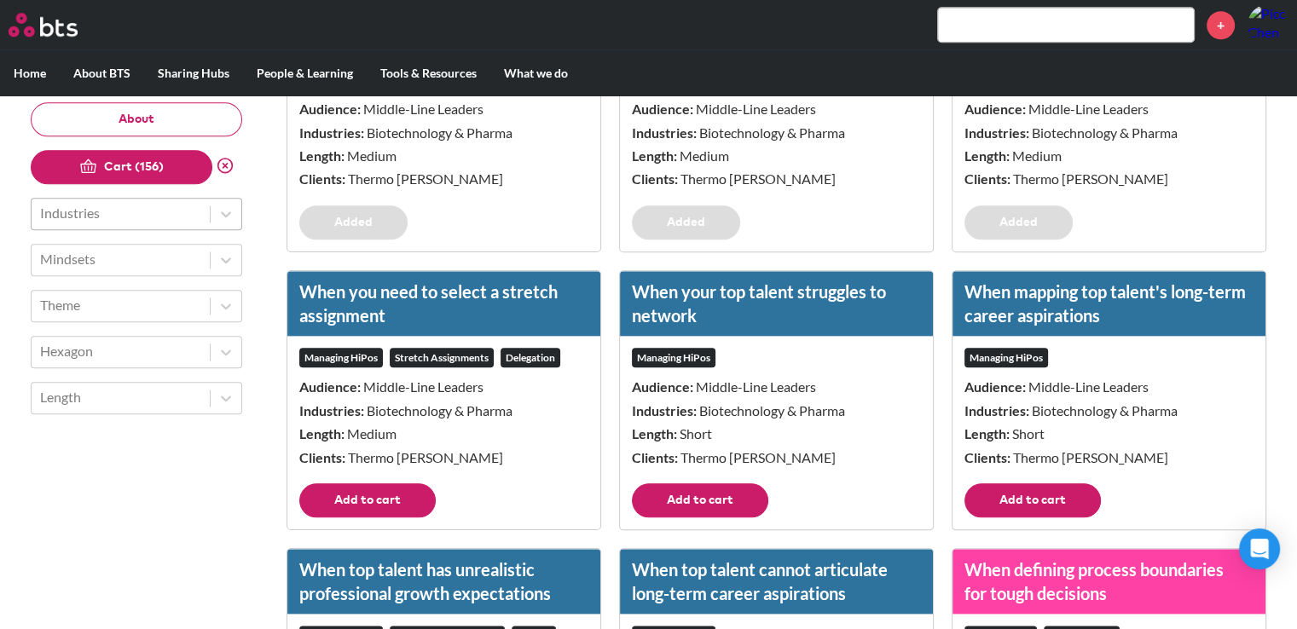
click at [1013, 518] on button "Add to cart" at bounding box center [1032, 500] width 136 height 34
click at [738, 518] on button "Add to cart" at bounding box center [700, 500] width 136 height 34
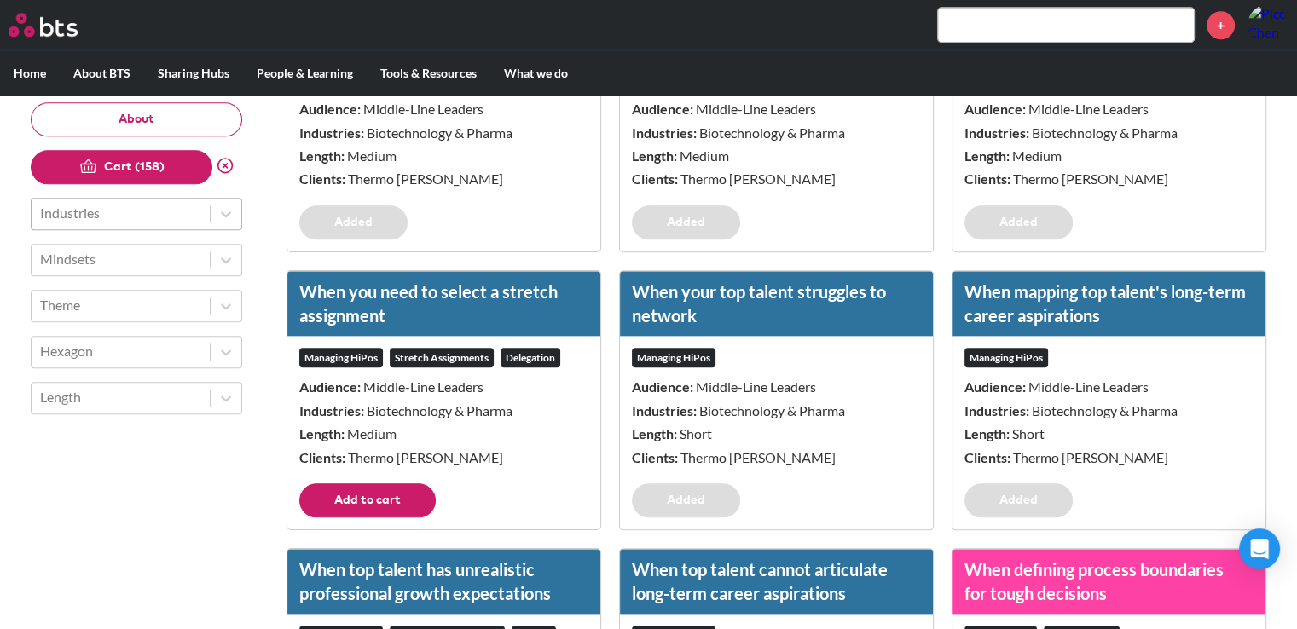
click at [383, 518] on button "Add to cart" at bounding box center [367, 500] width 136 height 34
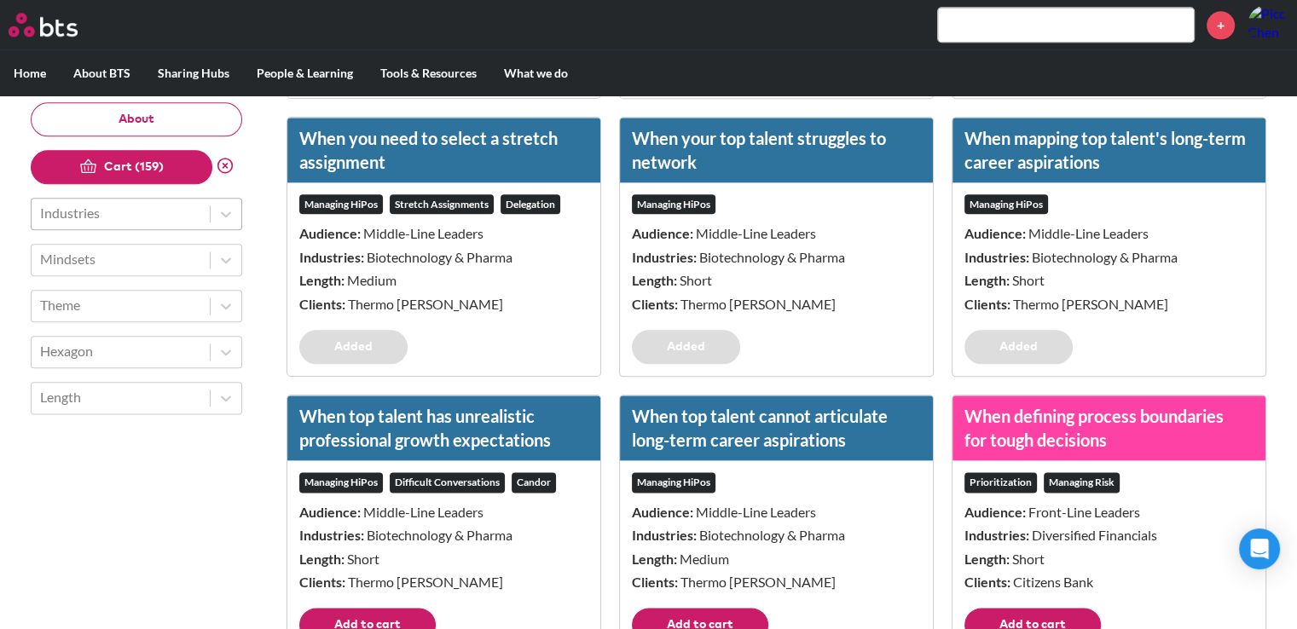
scroll to position [15179, 0]
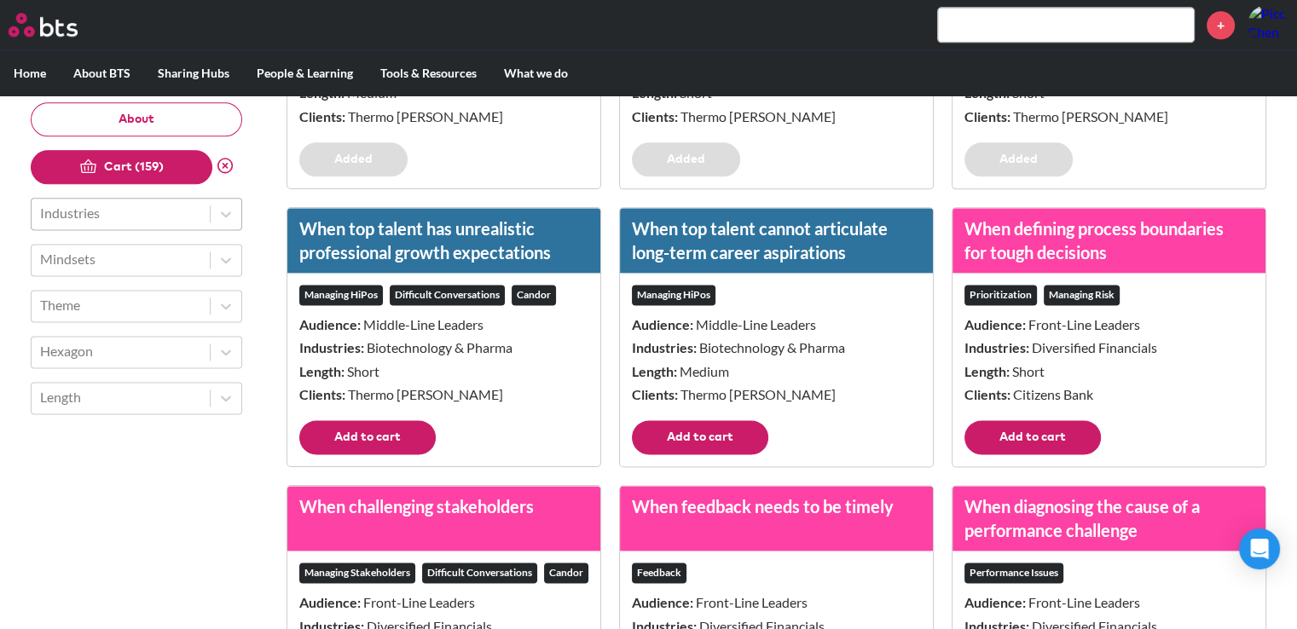
click at [378, 420] on div "Managing HiPos Difficult Conversations Candor Audience: Middle-Line Leaders Ind…" at bounding box center [443, 347] width 313 height 148
click at [373, 455] on button "Add to cart" at bounding box center [367, 437] width 136 height 34
click at [696, 455] on button "Add to cart" at bounding box center [700, 437] width 136 height 34
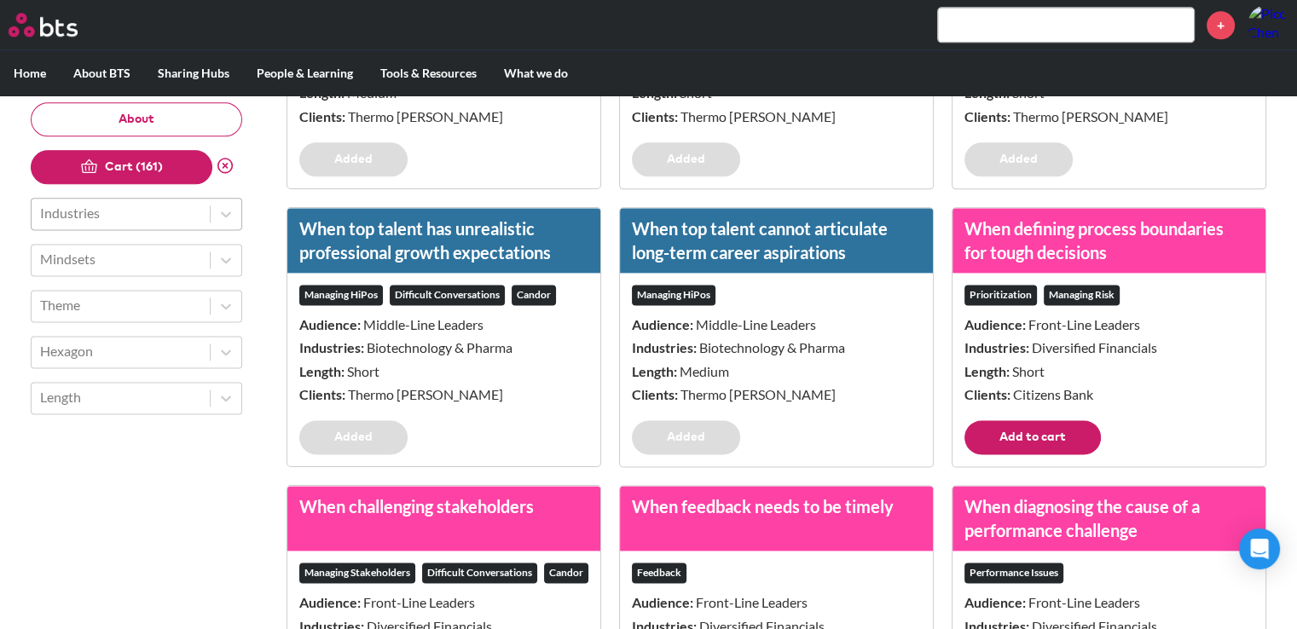
click at [964, 455] on button "Add to cart" at bounding box center [1032, 437] width 136 height 34
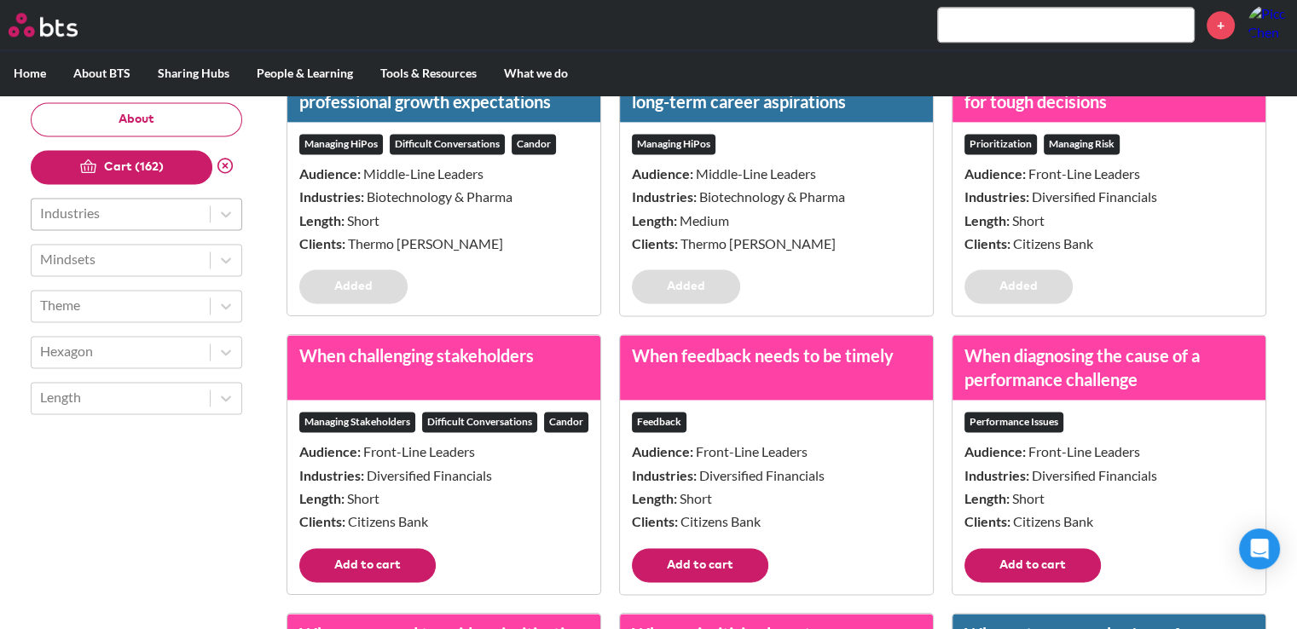
scroll to position [15520, 0]
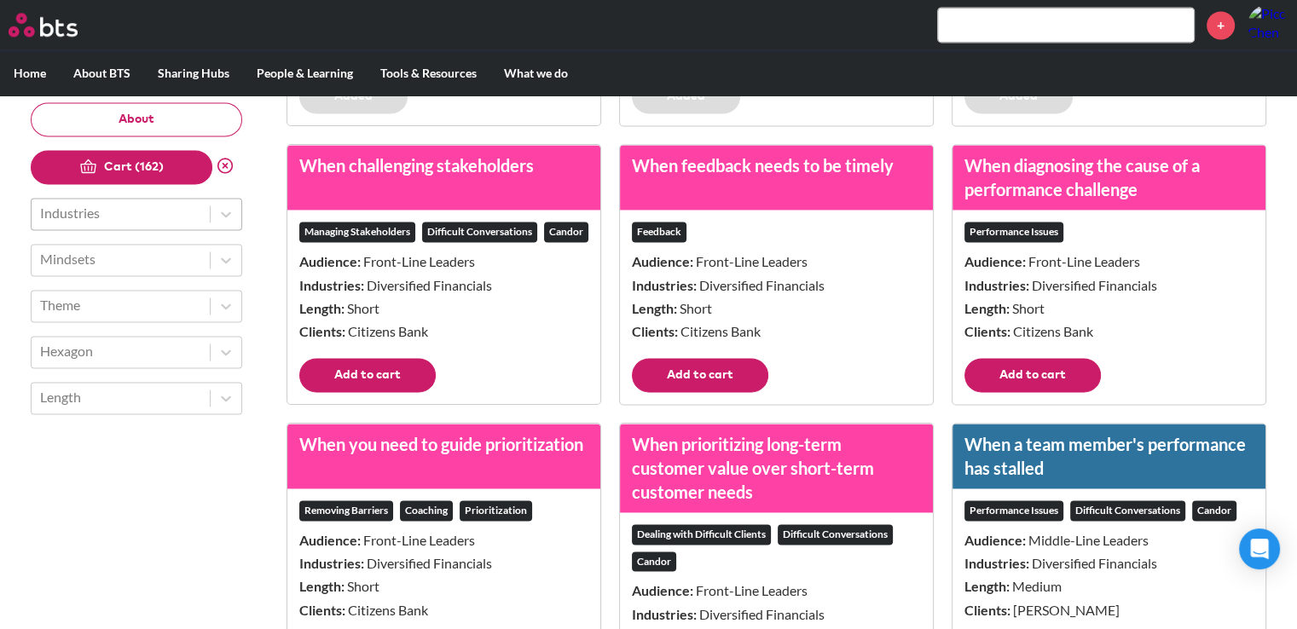
click at [999, 392] on button "Add to cart" at bounding box center [1032, 375] width 136 height 34
click at [750, 392] on button "Add to cart" at bounding box center [700, 375] width 136 height 34
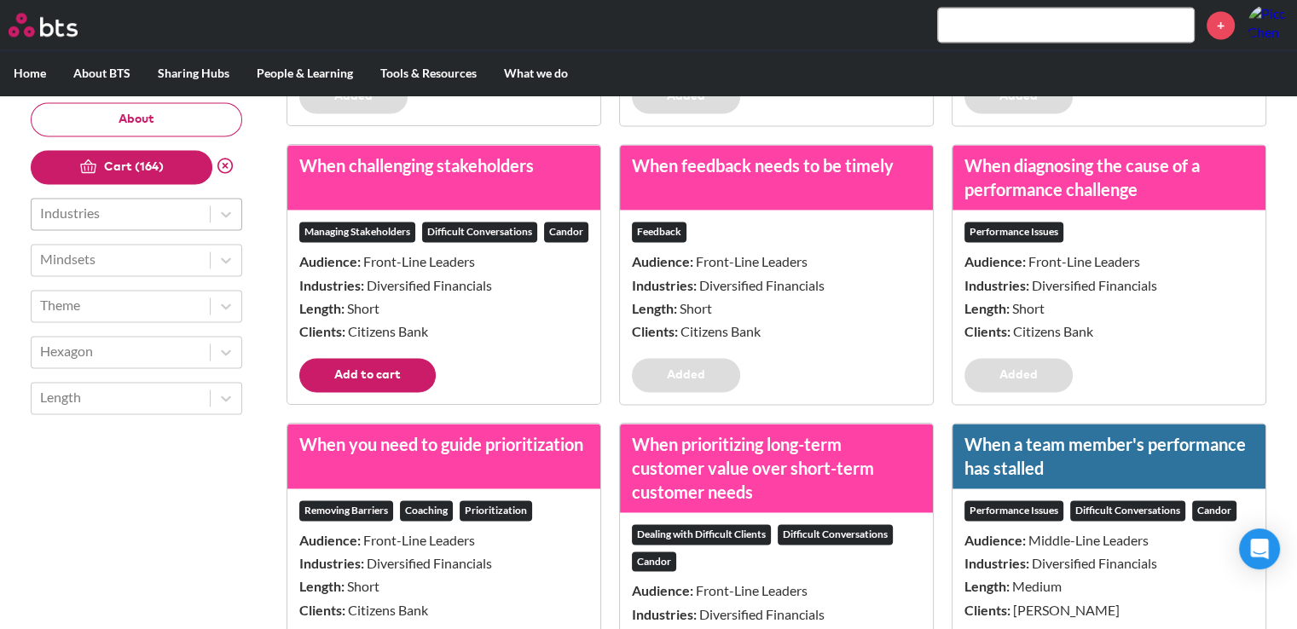
click at [321, 357] on div "Managing Stakeholders Difficult Conversations Candor Audience: Front-Line Leade…" at bounding box center [443, 284] width 313 height 148
click at [338, 392] on button "Add to cart" at bounding box center [367, 375] width 136 height 34
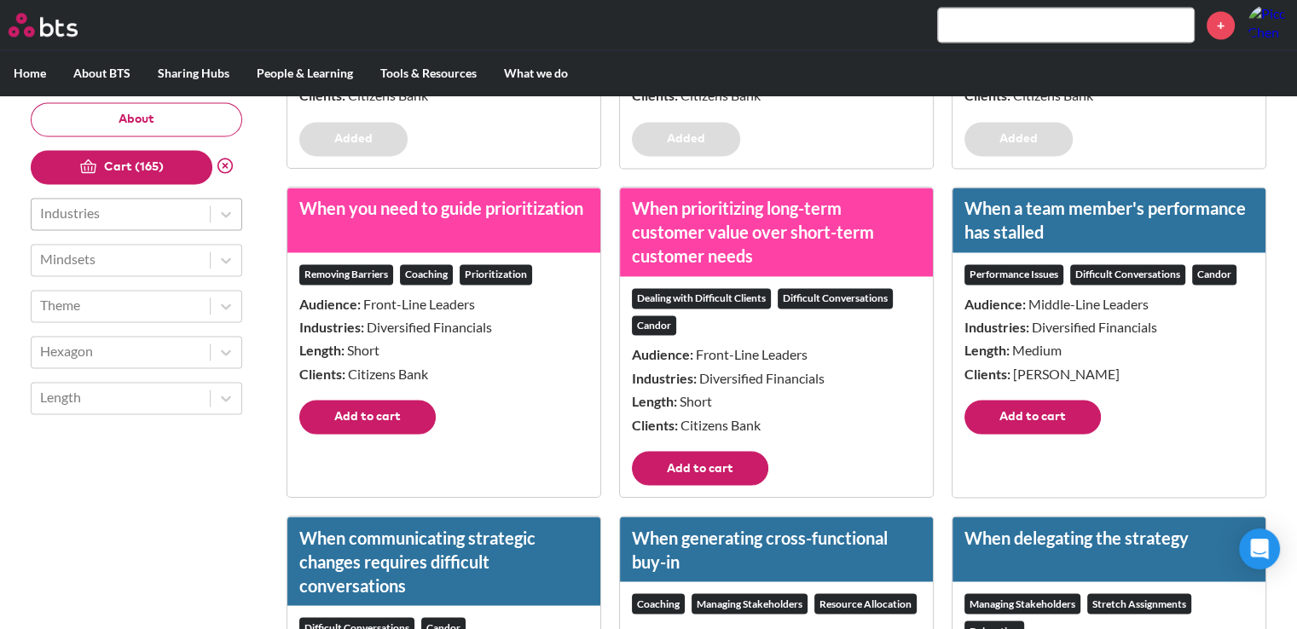
scroll to position [15946, 0]
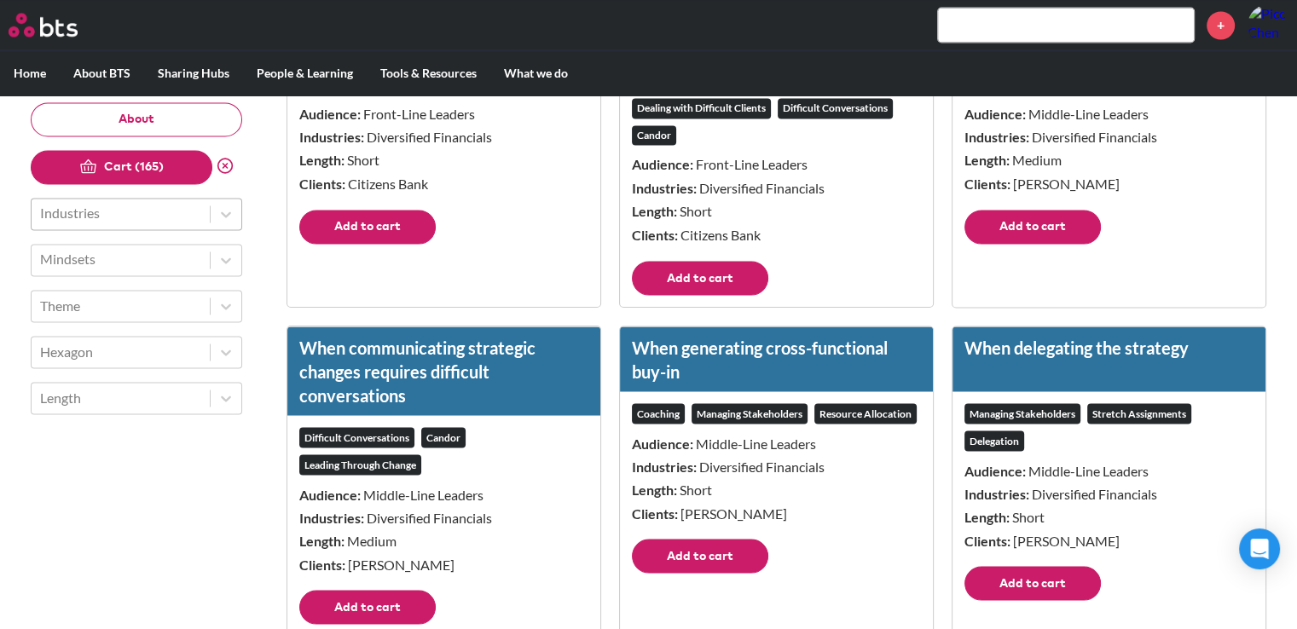
click at [389, 244] on button "Add to cart" at bounding box center [367, 227] width 136 height 34
click at [682, 295] on button "Add to cart" at bounding box center [700, 278] width 136 height 34
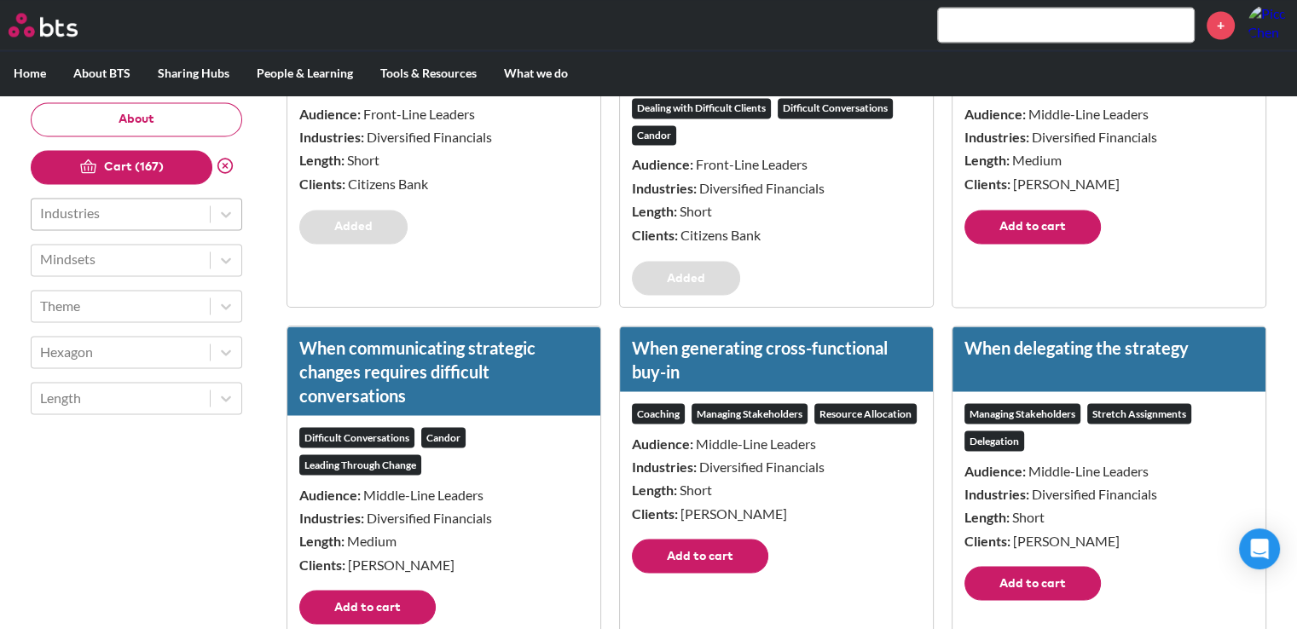
click at [1024, 244] on button "Add to cart" at bounding box center [1032, 227] width 136 height 34
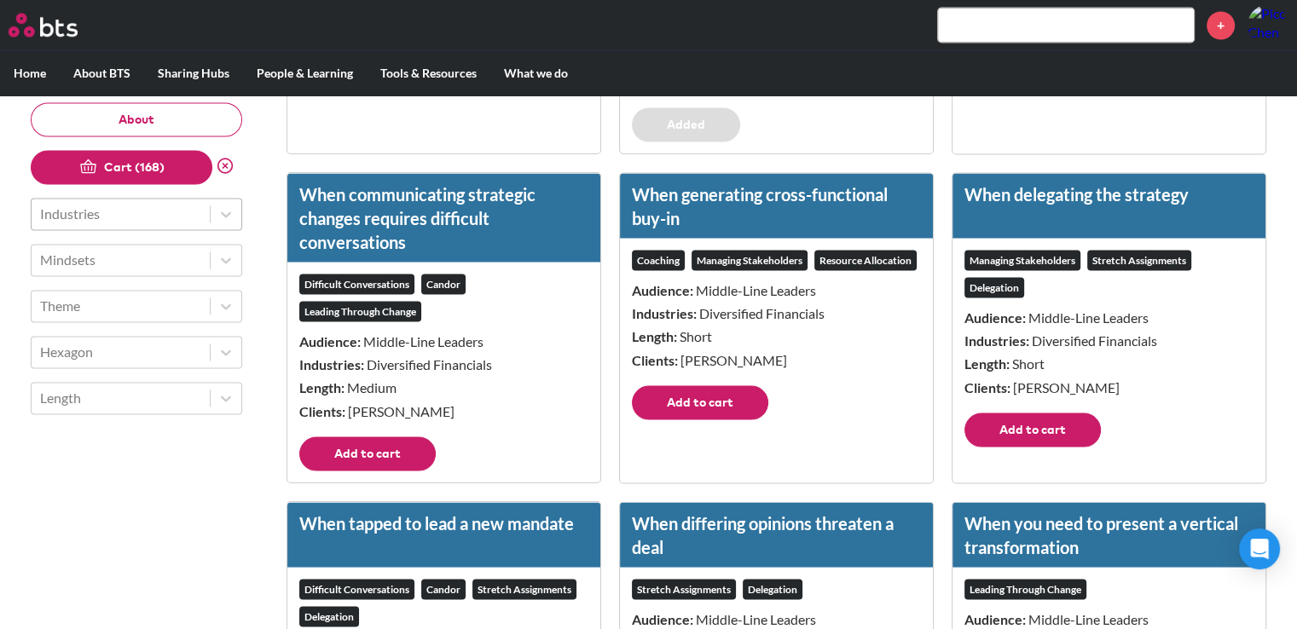
scroll to position [16287, 0]
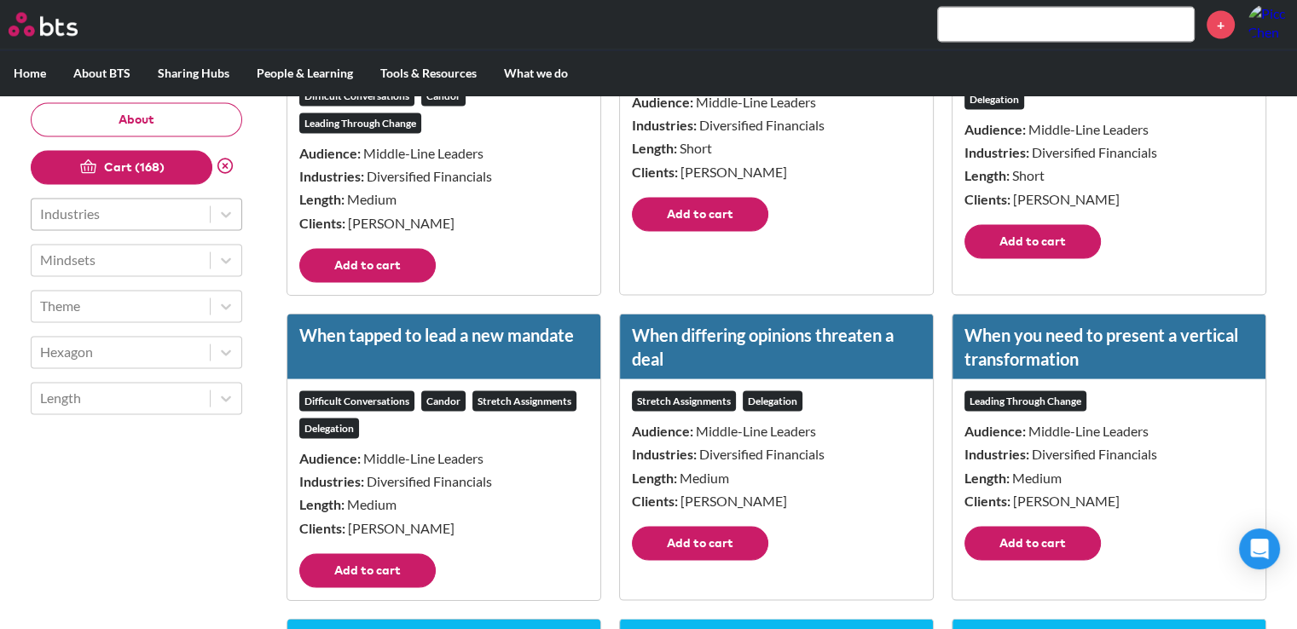
click at [1034, 259] on button "Add to cart" at bounding box center [1032, 242] width 136 height 34
click at [727, 232] on button "Add to cart" at bounding box center [700, 215] width 136 height 34
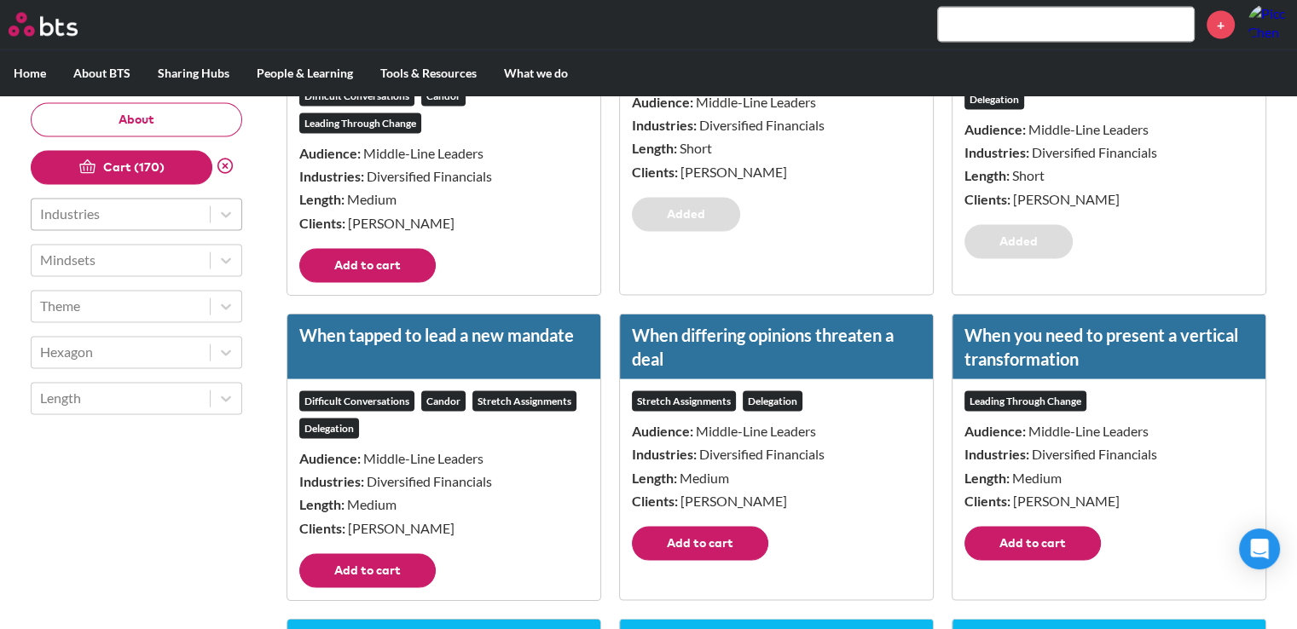
click at [331, 283] on button "Add to cart" at bounding box center [367, 266] width 136 height 34
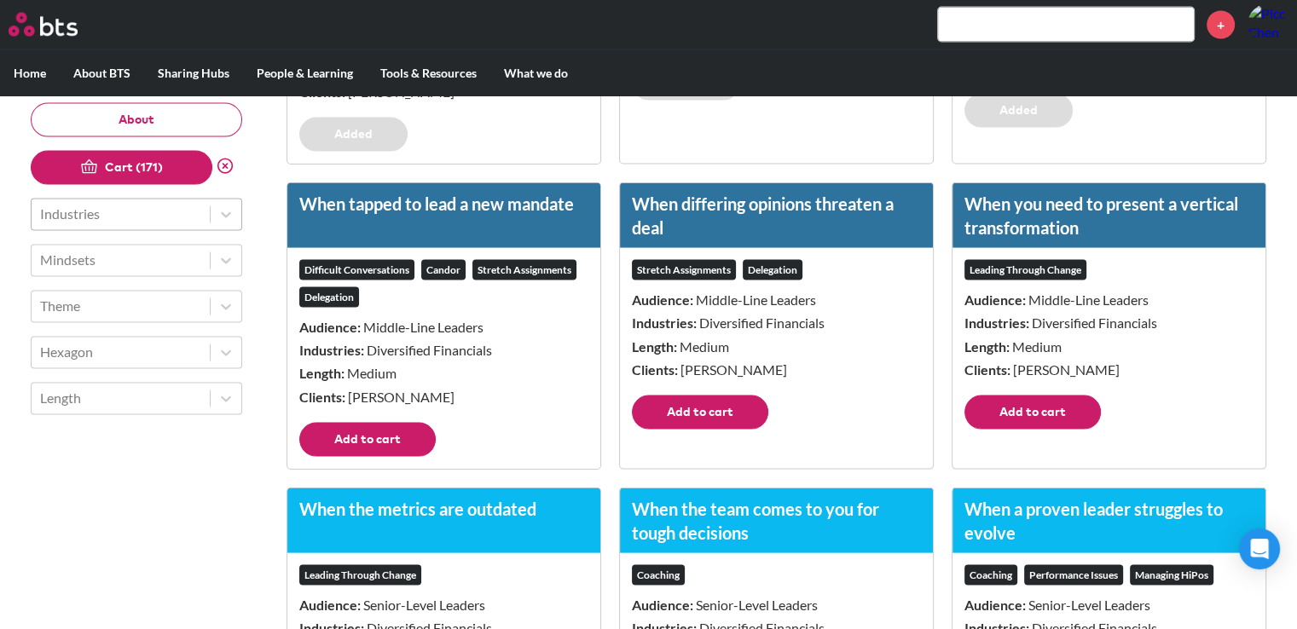
scroll to position [16543, 0]
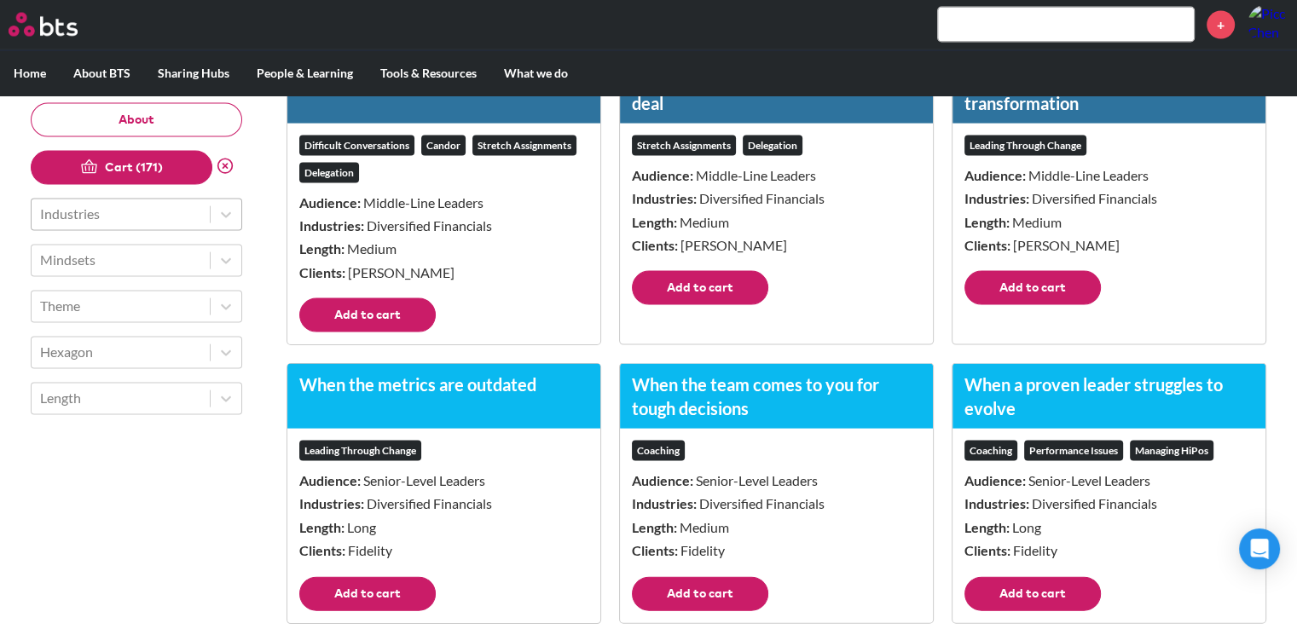
click at [398, 333] on button "Add to cart" at bounding box center [367, 315] width 136 height 34
click at [676, 305] on button "Add to cart" at bounding box center [700, 288] width 136 height 34
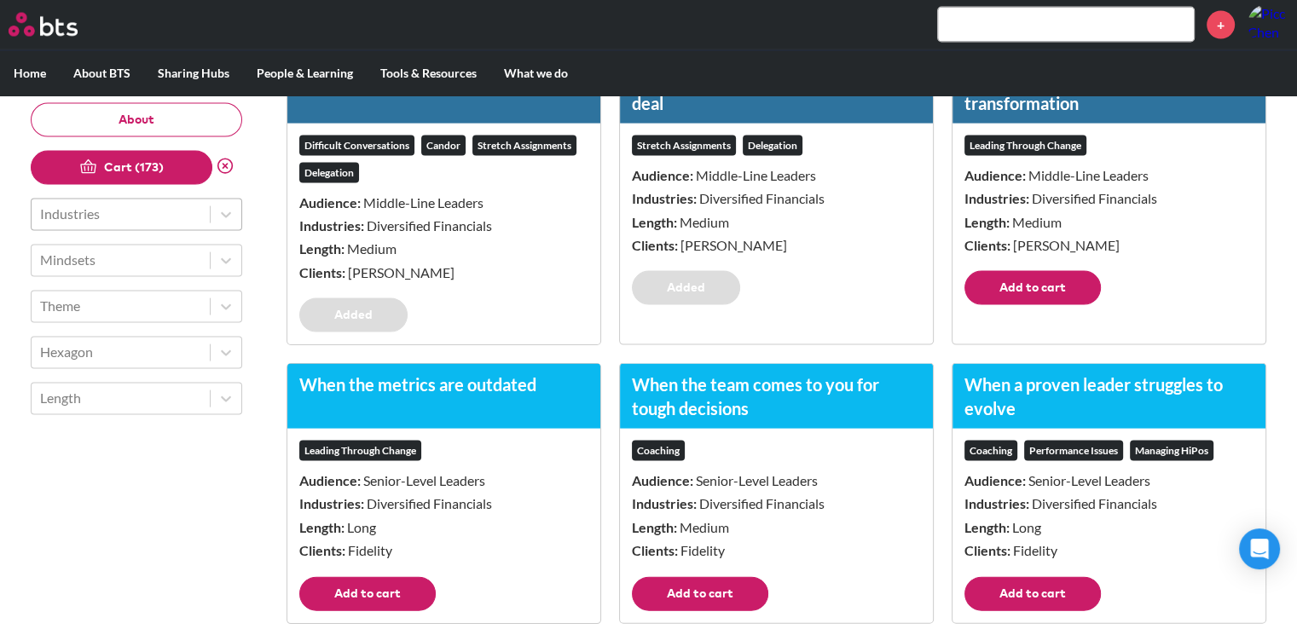
click at [1010, 305] on button "Add to cart" at bounding box center [1032, 288] width 136 height 34
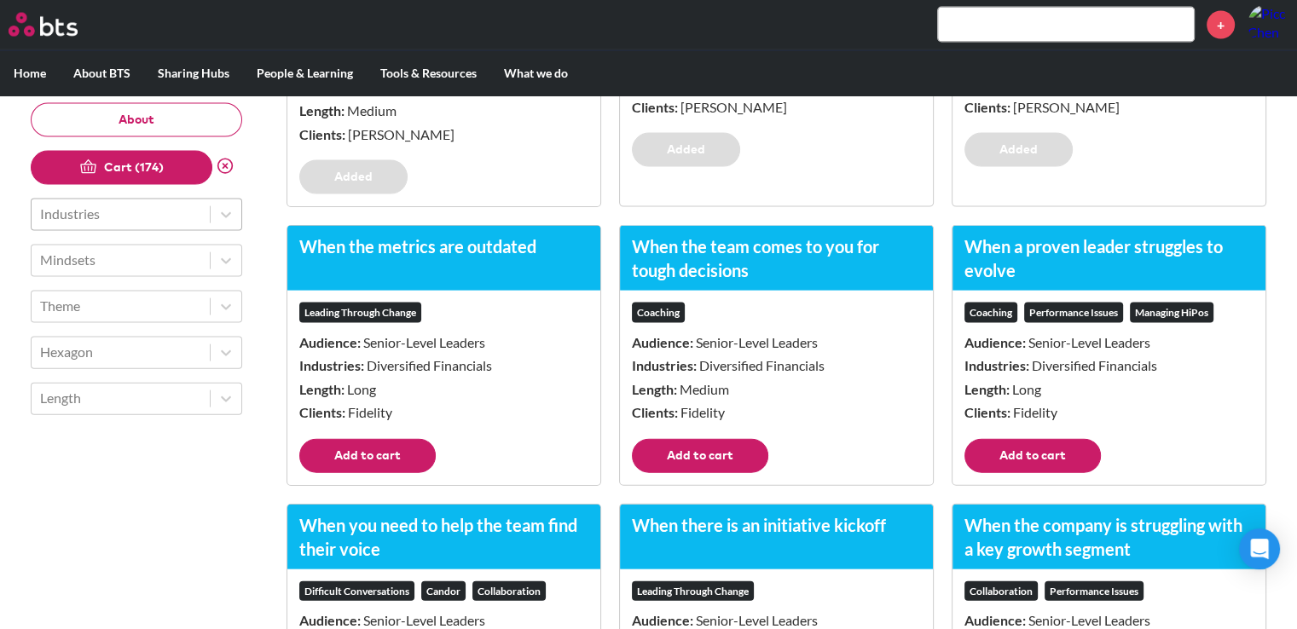
scroll to position [16884, 0]
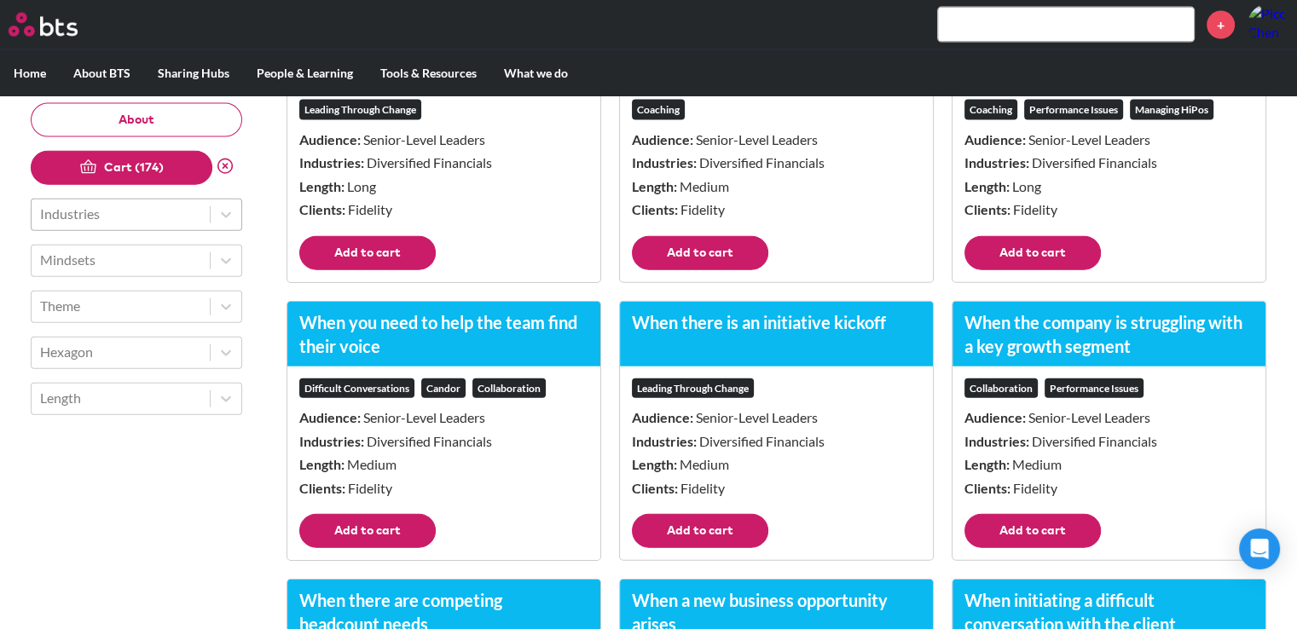
click at [1016, 270] on button "Add to cart" at bounding box center [1032, 253] width 136 height 34
click at [692, 270] on button "Add to cart" at bounding box center [700, 253] width 136 height 34
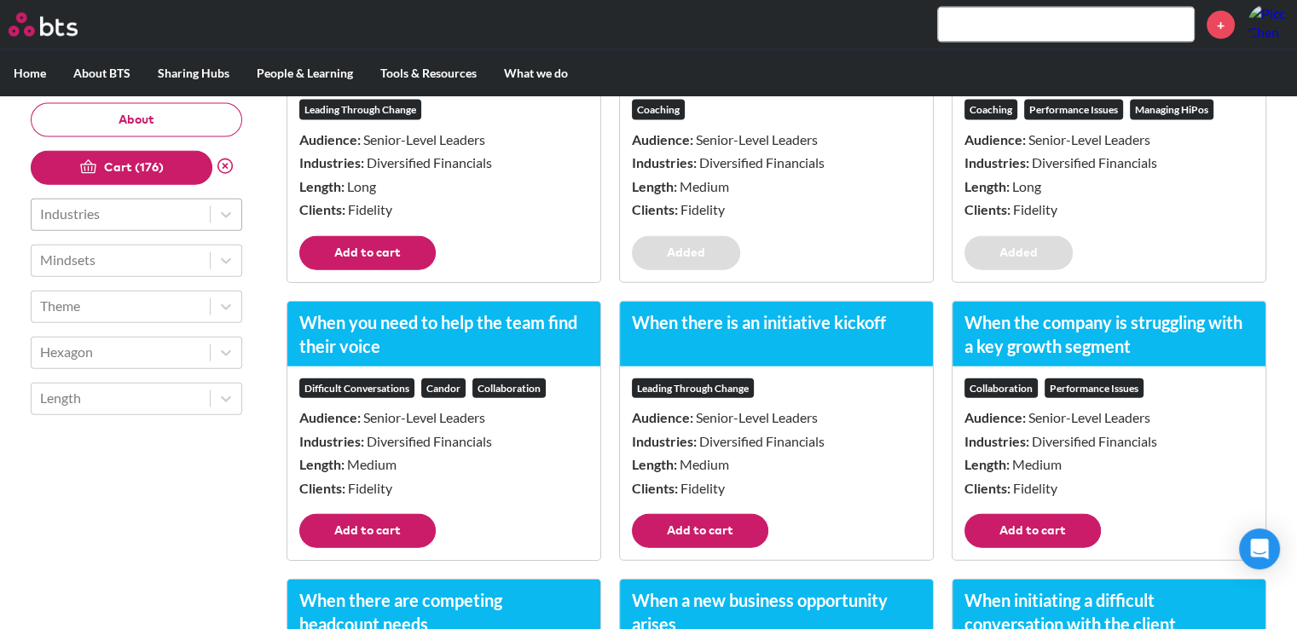
click at [364, 270] on button "Add to cart" at bounding box center [367, 253] width 136 height 34
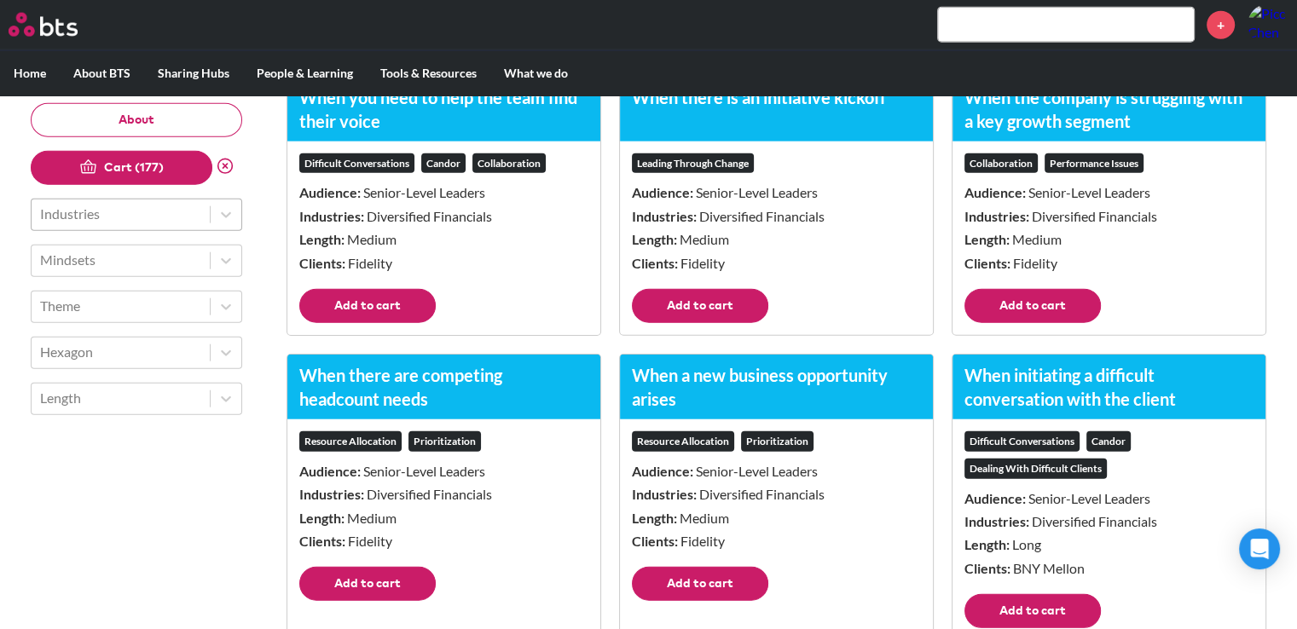
scroll to position [17225, 0]
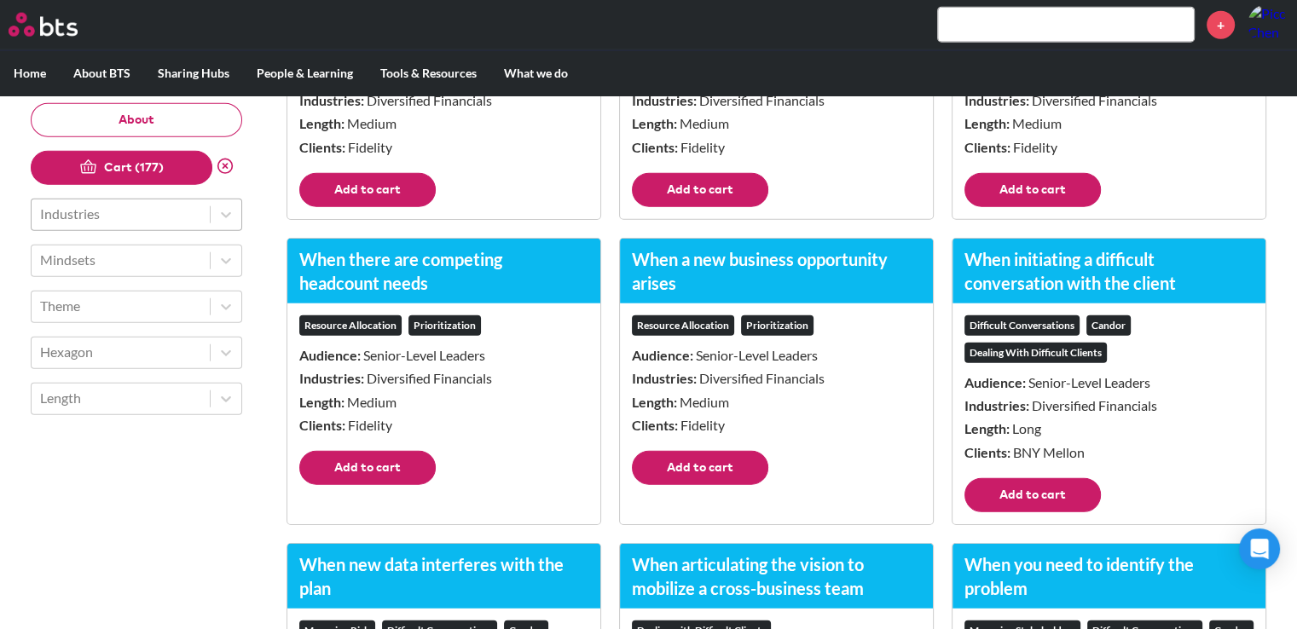
click at [345, 207] on button "Add to cart" at bounding box center [367, 190] width 136 height 34
click at [669, 207] on button "Add to cart" at bounding box center [700, 190] width 136 height 34
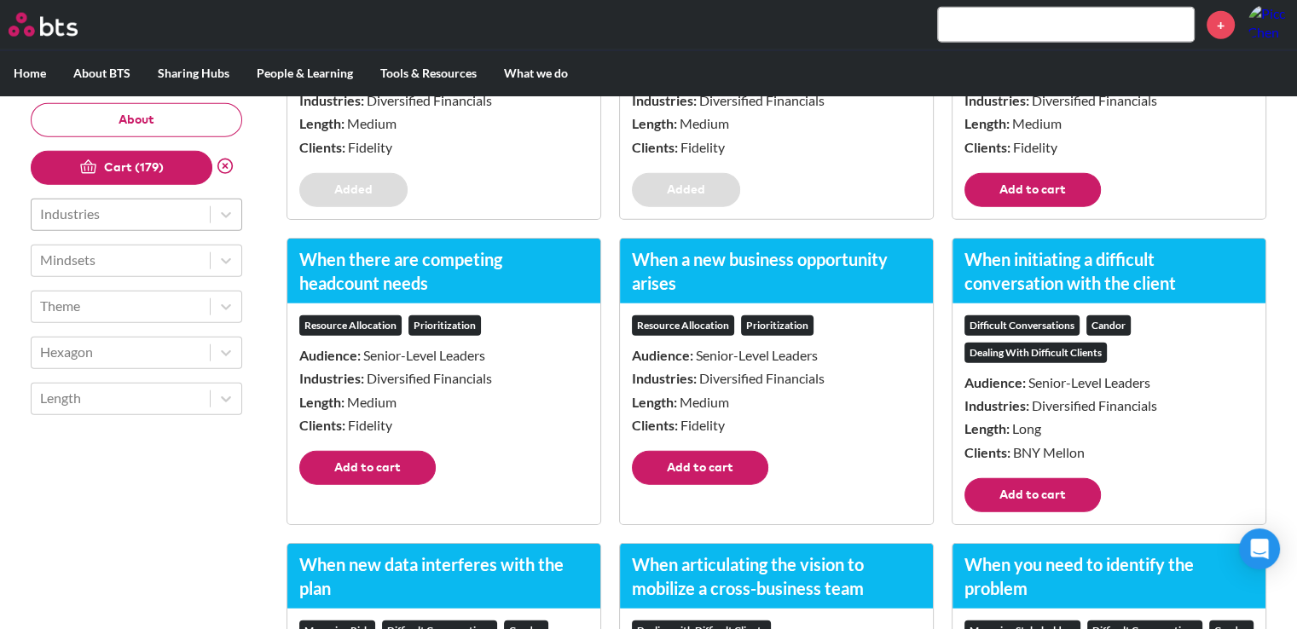
click at [1003, 207] on button "Add to cart" at bounding box center [1032, 190] width 136 height 34
click at [1040, 512] on button "Add to cart" at bounding box center [1032, 495] width 136 height 34
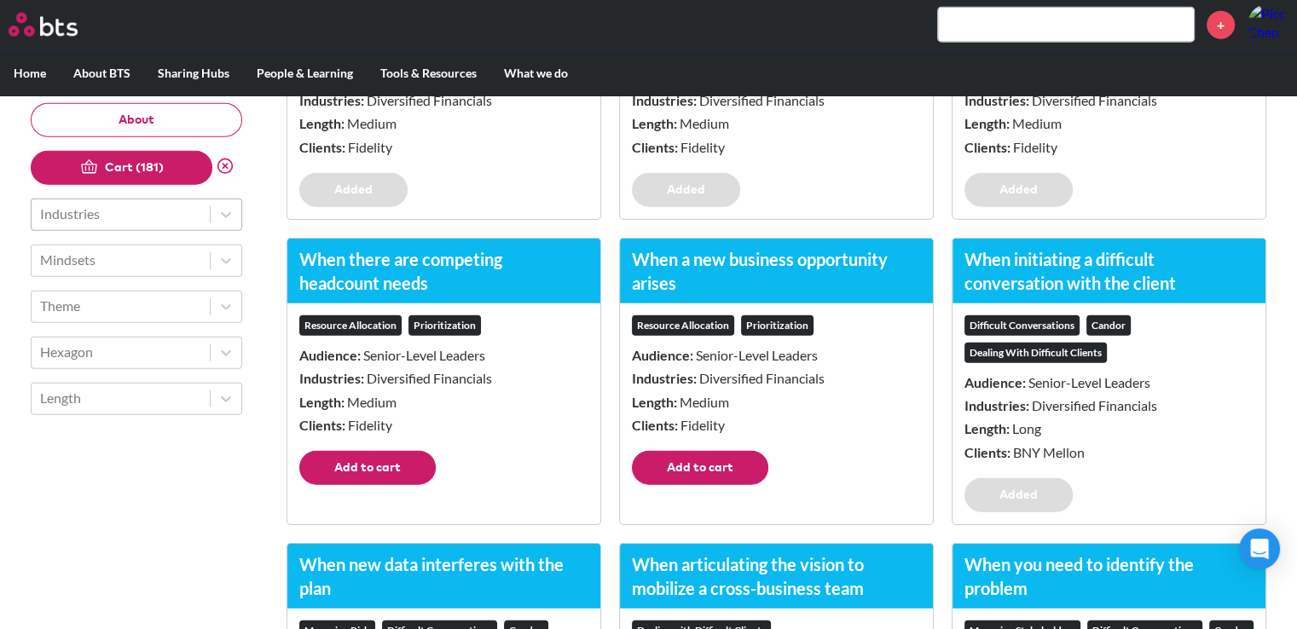
click at [738, 485] on button "Add to cart" at bounding box center [700, 468] width 136 height 34
click at [375, 485] on button "Add to cart" at bounding box center [367, 468] width 136 height 34
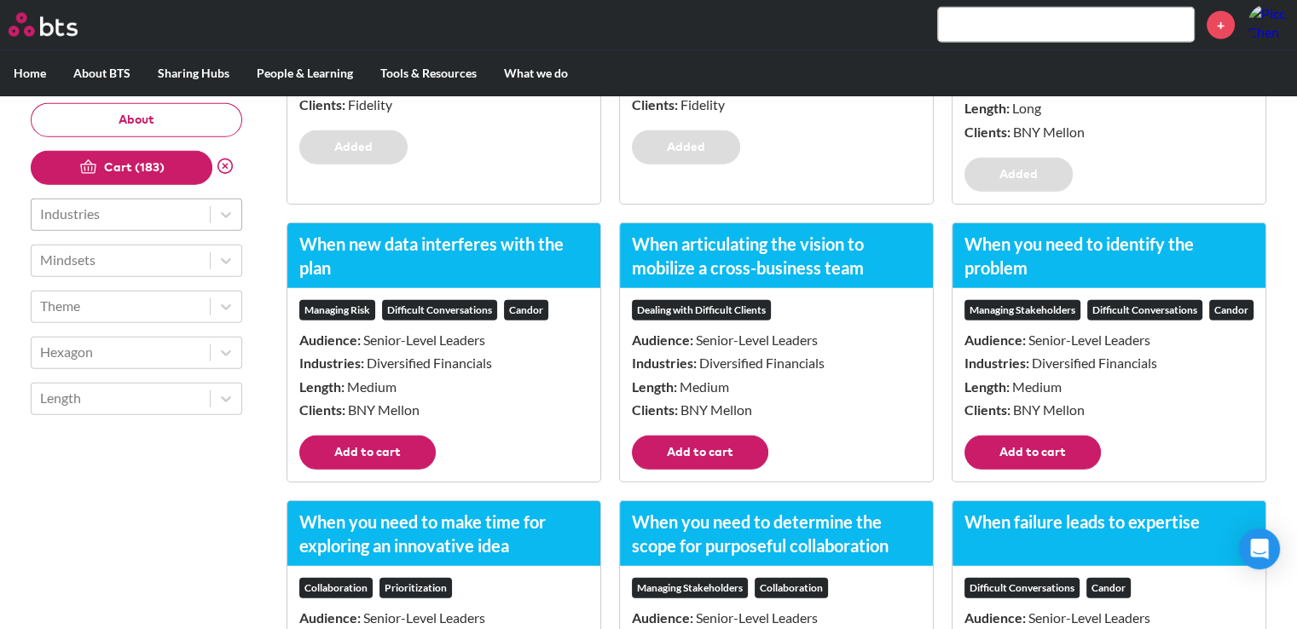
scroll to position [17737, 0]
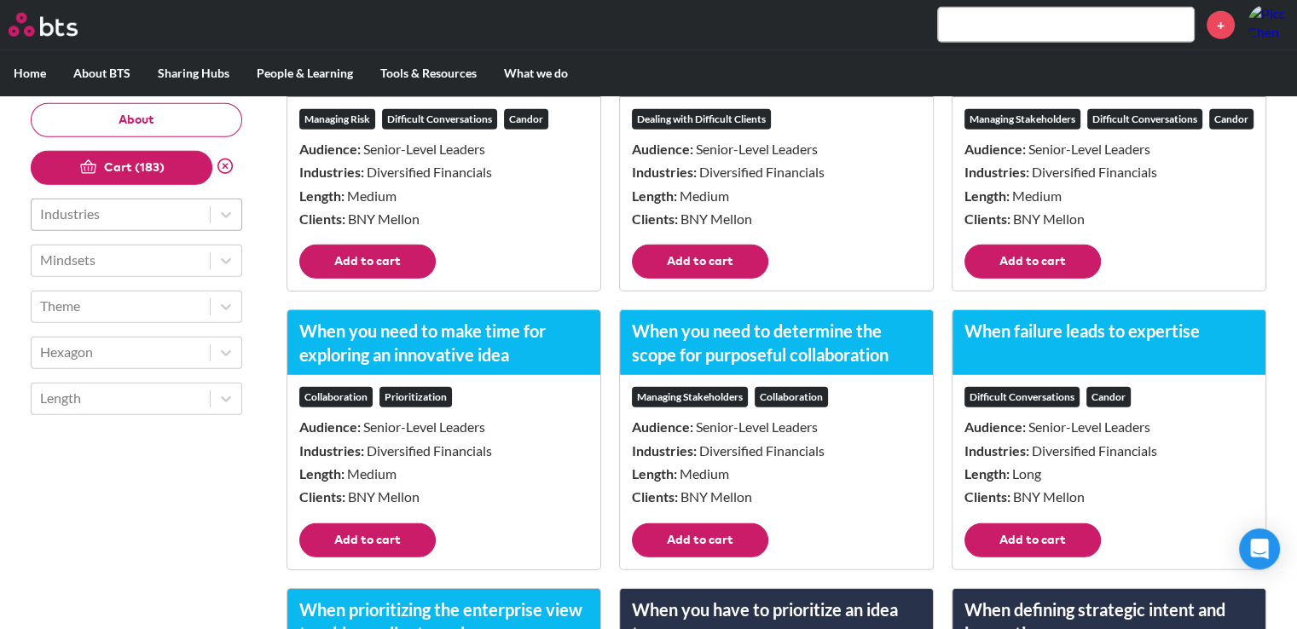
drag, startPoint x: 398, startPoint y: 329, endPoint x: 426, endPoint y: 337, distance: 28.3
click at [398, 279] on button "Add to cart" at bounding box center [367, 262] width 136 height 34
click at [723, 291] on footer "Add to cart" at bounding box center [776, 268] width 313 height 46
click at [757, 279] on button "Add to cart" at bounding box center [700, 262] width 136 height 34
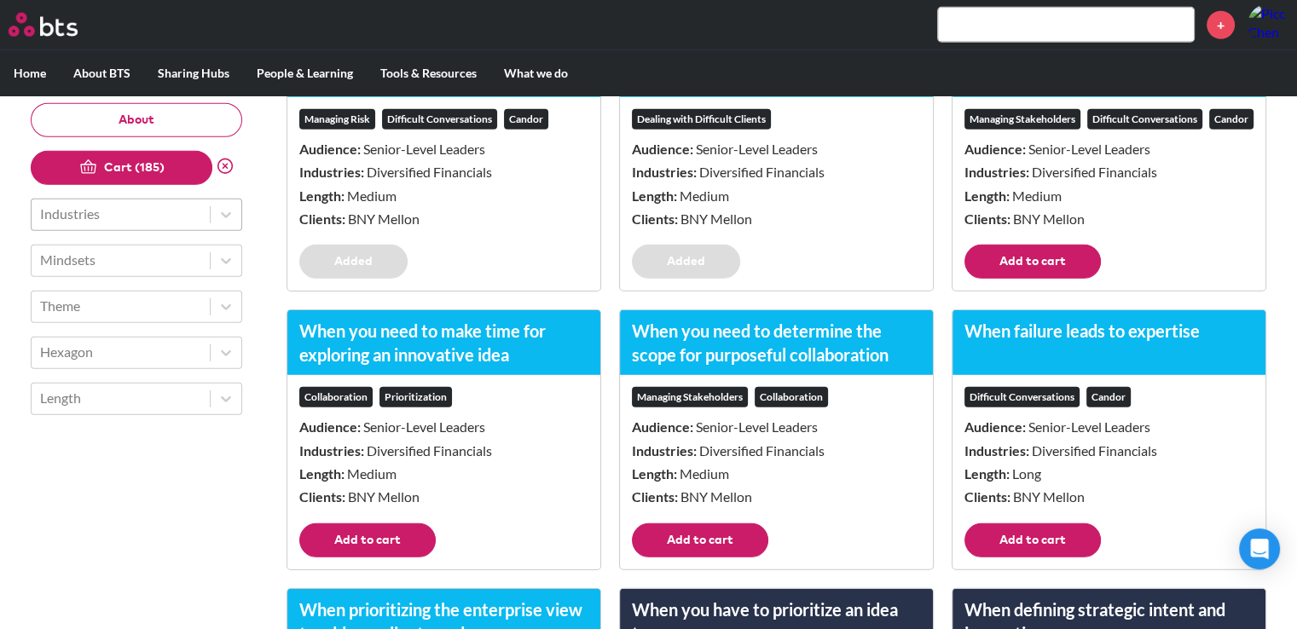
click at [957, 291] on footer "Add to cart" at bounding box center [1109, 268] width 313 height 46
click at [979, 279] on button "Add to cart" at bounding box center [1032, 262] width 136 height 34
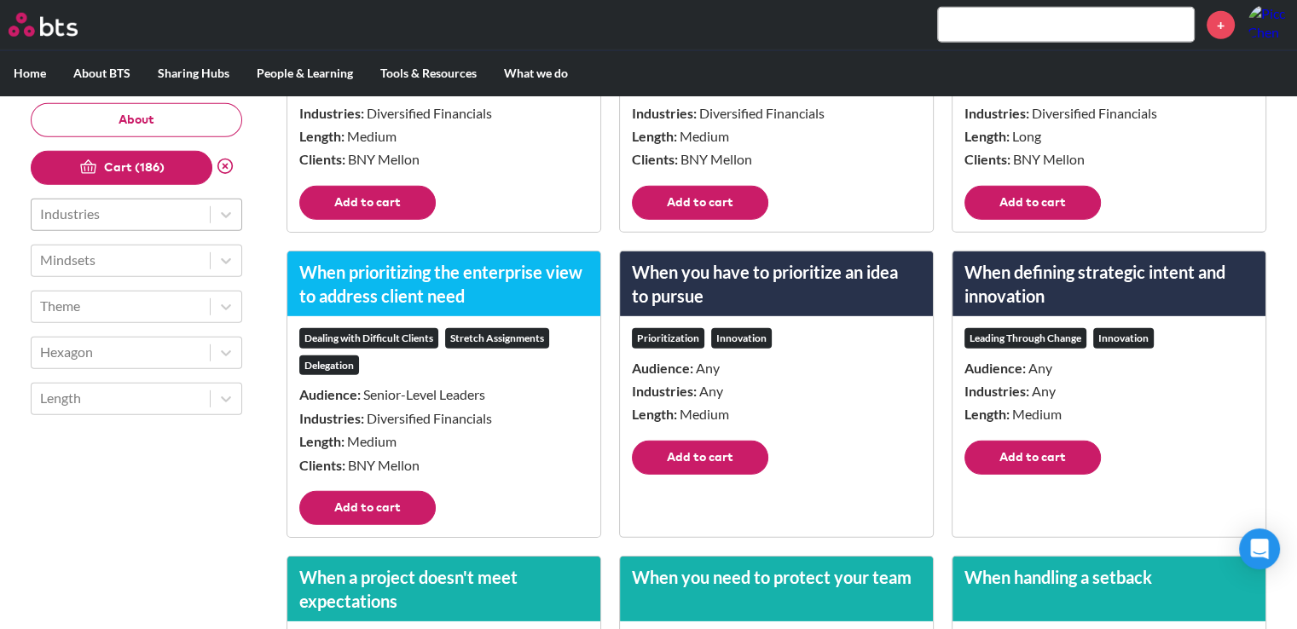
scroll to position [18078, 0]
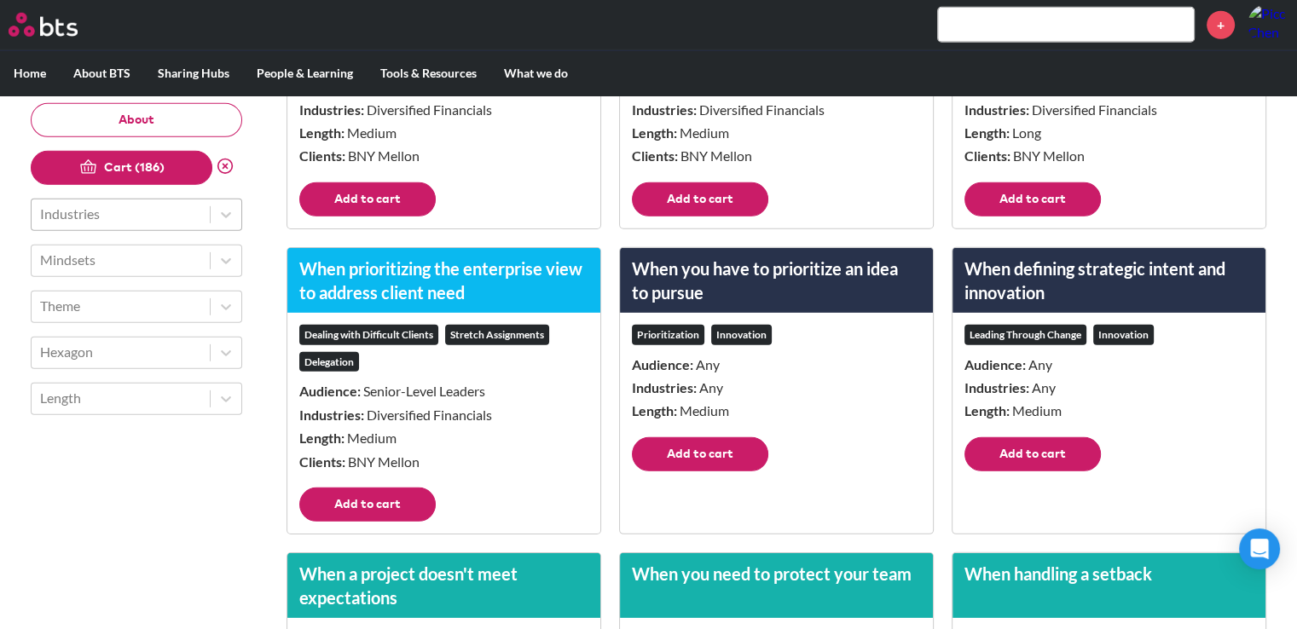
click at [1013, 217] on button "Add to cart" at bounding box center [1032, 199] width 136 height 34
click at [690, 217] on button "Add to cart" at bounding box center [700, 199] width 136 height 34
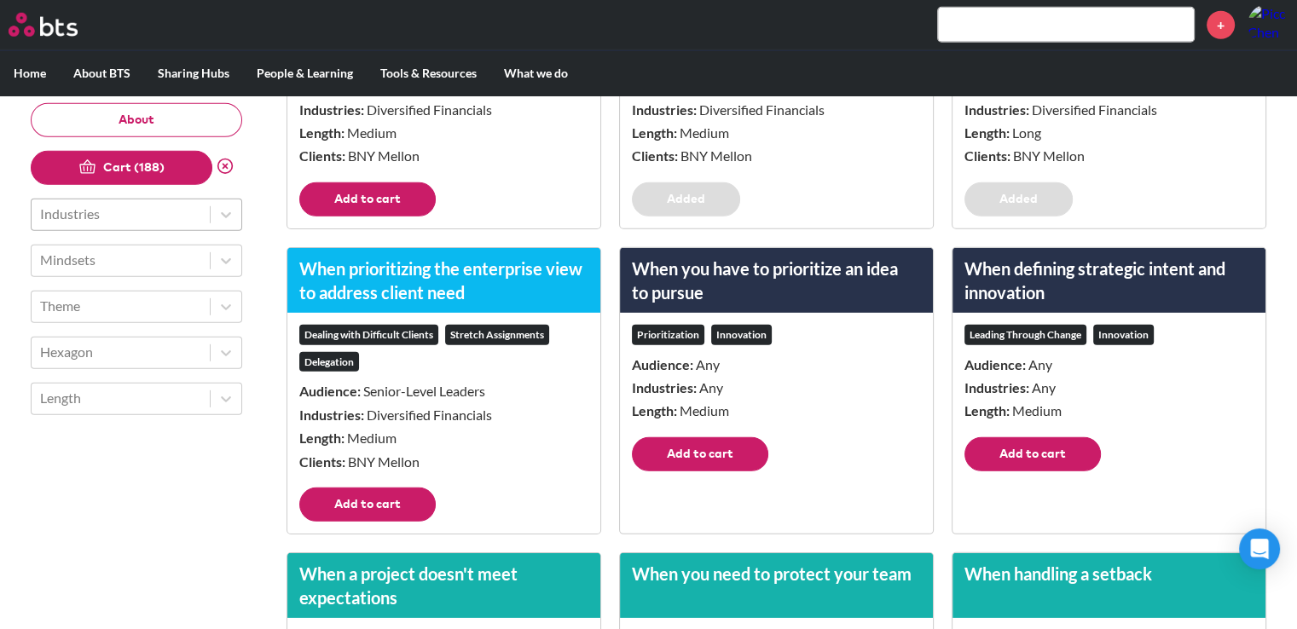
click at [434, 229] on footer "Add to cart" at bounding box center [443, 205] width 313 height 46
click at [413, 217] on button "Add to cart" at bounding box center [367, 199] width 136 height 34
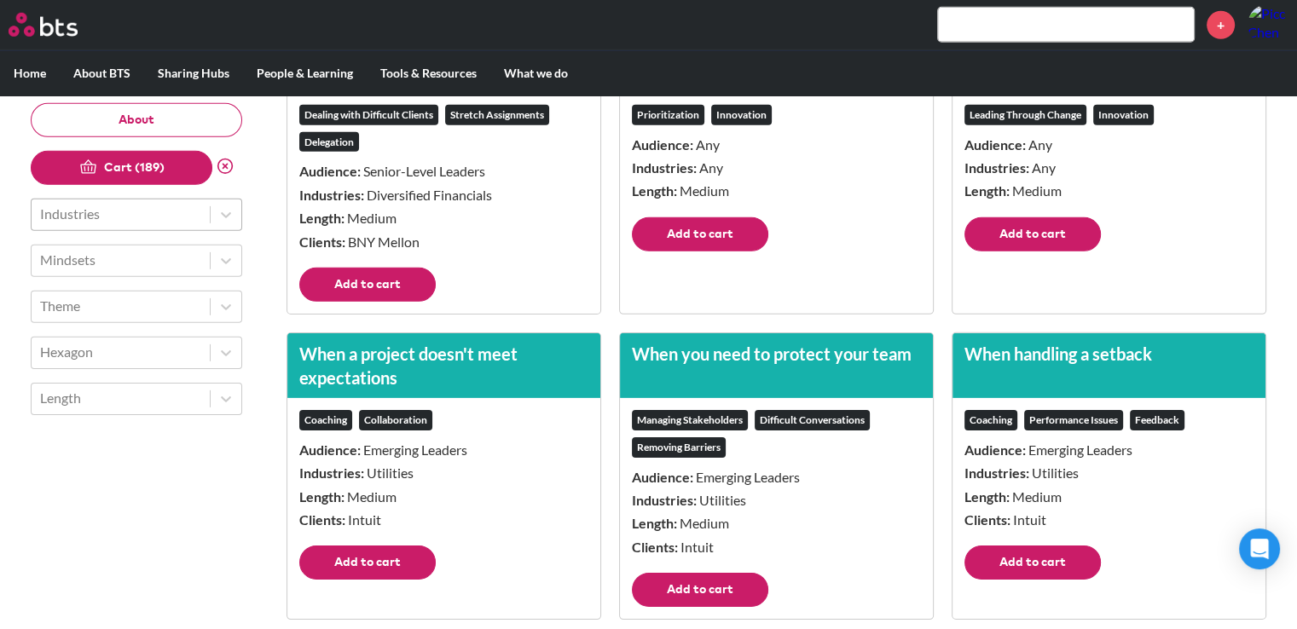
scroll to position [18334, 0]
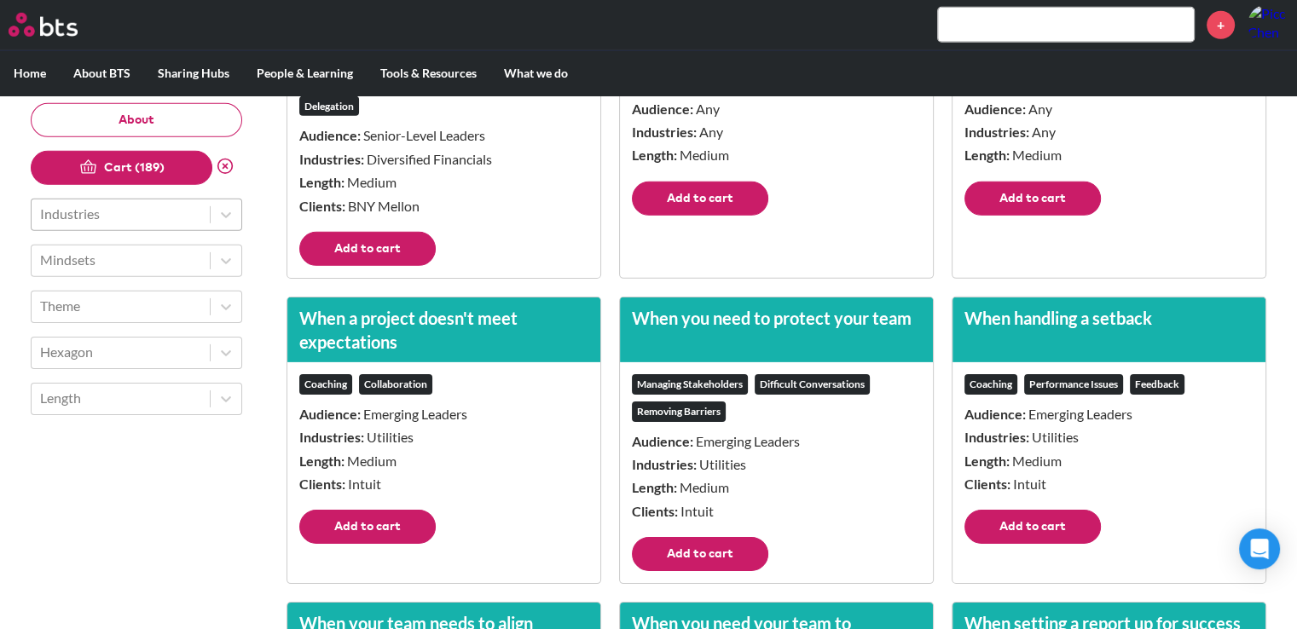
drag, startPoint x: 393, startPoint y: 336, endPoint x: 460, endPoint y: 328, distance: 67.8
click at [394, 266] on button "Add to cart" at bounding box center [367, 249] width 136 height 34
click at [728, 216] on button "Add to cart" at bounding box center [700, 199] width 136 height 34
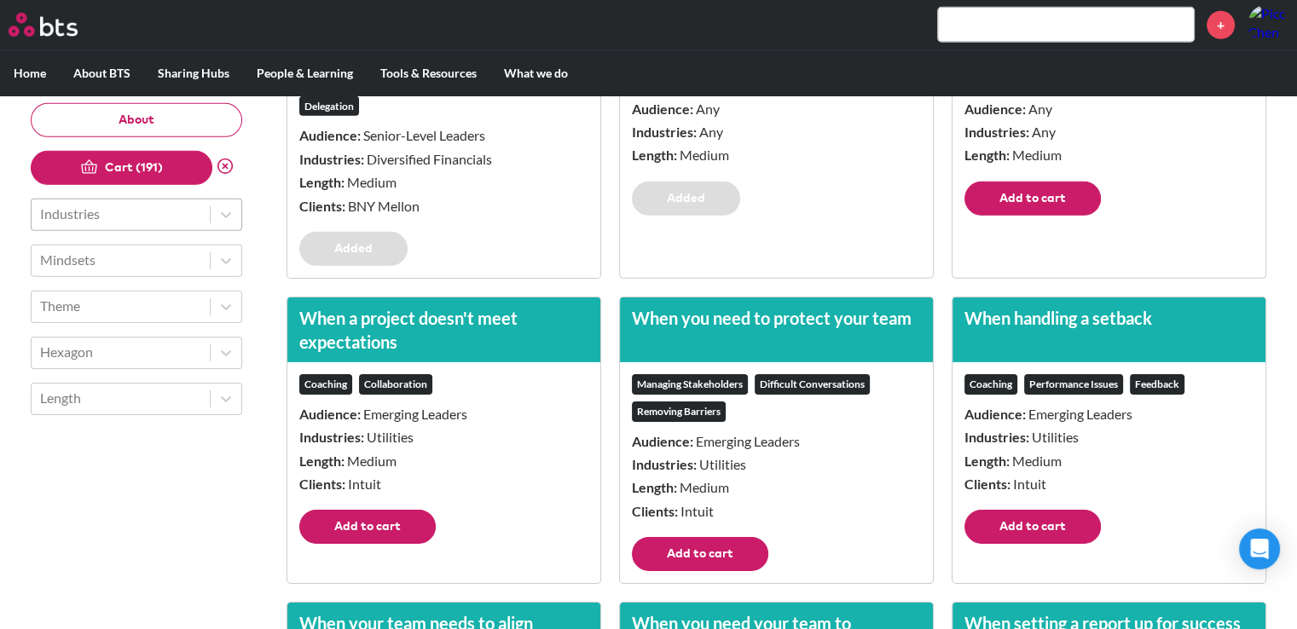
click at [1062, 216] on button "Add to cart" at bounding box center [1032, 199] width 136 height 34
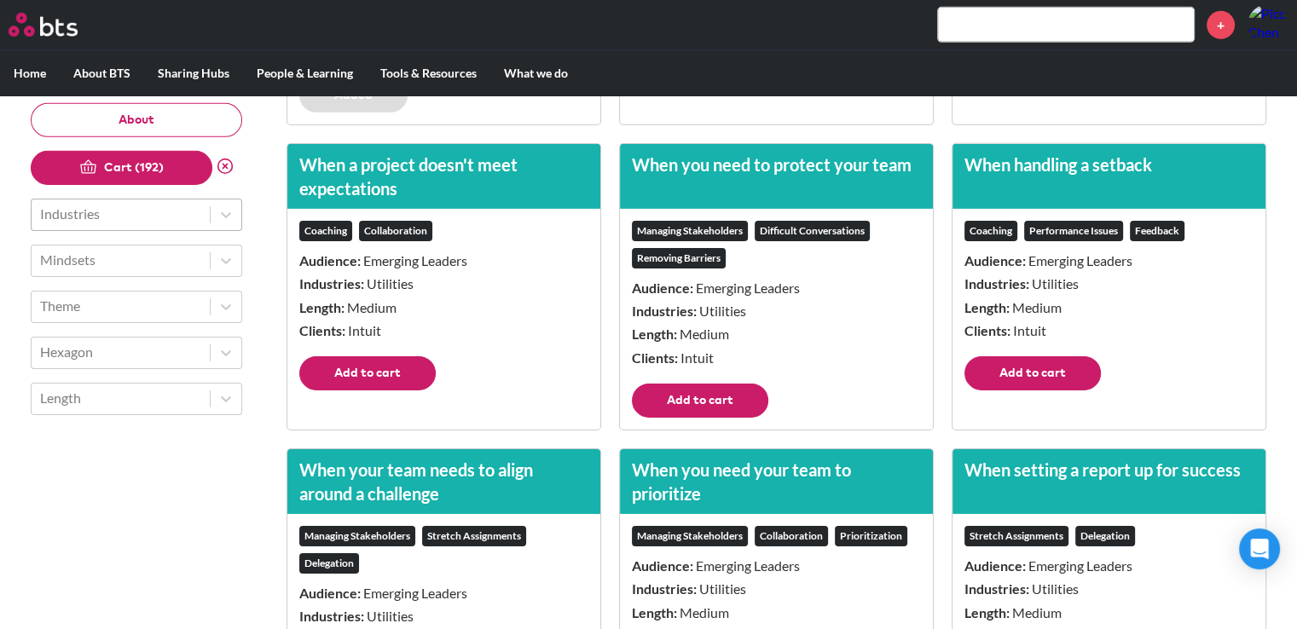
scroll to position [18590, 0]
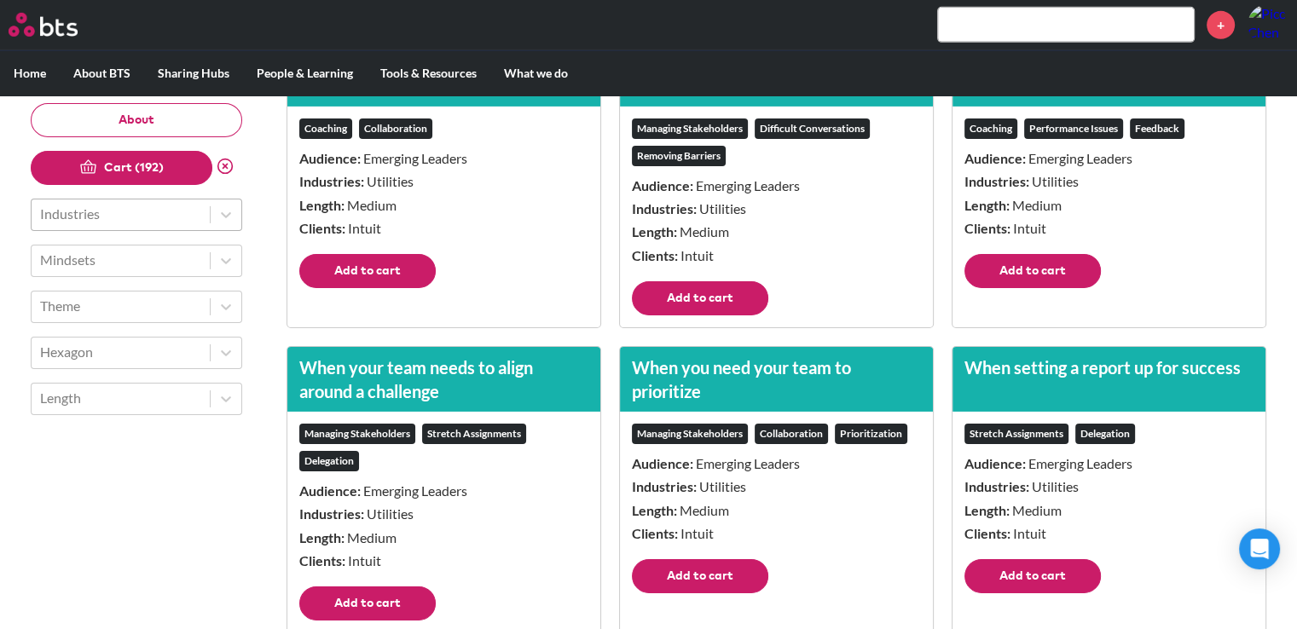
click at [1039, 288] on button "Add to cart" at bounding box center [1032, 271] width 136 height 34
click at [675, 316] on button "Add to cart" at bounding box center [700, 298] width 136 height 34
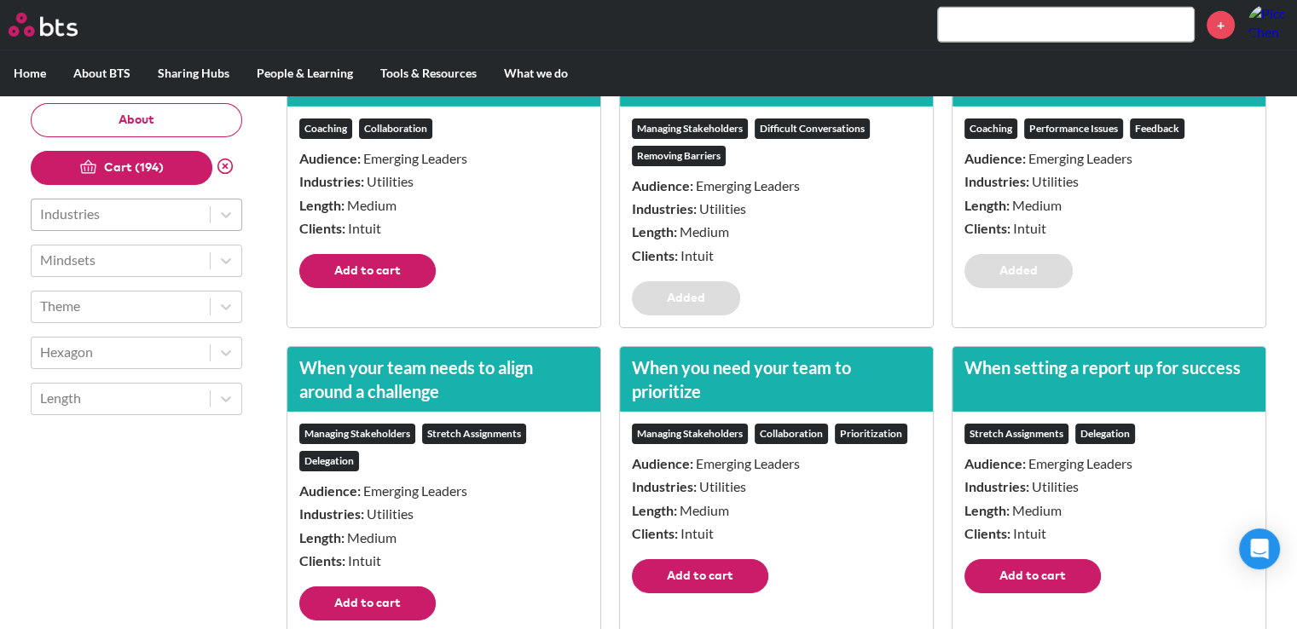
click at [356, 288] on button "Add to cart" at bounding box center [367, 271] width 136 height 34
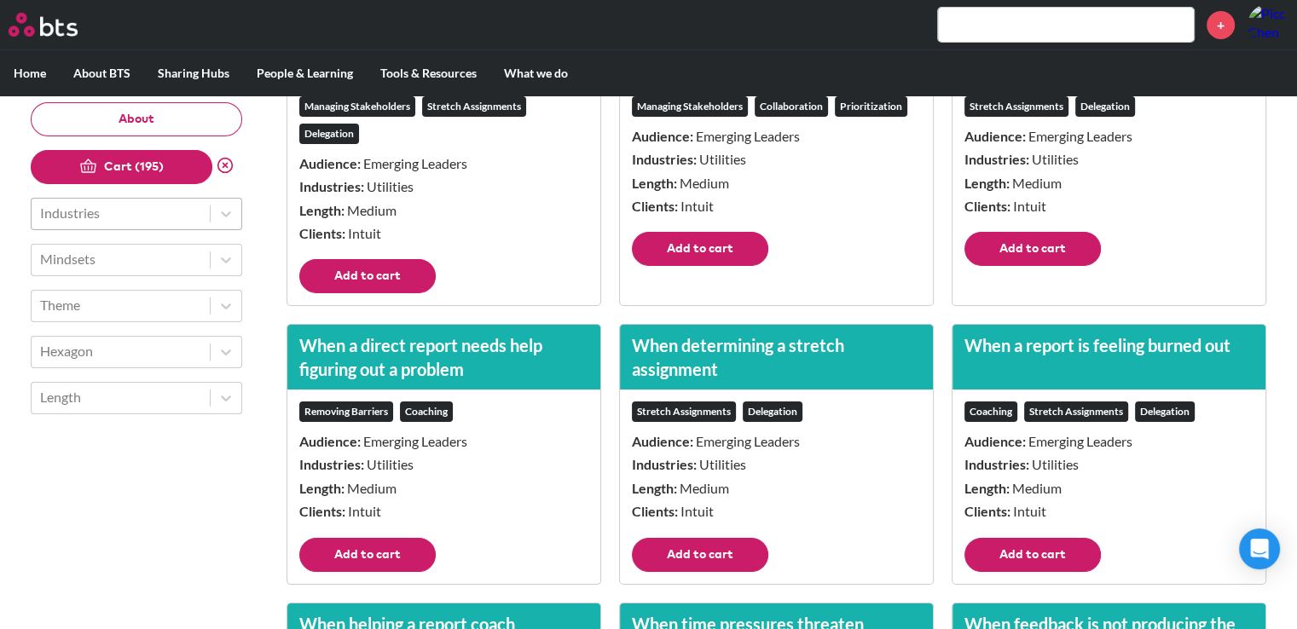
scroll to position [18931, 0]
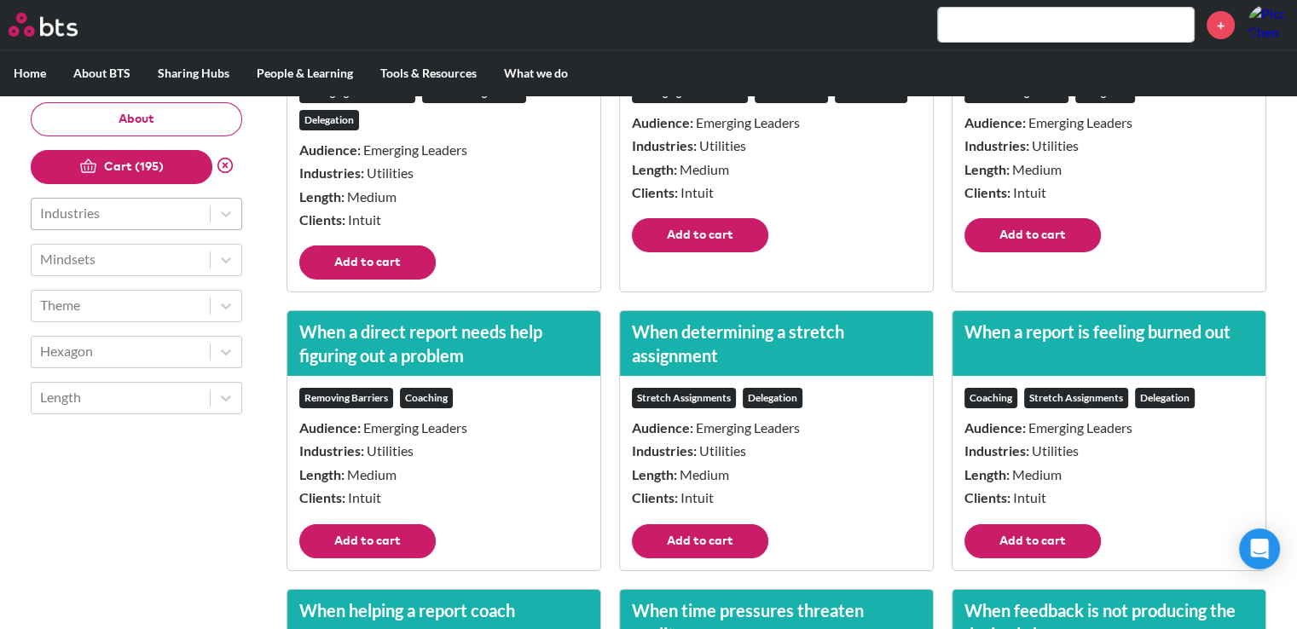
click at [388, 280] on button "Add to cart" at bounding box center [367, 263] width 136 height 34
click at [656, 252] on button "Add to cart" at bounding box center [700, 235] width 136 height 34
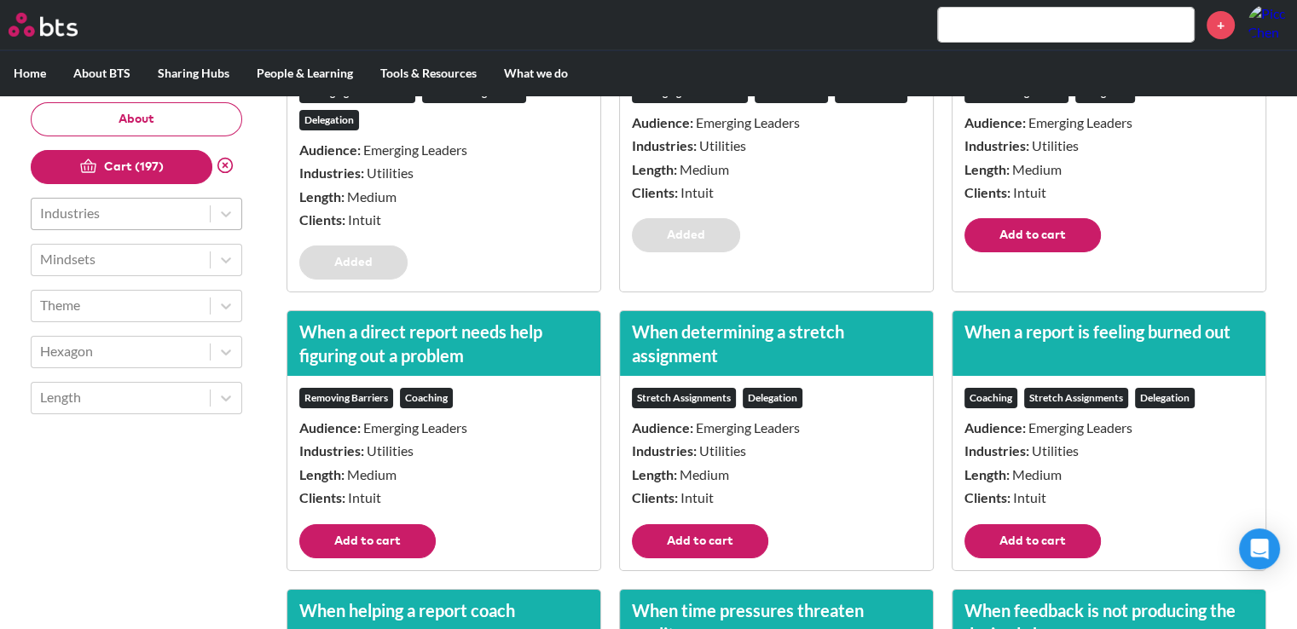
click at [1018, 252] on button "Add to cart" at bounding box center [1032, 235] width 136 height 34
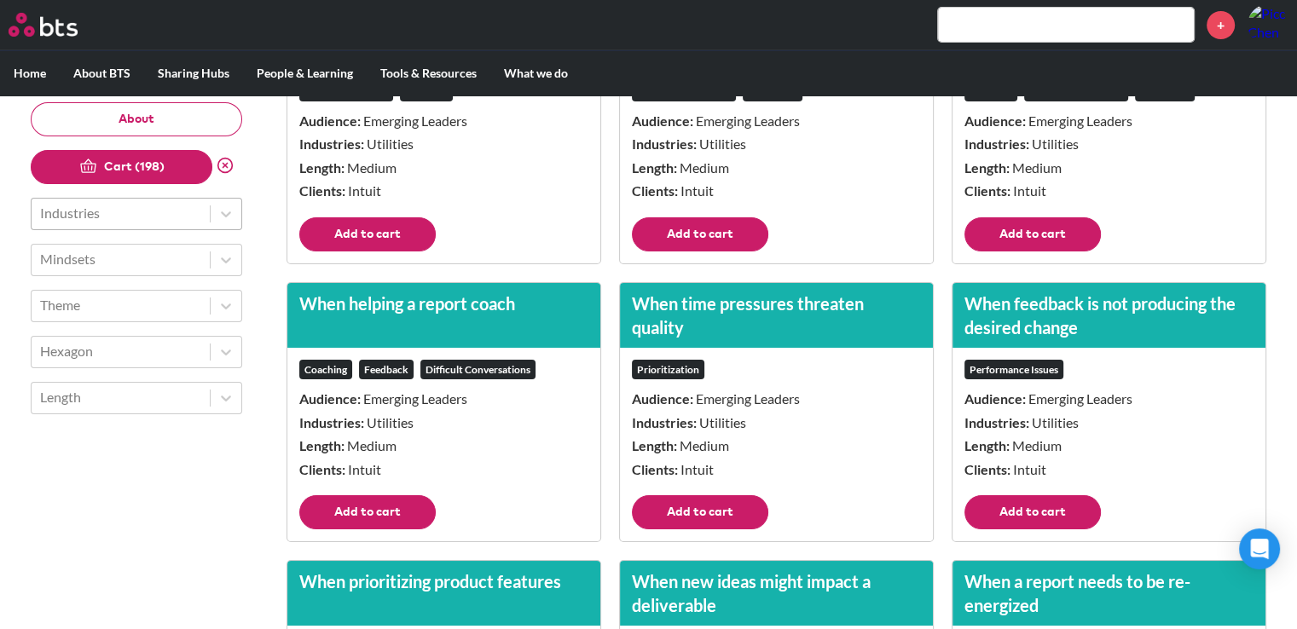
scroll to position [19272, 0]
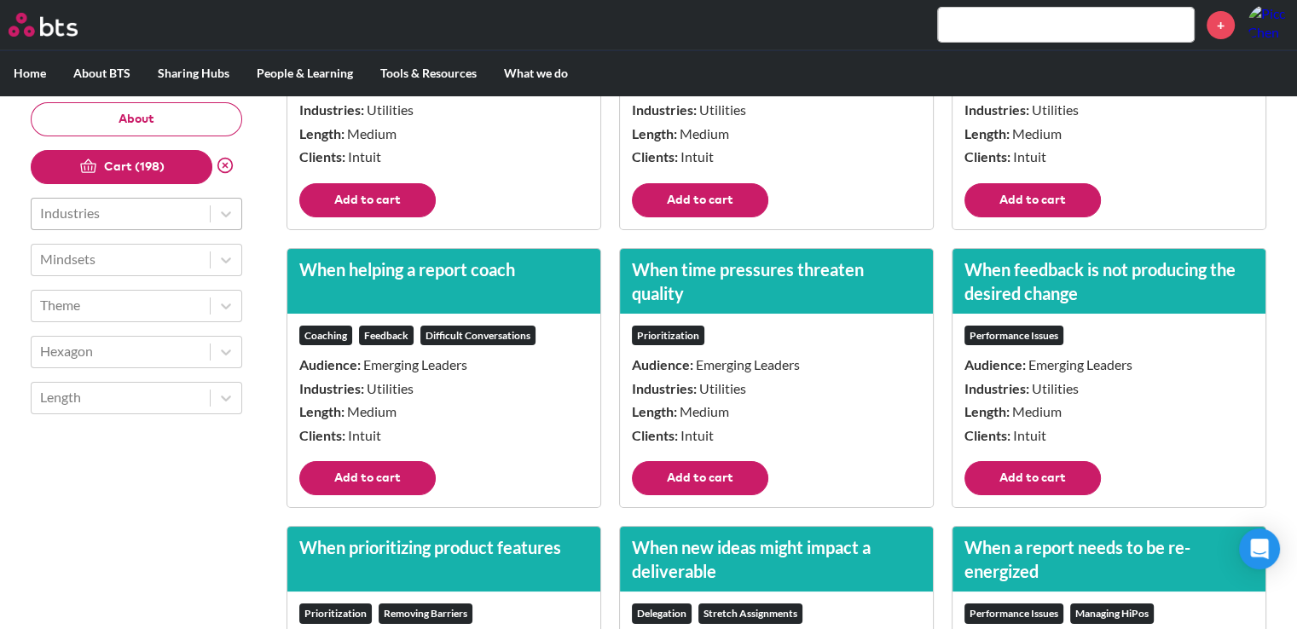
click at [1020, 217] on button "Add to cart" at bounding box center [1032, 200] width 136 height 34
click at [736, 229] on footer "Add to cart" at bounding box center [776, 206] width 313 height 46
click at [720, 217] on button "Add to cart" at bounding box center [700, 200] width 136 height 34
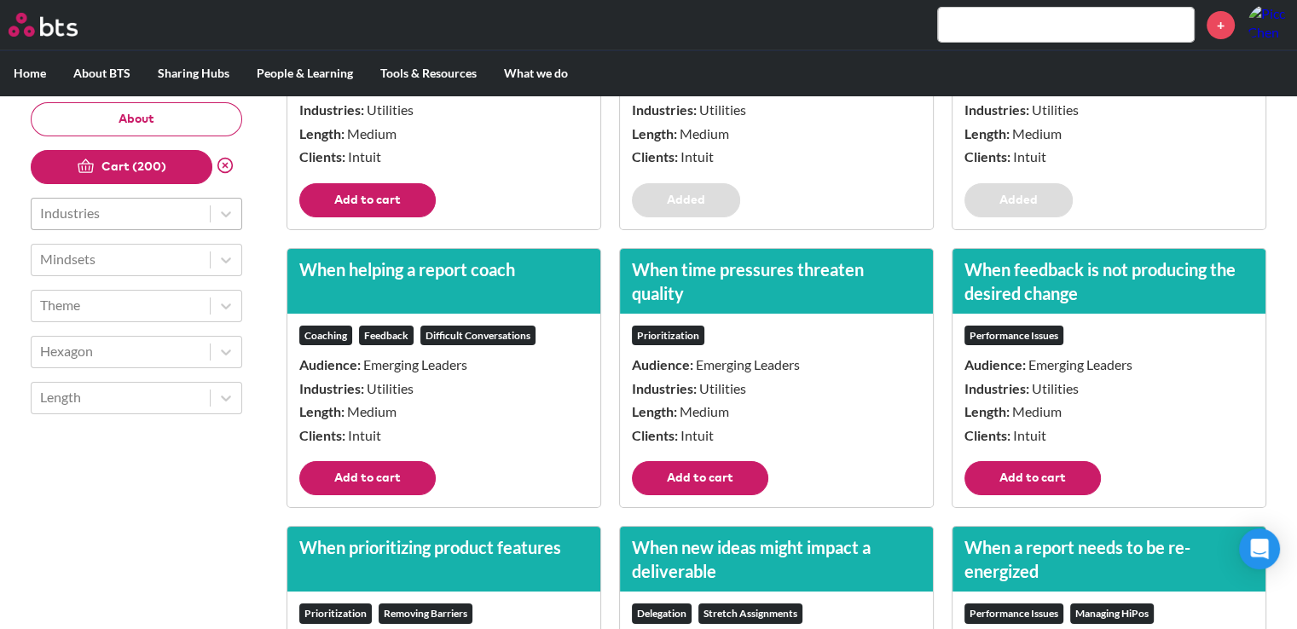
click at [372, 217] on button "Add to cart" at bounding box center [367, 200] width 136 height 34
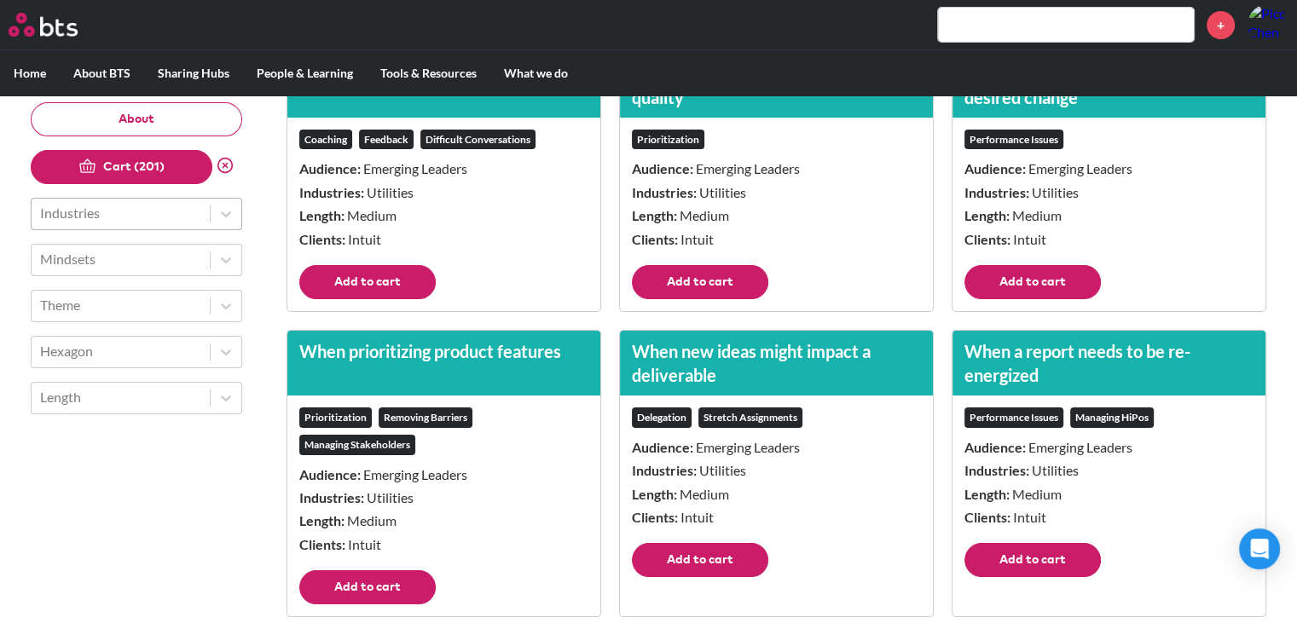
scroll to position [19528, 0]
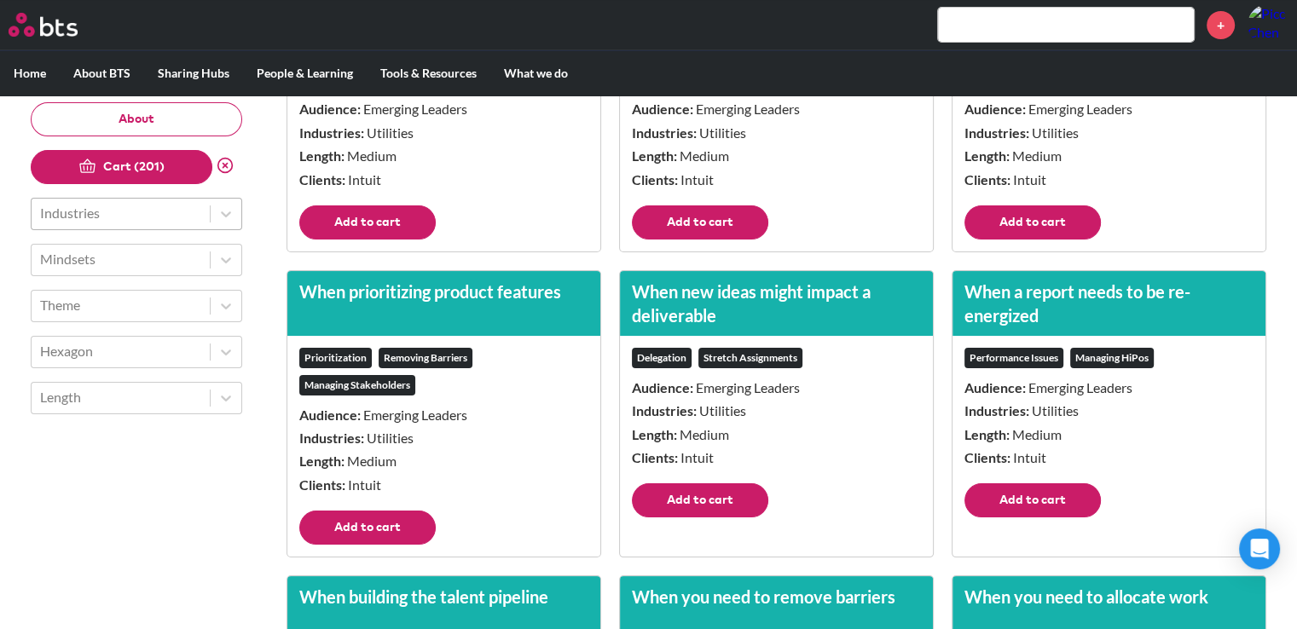
drag, startPoint x: 372, startPoint y: 321, endPoint x: 399, endPoint y: 319, distance: 27.4
click at [372, 240] on button "Add to cart" at bounding box center [367, 223] width 136 height 34
click at [709, 240] on button "Add to cart" at bounding box center [700, 223] width 136 height 34
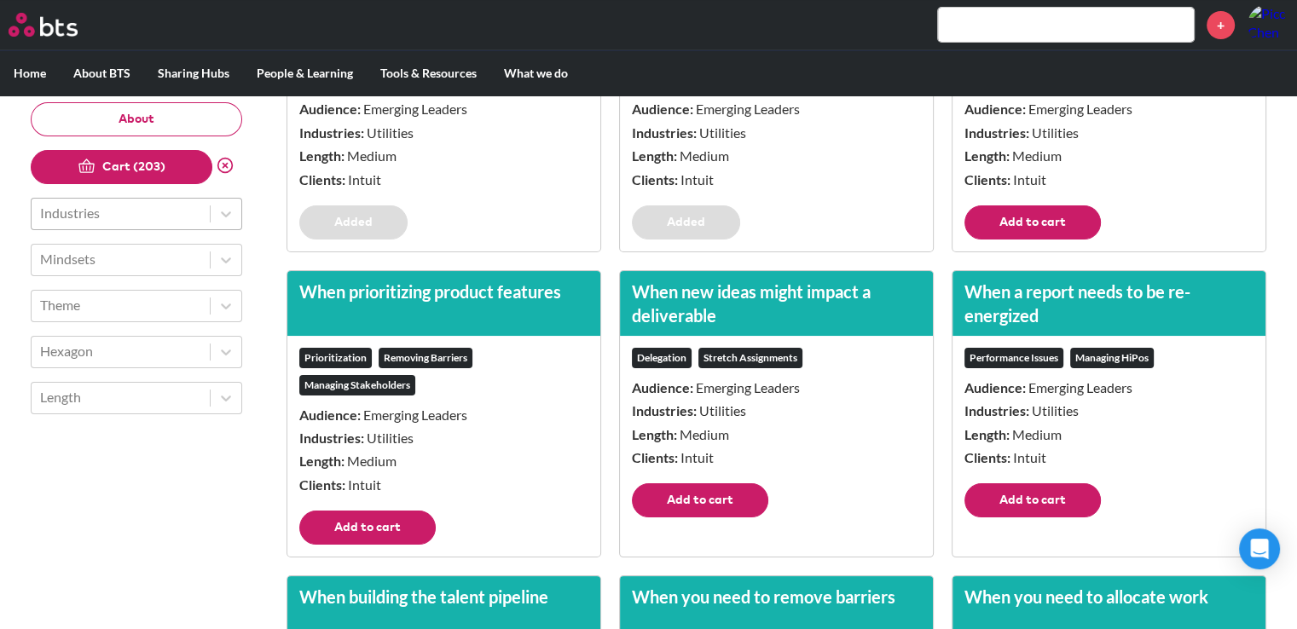
click at [1002, 240] on button "Add to cart" at bounding box center [1032, 223] width 136 height 34
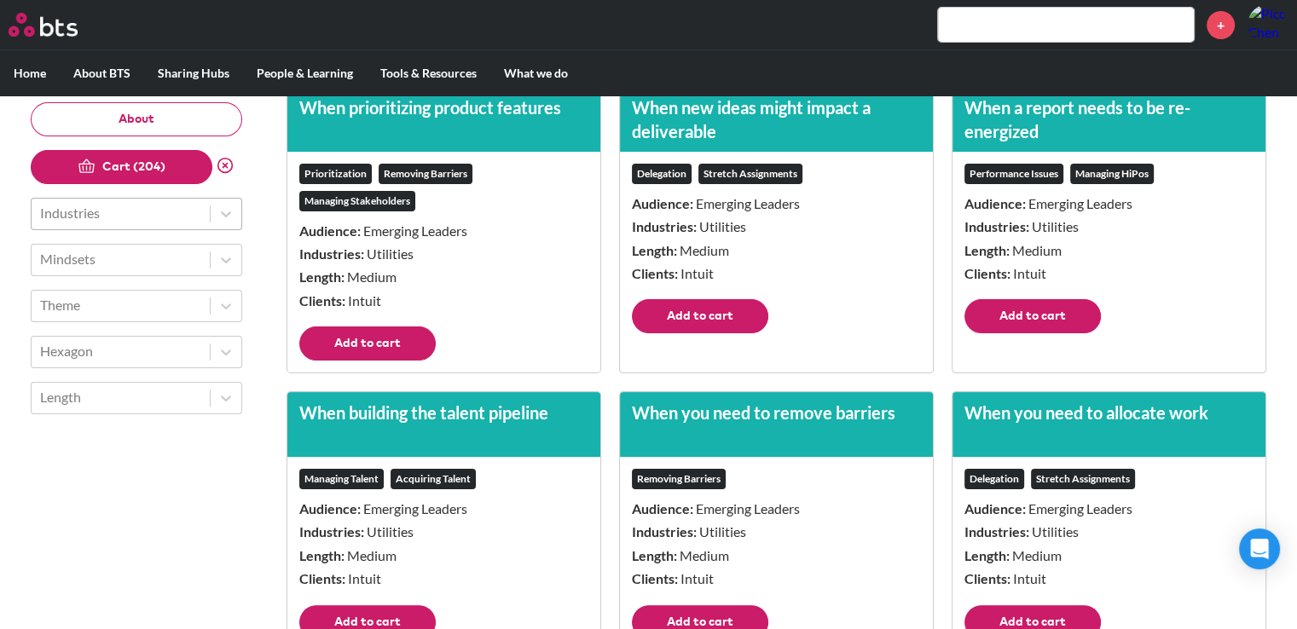
scroll to position [19783, 0]
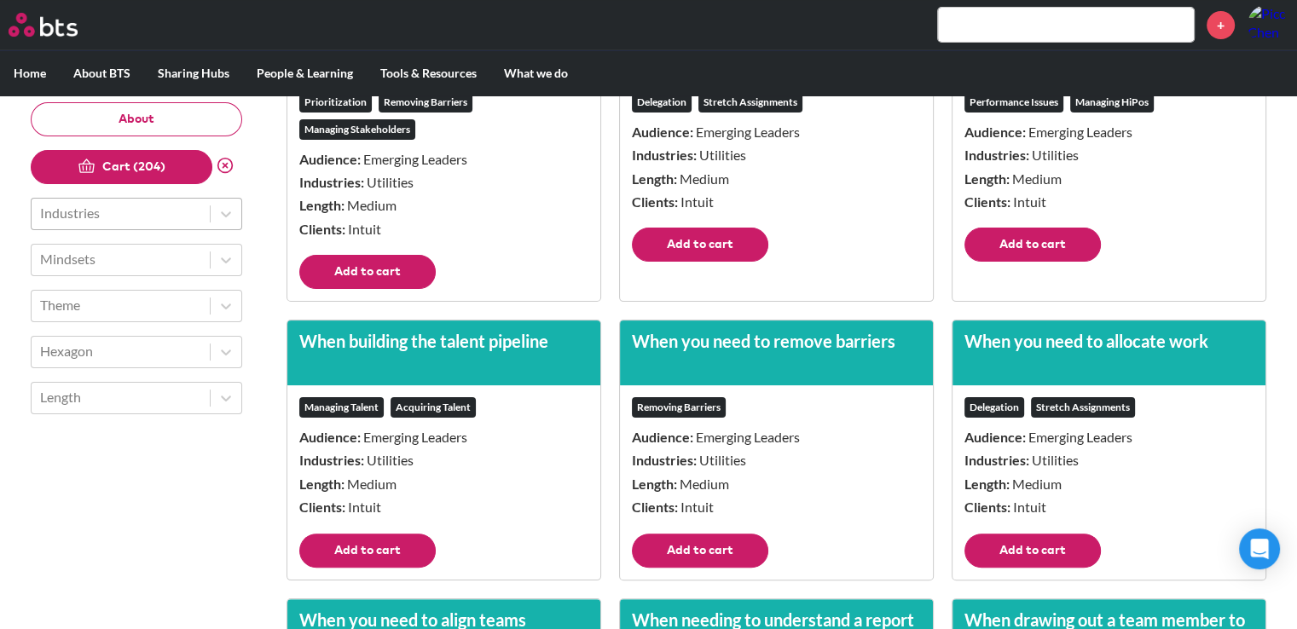
click at [1028, 262] on button "Add to cart" at bounding box center [1032, 245] width 136 height 34
click at [764, 262] on button "Add to cart" at bounding box center [700, 245] width 136 height 34
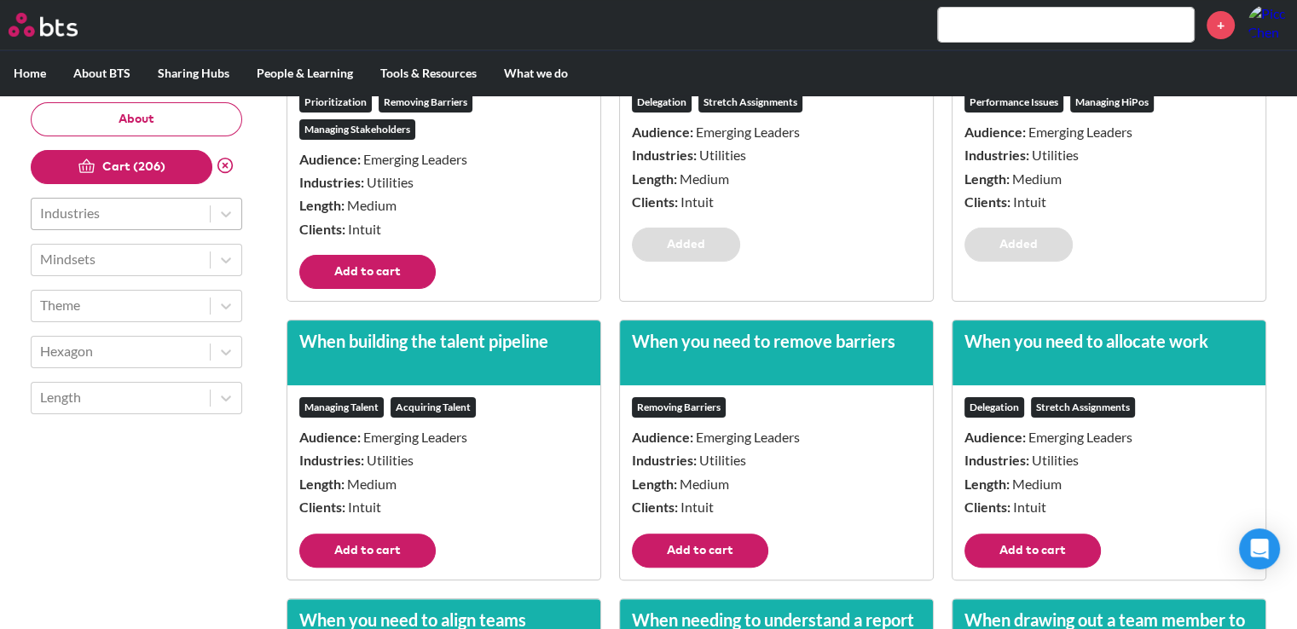
drag, startPoint x: 392, startPoint y: 354, endPoint x: 402, endPoint y: 348, distance: 11.1
click at [392, 289] on button "Add to cart" at bounding box center [367, 272] width 136 height 34
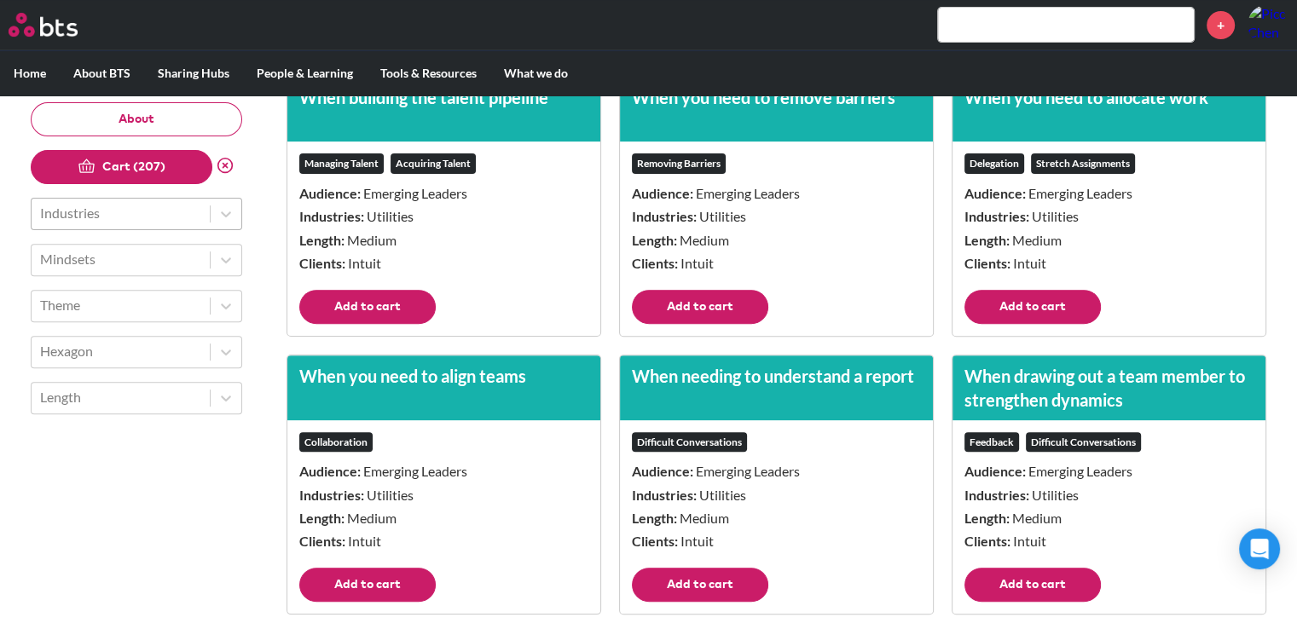
scroll to position [20039, 0]
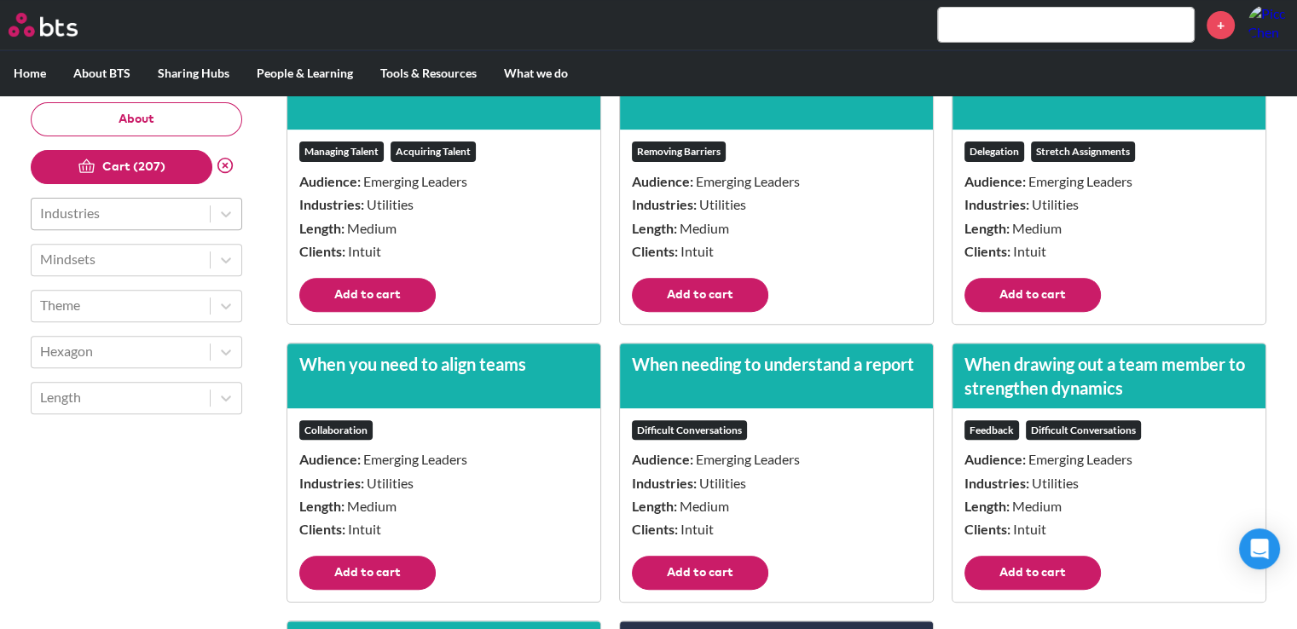
click at [388, 312] on button "Add to cart" at bounding box center [367, 295] width 136 height 34
click at [657, 312] on button "Add to cart" at bounding box center [700, 295] width 136 height 34
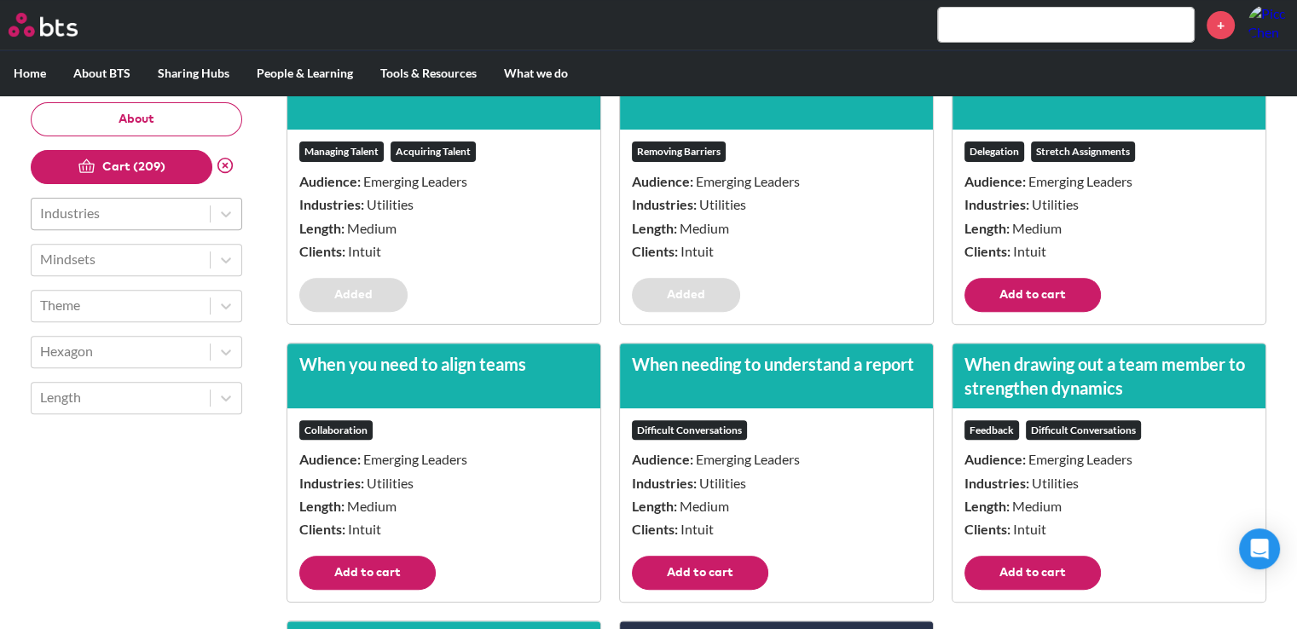
click at [958, 324] on footer "Add to cart" at bounding box center [1109, 301] width 313 height 46
click at [977, 312] on button "Add to cart" at bounding box center [1032, 295] width 136 height 34
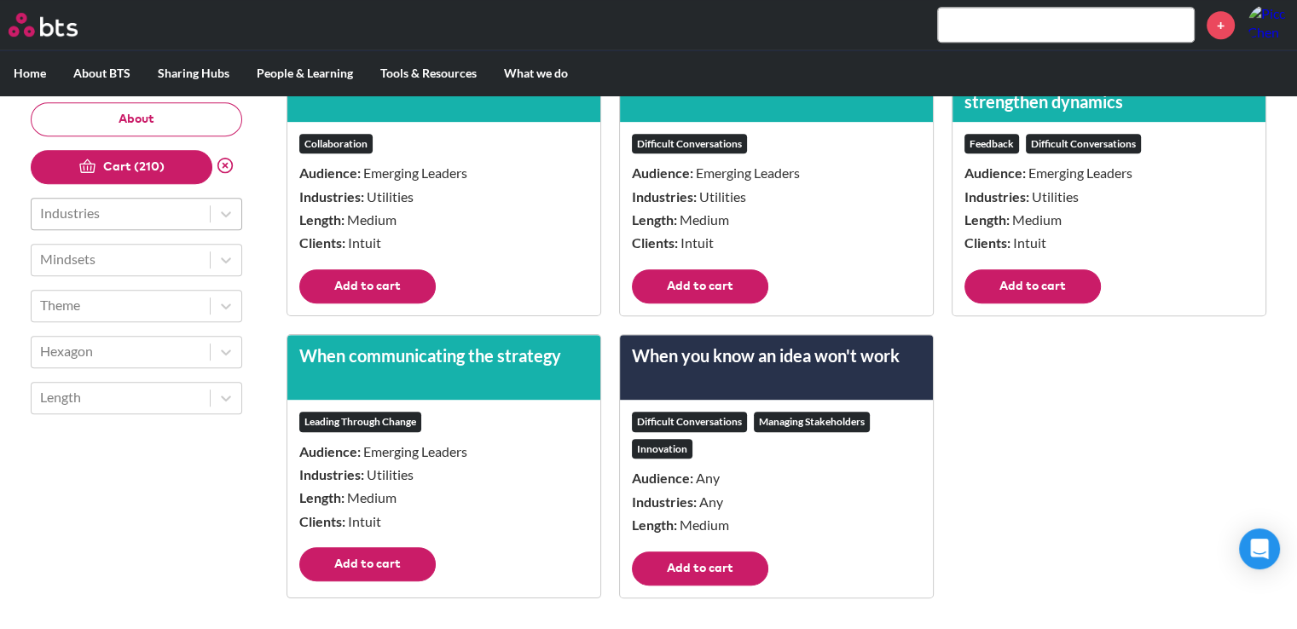
click at [1015, 304] on button "Add to cart" at bounding box center [1032, 286] width 136 height 34
click at [739, 304] on button "Add to cart" at bounding box center [700, 286] width 136 height 34
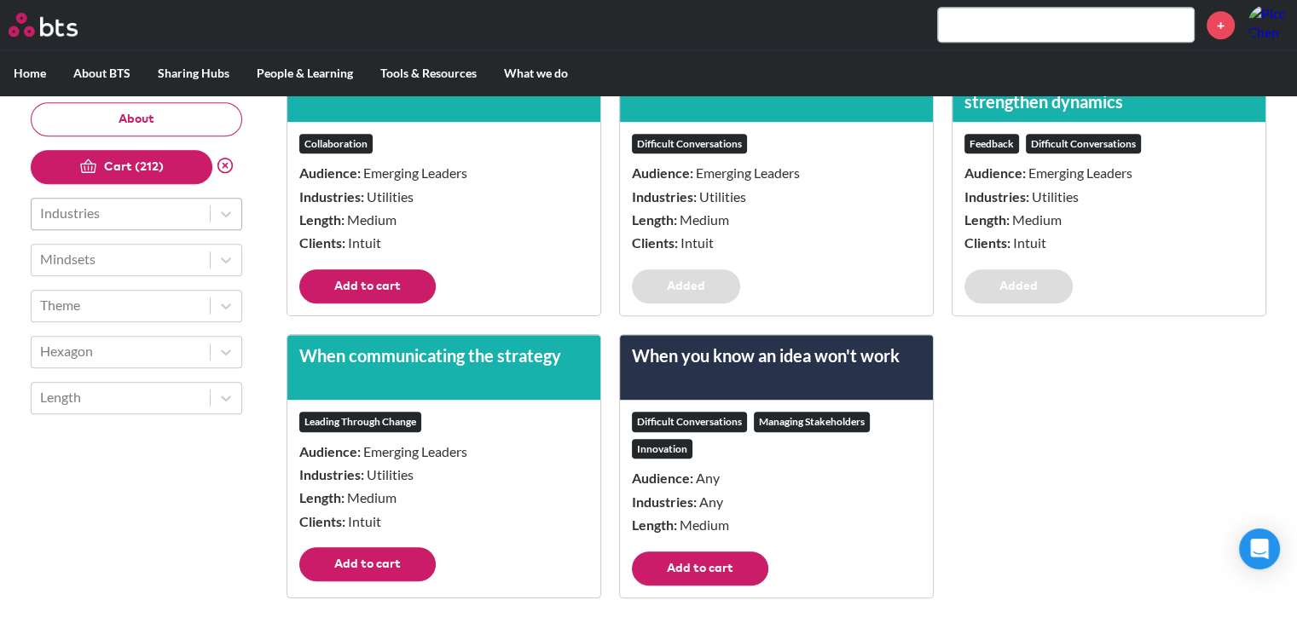
click at [720, 586] on button "Add to cart" at bounding box center [700, 569] width 136 height 34
click at [392, 582] on button "Add to cart" at bounding box center [367, 564] width 136 height 34
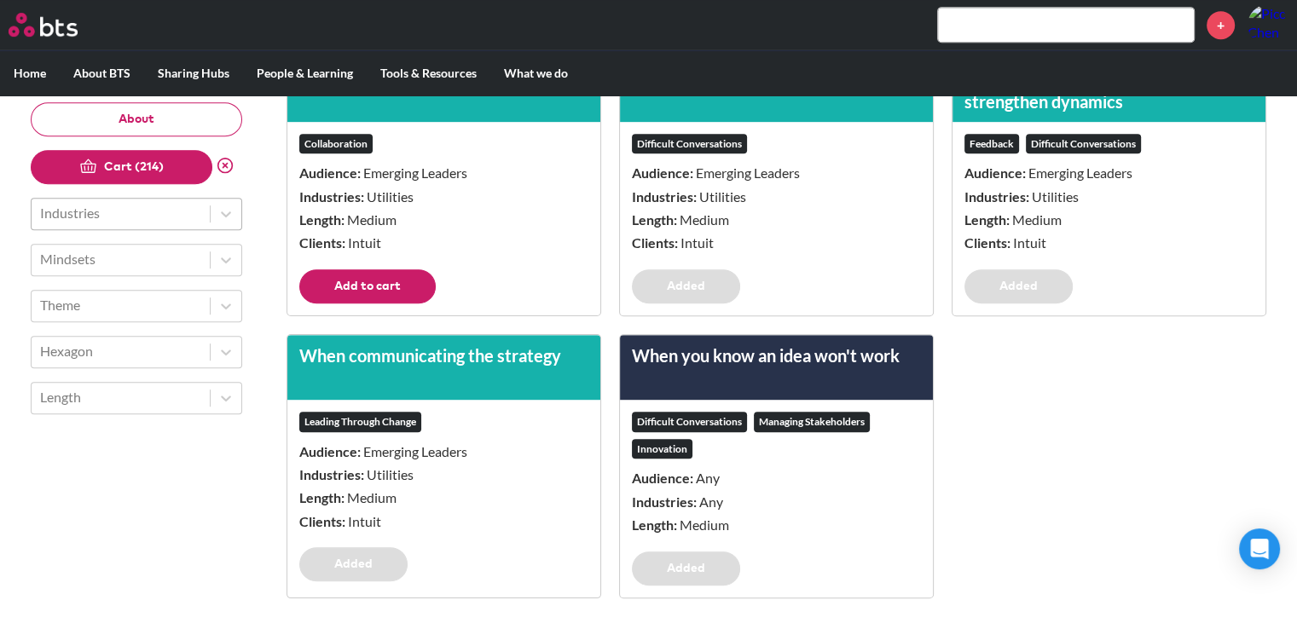
click at [360, 304] on button "Add to cart" at bounding box center [367, 286] width 136 height 34
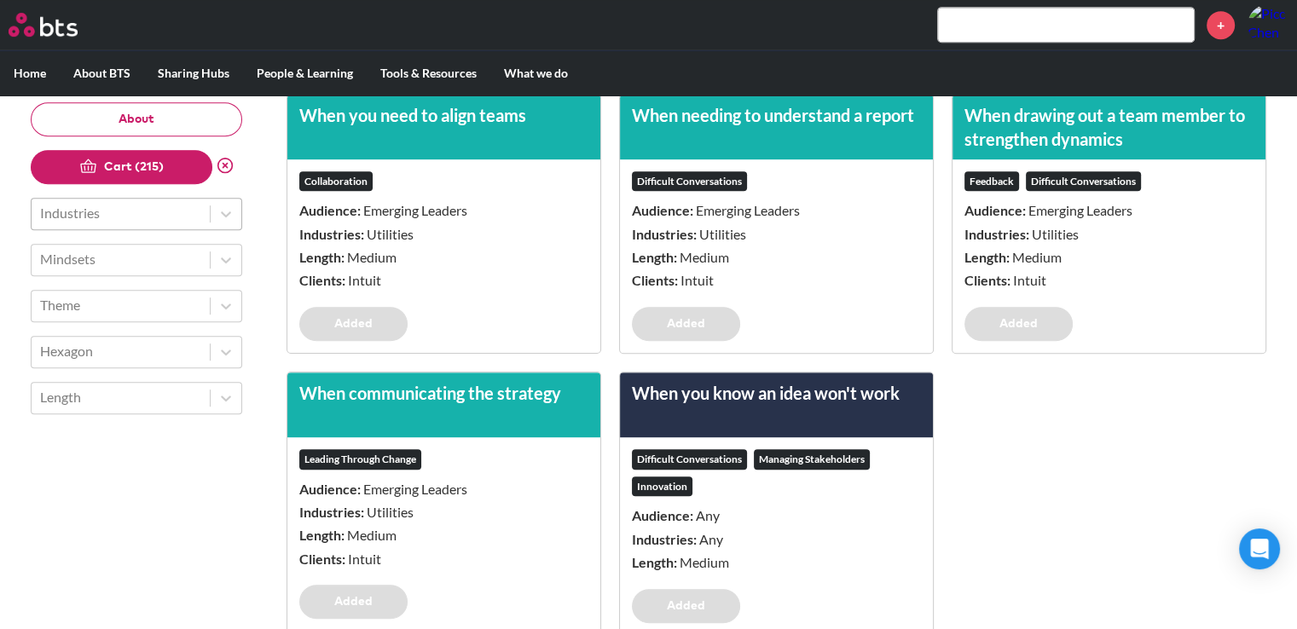
scroll to position [20124, 0]
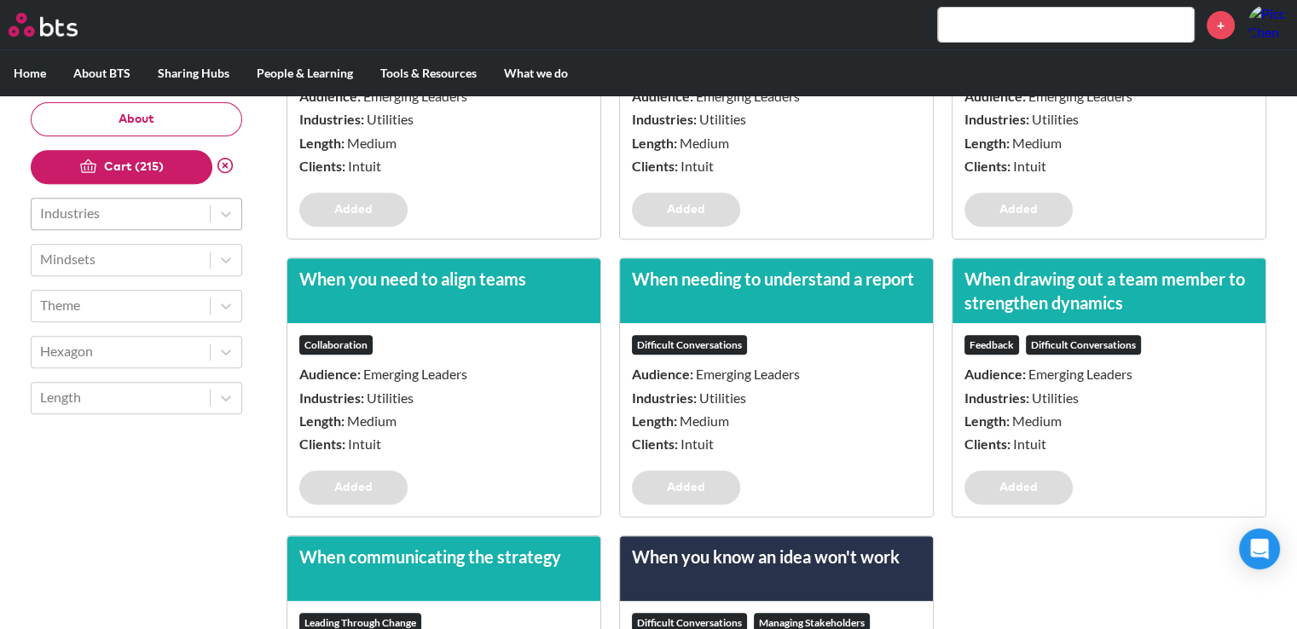
click at [141, 166] on button "Cart (215)" at bounding box center [122, 167] width 182 height 34
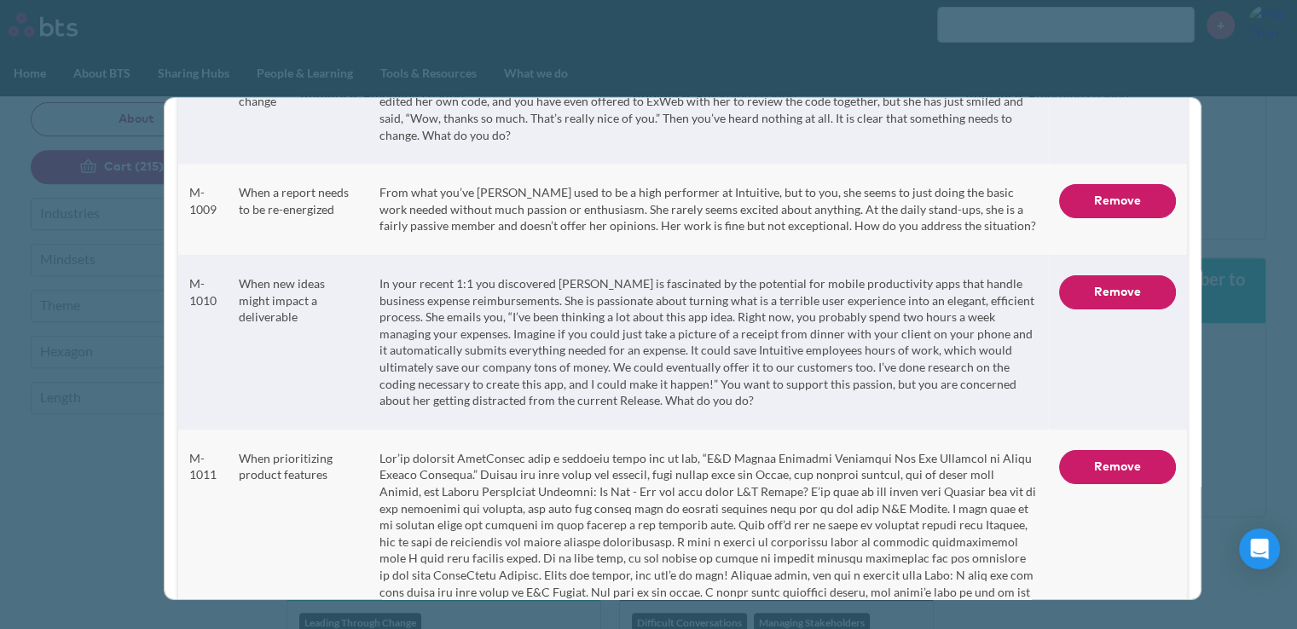
scroll to position [32419, 0]
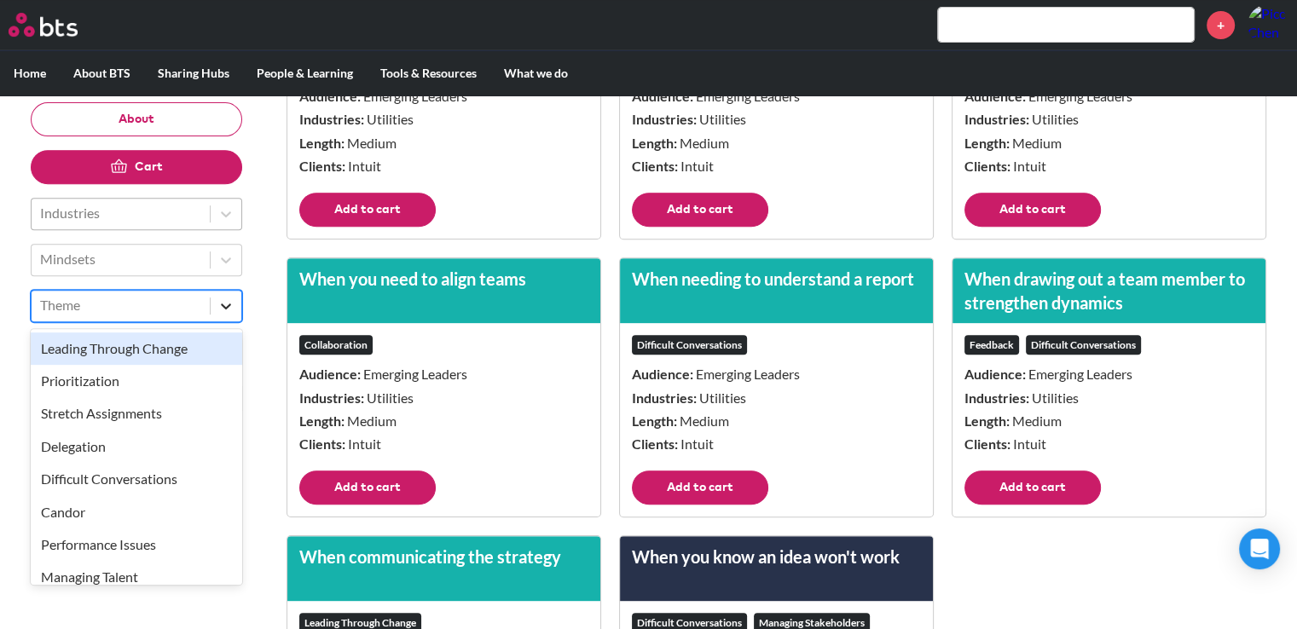
click at [220, 298] on icon at bounding box center [225, 306] width 17 height 17
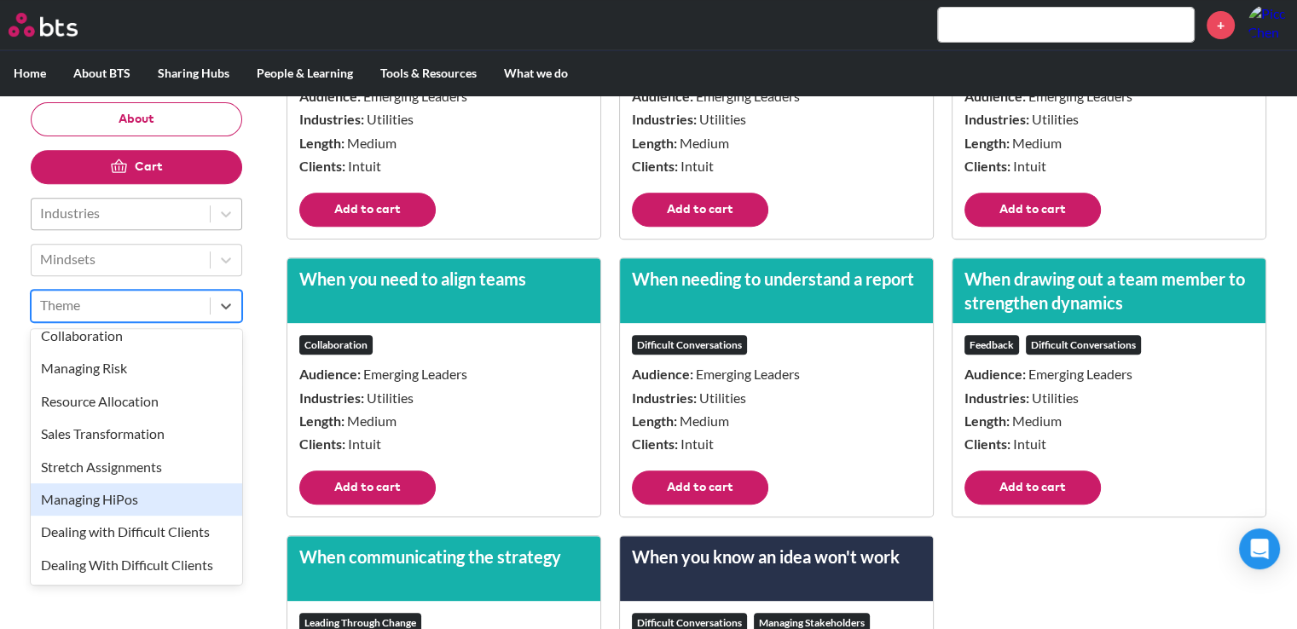
scroll to position [0, 0]
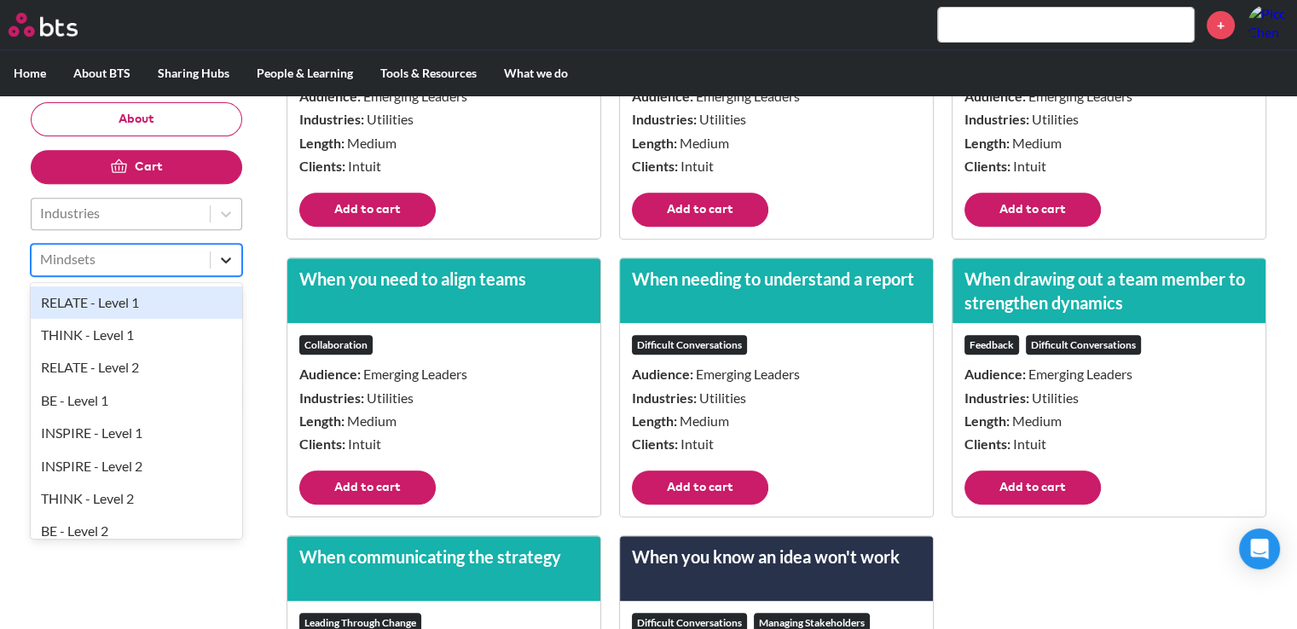
click at [229, 267] on icon at bounding box center [225, 260] width 17 height 17
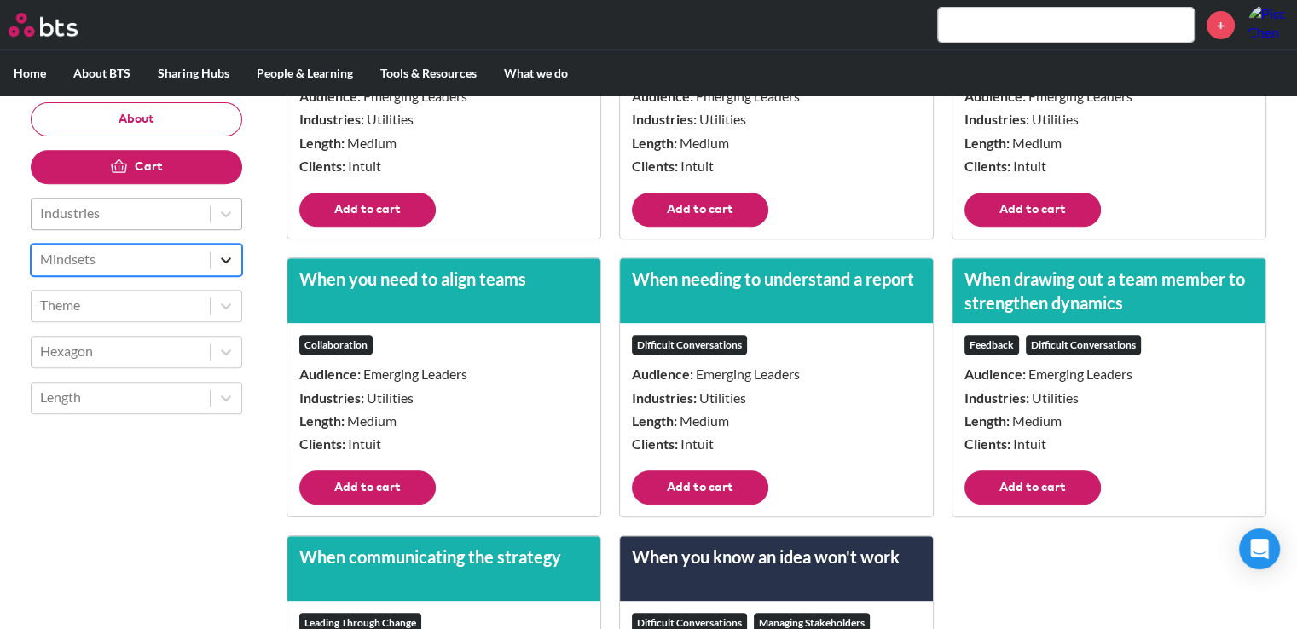
click at [229, 267] on icon at bounding box center [225, 260] width 17 height 17
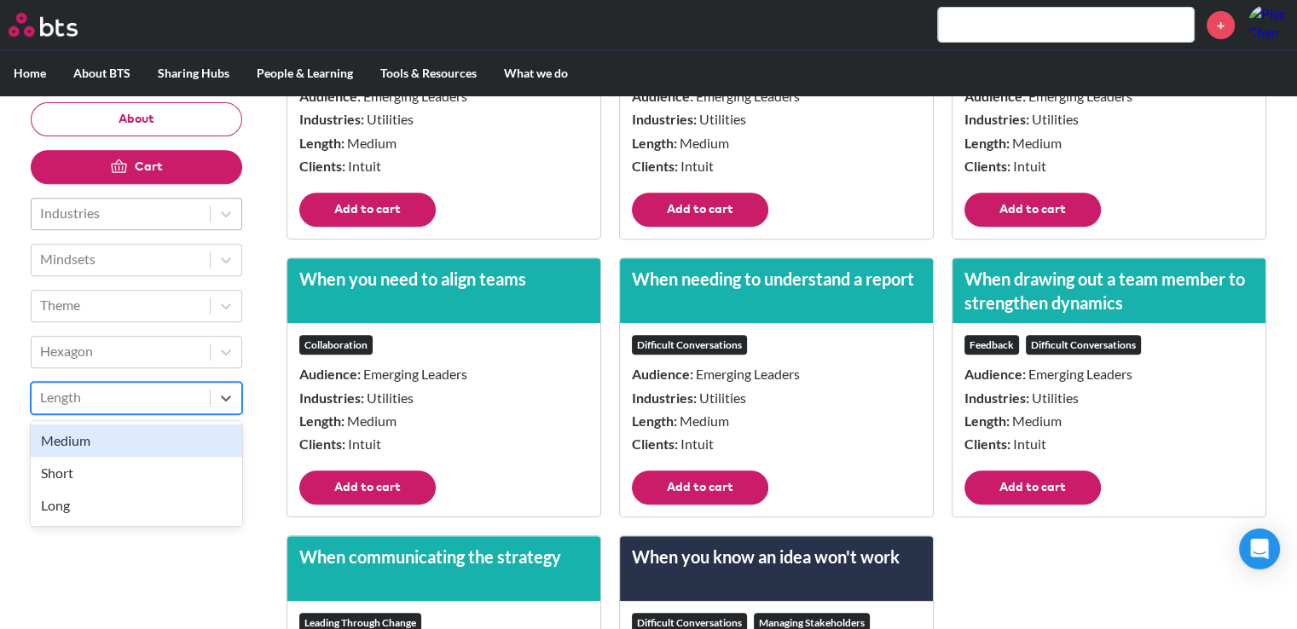
click at [206, 403] on div "Length" at bounding box center [121, 398] width 178 height 29
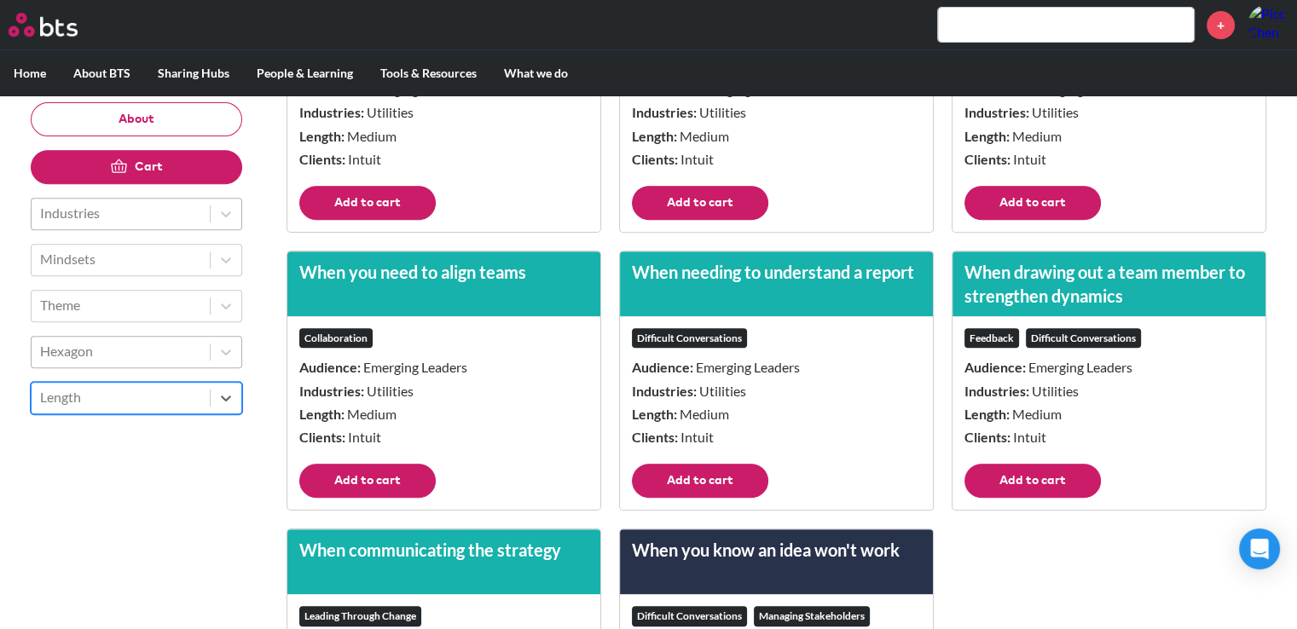
click at [209, 356] on div "Hexagon" at bounding box center [121, 352] width 178 height 29
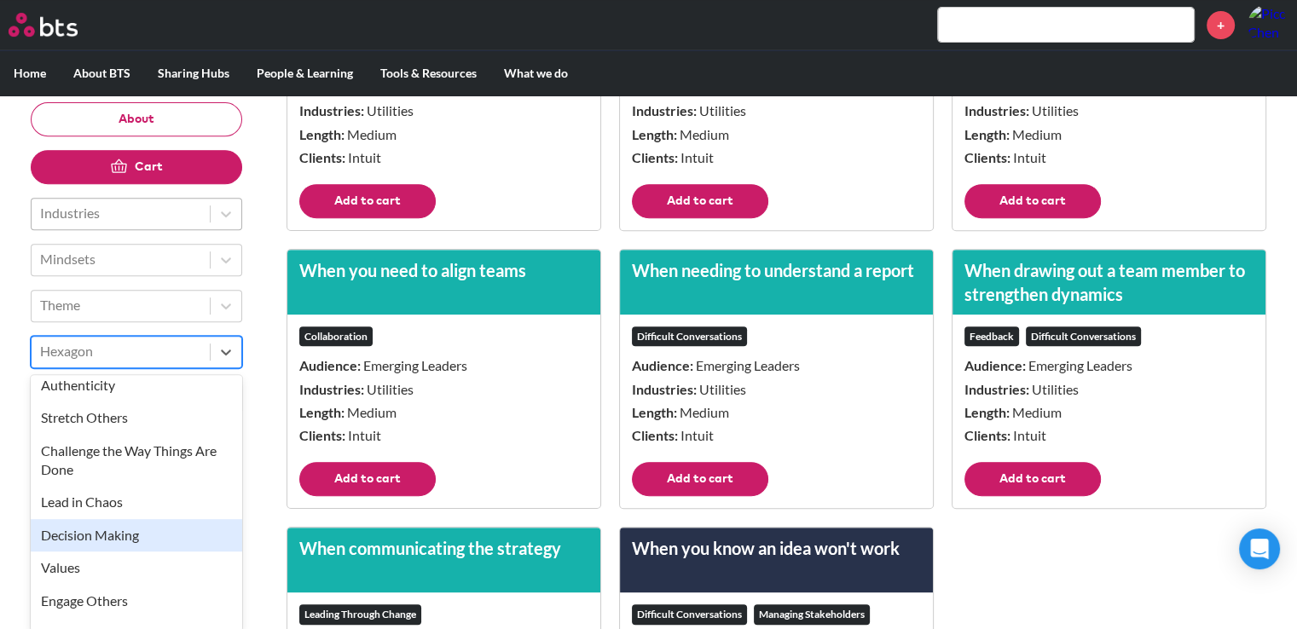
scroll to position [1688, 0]
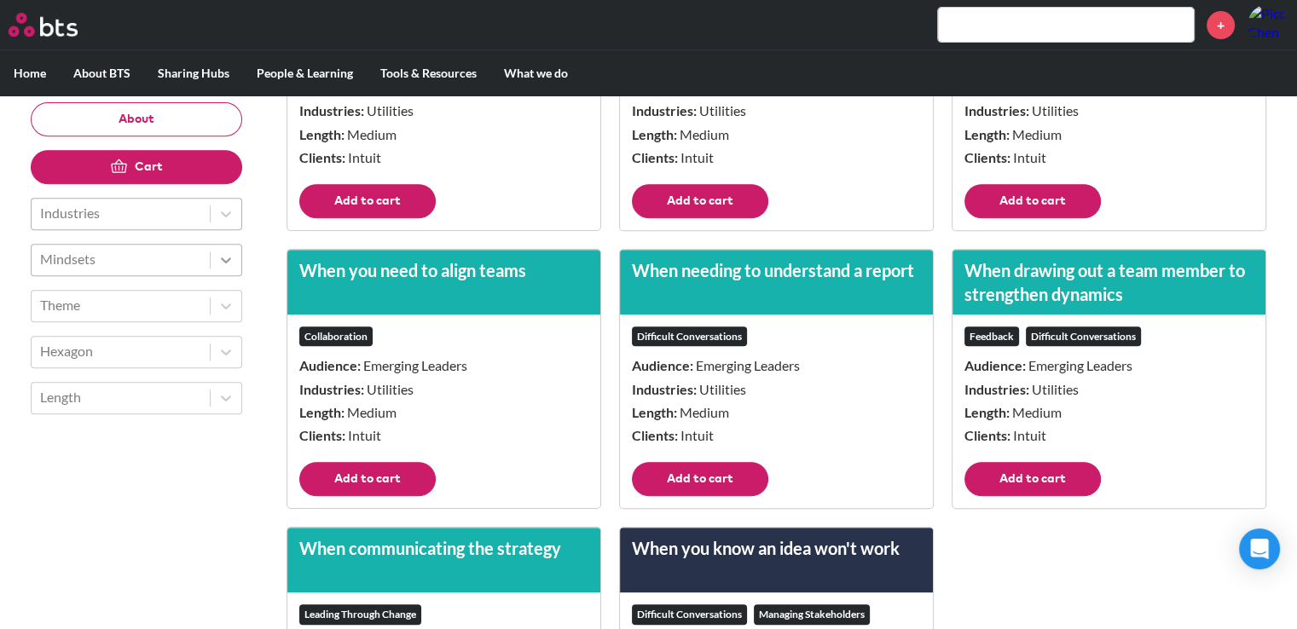
click at [239, 260] on div at bounding box center [226, 260] width 31 height 31
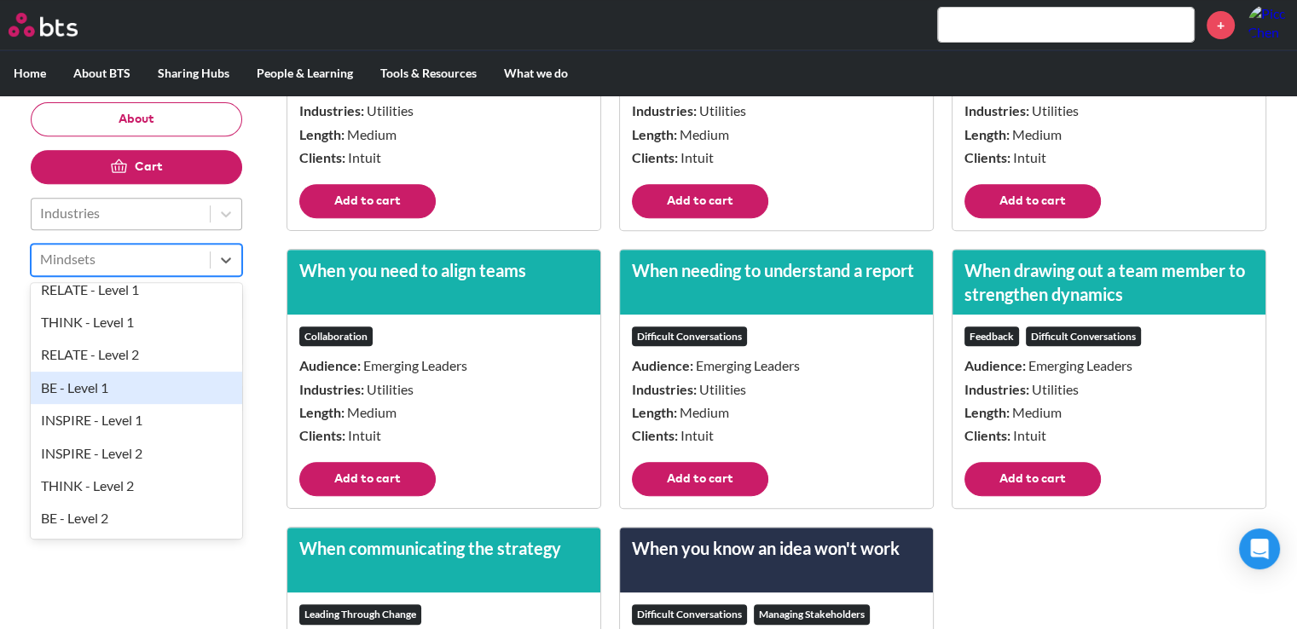
scroll to position [0, 0]
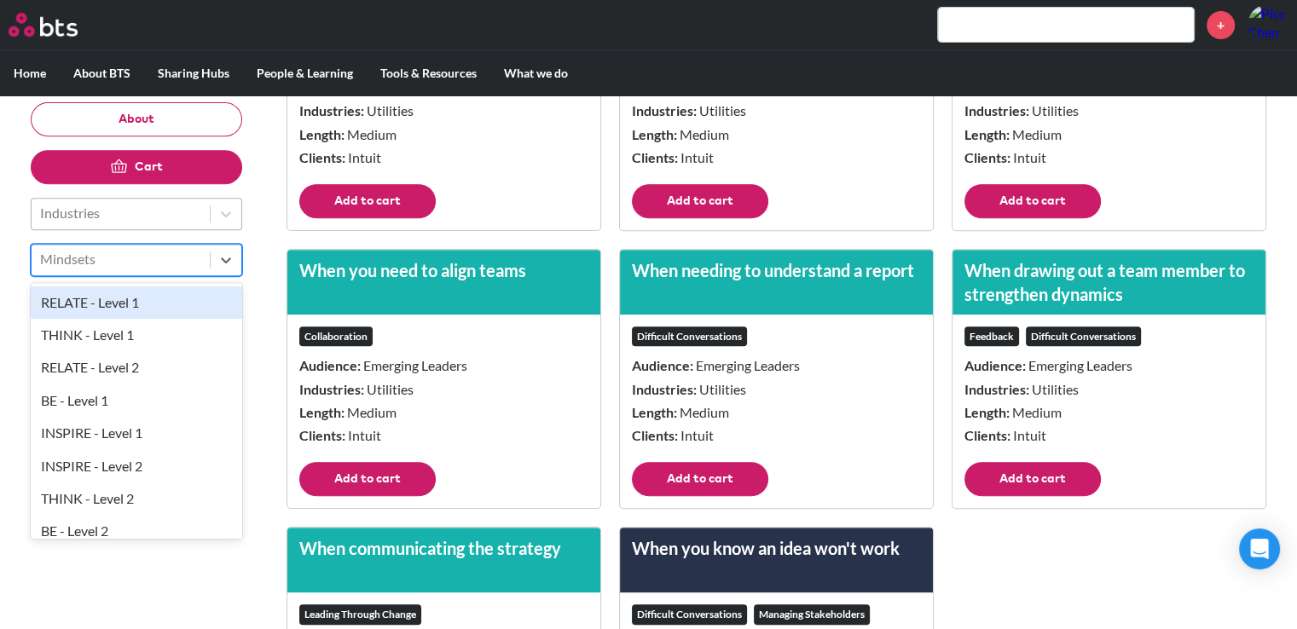
click at [177, 311] on div "RELATE - Level 1" at bounding box center [136, 303] width 211 height 32
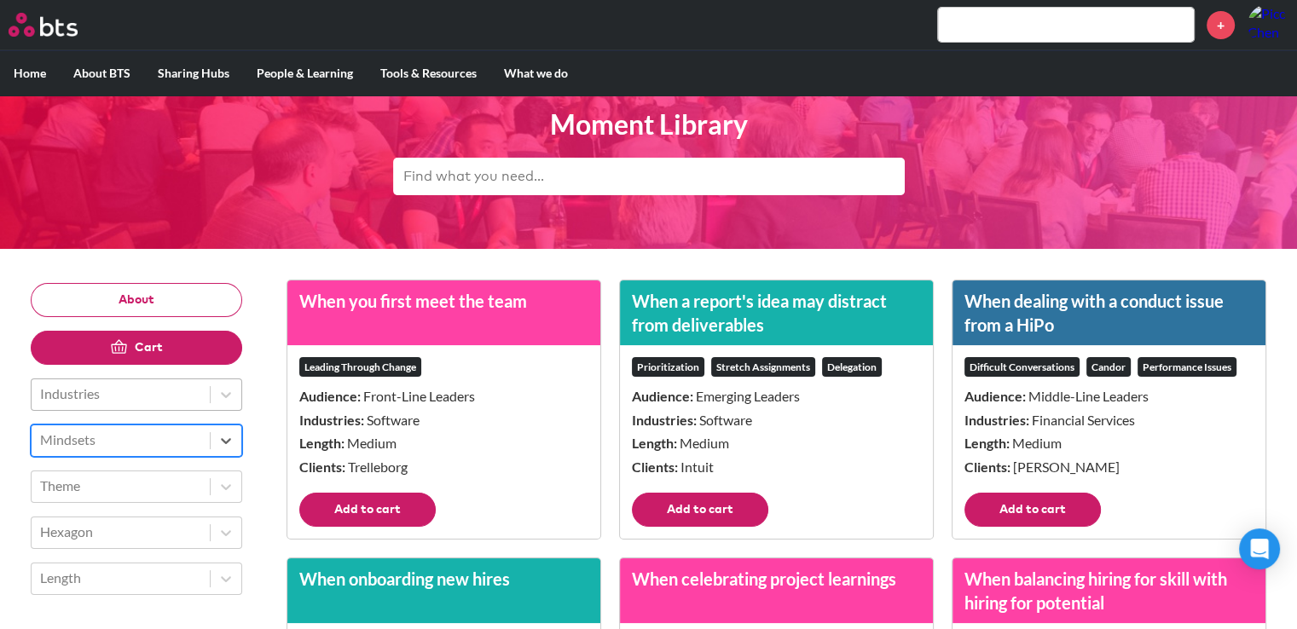
scroll to position [4571, 0]
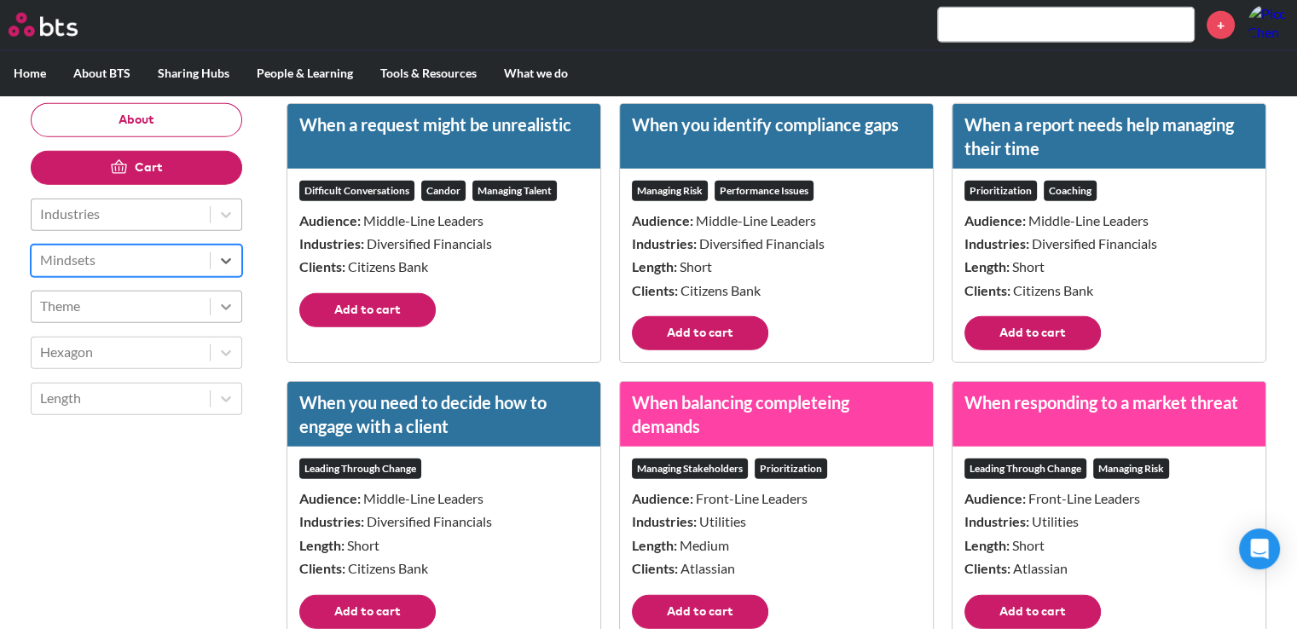
click at [227, 309] on icon at bounding box center [225, 306] width 17 height 17
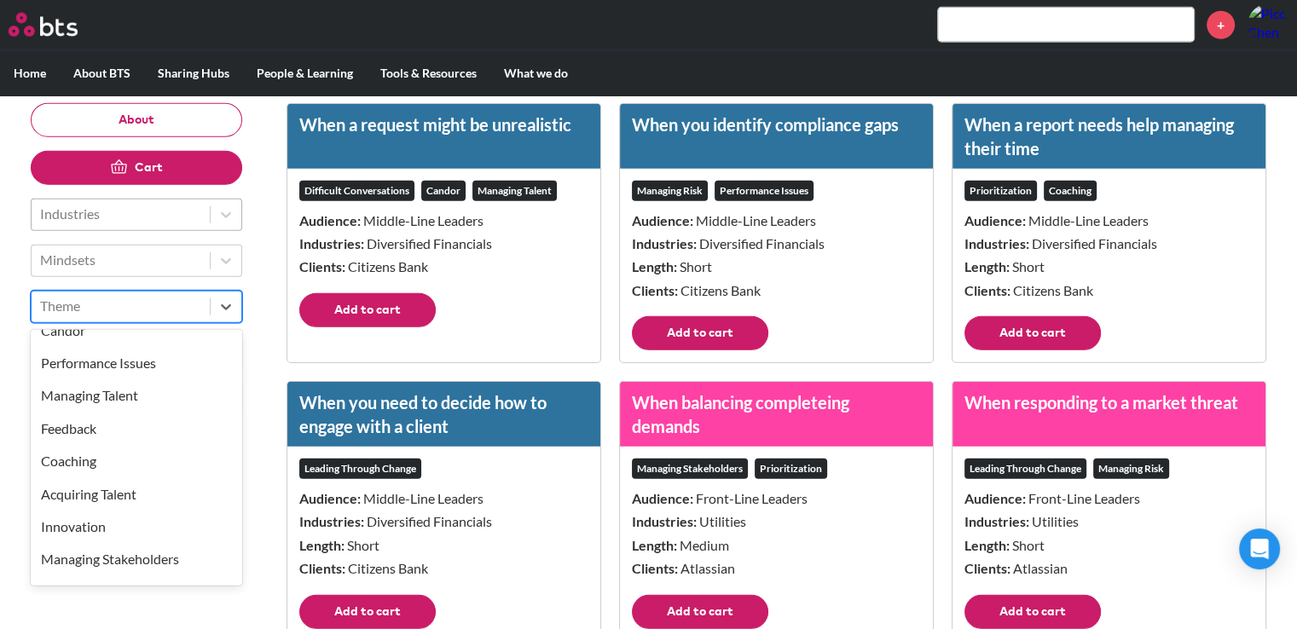
scroll to position [189, 0]
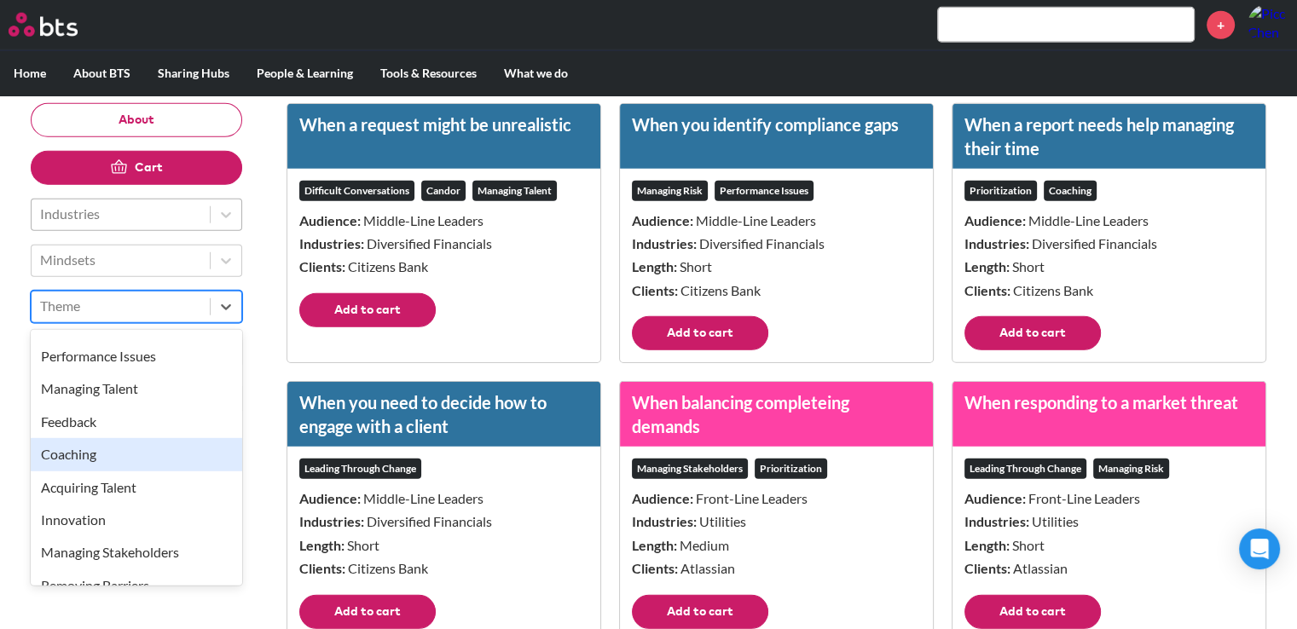
click at [181, 451] on div "Coaching" at bounding box center [136, 454] width 211 height 32
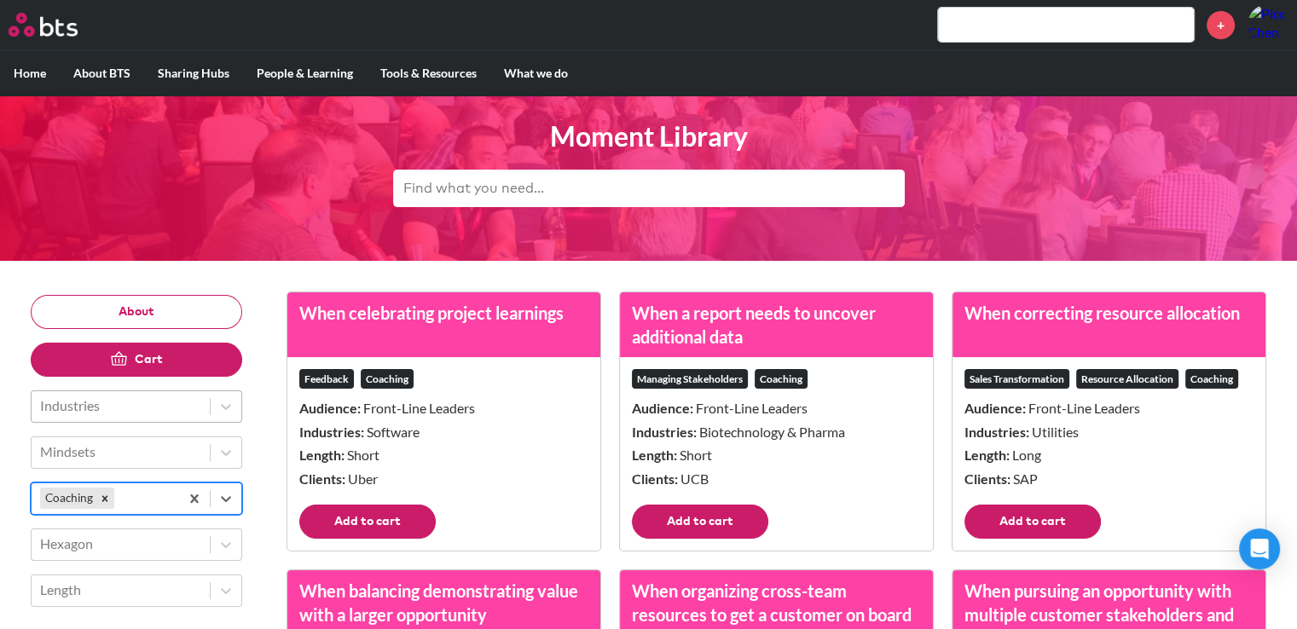
scroll to position [0, 0]
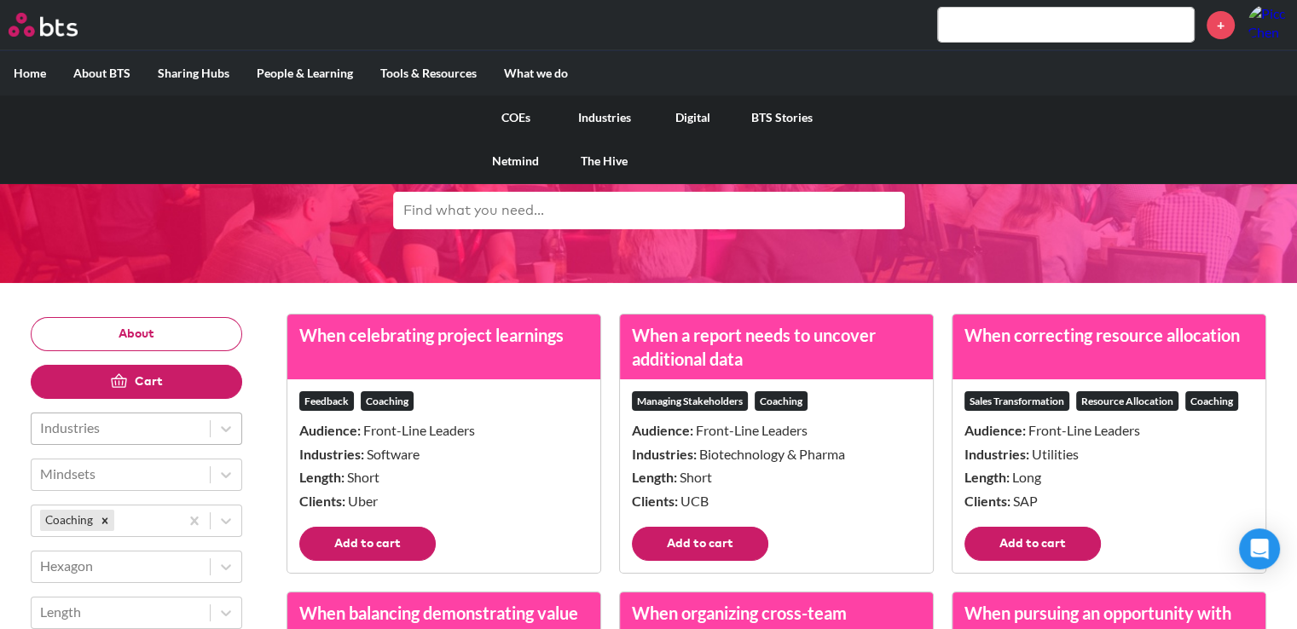
click at [522, 117] on link "COEs" at bounding box center [516, 118] width 89 height 44
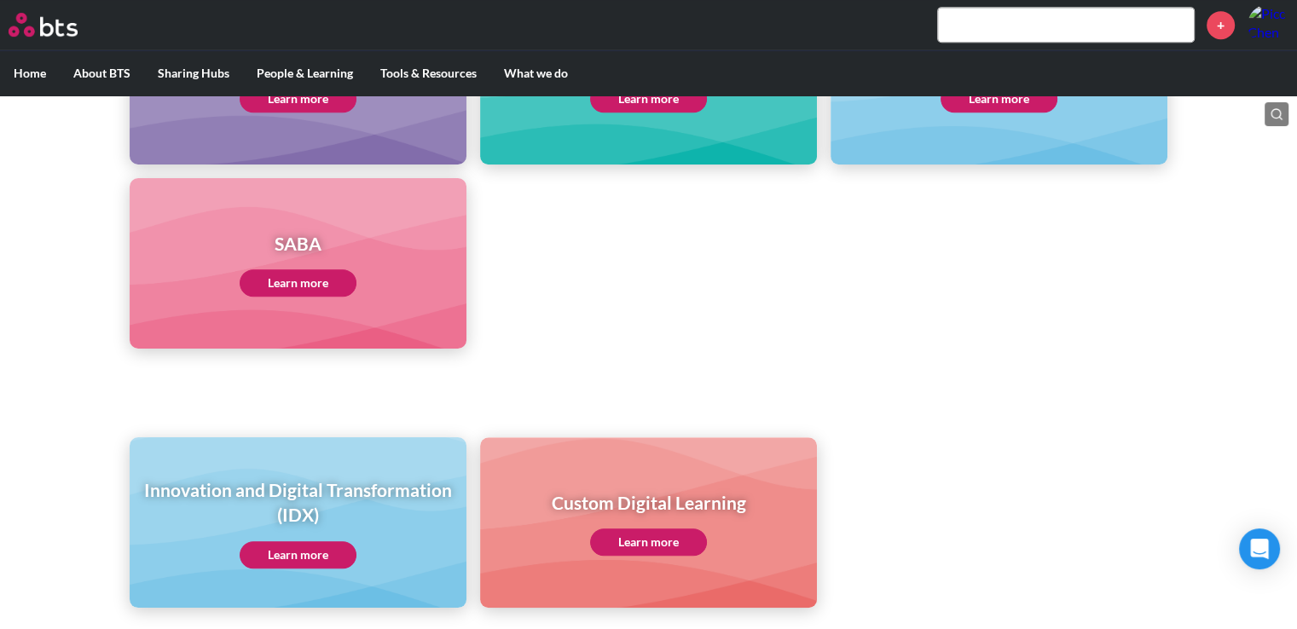
scroll to position [935, 0]
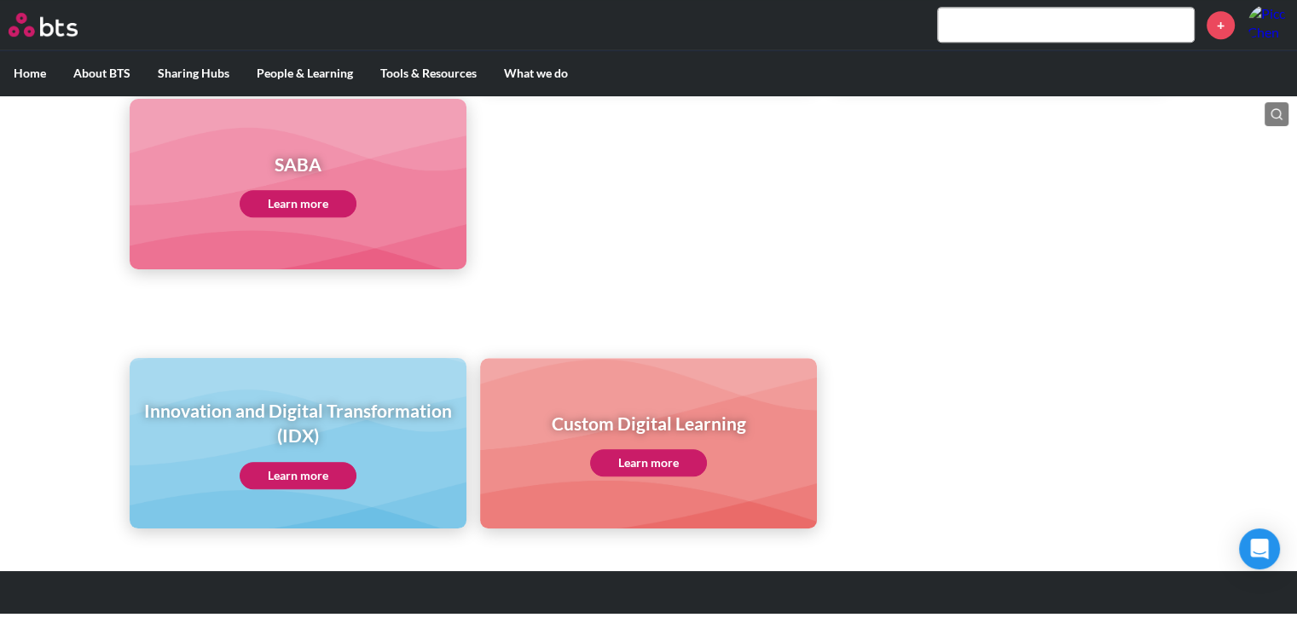
click at [308, 476] on link "Learn more" at bounding box center [298, 475] width 117 height 27
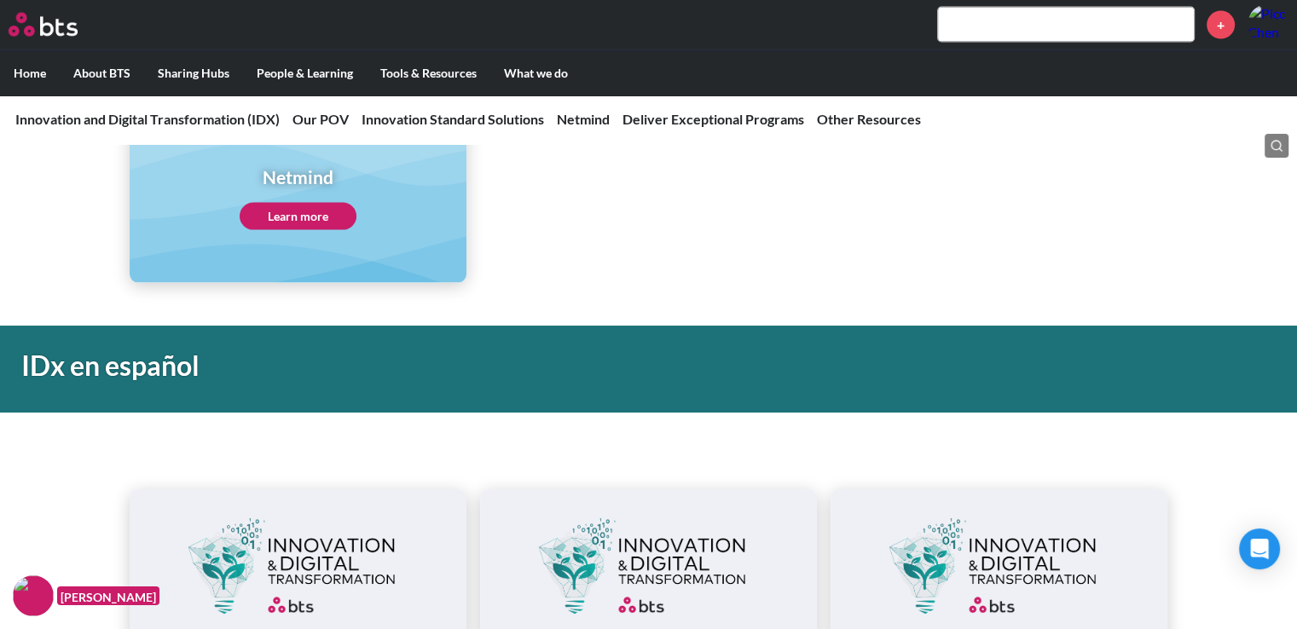
scroll to position [3411, 0]
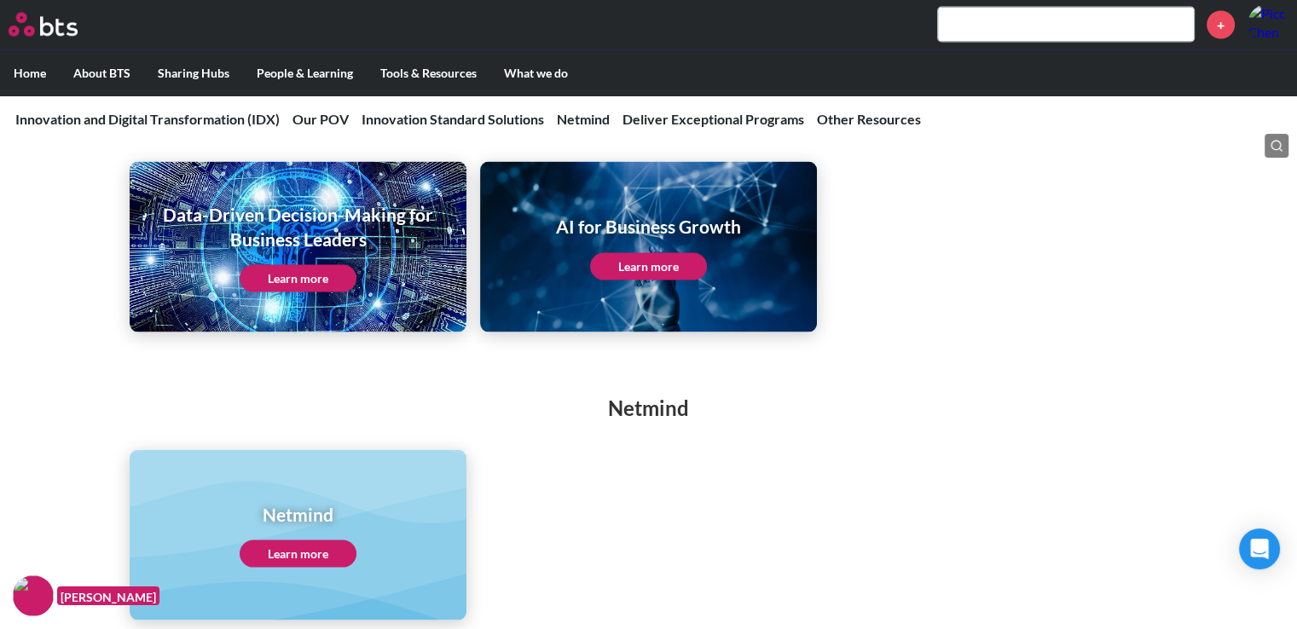
click at [335, 281] on link "Learn more" at bounding box center [298, 278] width 117 height 27
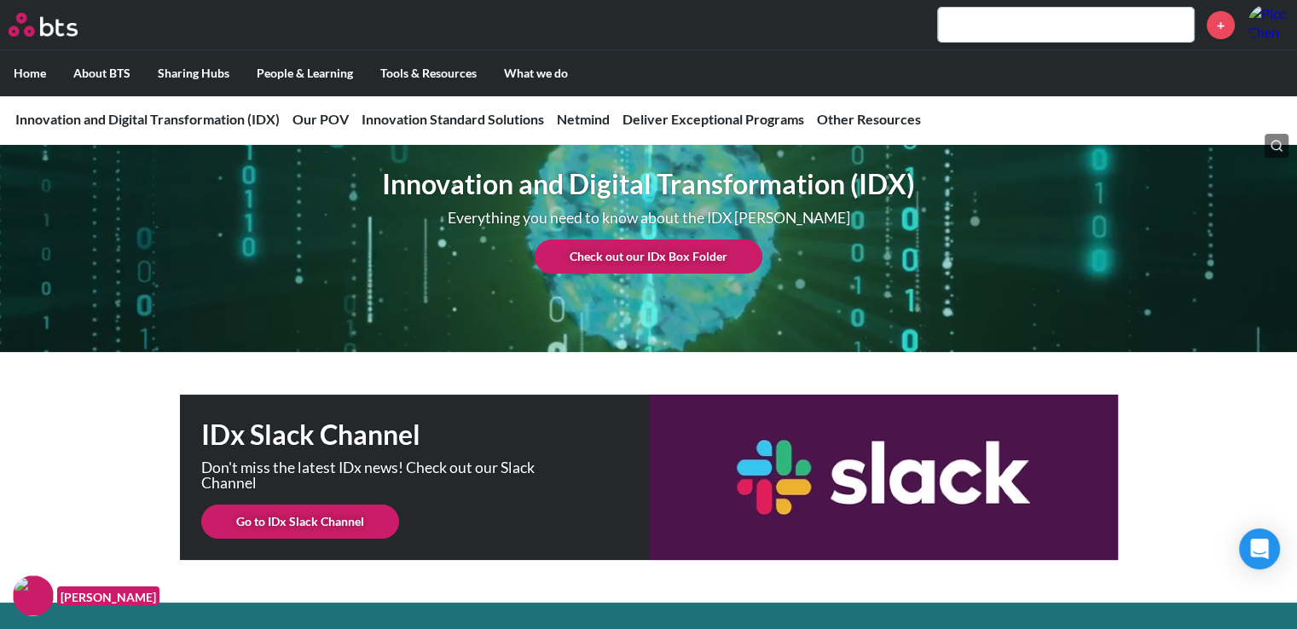
scroll to position [0, 0]
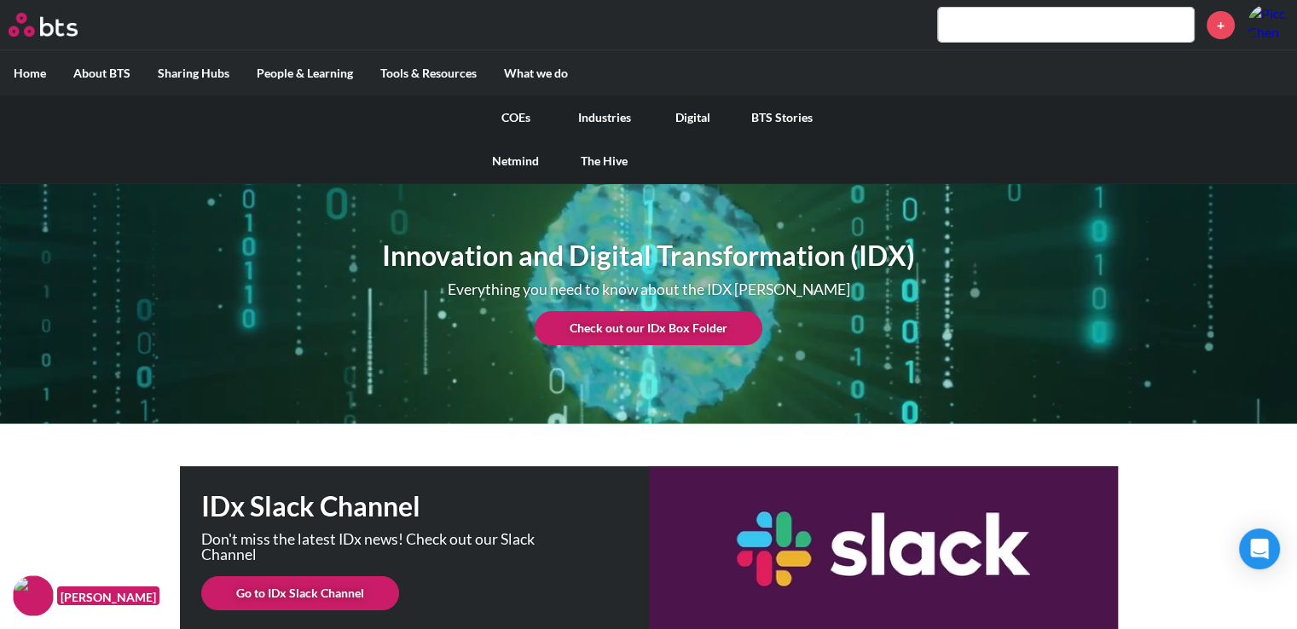
click at [510, 117] on link "COEs" at bounding box center [516, 118] width 89 height 44
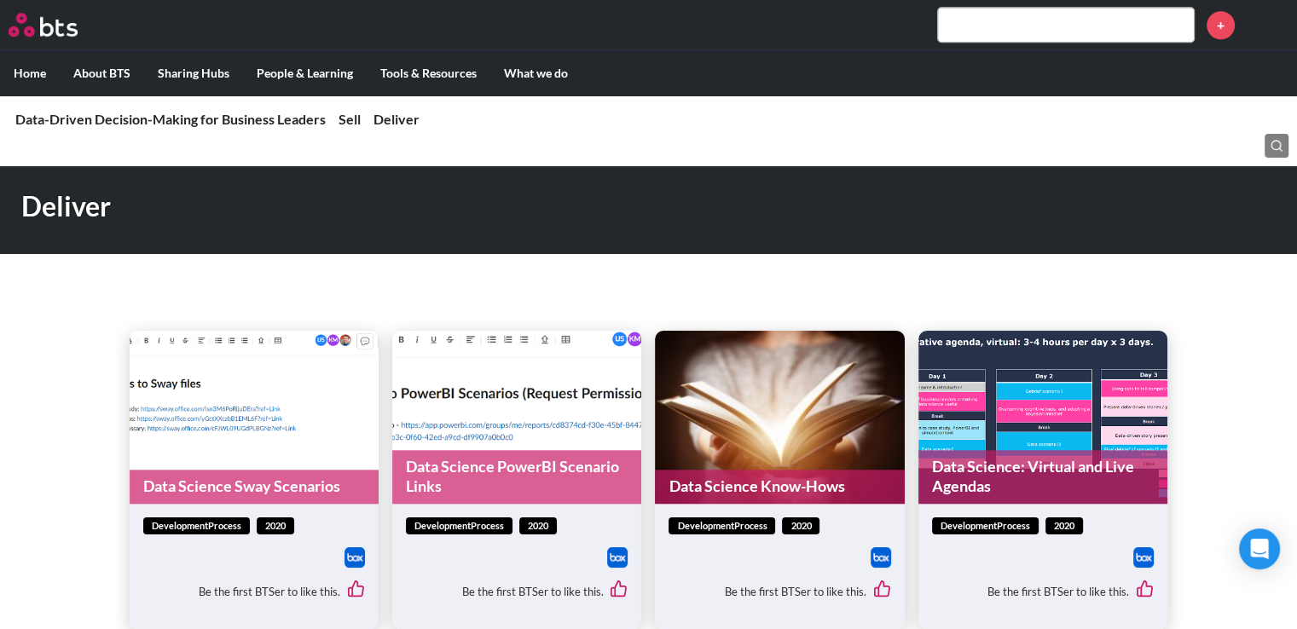
scroll to position [1535, 0]
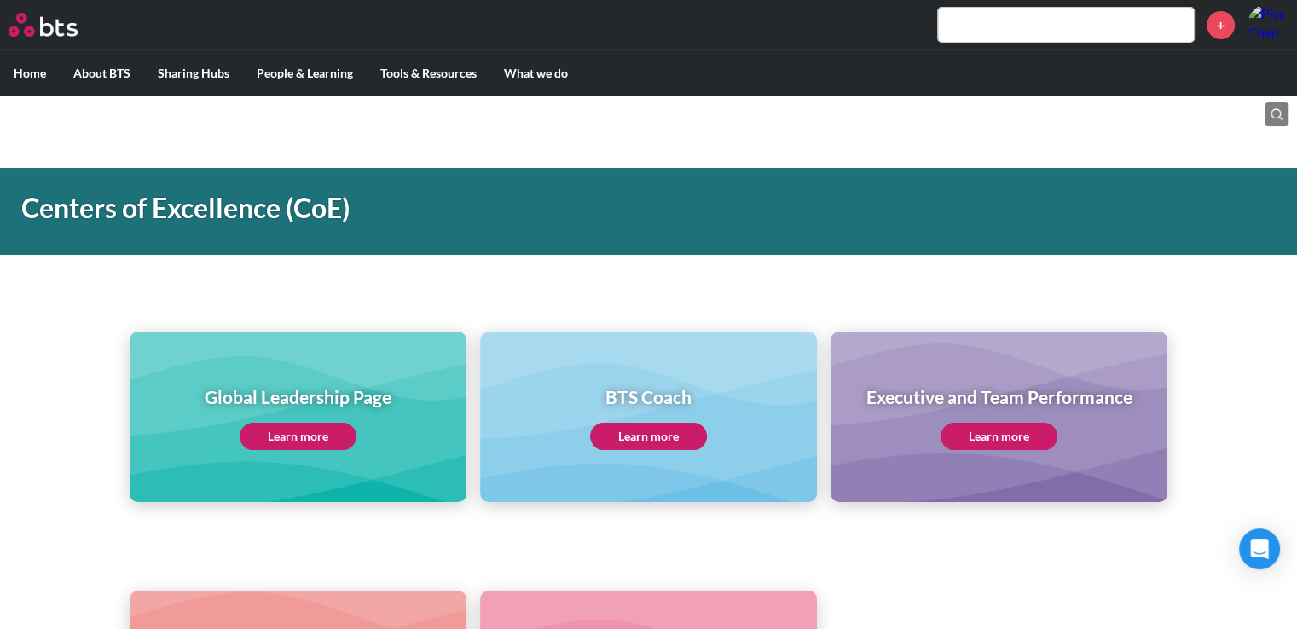
click at [317, 448] on link "Learn more" at bounding box center [298, 436] width 117 height 27
click at [996, 429] on link "Learn more" at bounding box center [999, 436] width 117 height 27
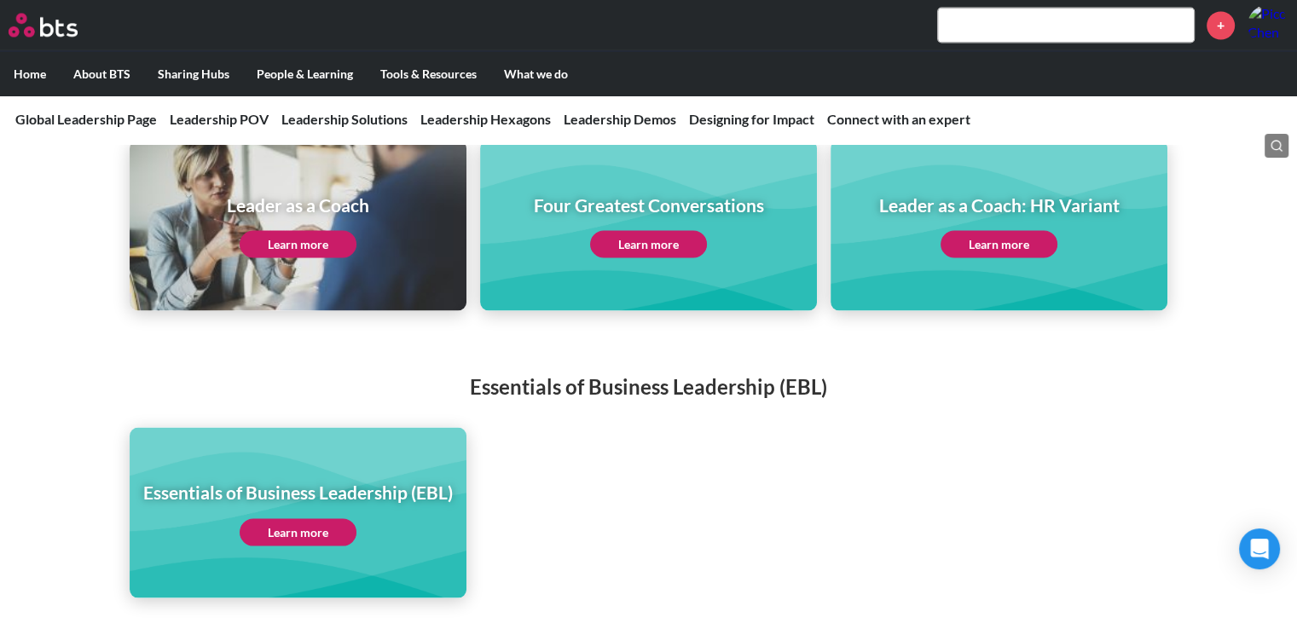
scroll to position [3155, 0]
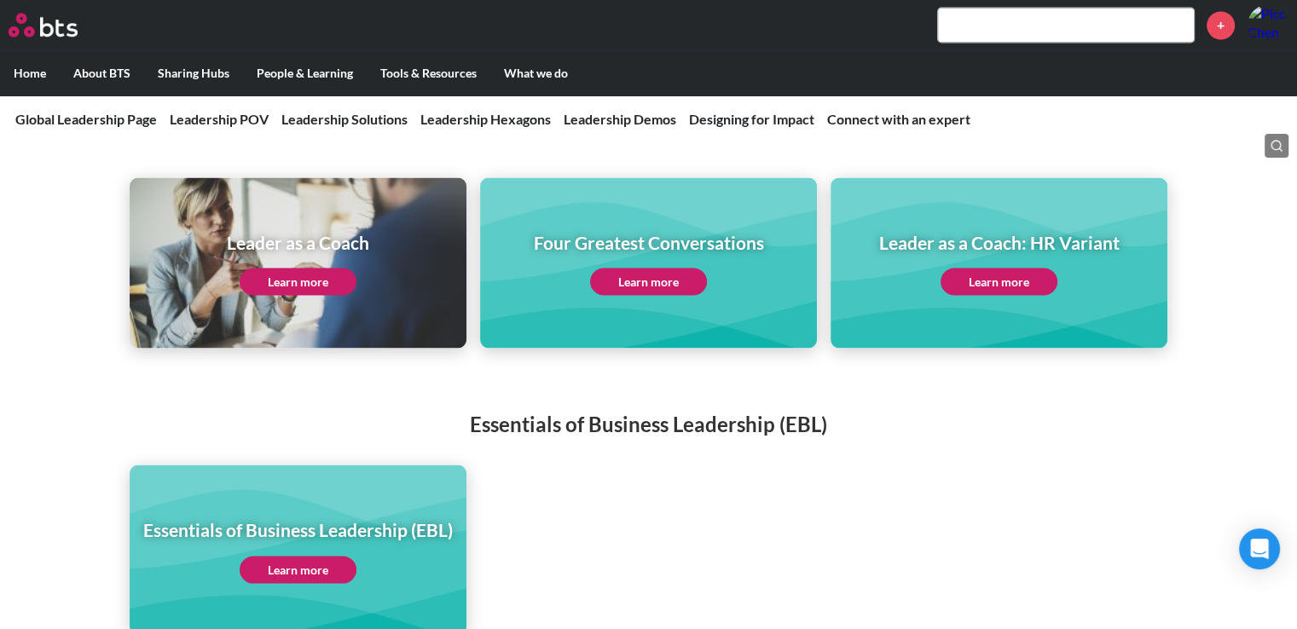
click at [342, 270] on link "Learn more" at bounding box center [298, 281] width 117 height 27
click at [1015, 274] on link "Learn more" at bounding box center [999, 281] width 117 height 27
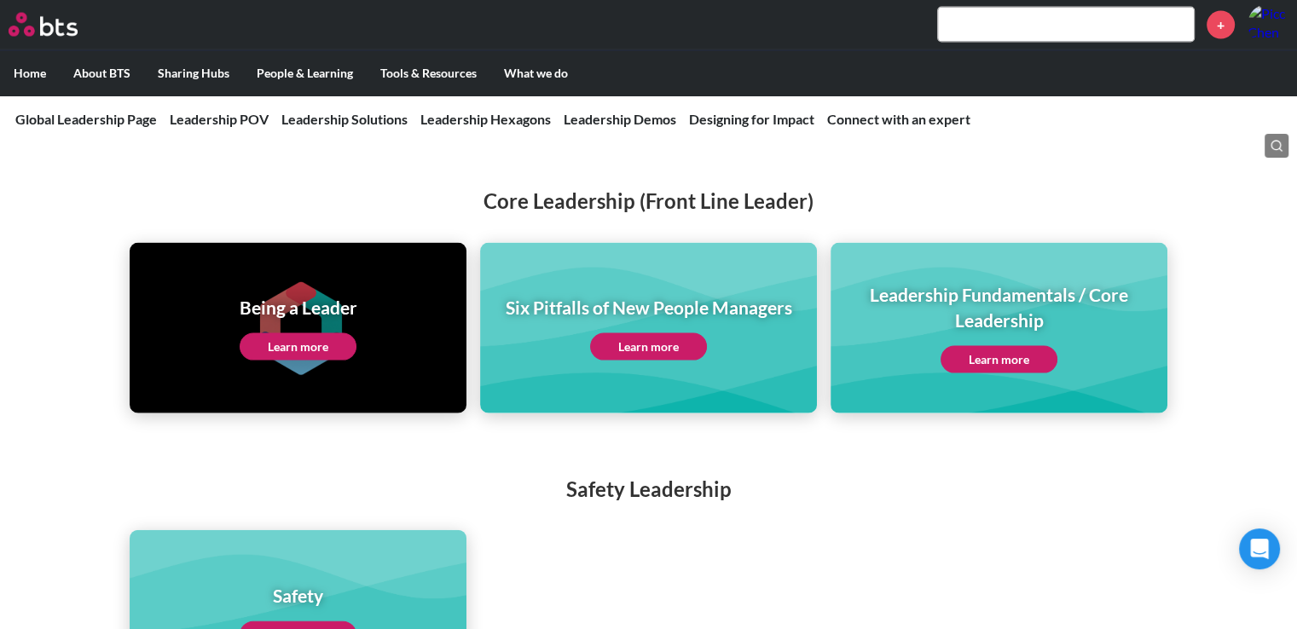
scroll to position [3581, 0]
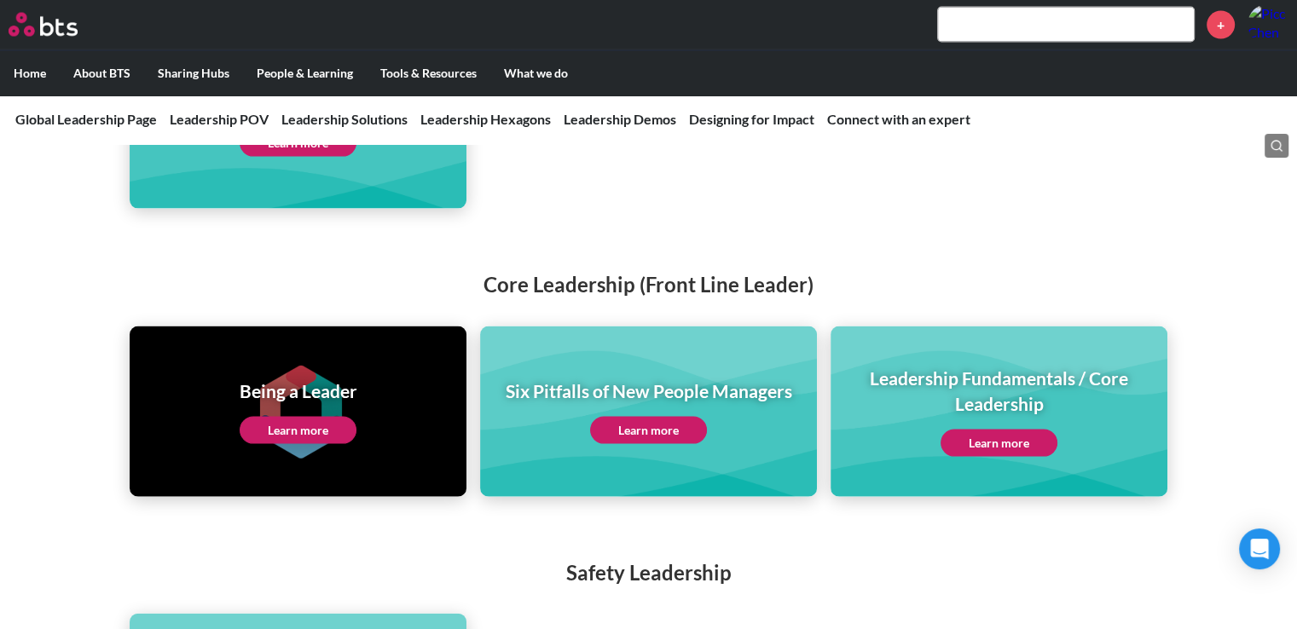
click at [670, 417] on link "Learn more" at bounding box center [648, 430] width 117 height 27
click at [966, 433] on link "Learn more" at bounding box center [999, 443] width 117 height 27
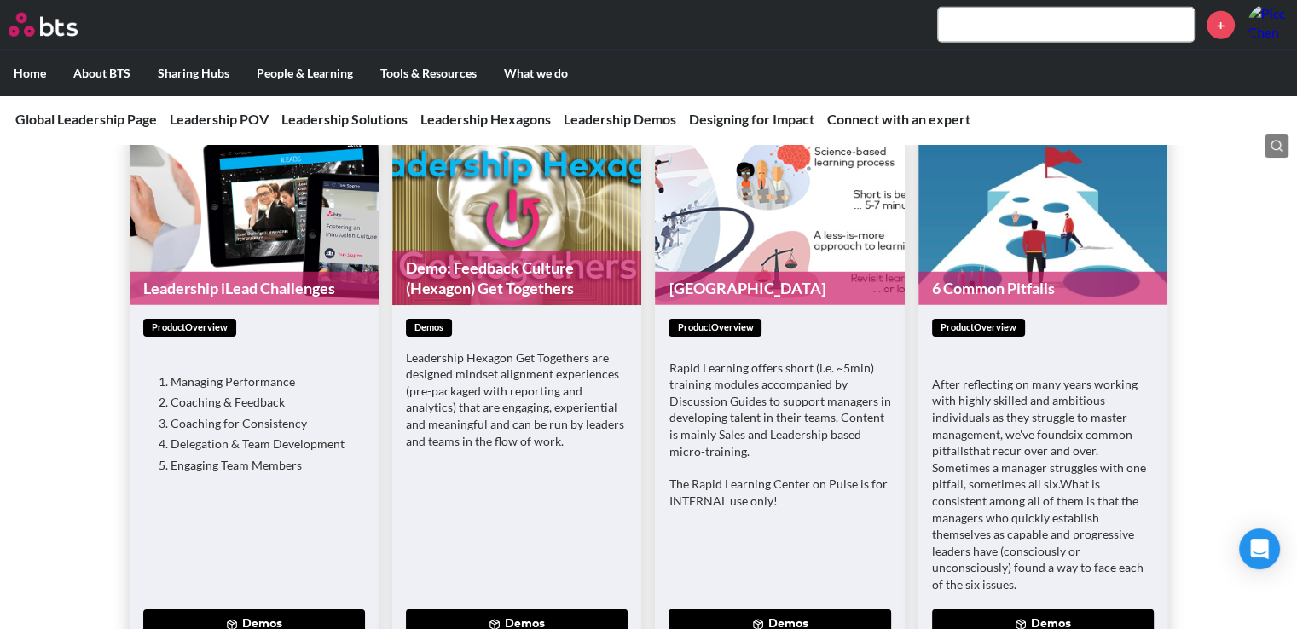
scroll to position [4264, 0]
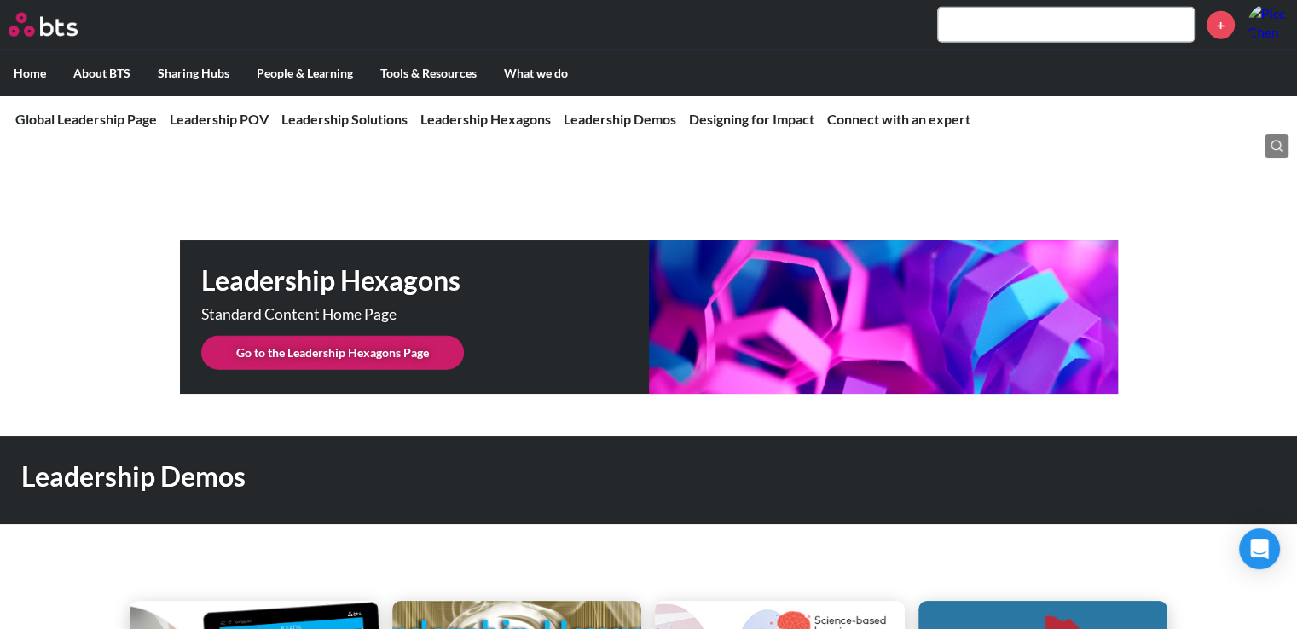
click at [316, 336] on link "Go to the Leadership Hexagons Page" at bounding box center [332, 353] width 263 height 34
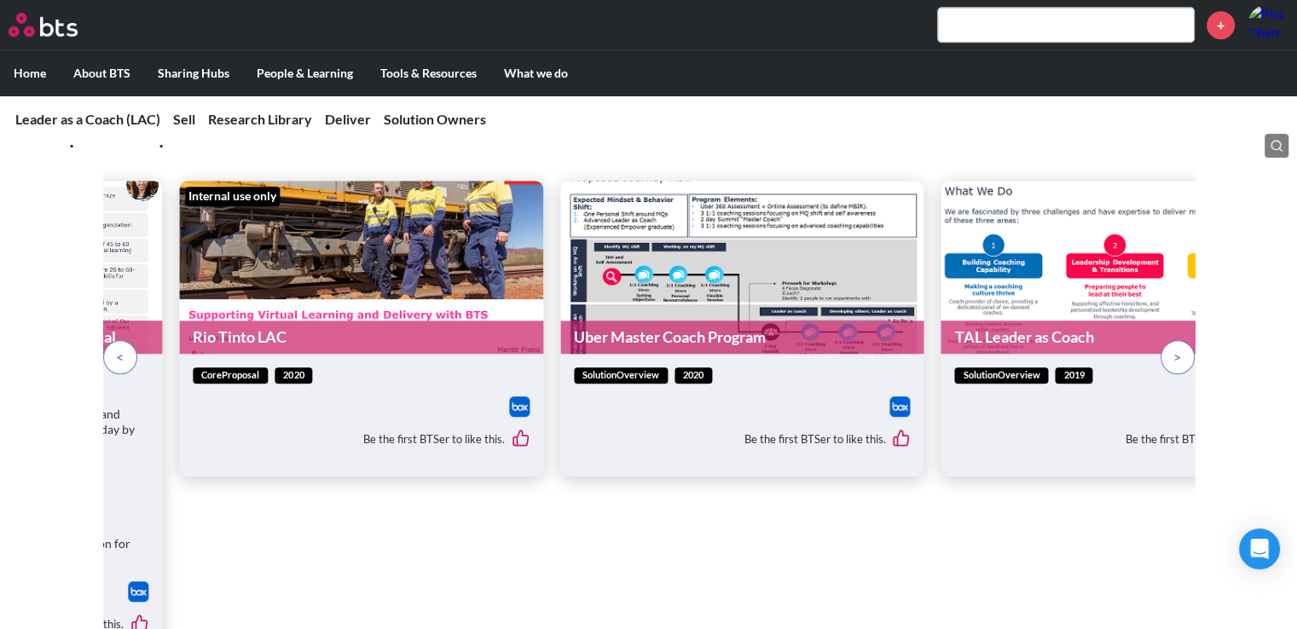
scroll to position [1279, 0]
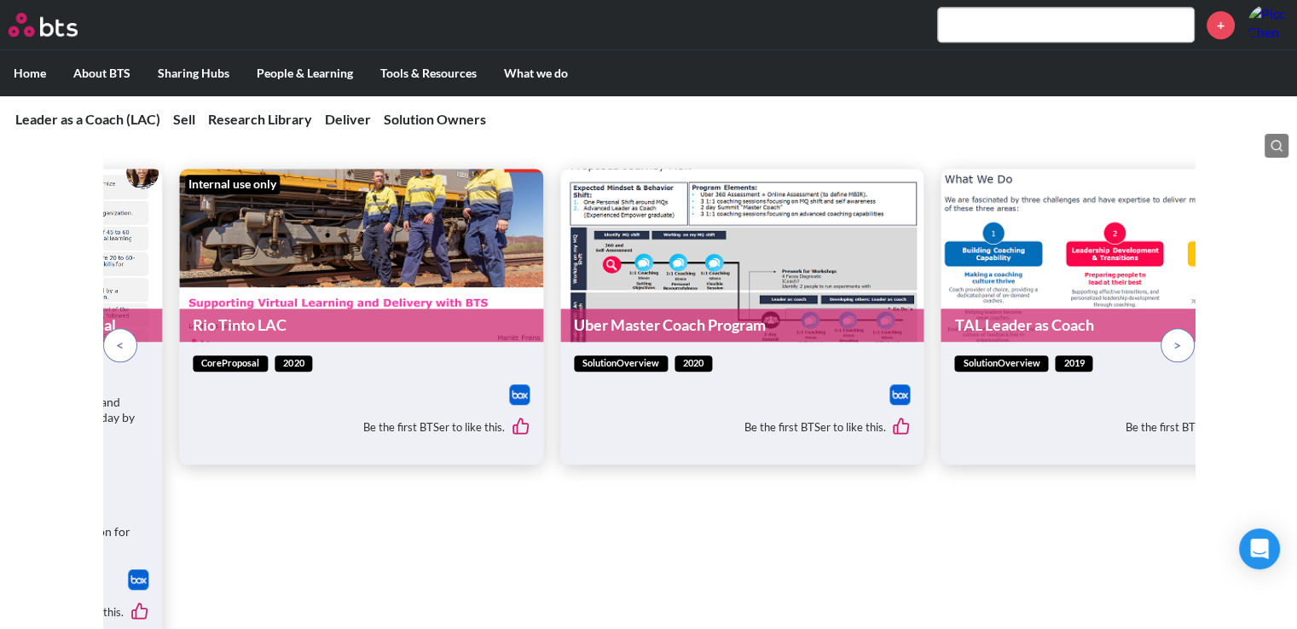
click at [132, 344] on p at bounding box center [120, 345] width 34 height 34
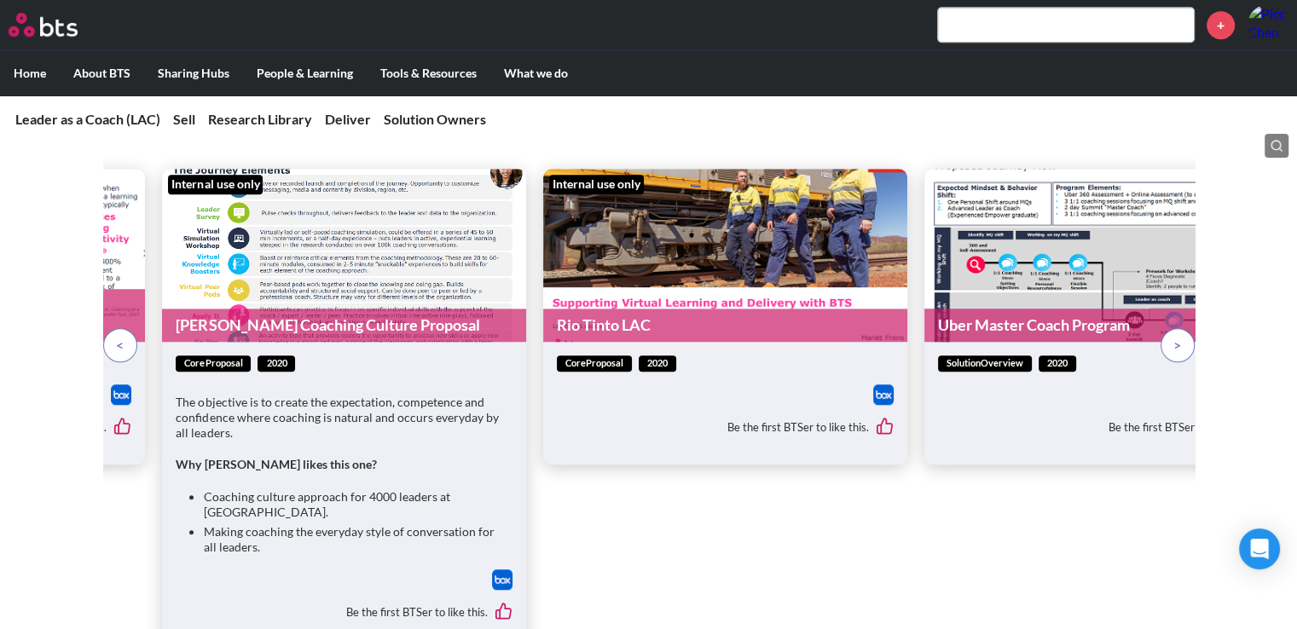
click at [132, 344] on p at bounding box center [120, 345] width 34 height 34
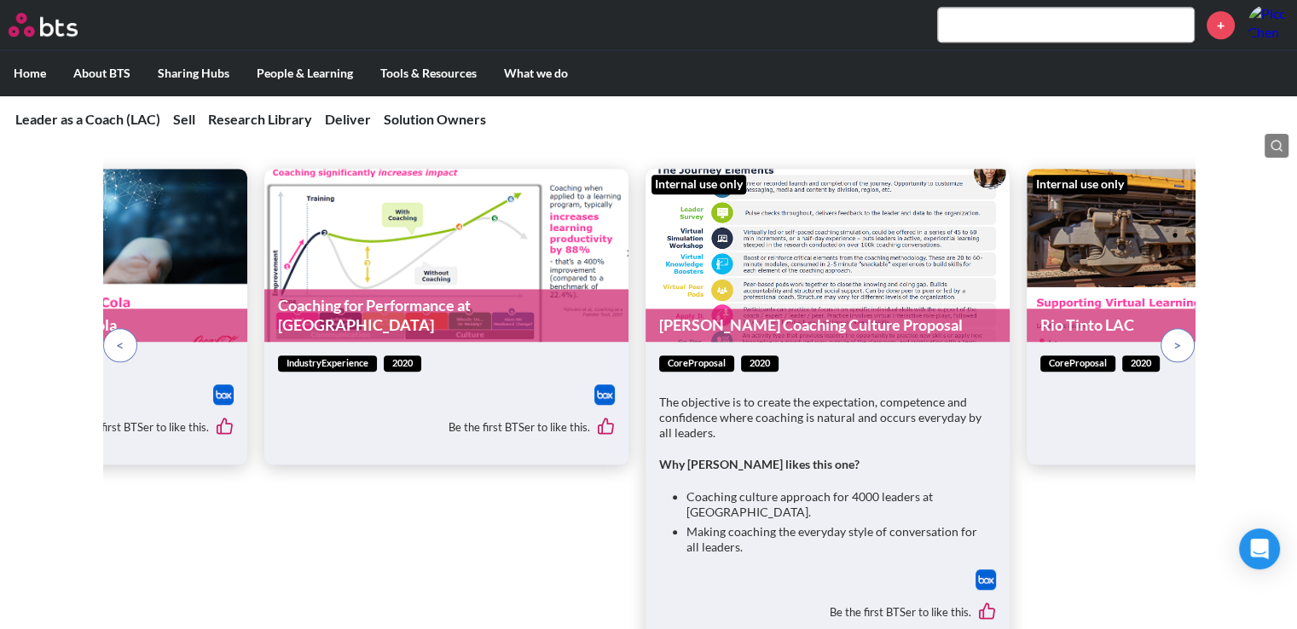
click at [132, 344] on p at bounding box center [120, 345] width 34 height 34
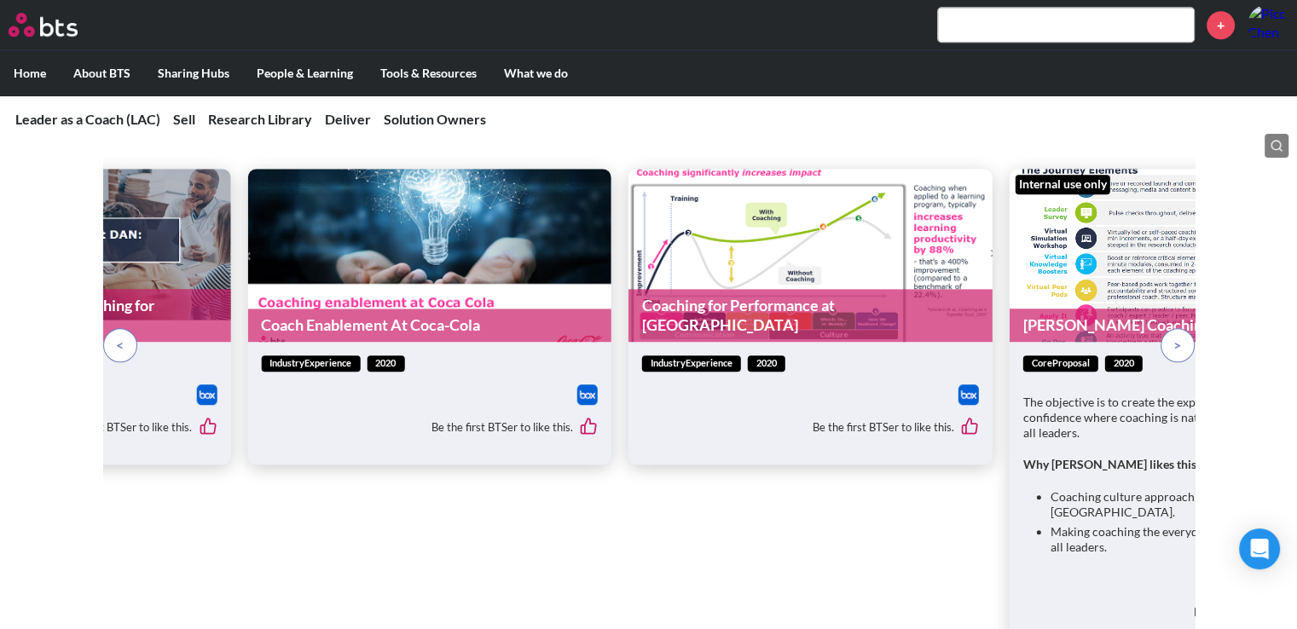
click at [132, 344] on p at bounding box center [120, 345] width 34 height 34
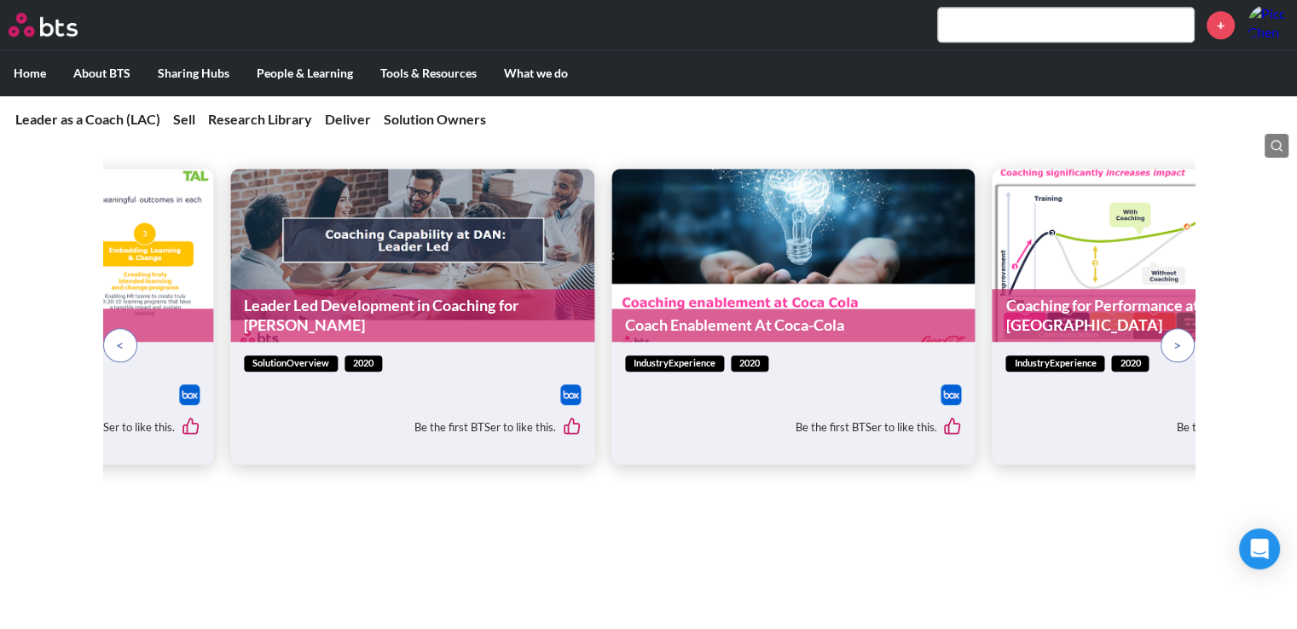
click at [132, 344] on p at bounding box center [120, 345] width 34 height 34
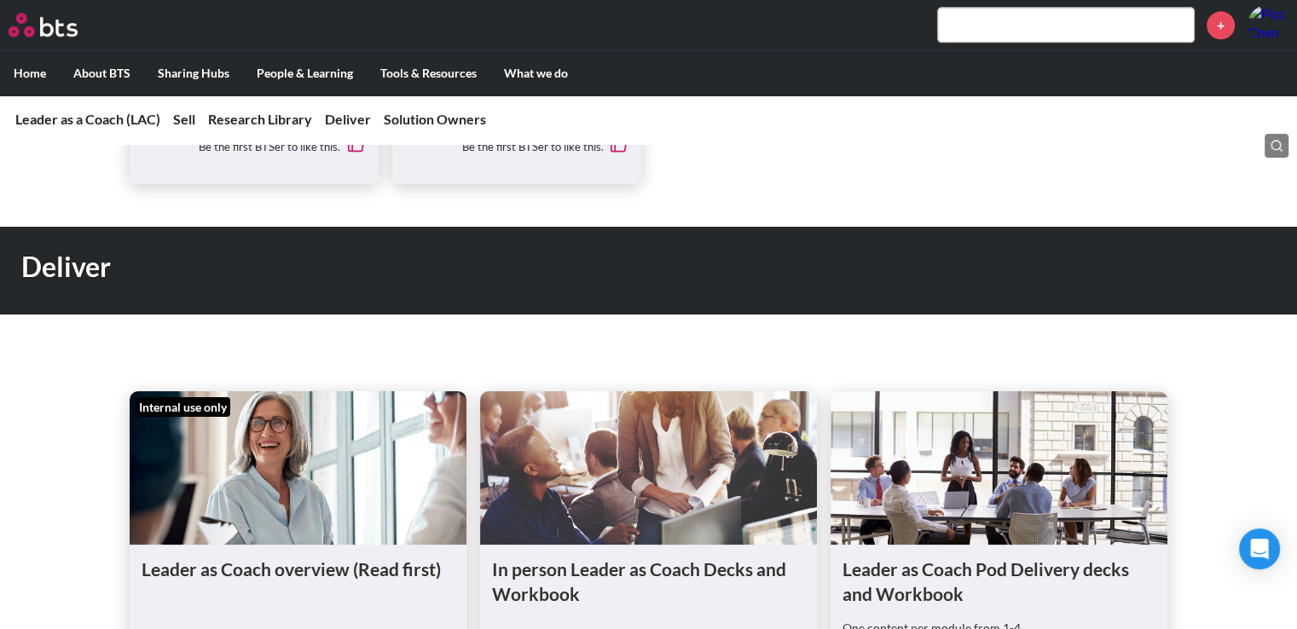
scroll to position [2643, 0]
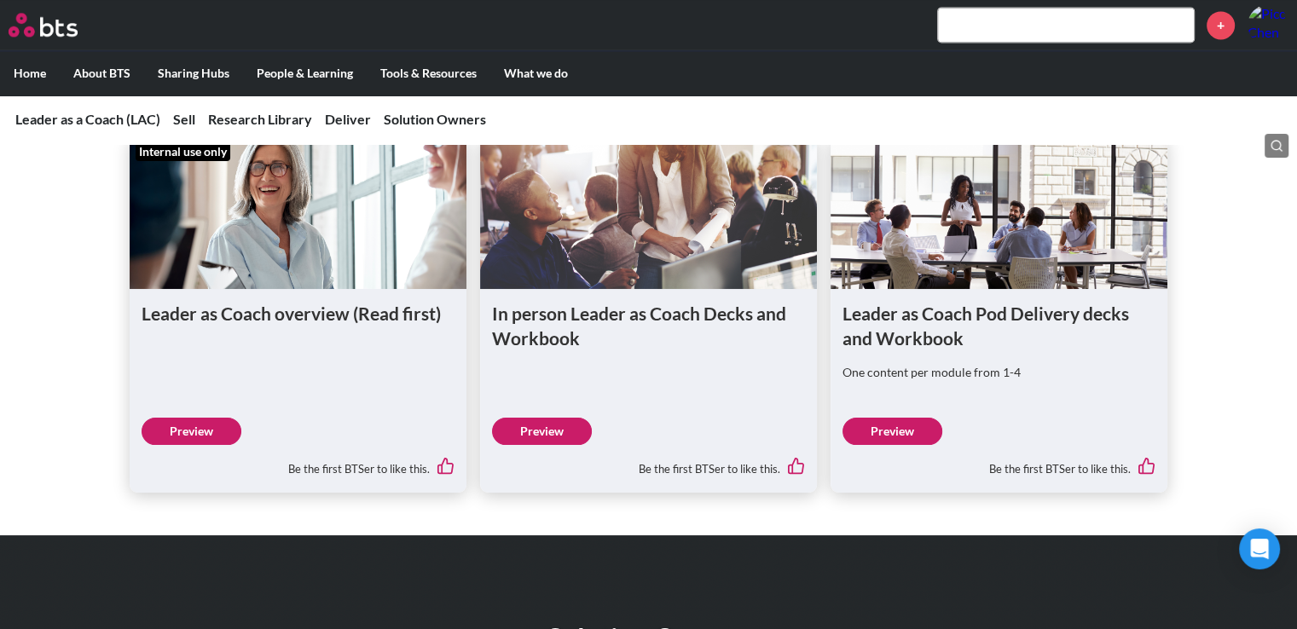
click at [570, 418] on link "Preview" at bounding box center [542, 431] width 100 height 27
click at [199, 418] on link "Preview" at bounding box center [192, 431] width 100 height 27
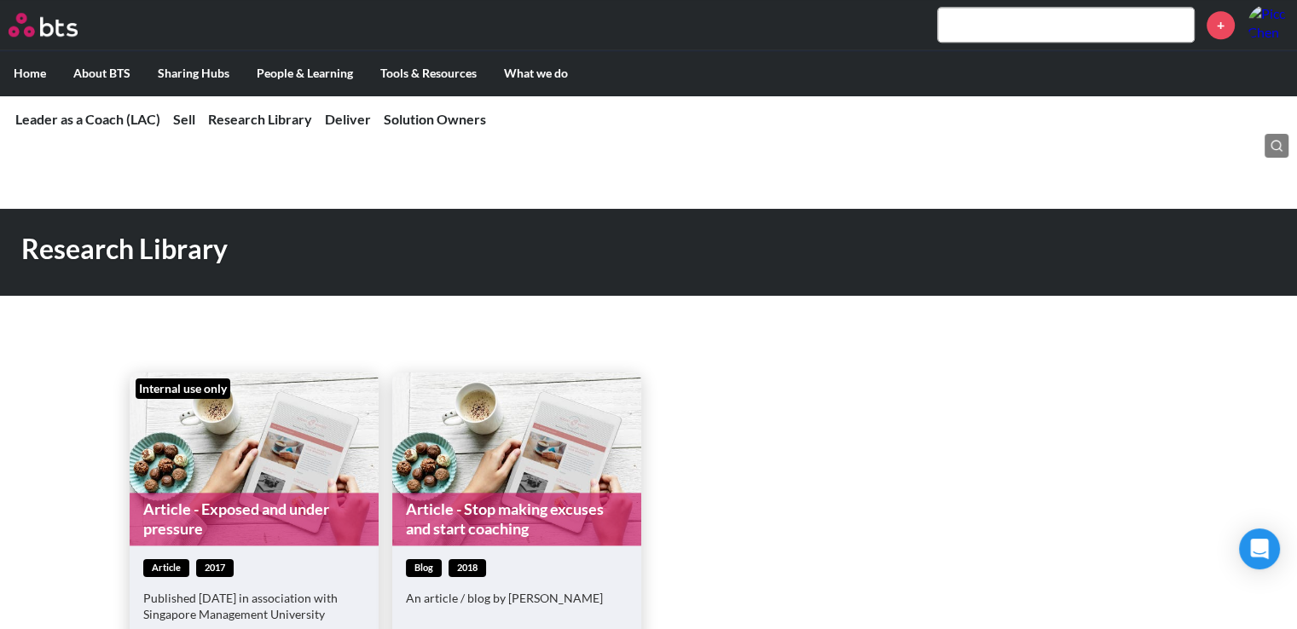
scroll to position [2558, 0]
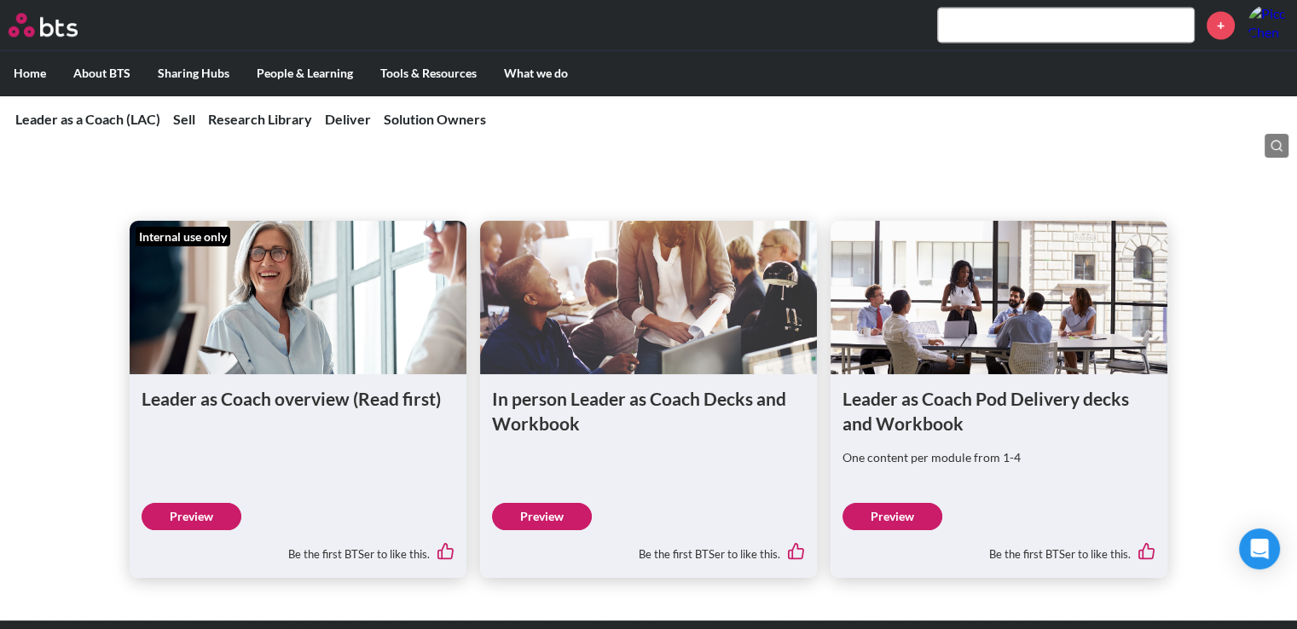
click at [889, 503] on link "Preview" at bounding box center [892, 516] width 100 height 27
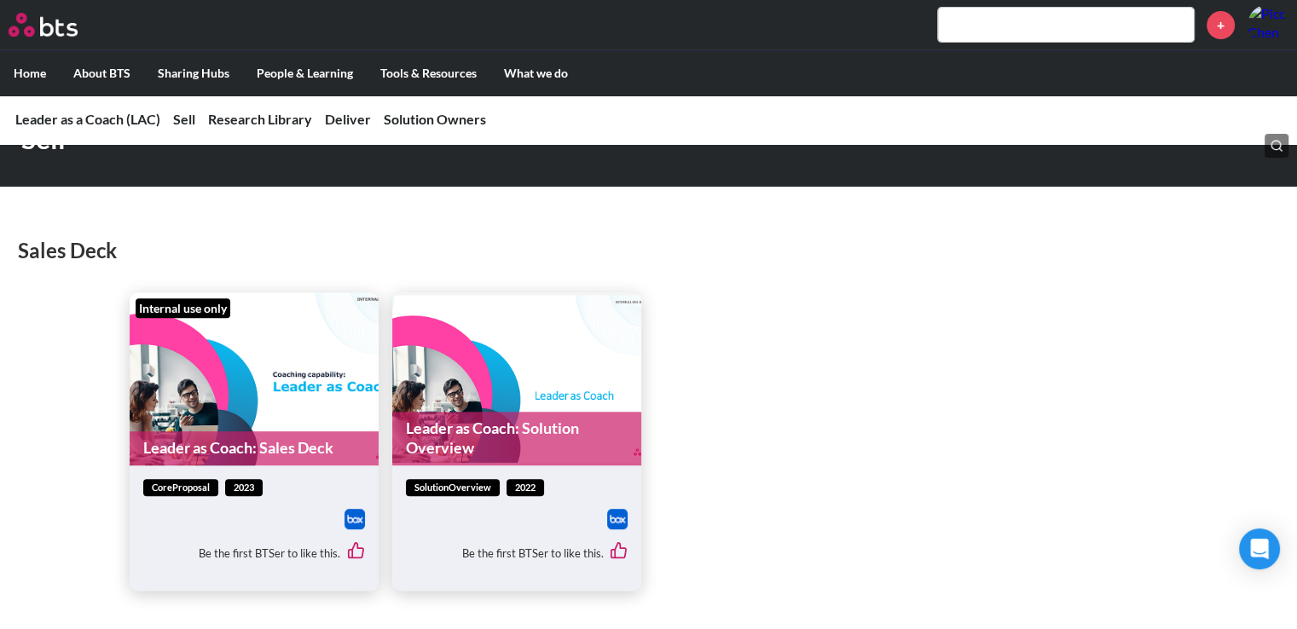
scroll to position [767, 0]
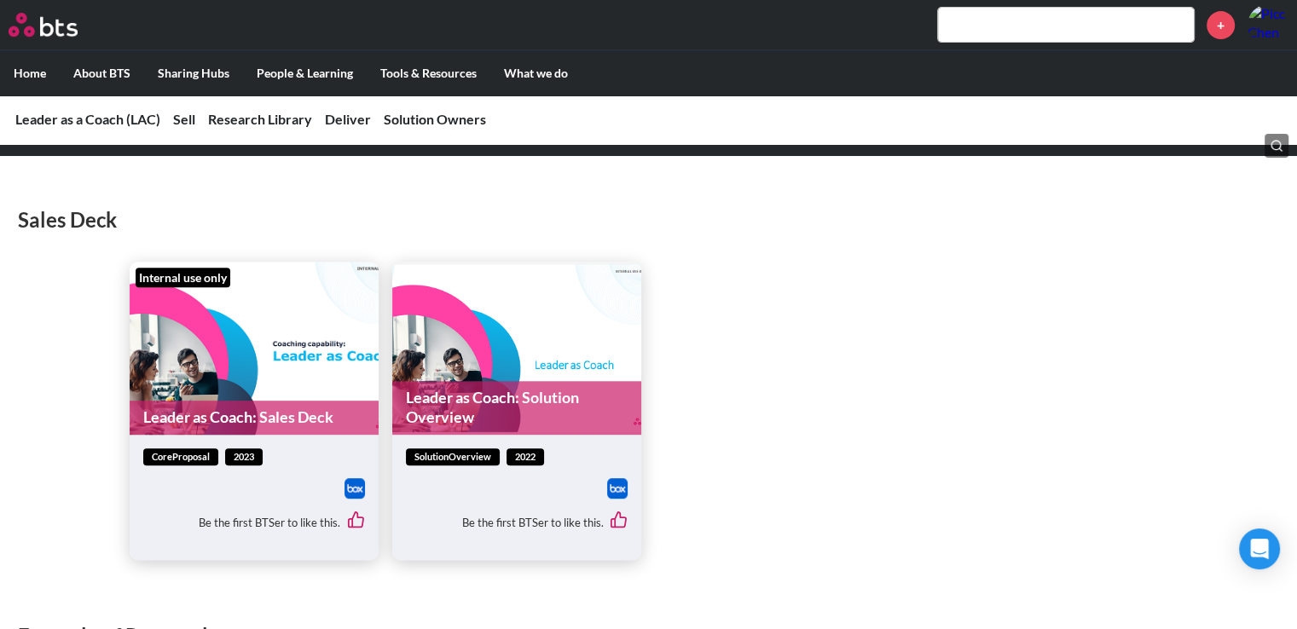
click at [351, 491] on img at bounding box center [355, 488] width 20 height 20
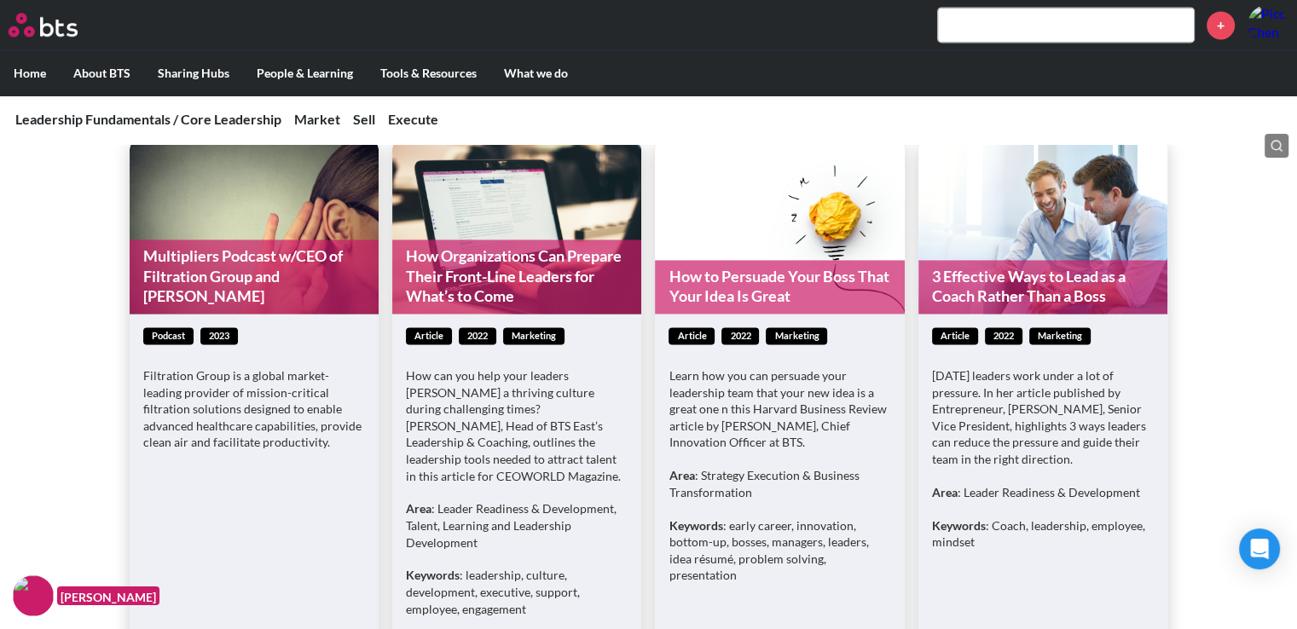
scroll to position [2558, 0]
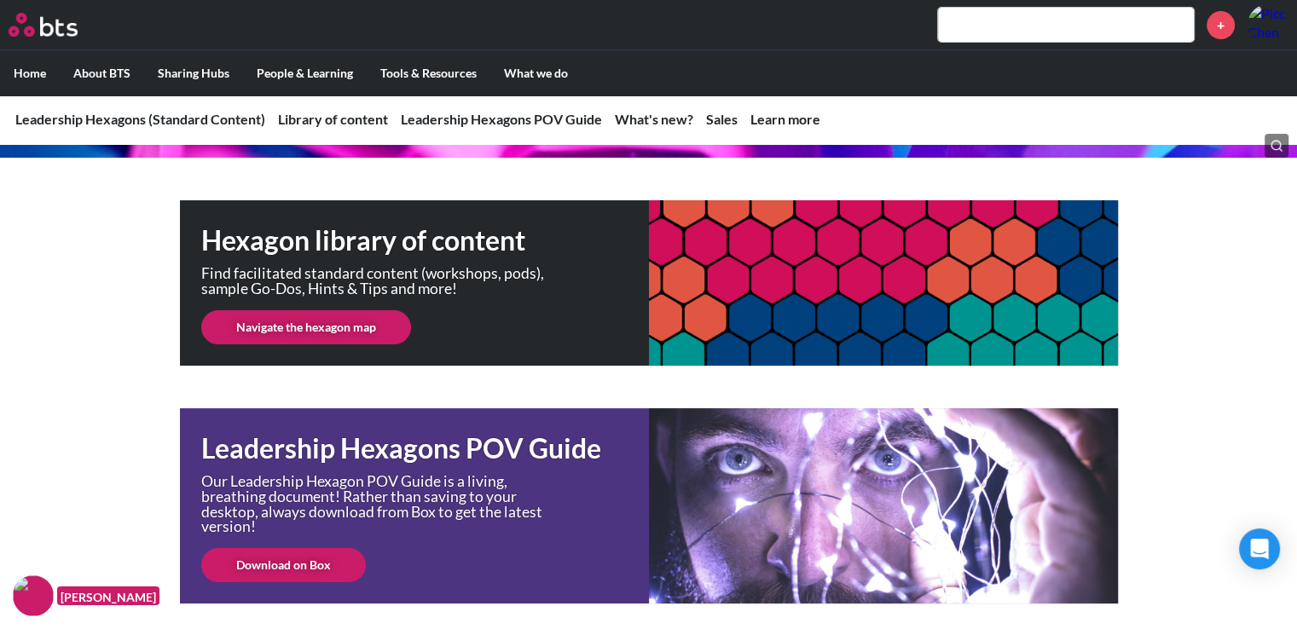
scroll to position [512, 0]
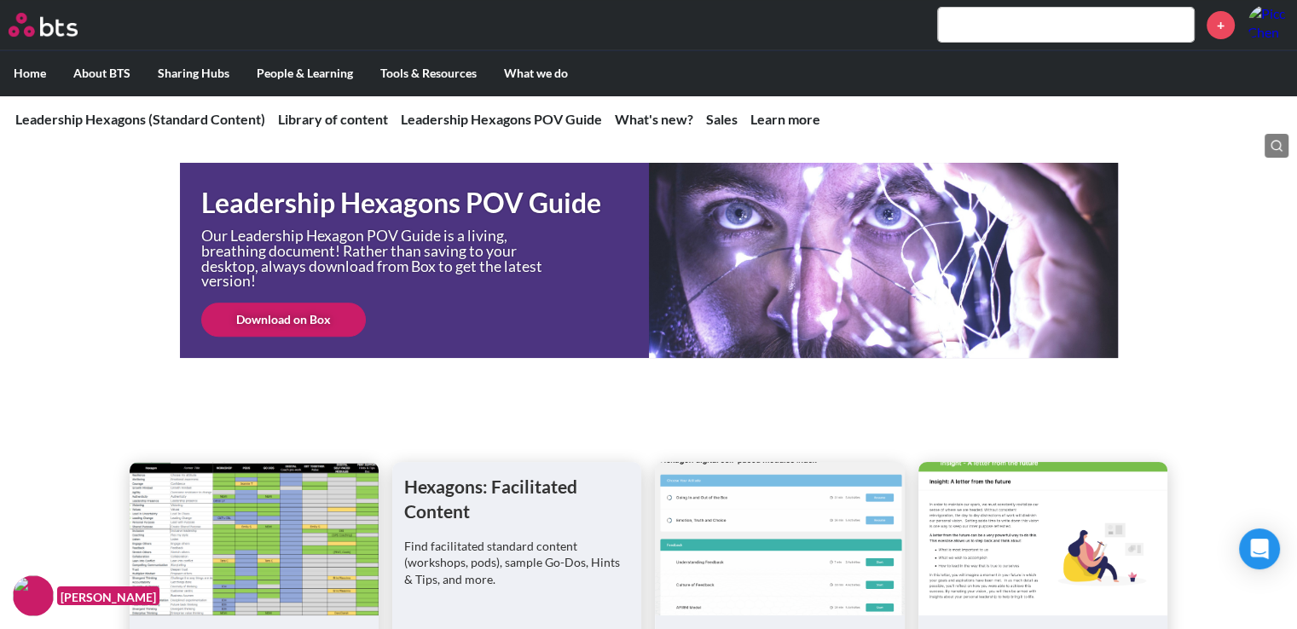
click at [227, 315] on link "Download on Box" at bounding box center [283, 320] width 165 height 34
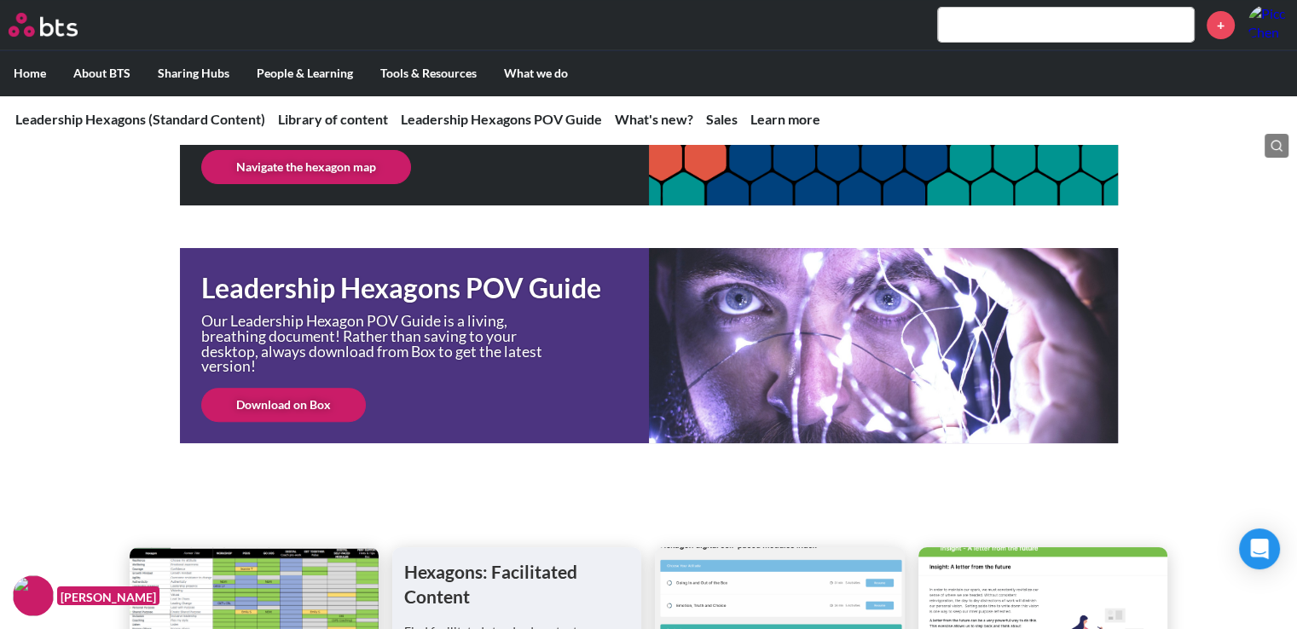
scroll to position [767, 0]
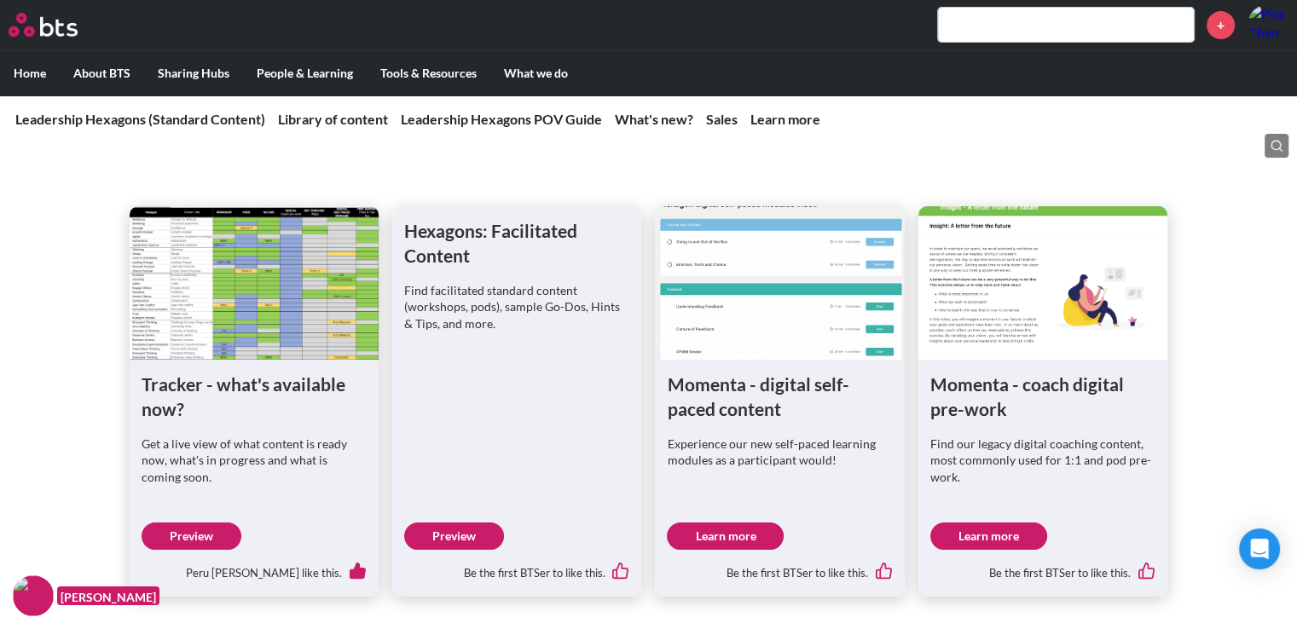
click at [437, 528] on link "Preview" at bounding box center [454, 536] width 100 height 27
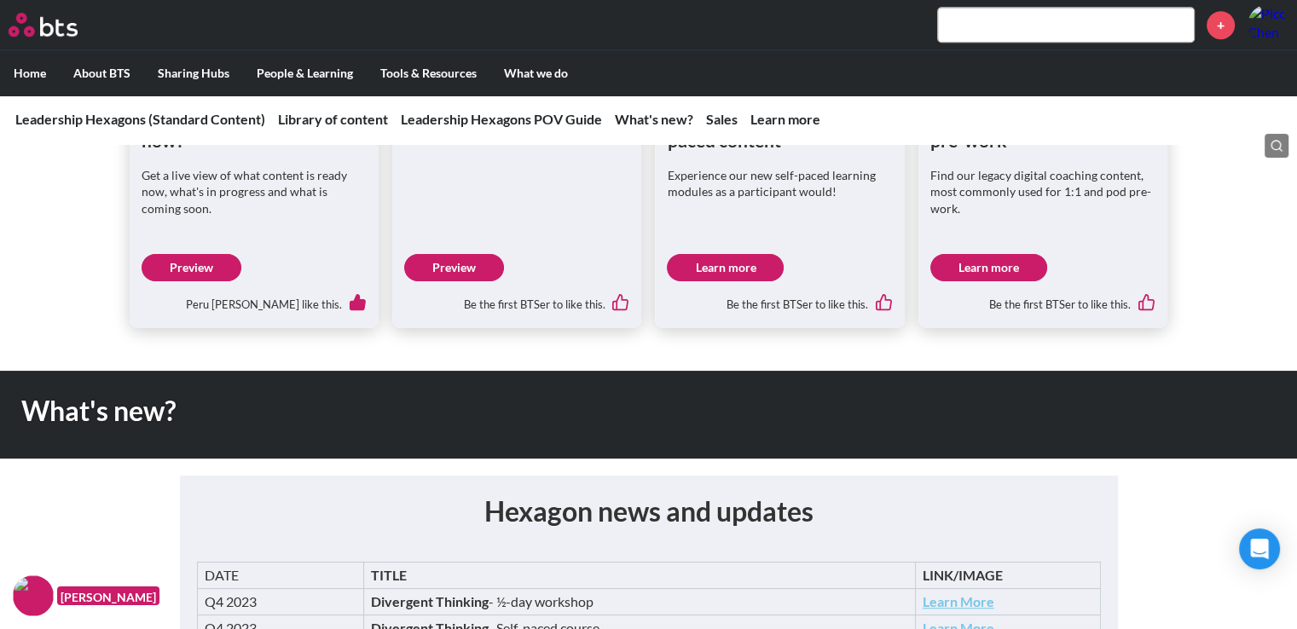
scroll to position [1194, 0]
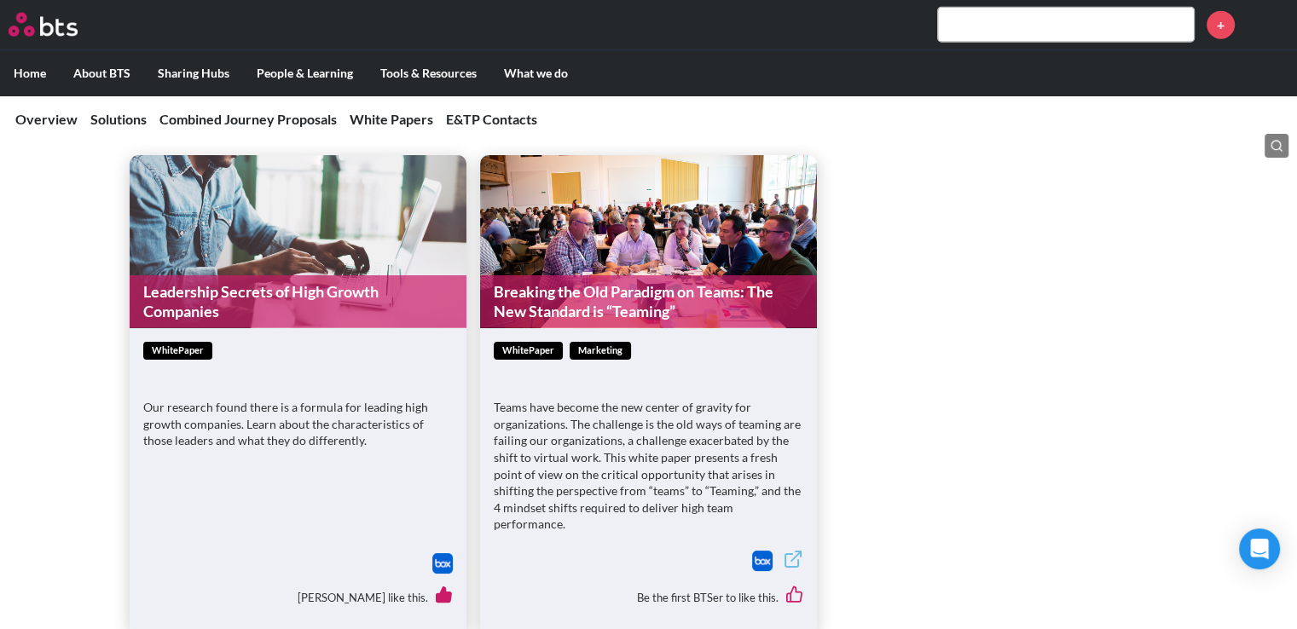
scroll to position [4262, 0]
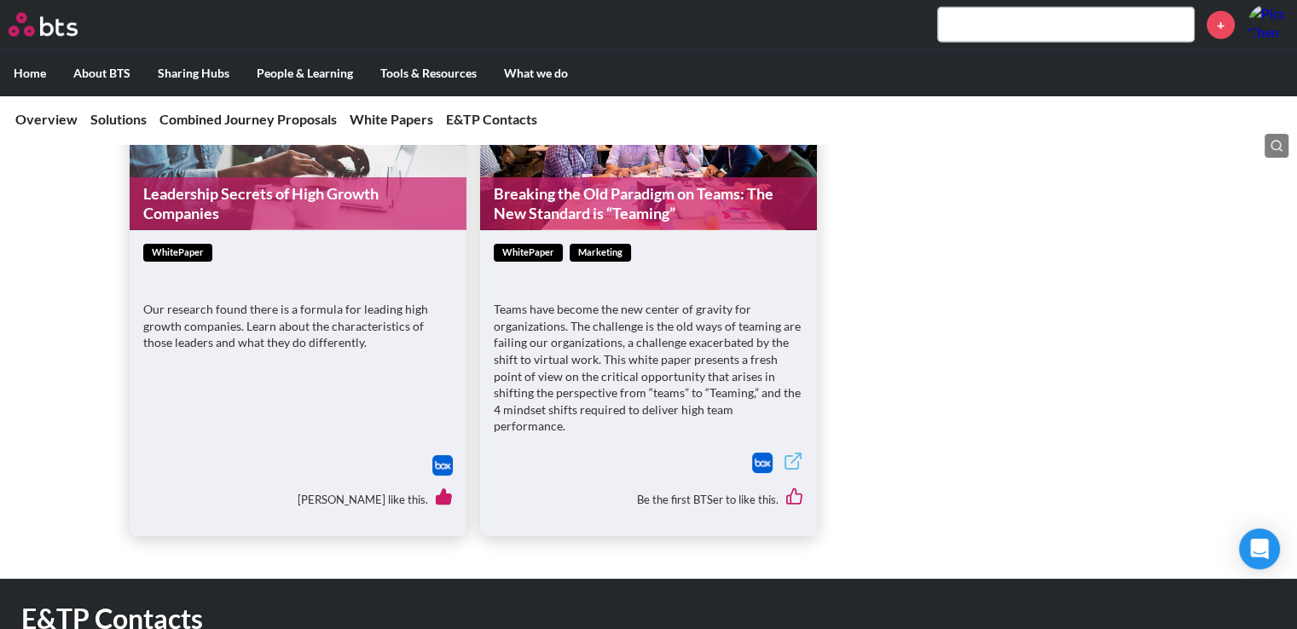
click at [440, 455] on img at bounding box center [442, 465] width 20 height 20
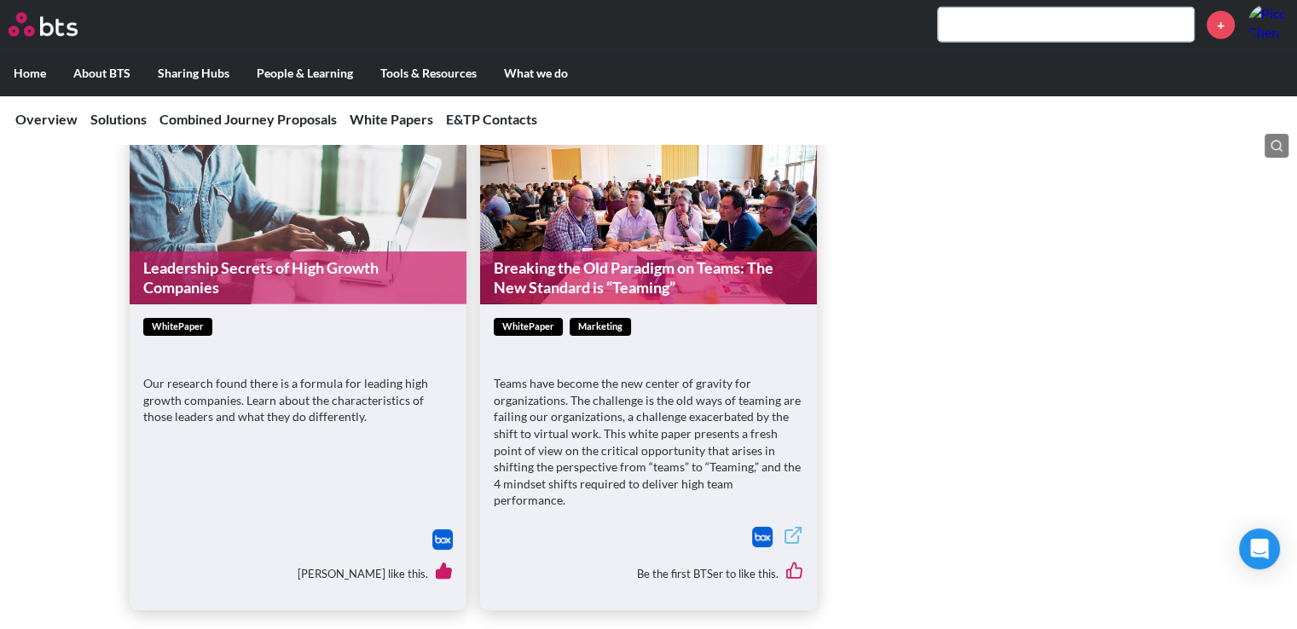
scroll to position [4091, 0]
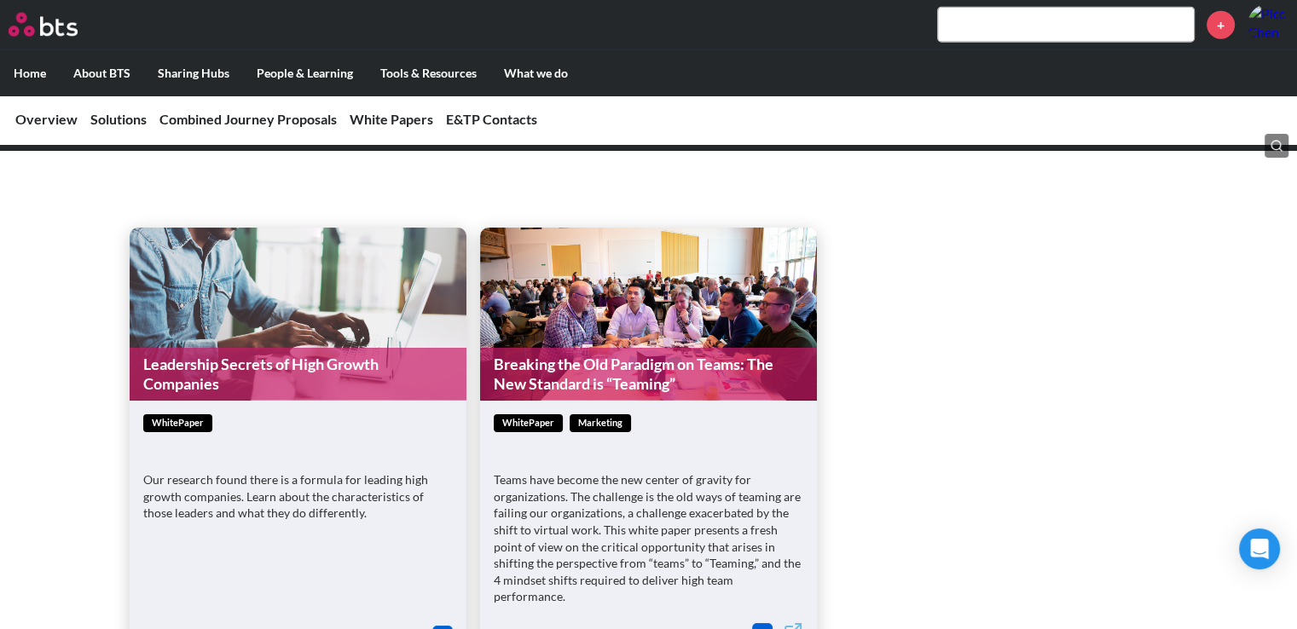
click at [626, 348] on link "Breaking the Old Paradigm on Teams: The New Standard is “Teaming”" at bounding box center [648, 375] width 337 height 54
click at [109, 116] on link "Solutions" at bounding box center [118, 119] width 56 height 16
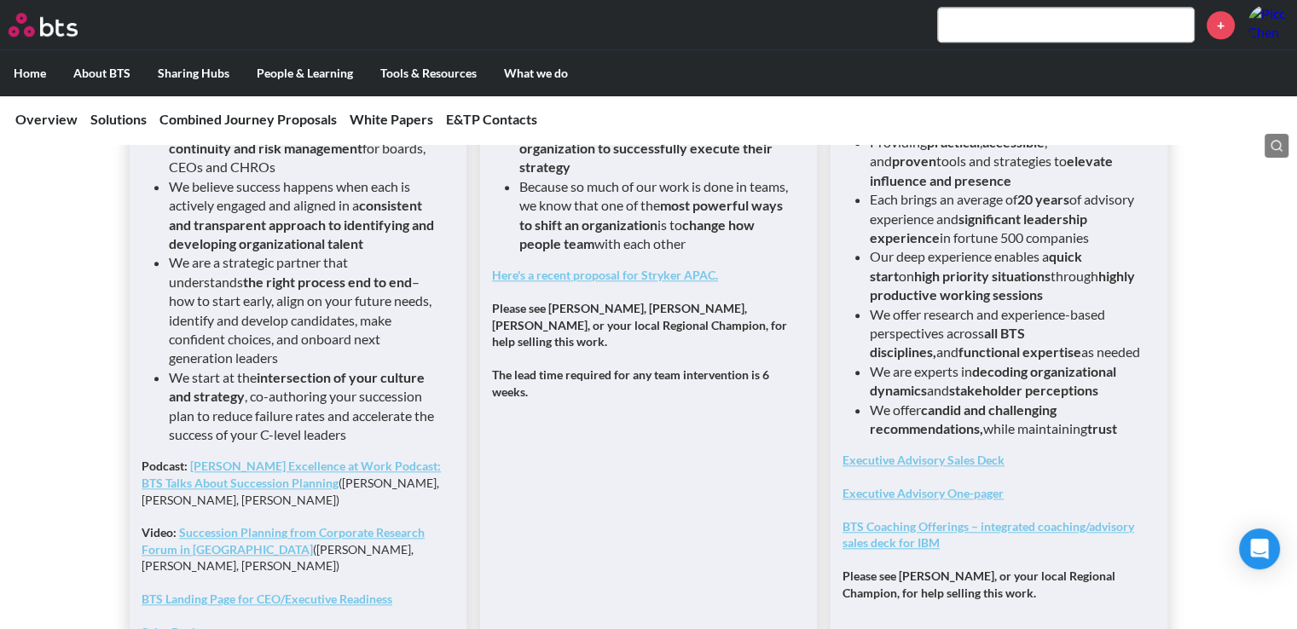
scroll to position [1592, 0]
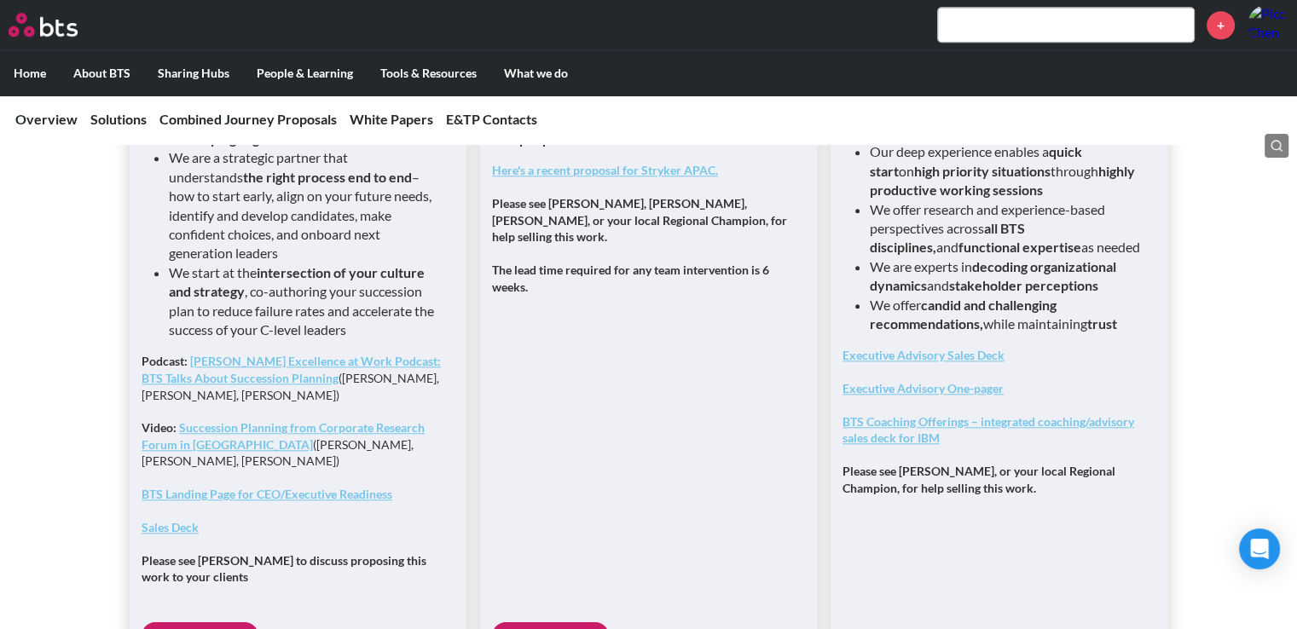
click at [937, 396] on strong "Executive Advisory One-pager" at bounding box center [922, 388] width 161 height 14
click at [992, 362] on strong "Executive Advisory Sales Deck" at bounding box center [923, 355] width 162 height 14
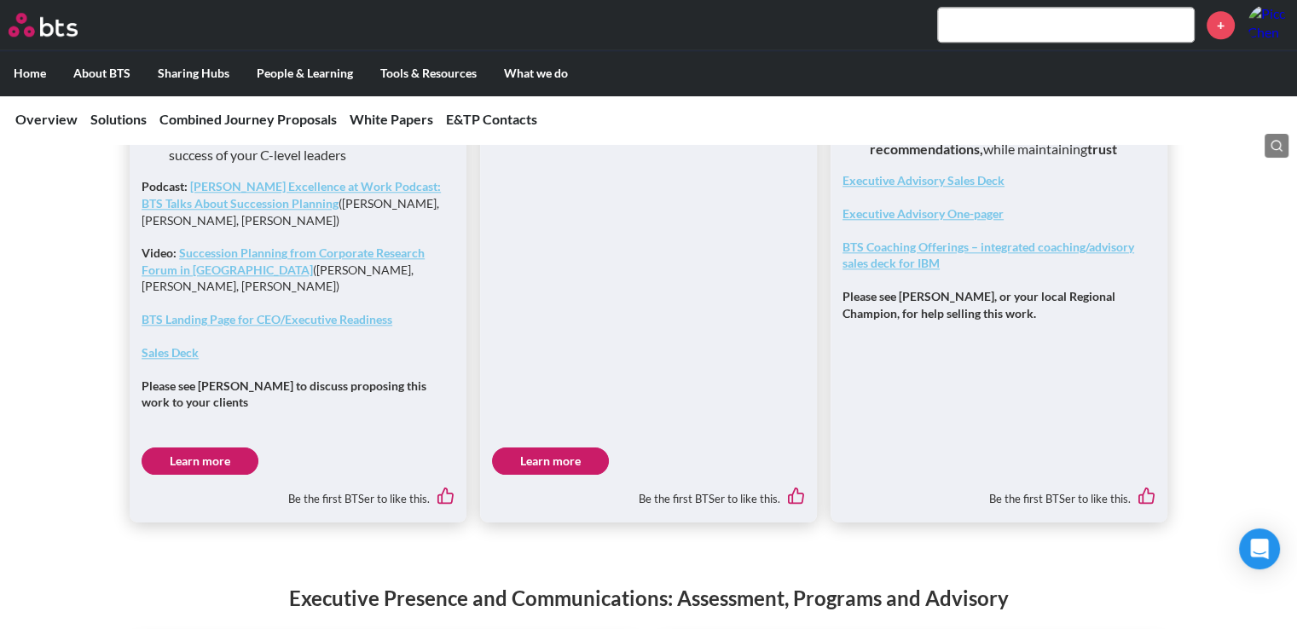
scroll to position [1677, 0]
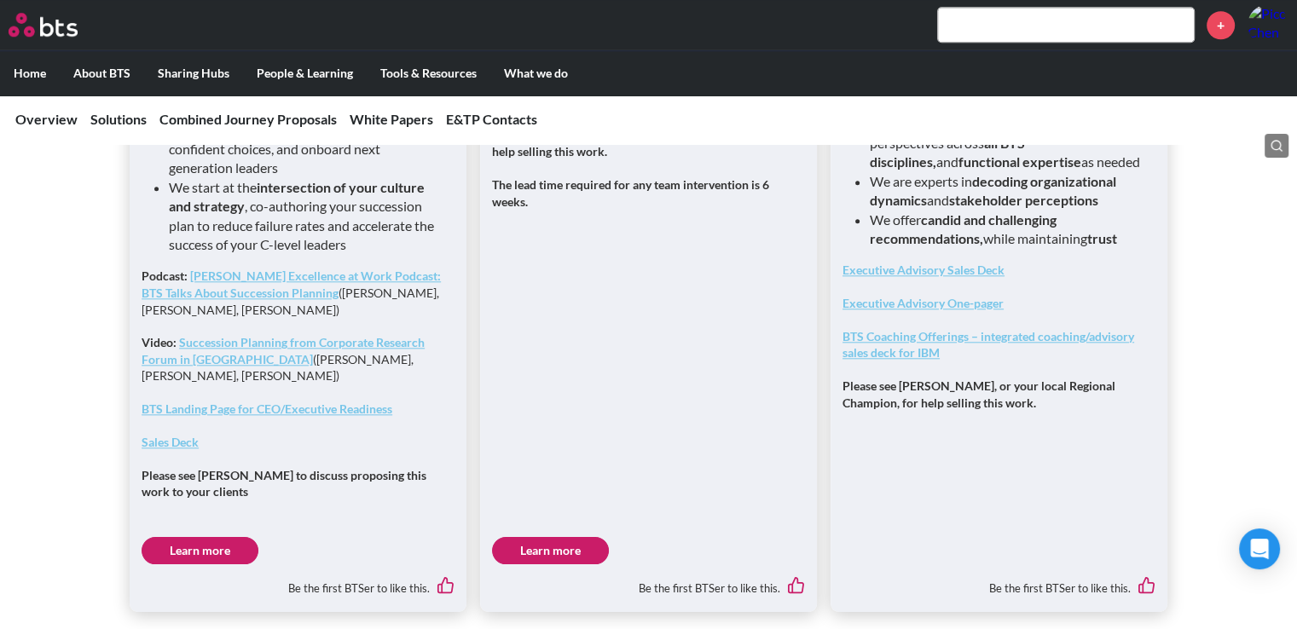
click at [181, 435] on strong "Sales Deck" at bounding box center [170, 442] width 57 height 14
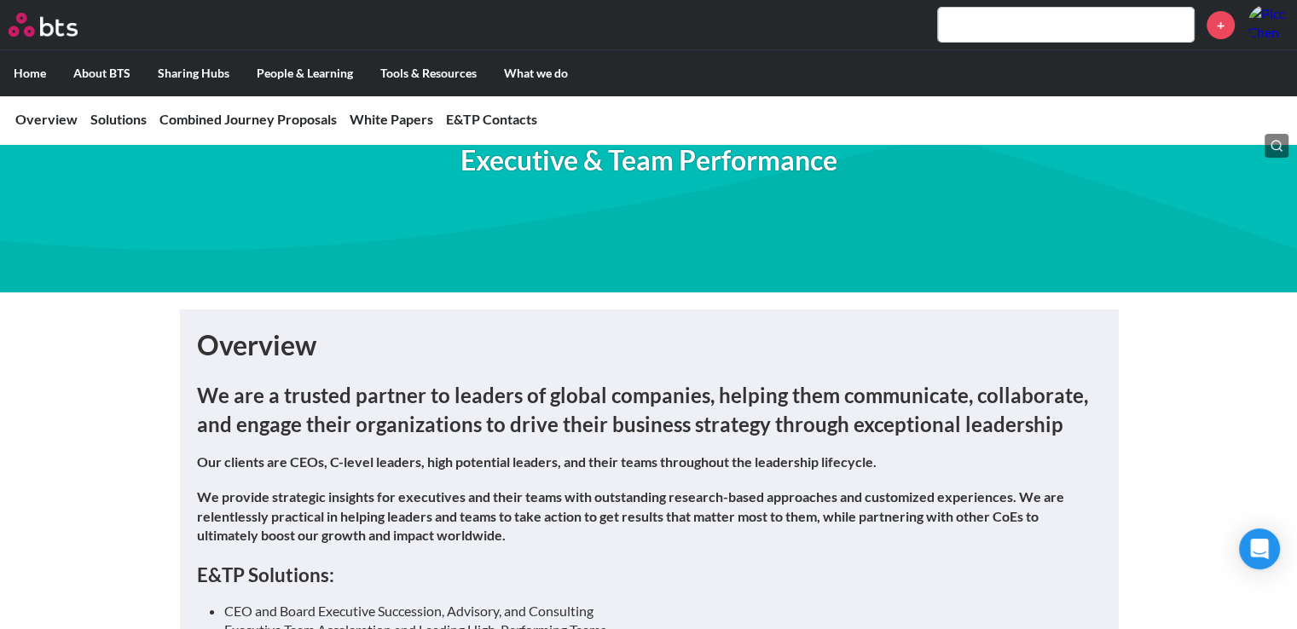
scroll to position [0, 0]
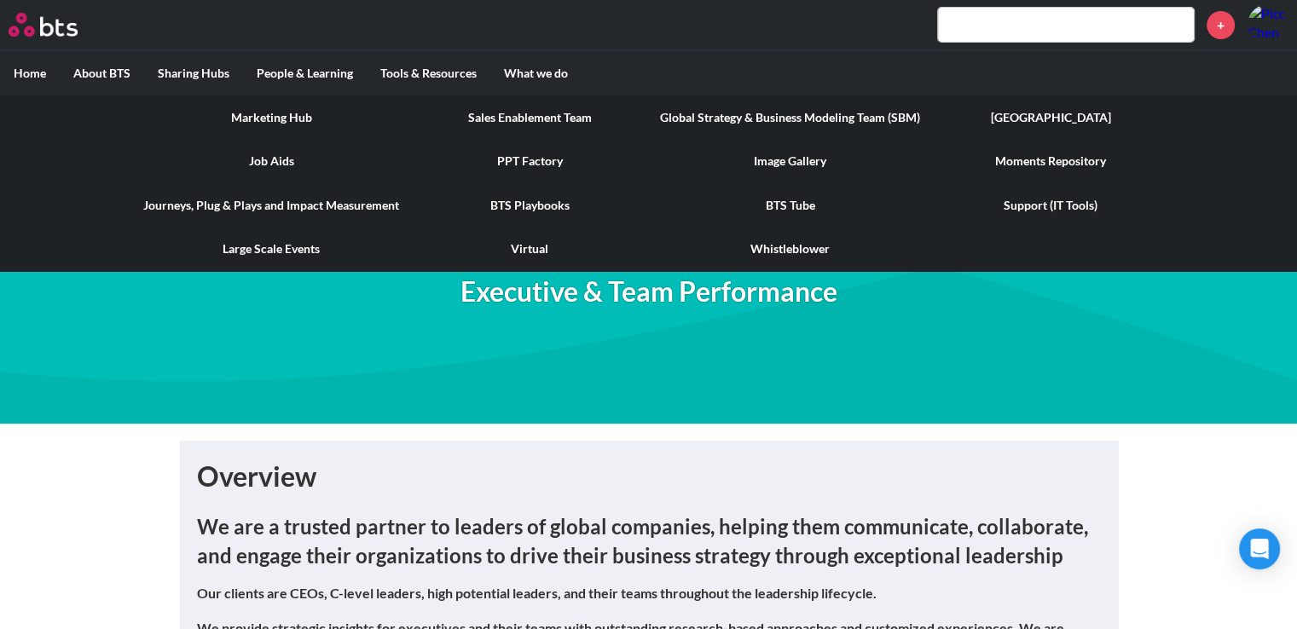
click at [549, 203] on link "BTS Playbooks" at bounding box center [530, 205] width 234 height 44
